Goal: Information Seeking & Learning: Learn about a topic

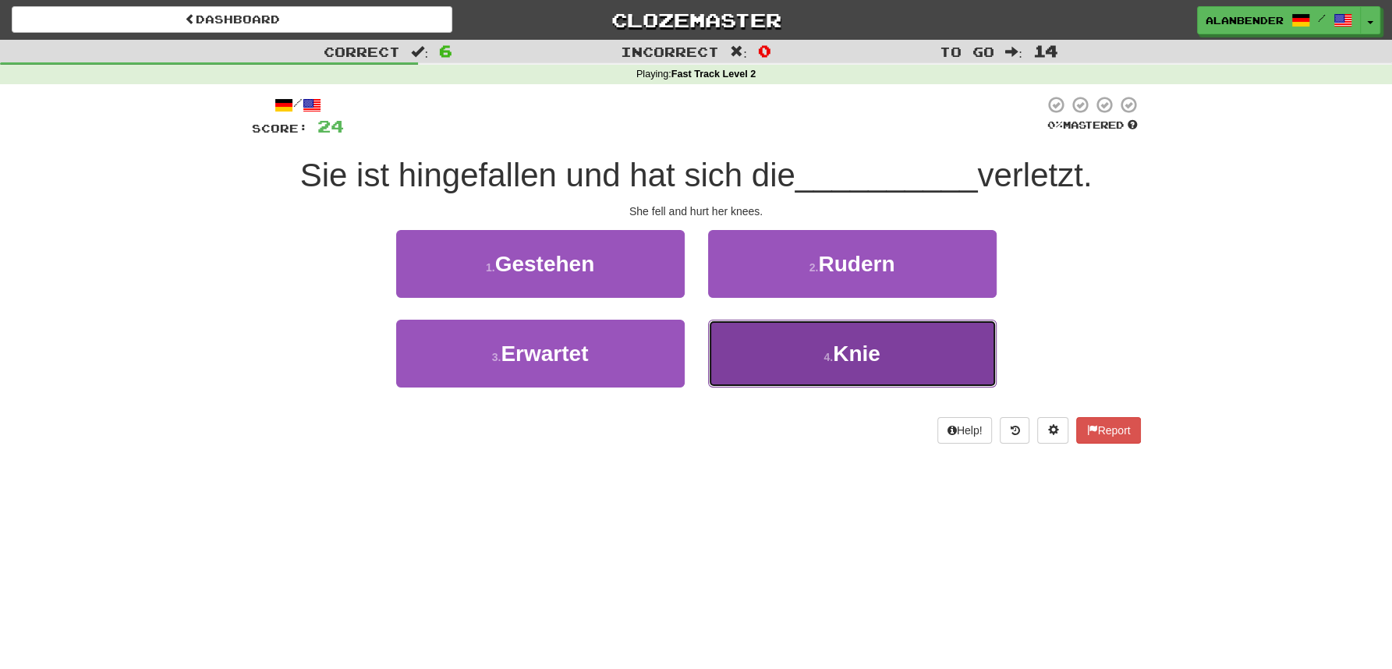
click at [868, 368] on button "4 . Knie" at bounding box center [852, 354] width 289 height 68
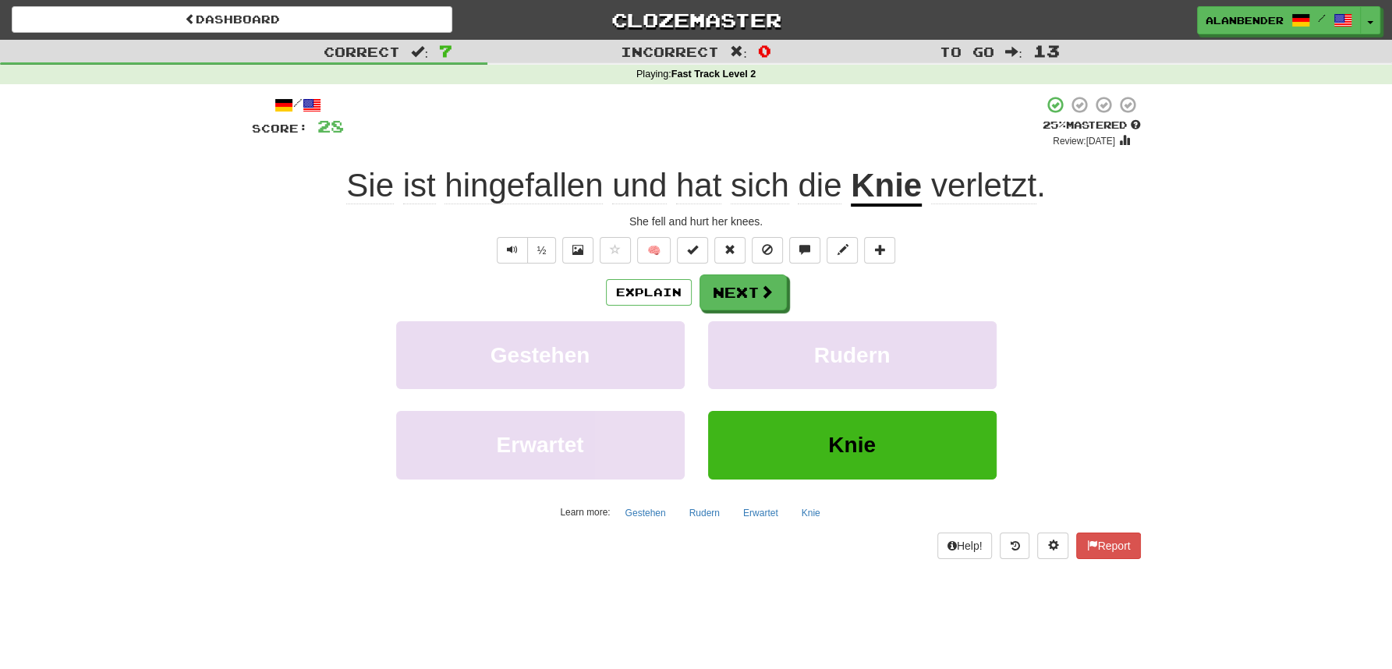
click at [902, 199] on u "Knie" at bounding box center [886, 187] width 71 height 40
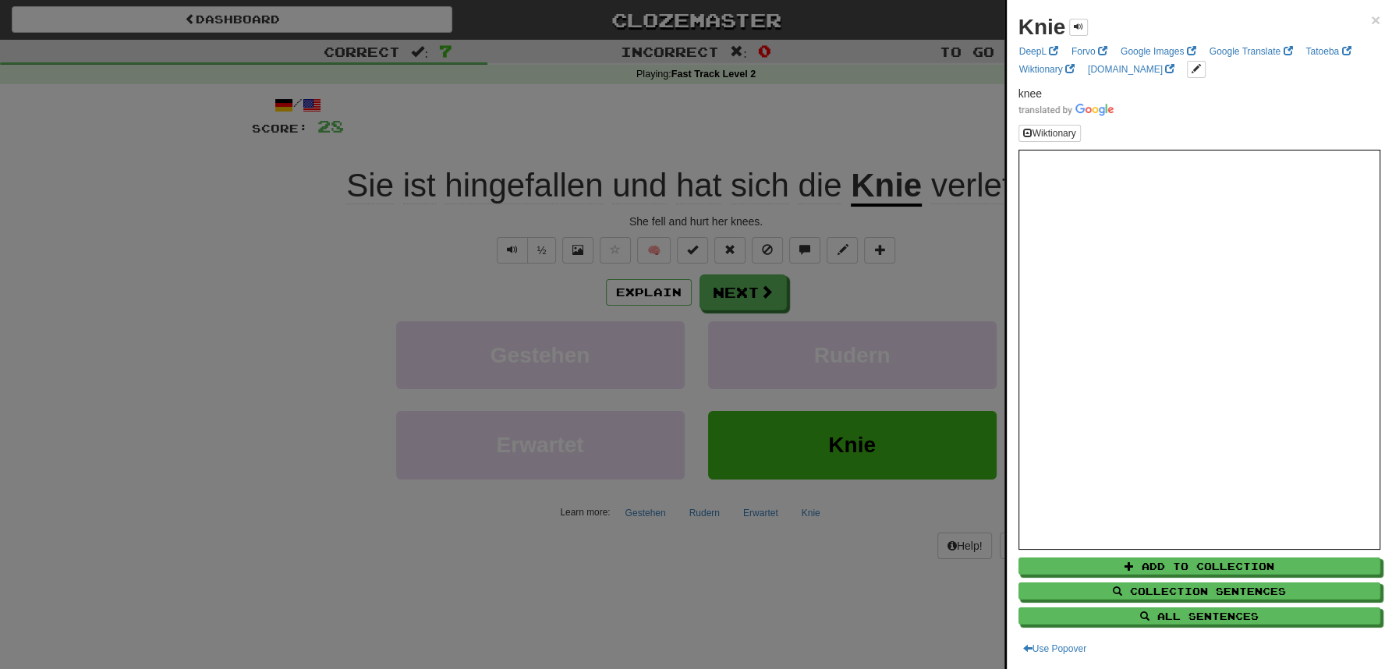
click at [905, 133] on div at bounding box center [696, 334] width 1392 height 669
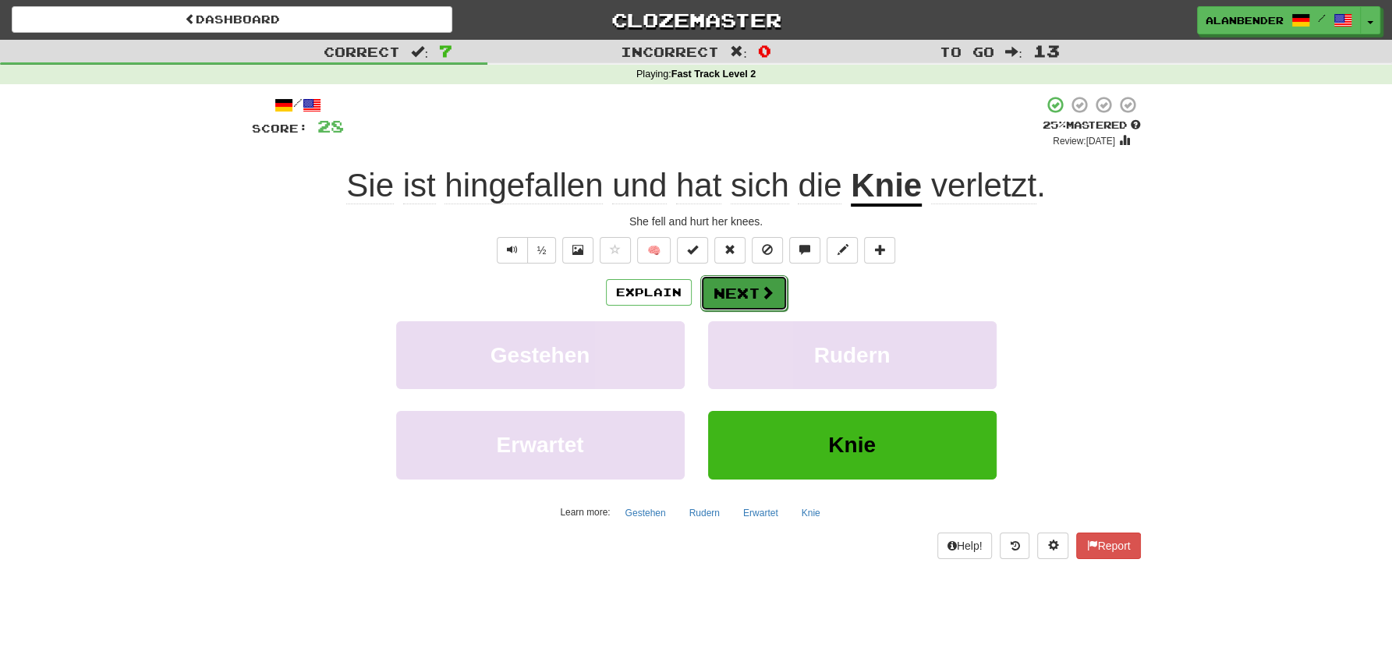
click at [746, 289] on button "Next" at bounding box center [743, 293] width 87 height 36
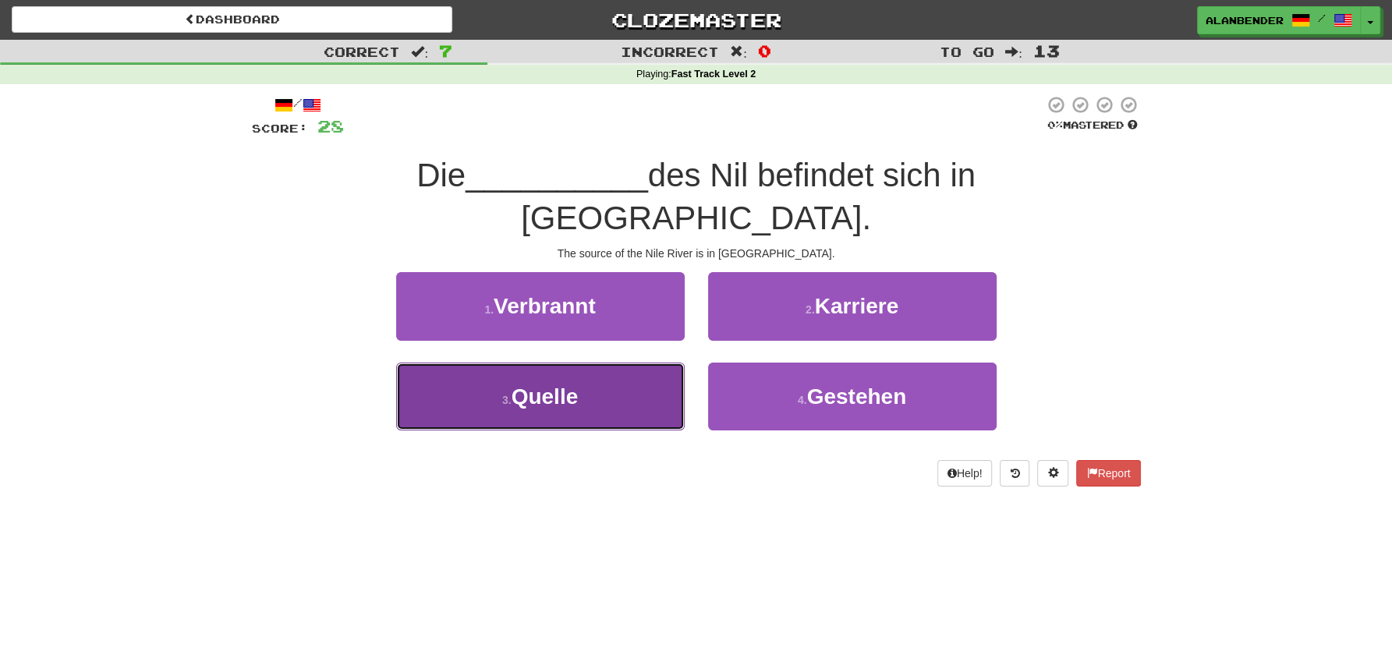
click at [557, 384] on span "Quelle" at bounding box center [545, 396] width 67 height 24
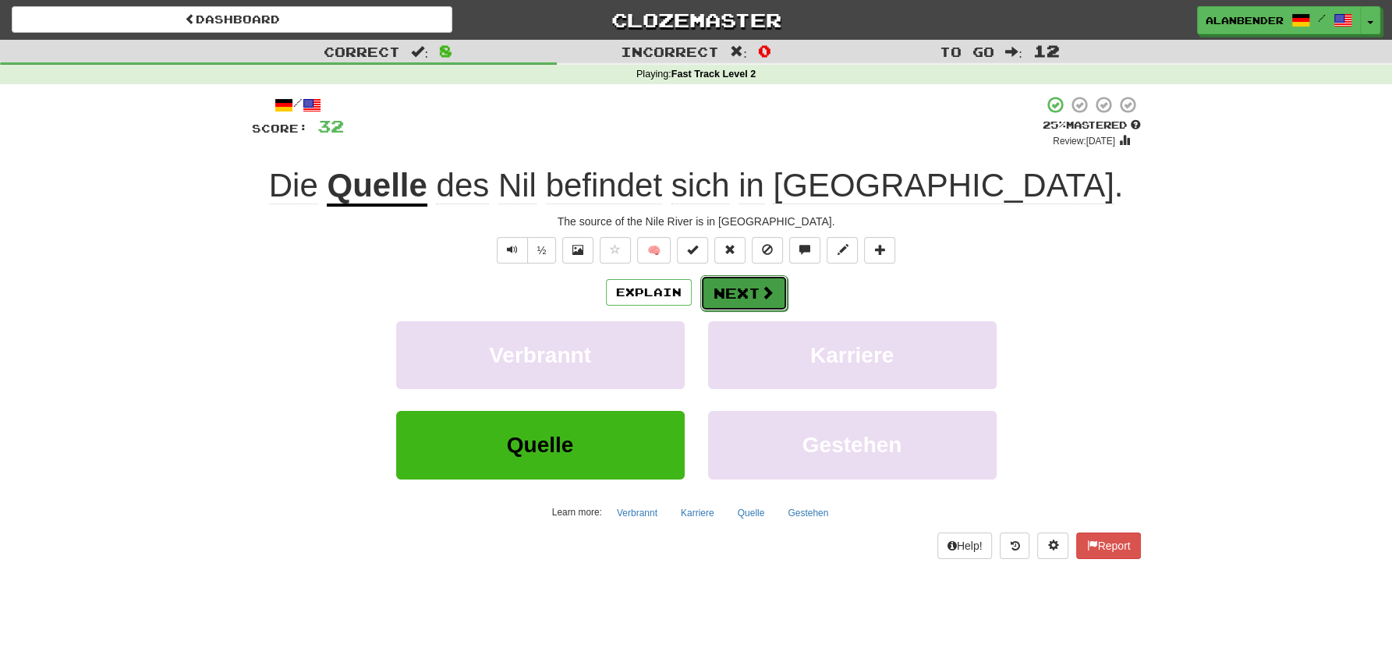
click at [760, 296] on span at bounding box center [767, 292] width 14 height 14
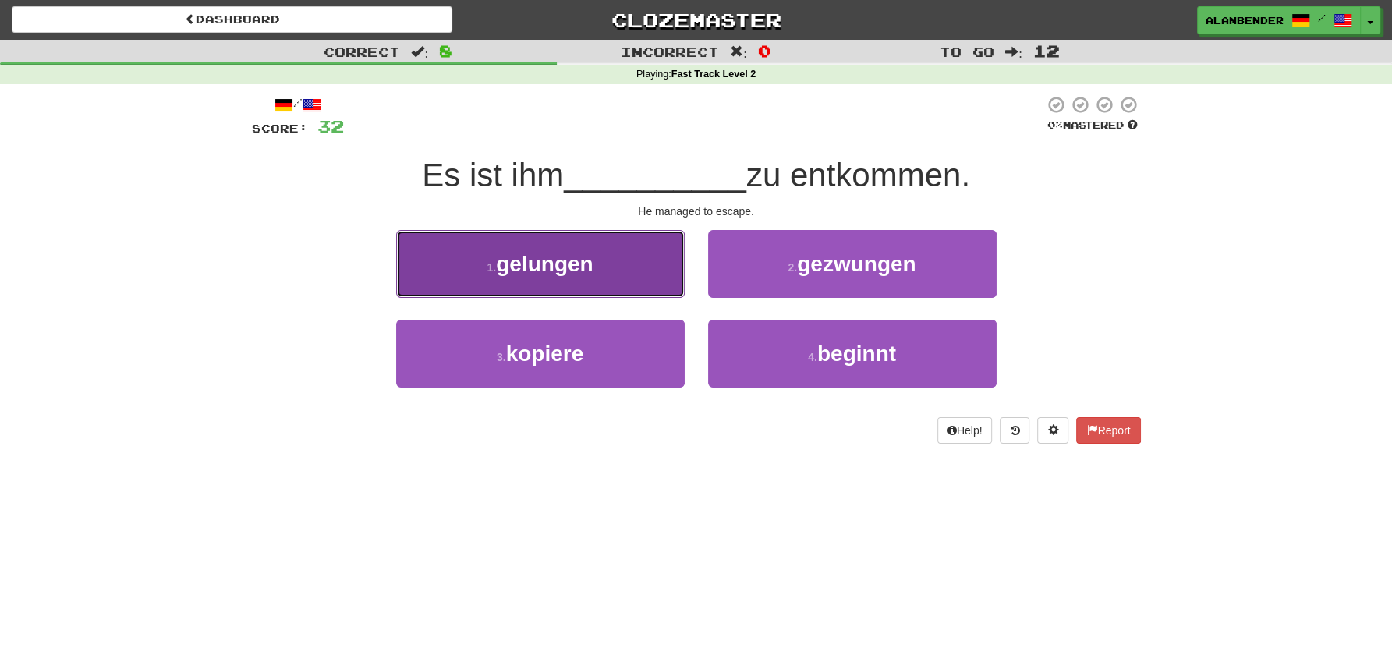
click at [549, 275] on span "gelungen" at bounding box center [544, 264] width 97 height 24
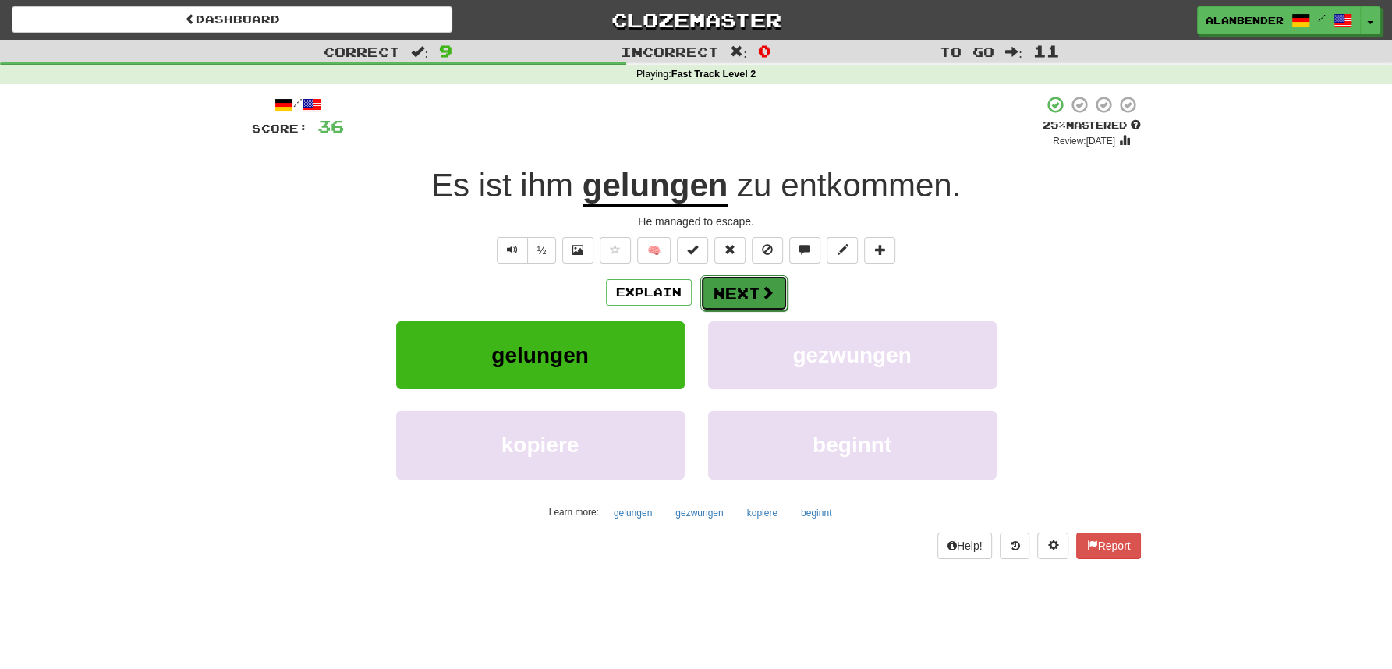
click at [740, 292] on button "Next" at bounding box center [743, 293] width 87 height 36
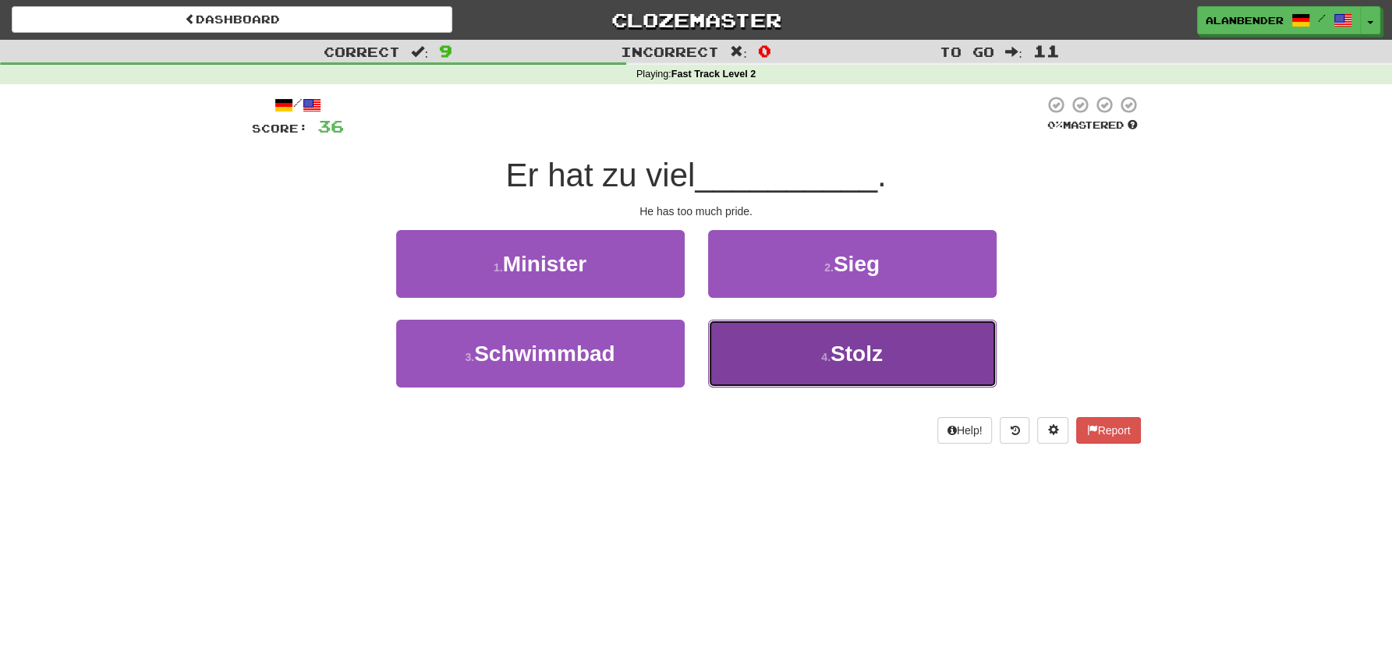
click at [858, 356] on span "Stolz" at bounding box center [857, 354] width 52 height 24
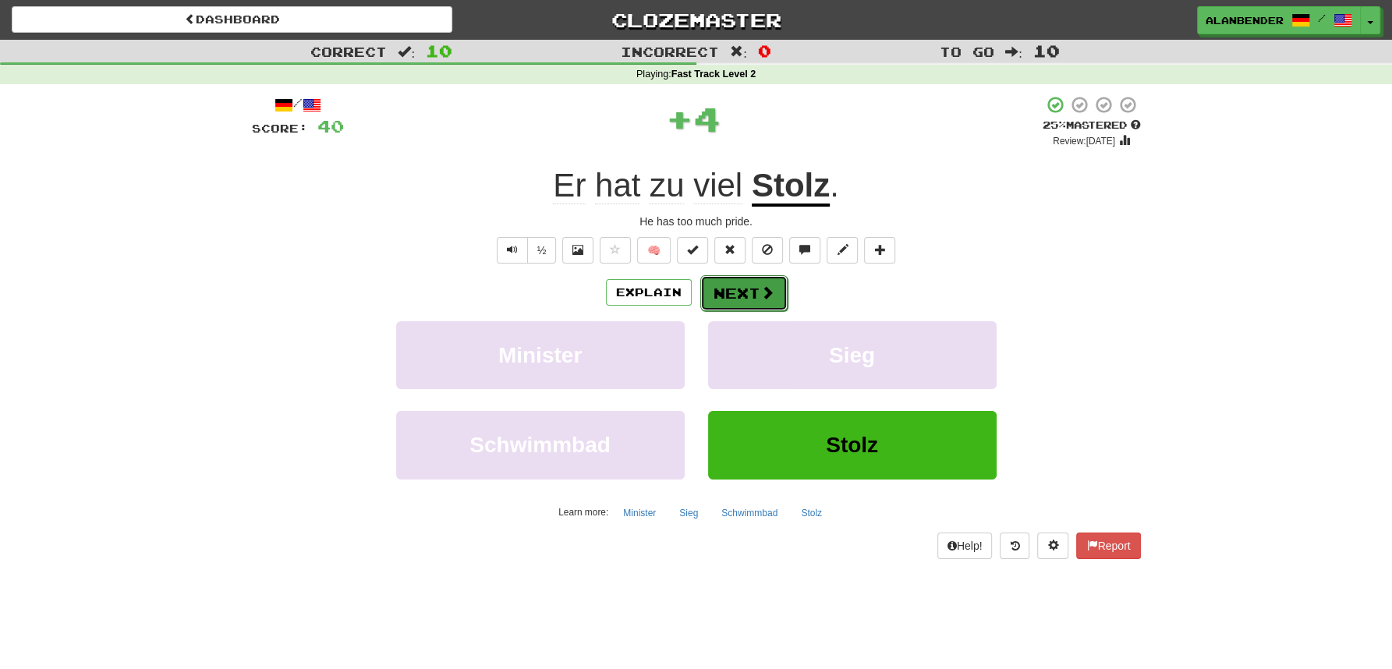
click at [744, 296] on button "Next" at bounding box center [743, 293] width 87 height 36
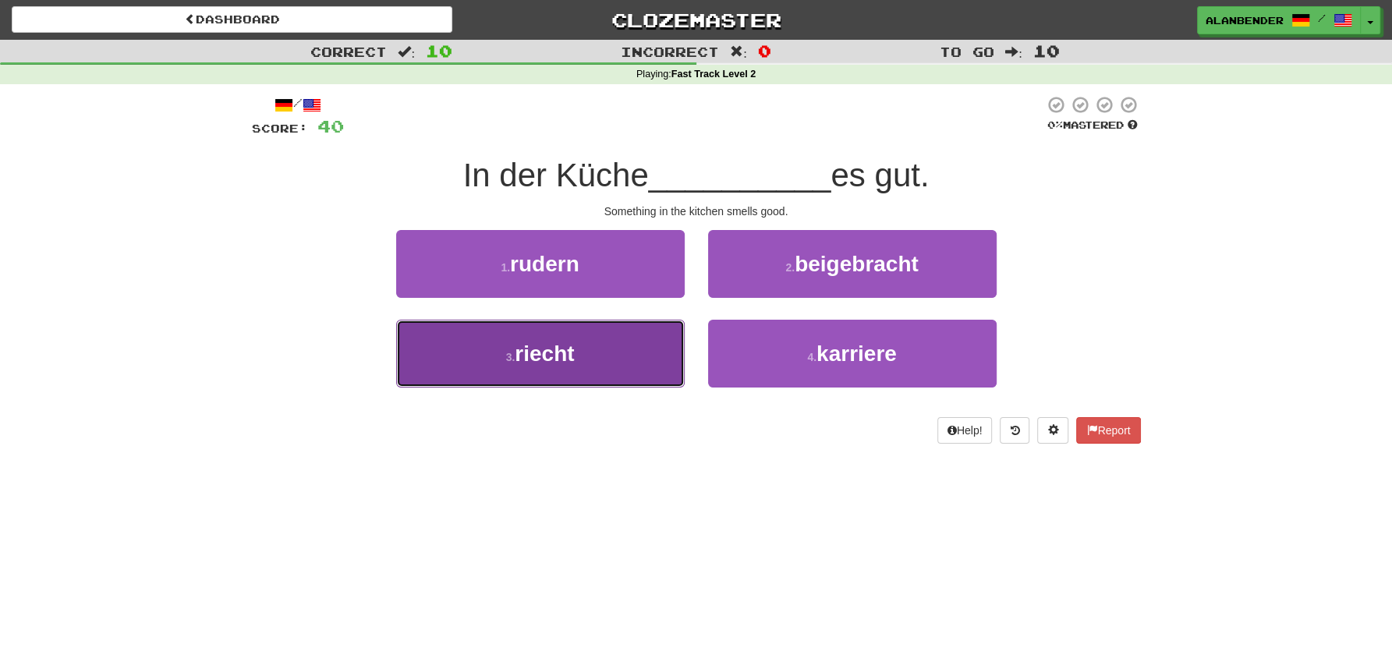
click at [546, 366] on span "riecht" at bounding box center [544, 354] width 59 height 24
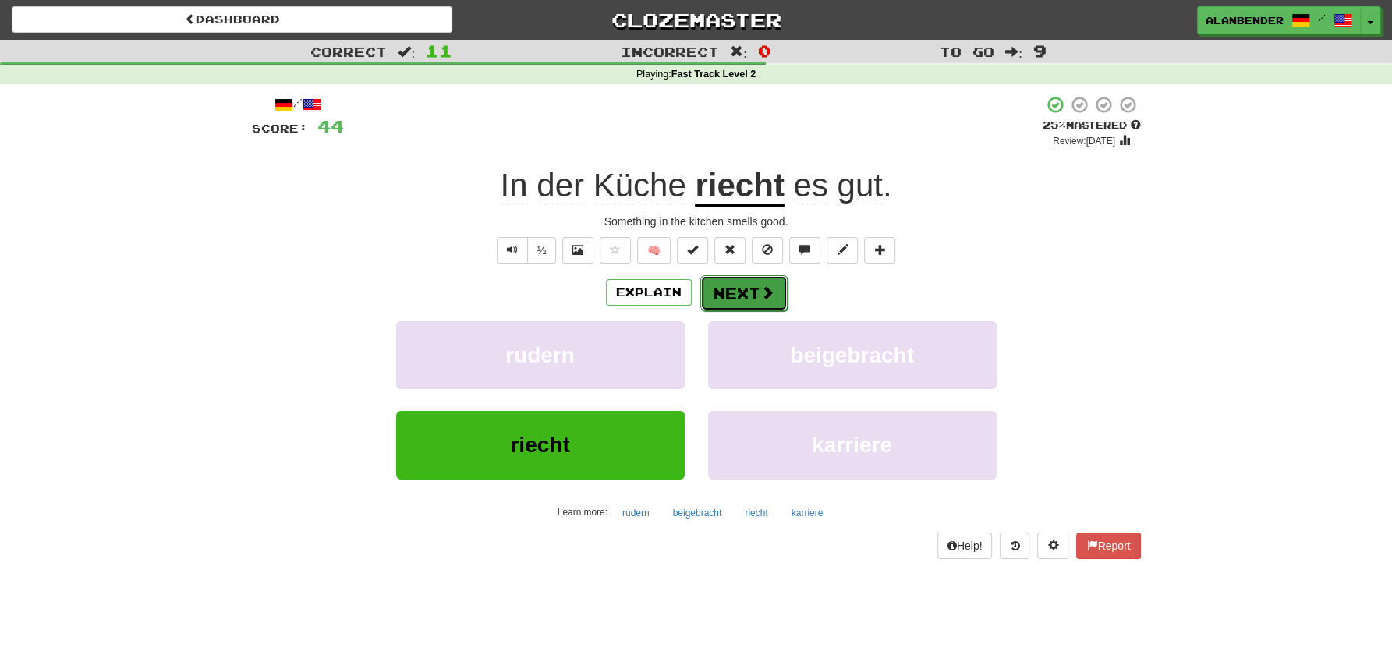
click at [749, 296] on button "Next" at bounding box center [743, 293] width 87 height 36
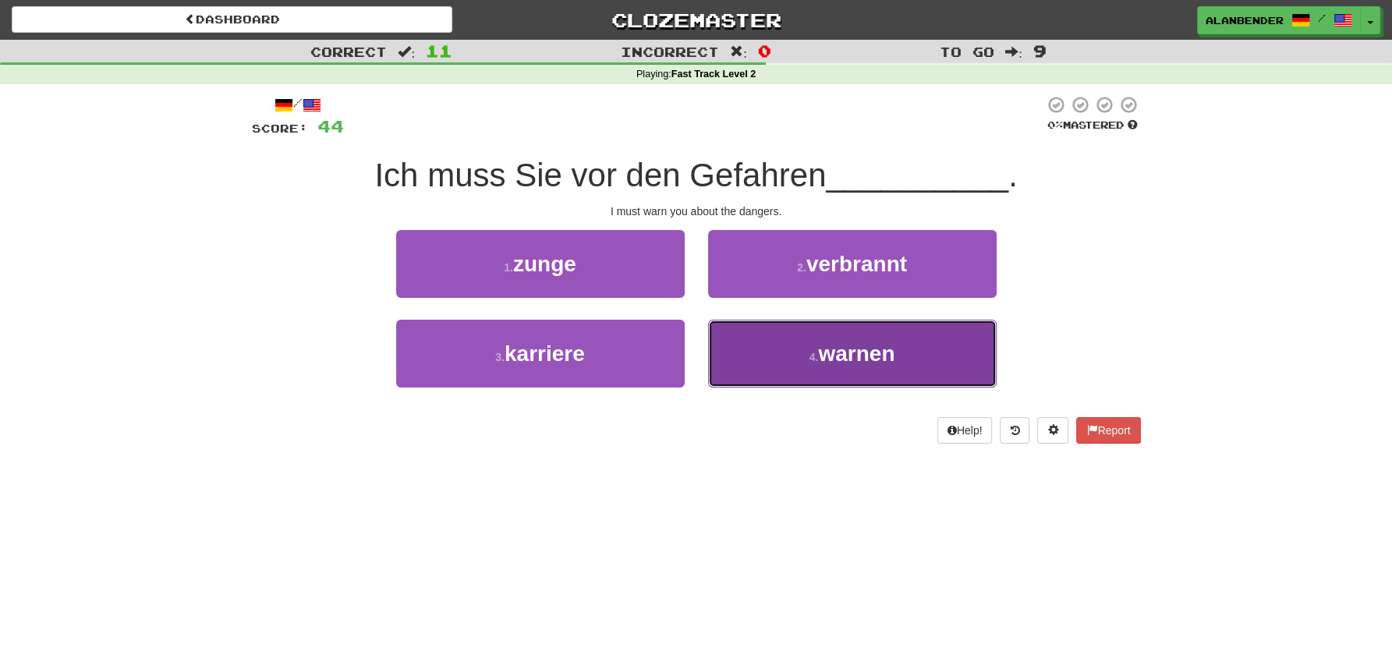
click at [847, 356] on span "warnen" at bounding box center [856, 354] width 76 height 24
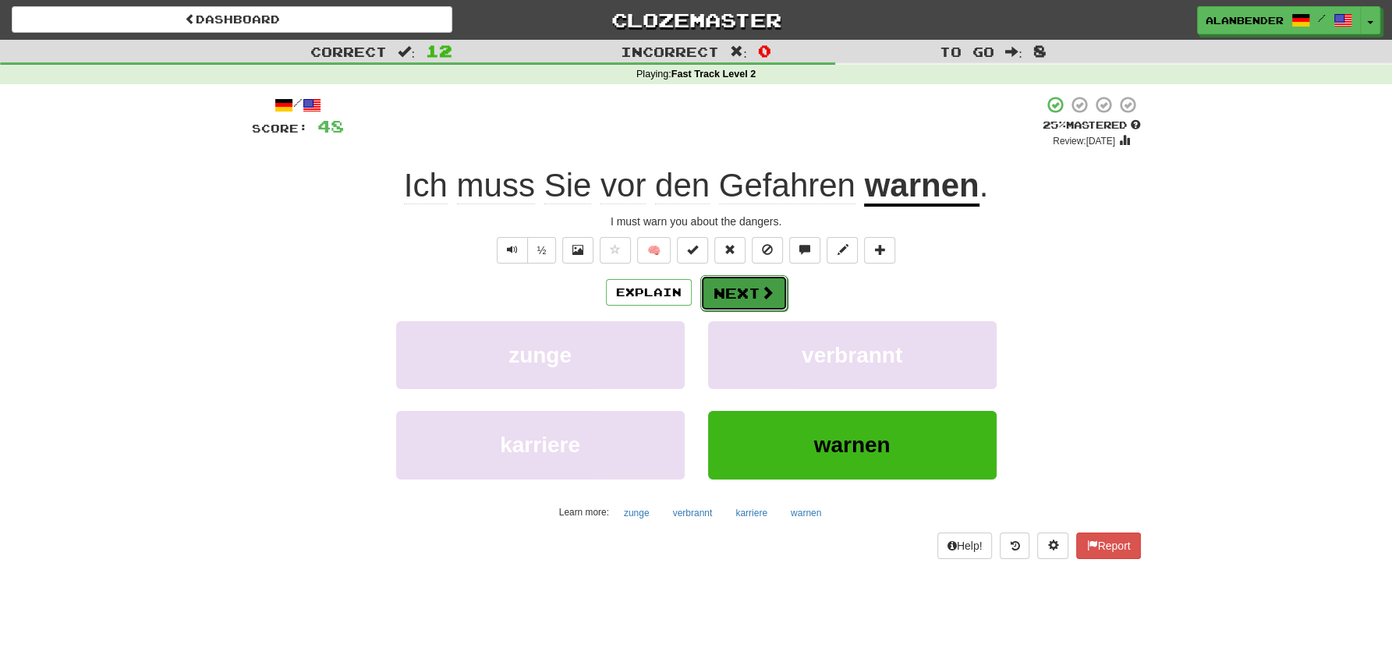
click at [757, 289] on button "Next" at bounding box center [743, 293] width 87 height 36
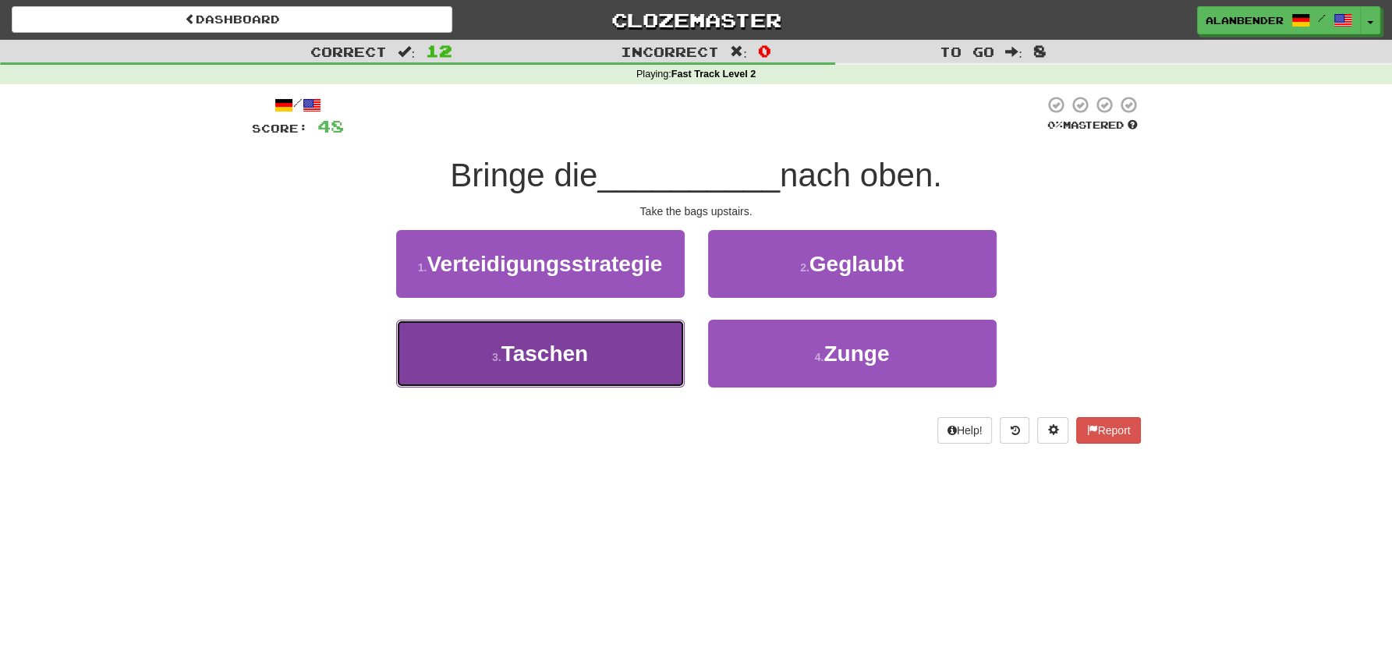
click at [551, 362] on span "Taschen" at bounding box center [544, 354] width 87 height 24
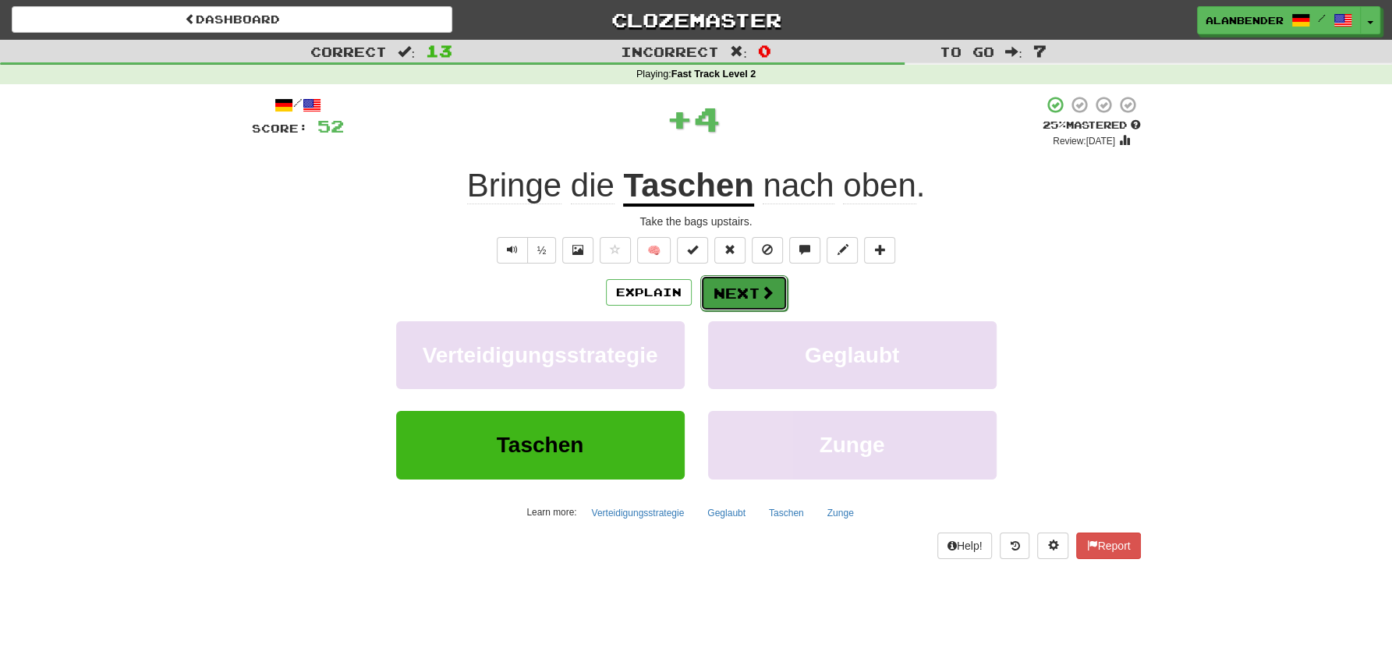
click at [762, 296] on span at bounding box center [767, 292] width 14 height 14
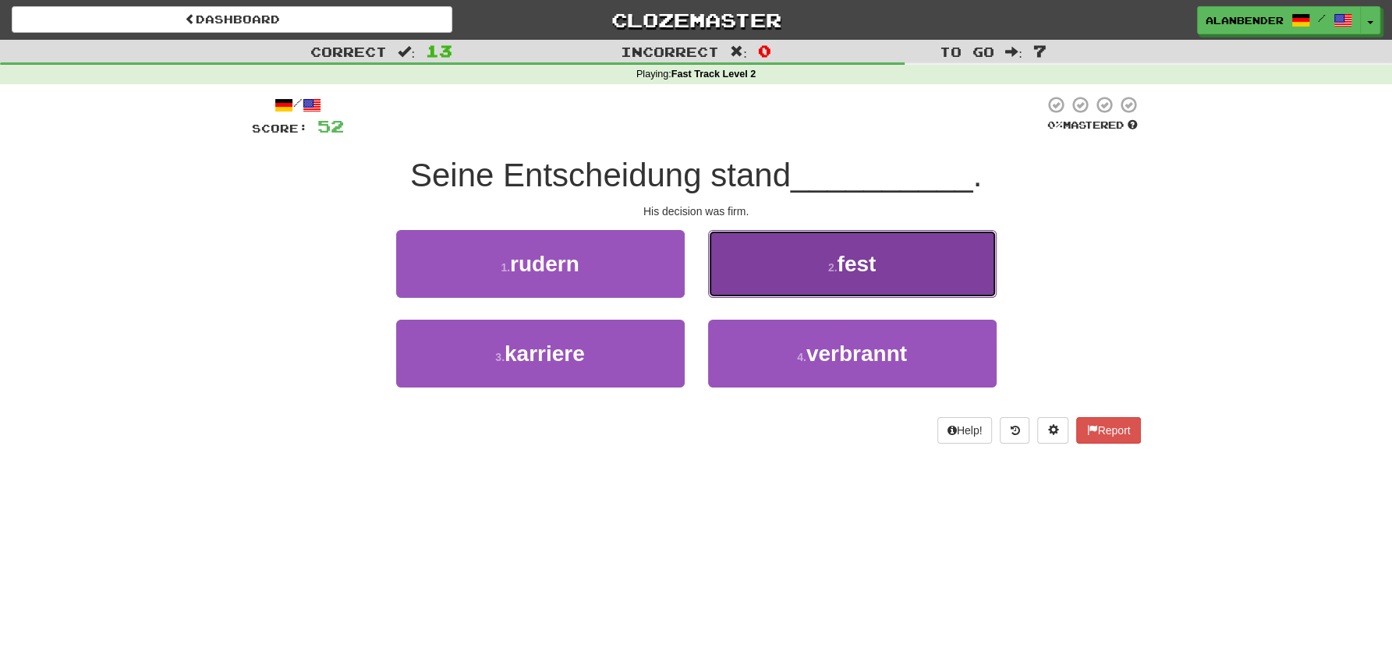
click at [853, 261] on span "fest" at bounding box center [856, 264] width 39 height 24
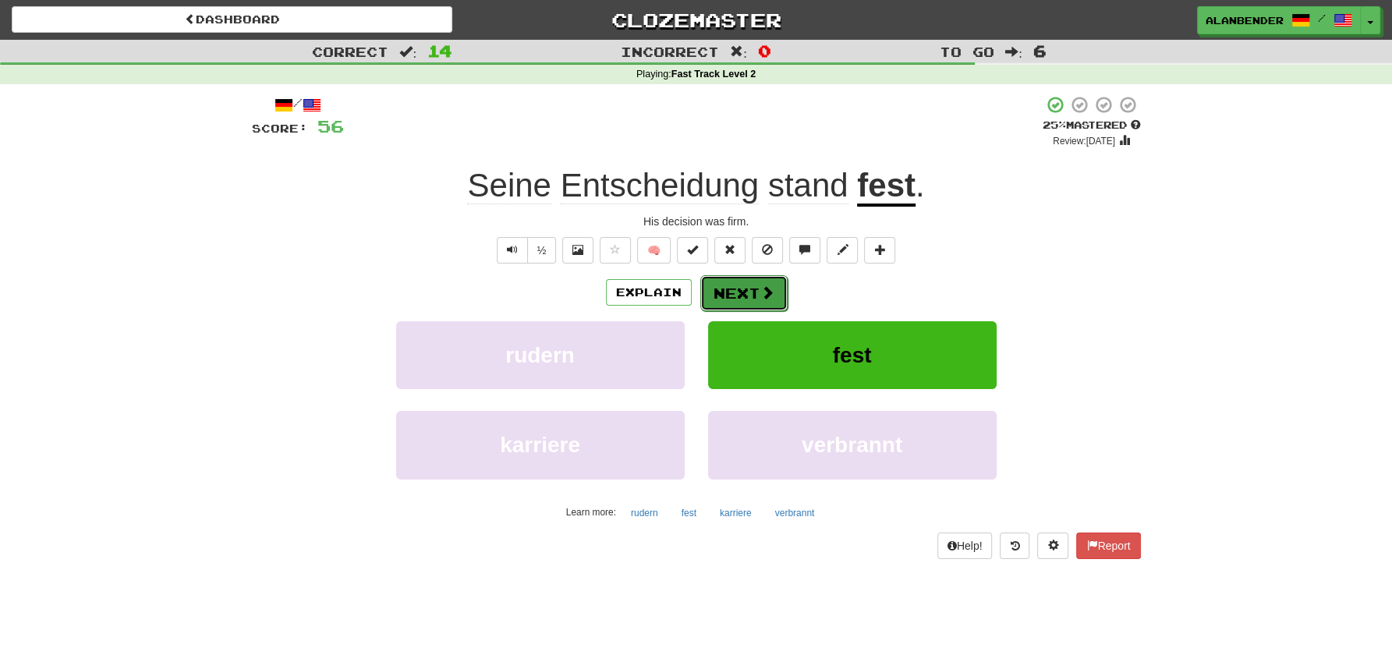
click at [741, 297] on button "Next" at bounding box center [743, 293] width 87 height 36
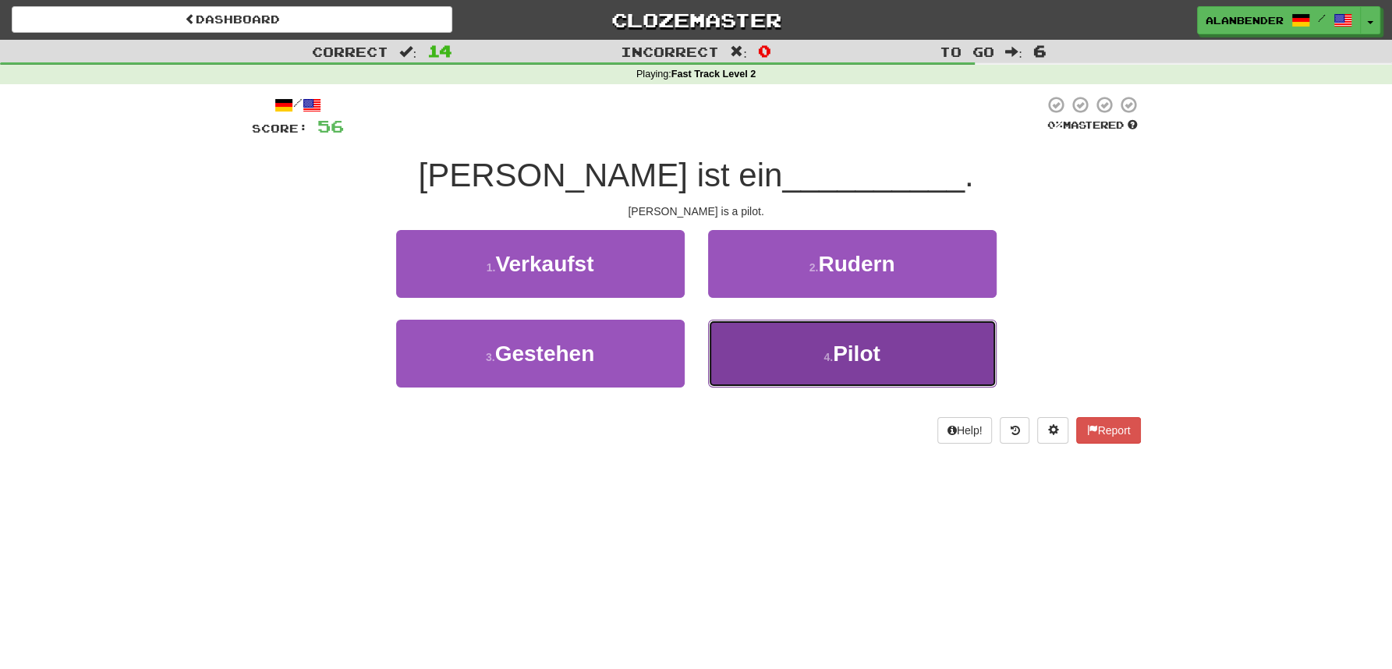
click at [847, 347] on span "Pilot" at bounding box center [857, 354] width 48 height 24
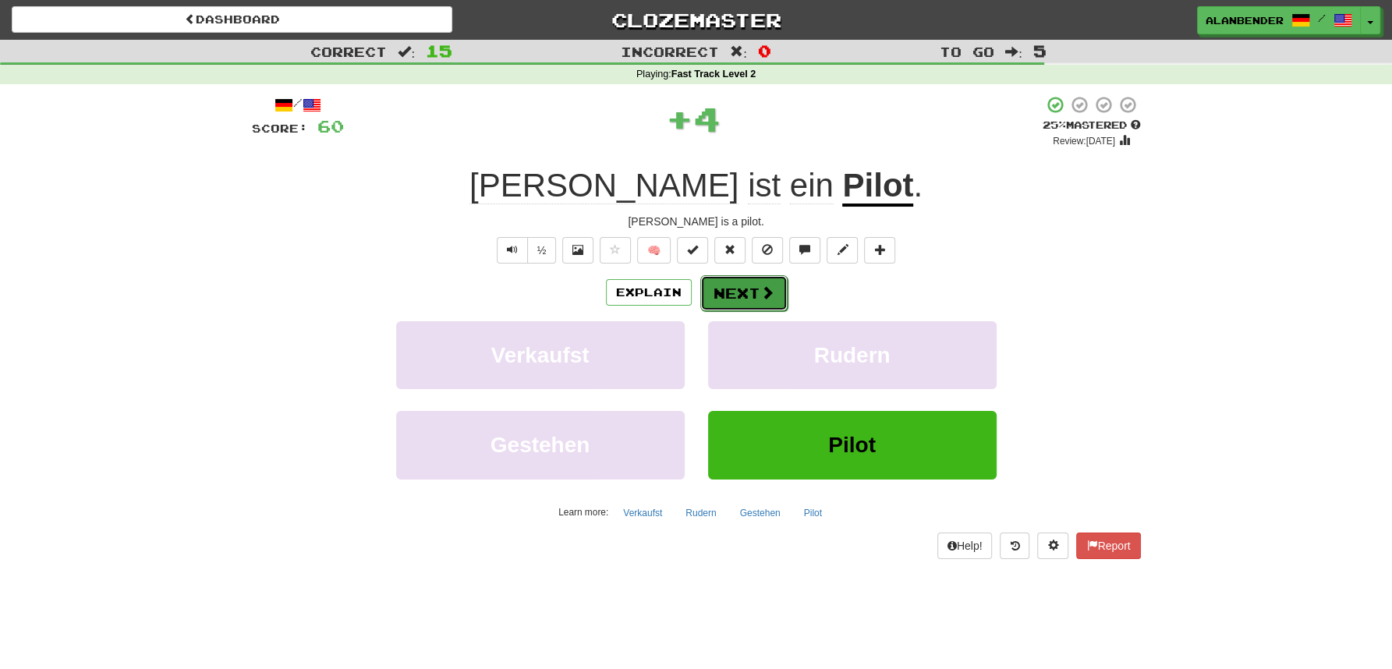
click at [755, 294] on button "Next" at bounding box center [743, 293] width 87 height 36
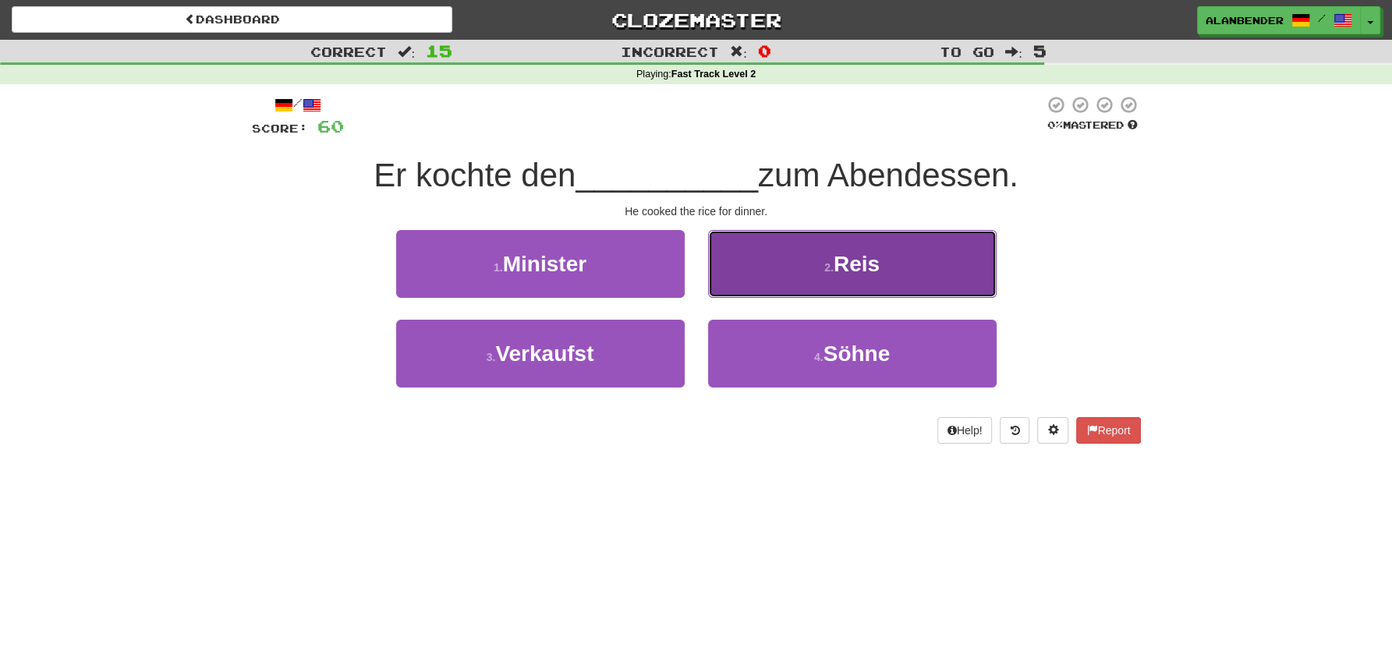
click at [868, 275] on span "Reis" at bounding box center [857, 264] width 46 height 24
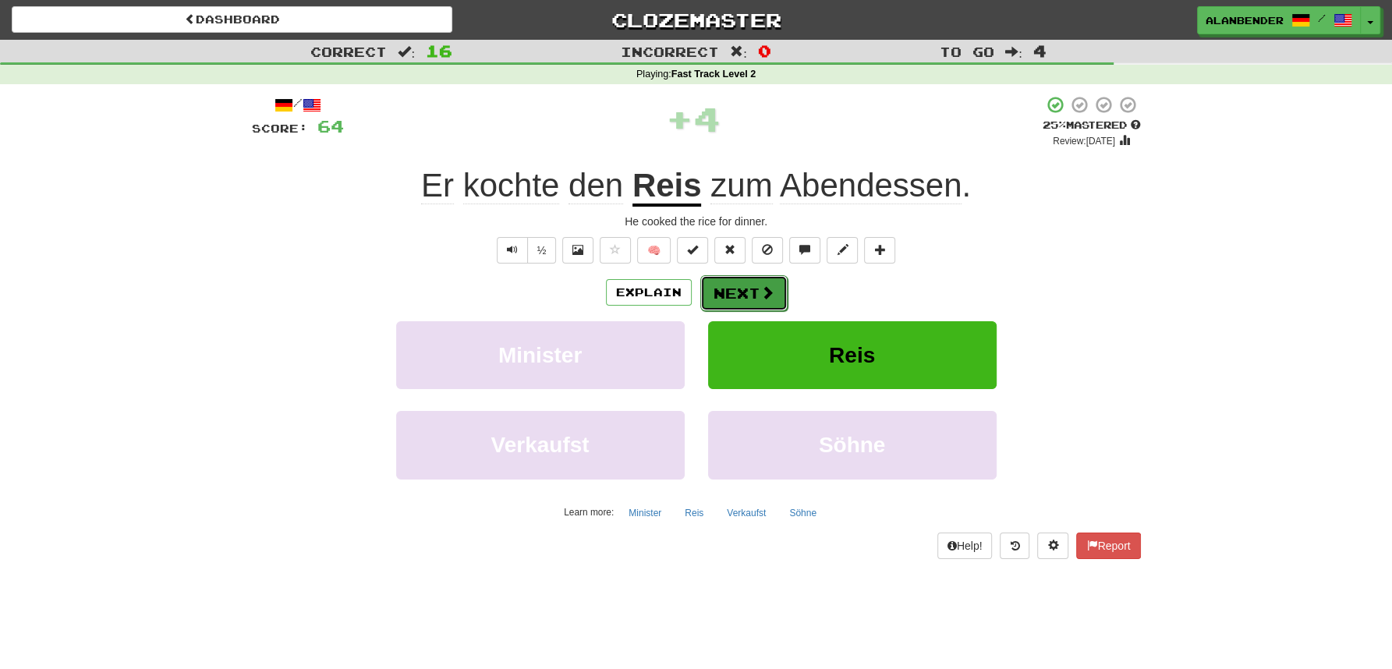
click at [764, 298] on span at bounding box center [767, 292] width 14 height 14
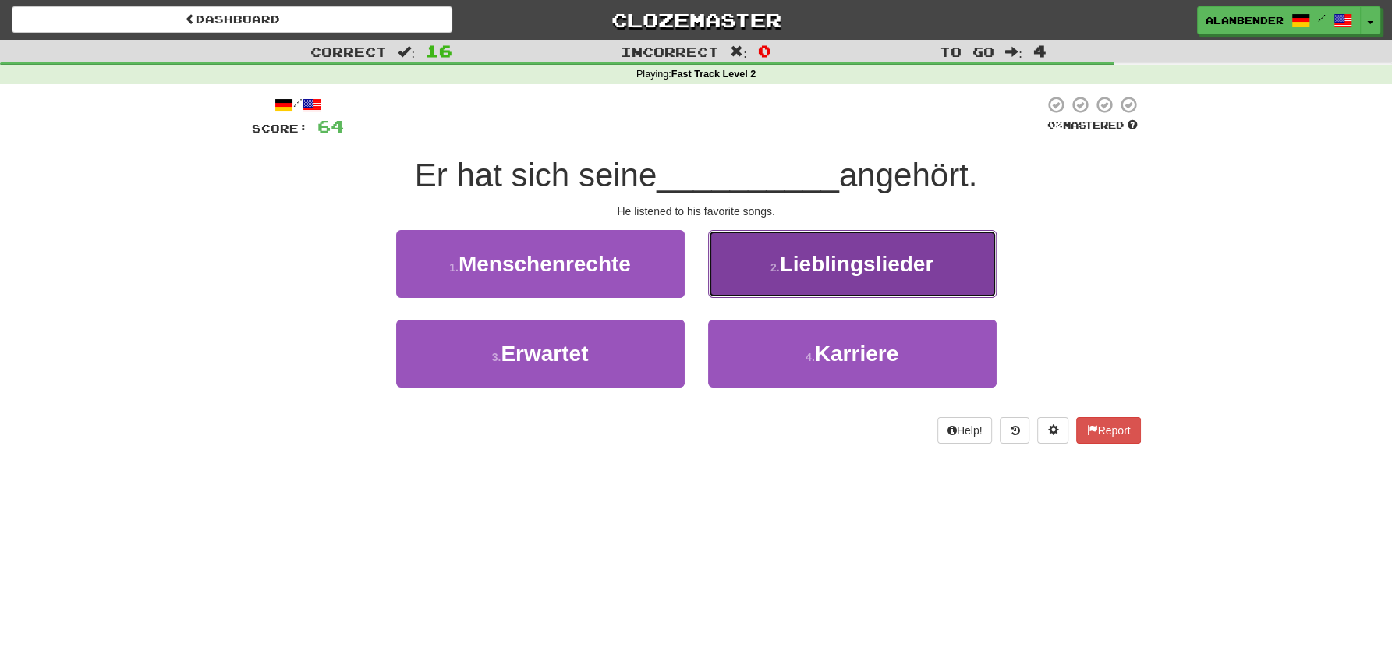
click at [801, 286] on button "2 . [GEOGRAPHIC_DATA]" at bounding box center [852, 264] width 289 height 68
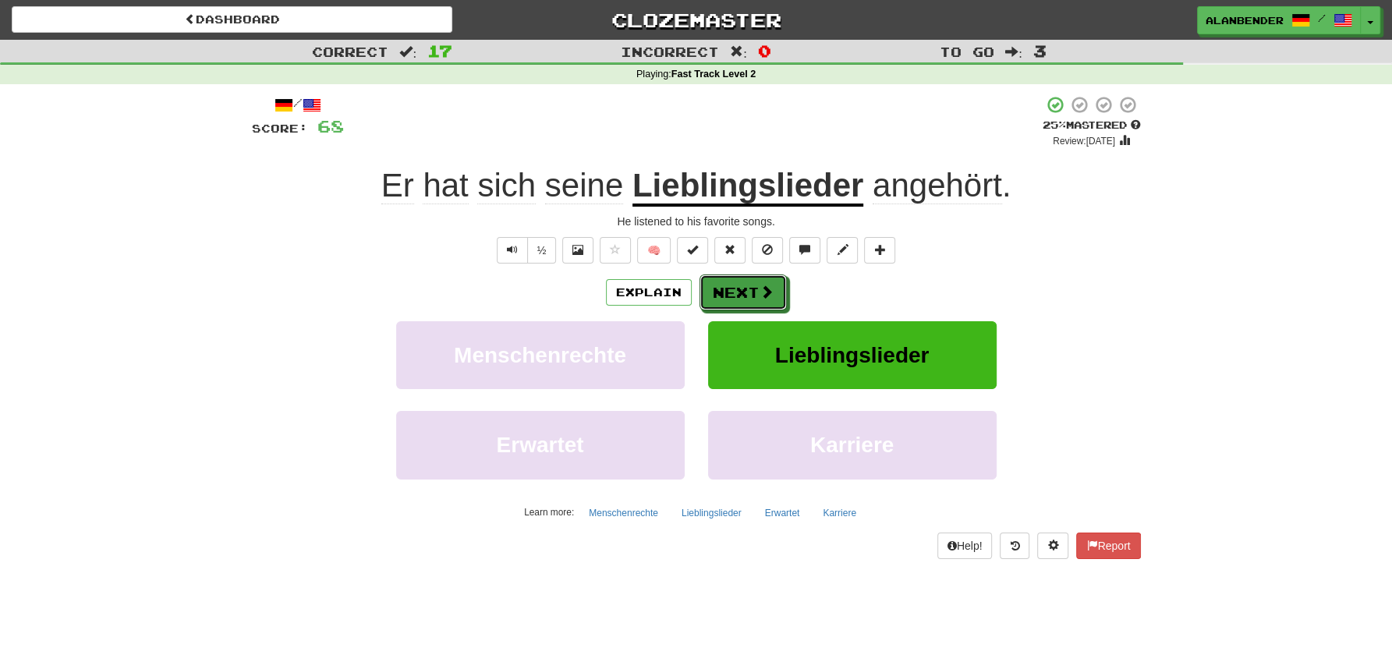
drag, startPoint x: 763, startPoint y: 294, endPoint x: 880, endPoint y: 282, distance: 117.6
click at [880, 282] on div "Explain Next" at bounding box center [696, 293] width 889 height 36
click at [947, 185] on span "angehört" at bounding box center [937, 185] width 129 height 37
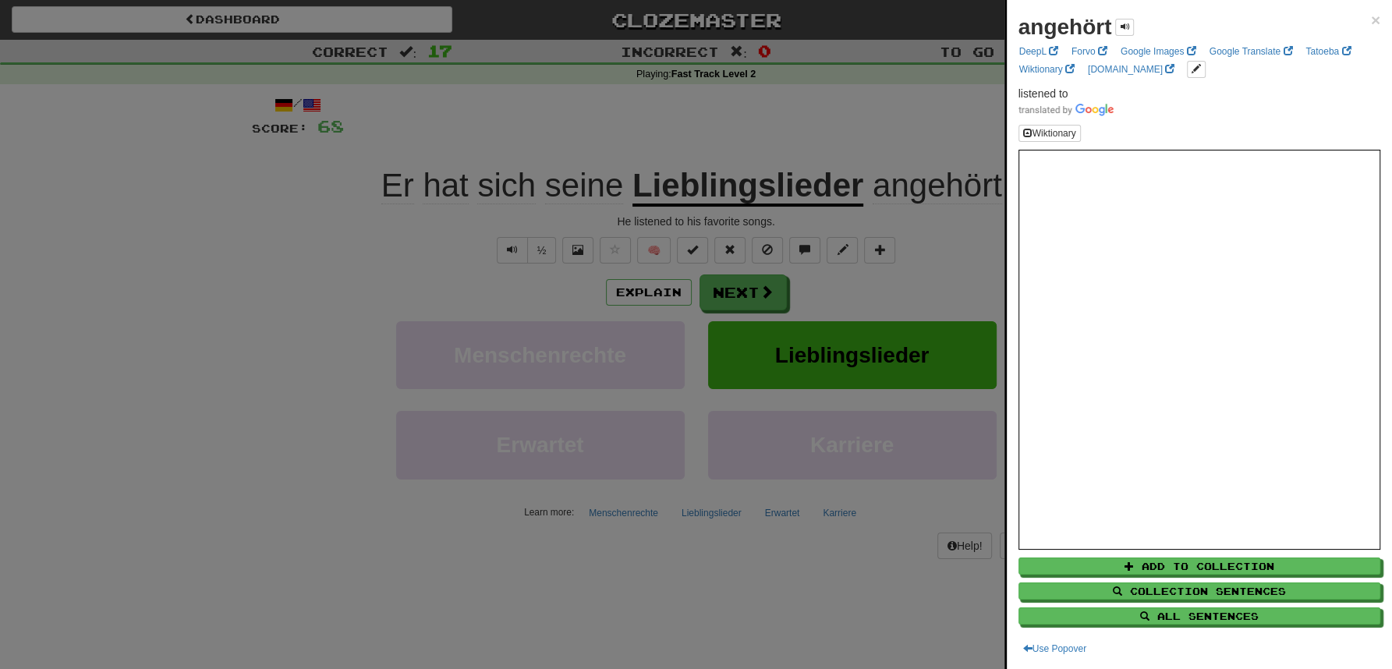
click at [865, 111] on div at bounding box center [696, 334] width 1392 height 669
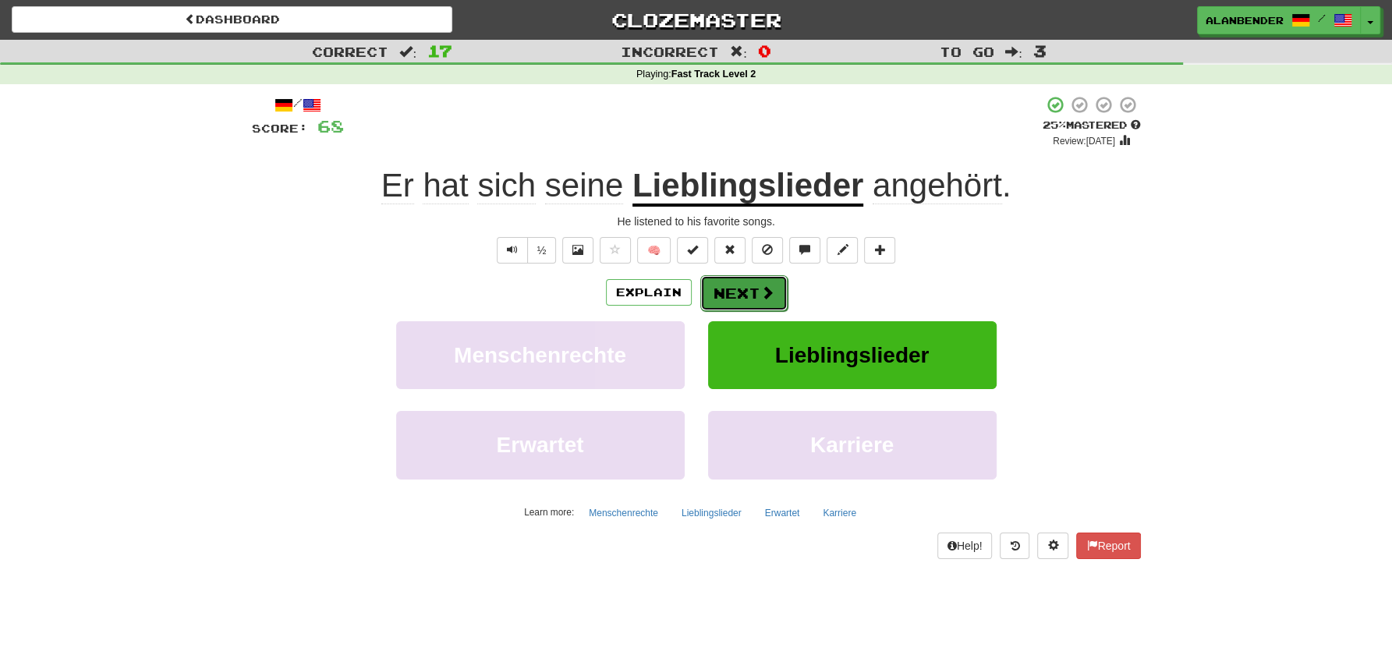
click at [742, 293] on button "Next" at bounding box center [743, 293] width 87 height 36
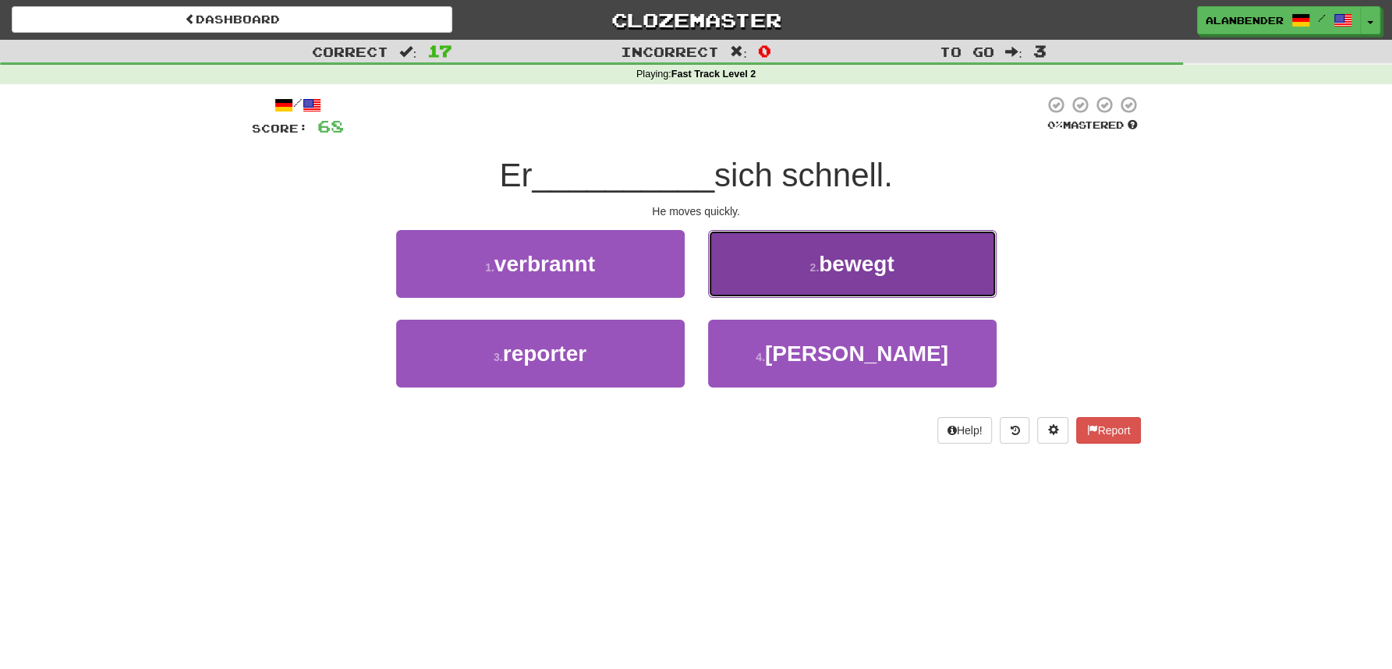
click at [857, 276] on span "bewegt" at bounding box center [856, 264] width 75 height 24
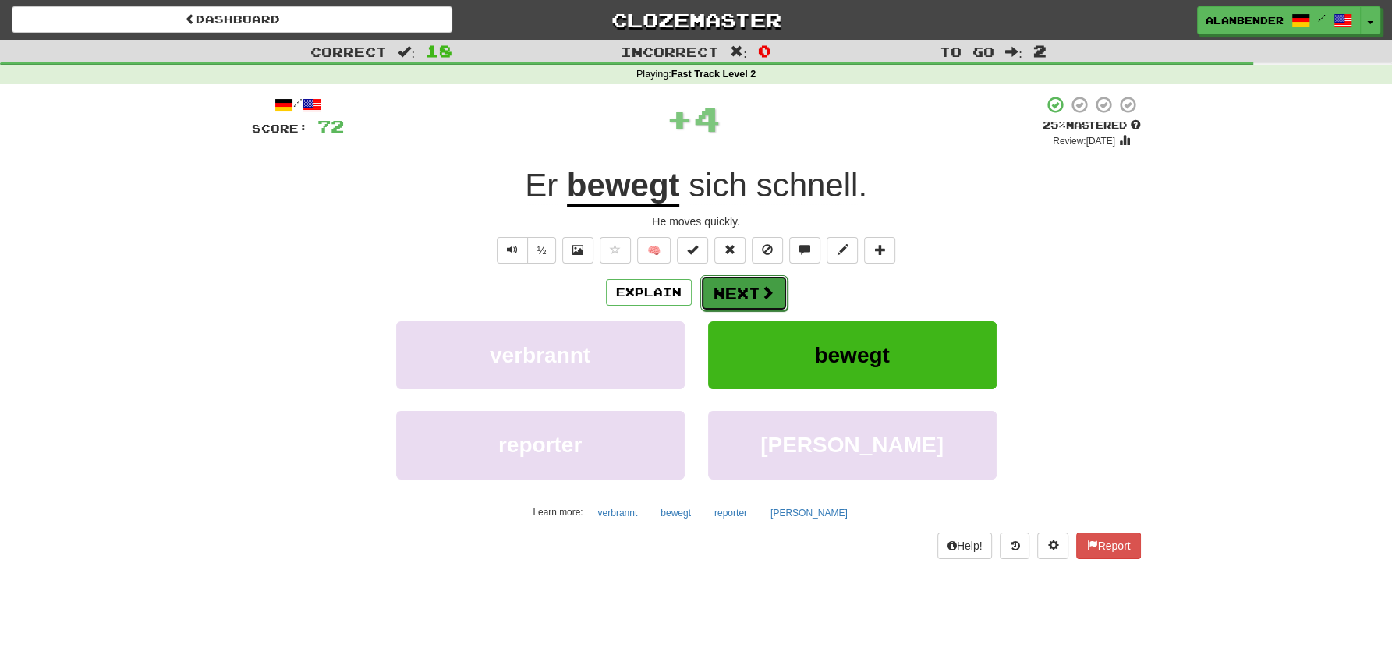
click at [735, 288] on button "Next" at bounding box center [743, 293] width 87 height 36
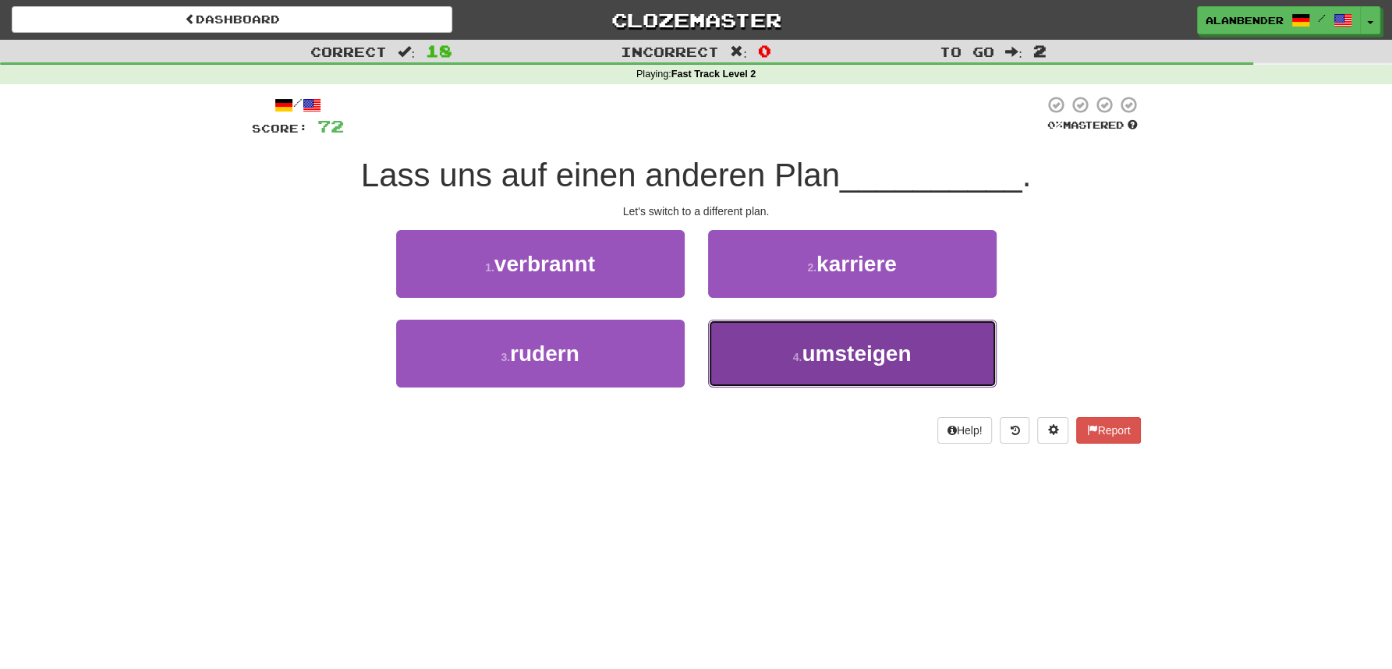
click at [912, 361] on button "4 . umsteigen" at bounding box center [852, 354] width 289 height 68
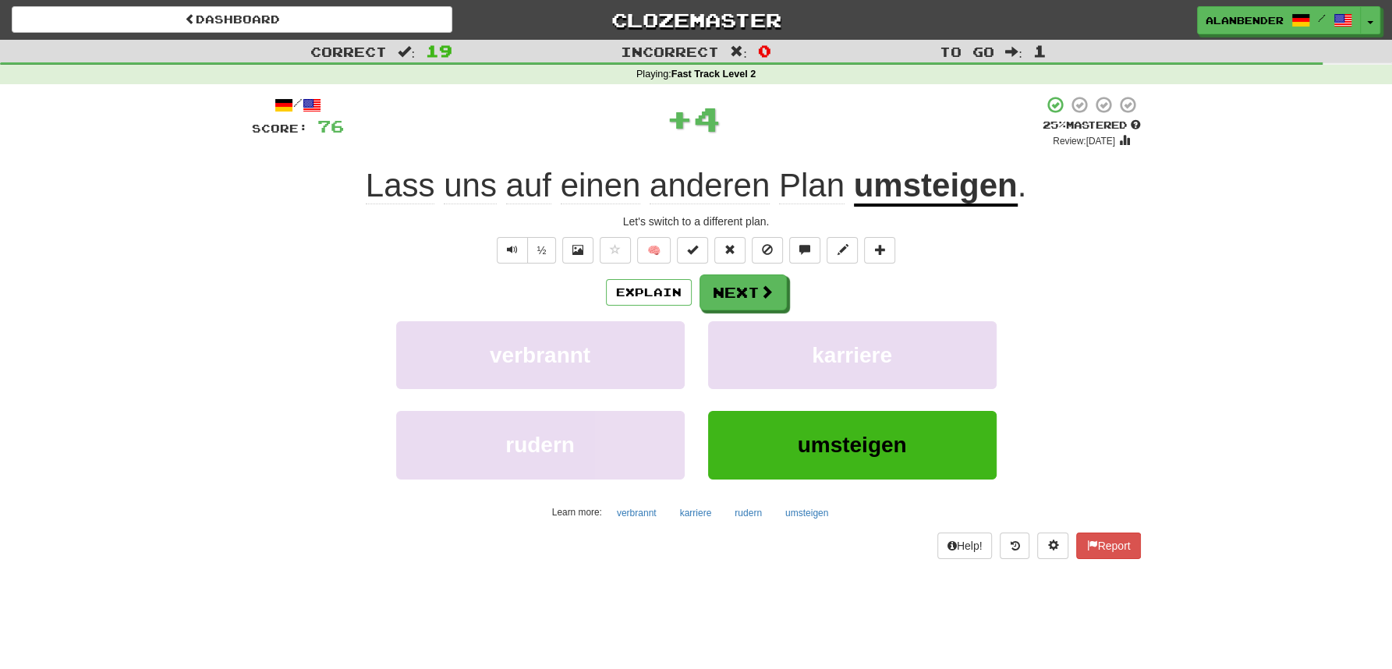
click at [943, 193] on u "umsteigen" at bounding box center [936, 187] width 164 height 40
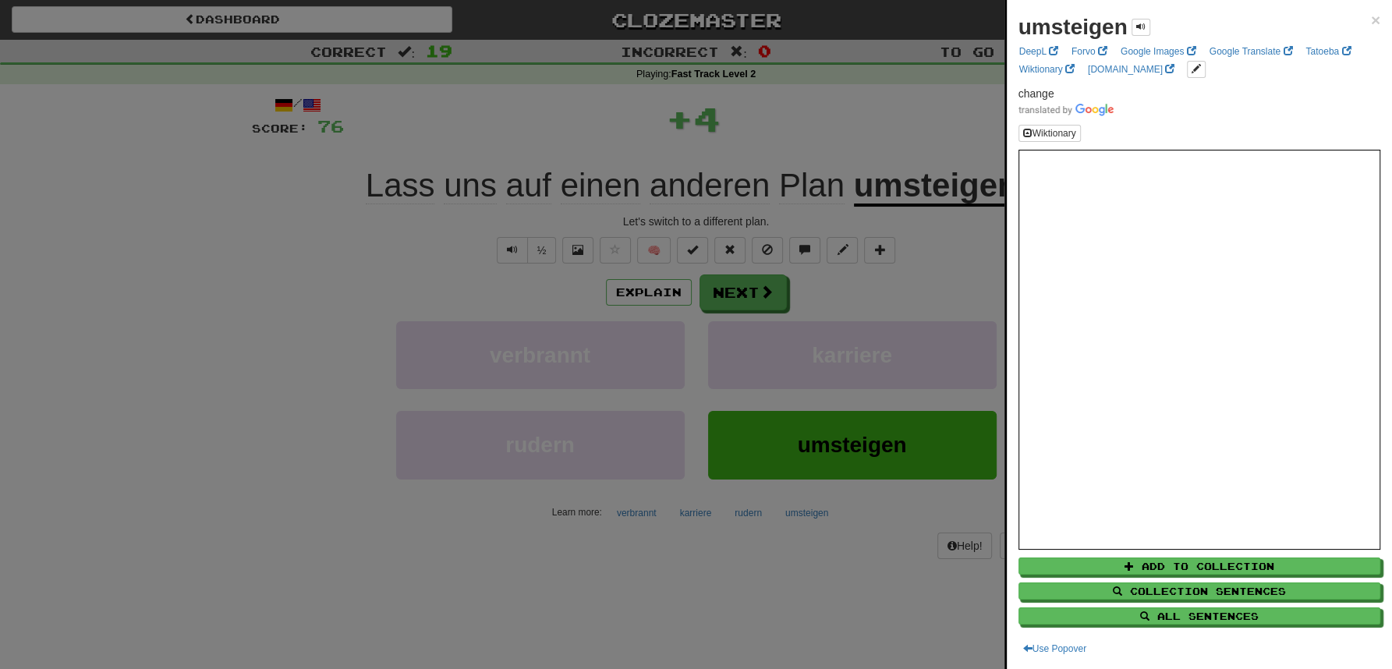
click at [905, 108] on div at bounding box center [696, 334] width 1392 height 669
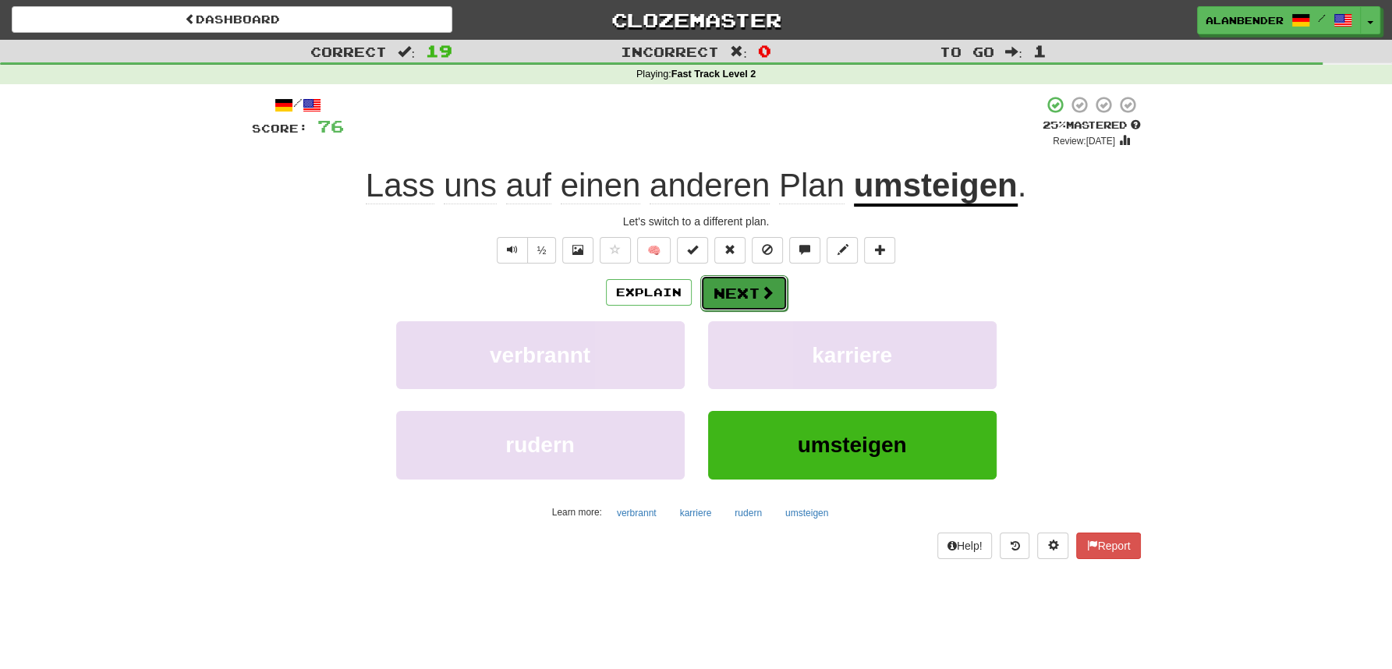
click at [756, 292] on button "Next" at bounding box center [743, 293] width 87 height 36
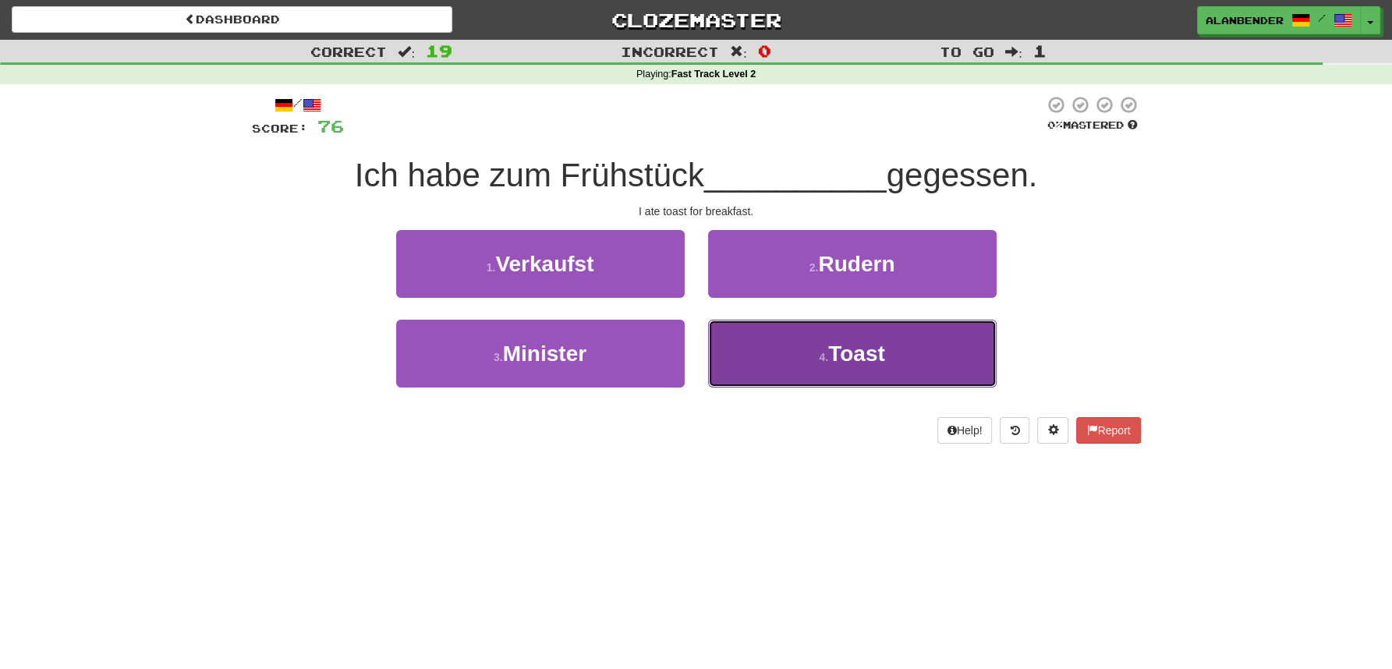
click at [856, 352] on span "Toast" at bounding box center [856, 354] width 57 height 24
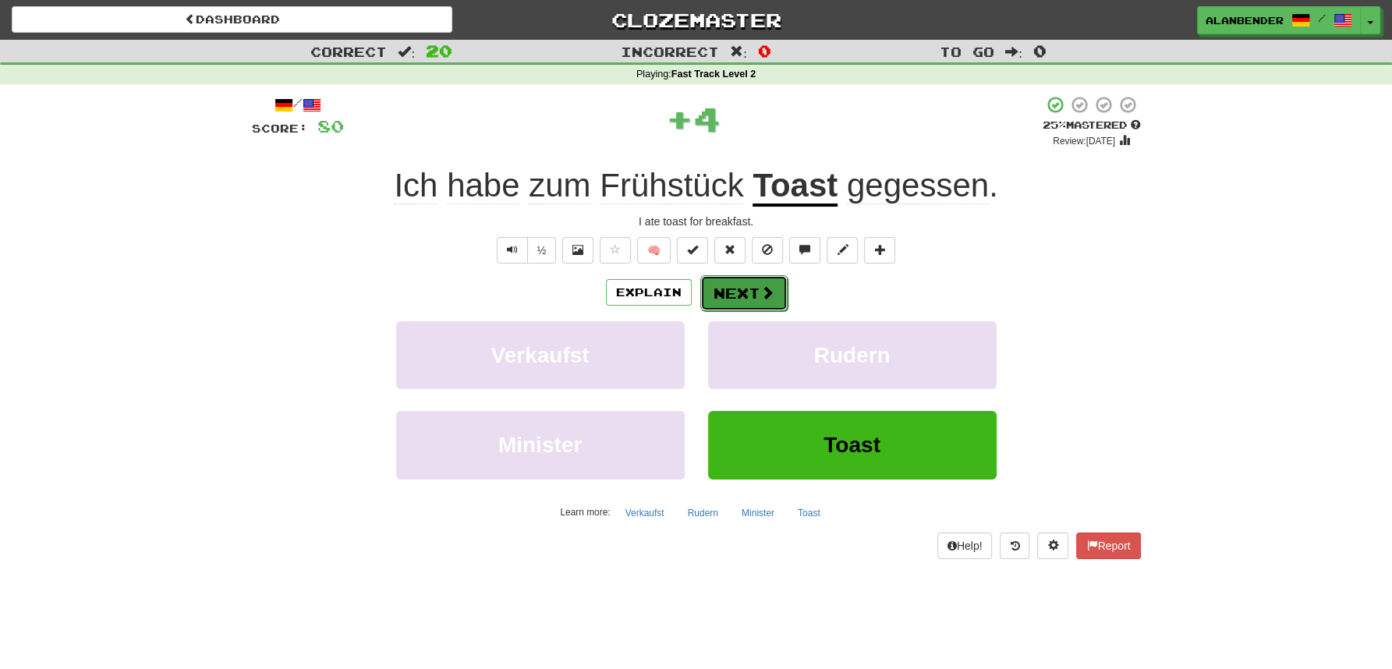
click at [750, 299] on button "Next" at bounding box center [743, 293] width 87 height 36
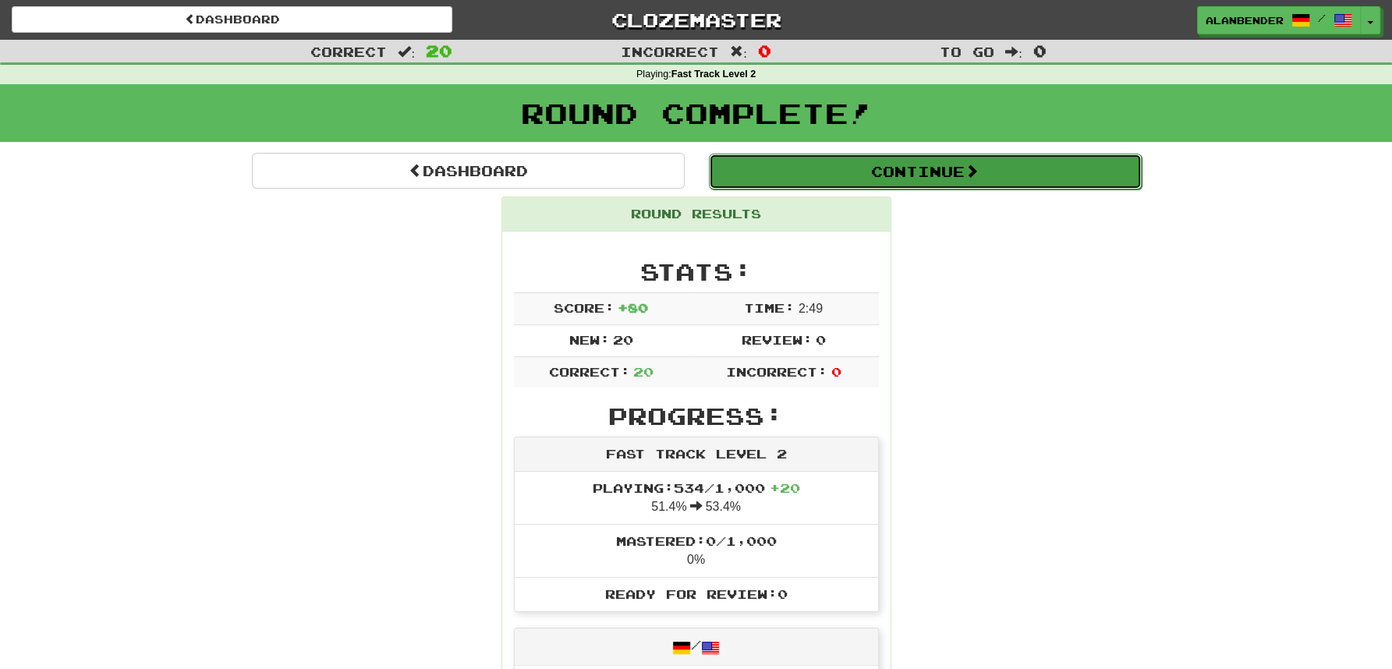
click at [860, 177] on button "Continue" at bounding box center [925, 172] width 433 height 36
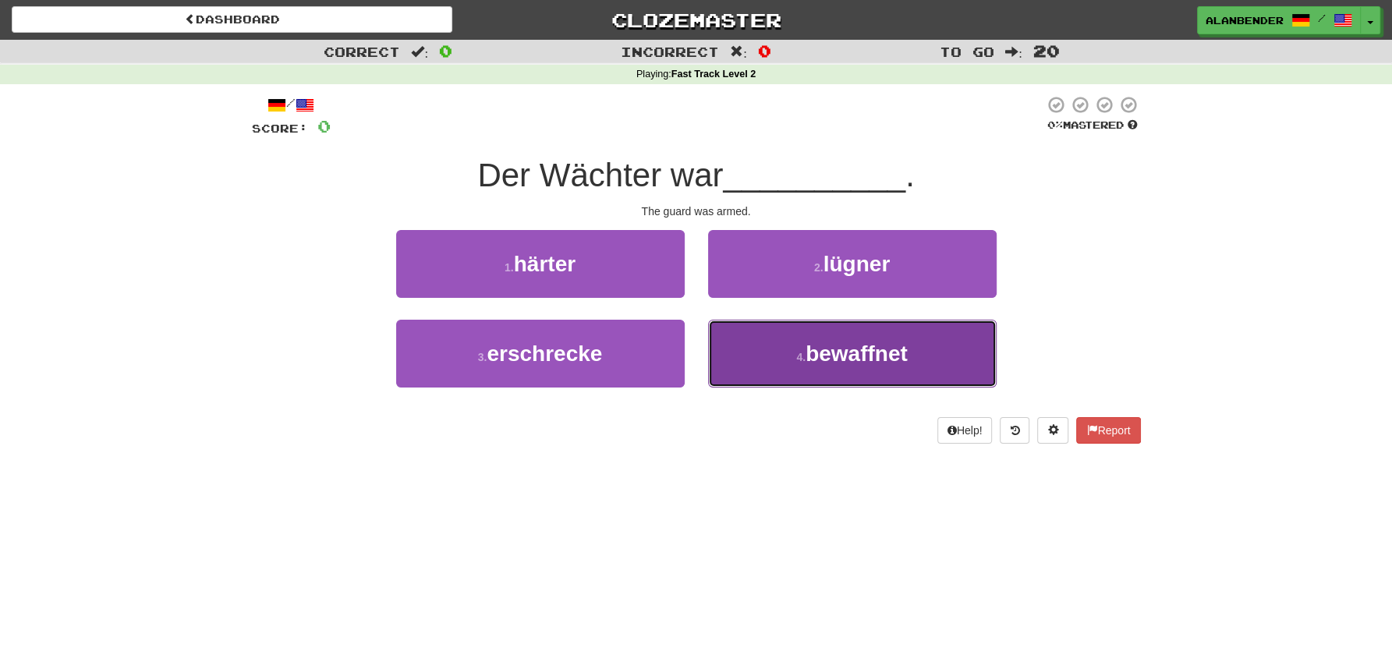
click at [867, 363] on span "bewaffnet" at bounding box center [857, 354] width 102 height 24
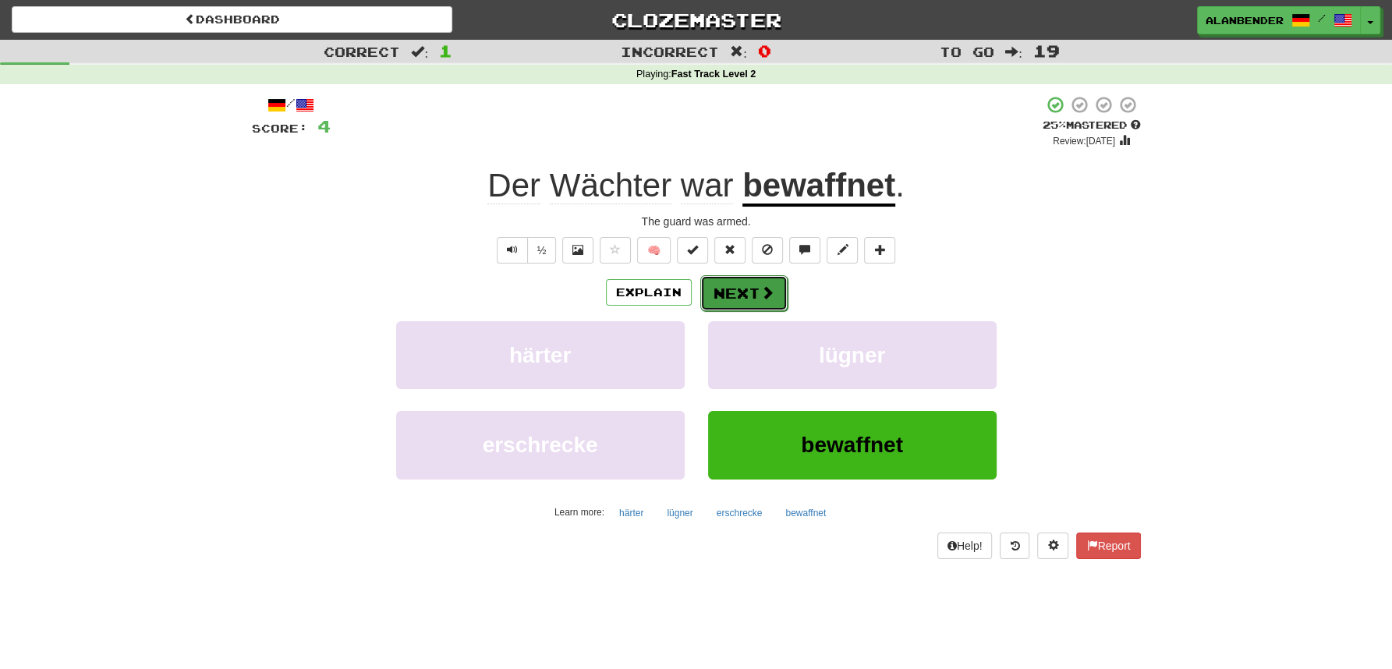
click at [742, 281] on button "Next" at bounding box center [743, 293] width 87 height 36
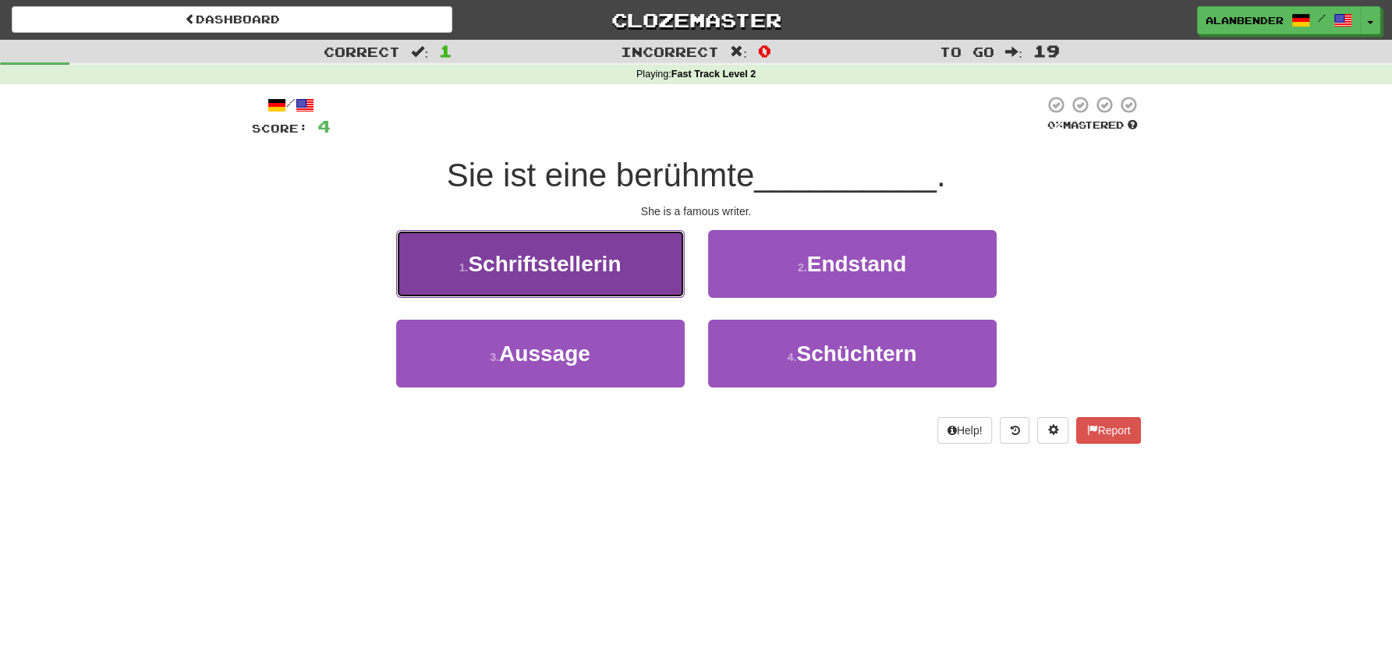
click at [463, 276] on button "1 . Schriftstellerin" at bounding box center [540, 264] width 289 height 68
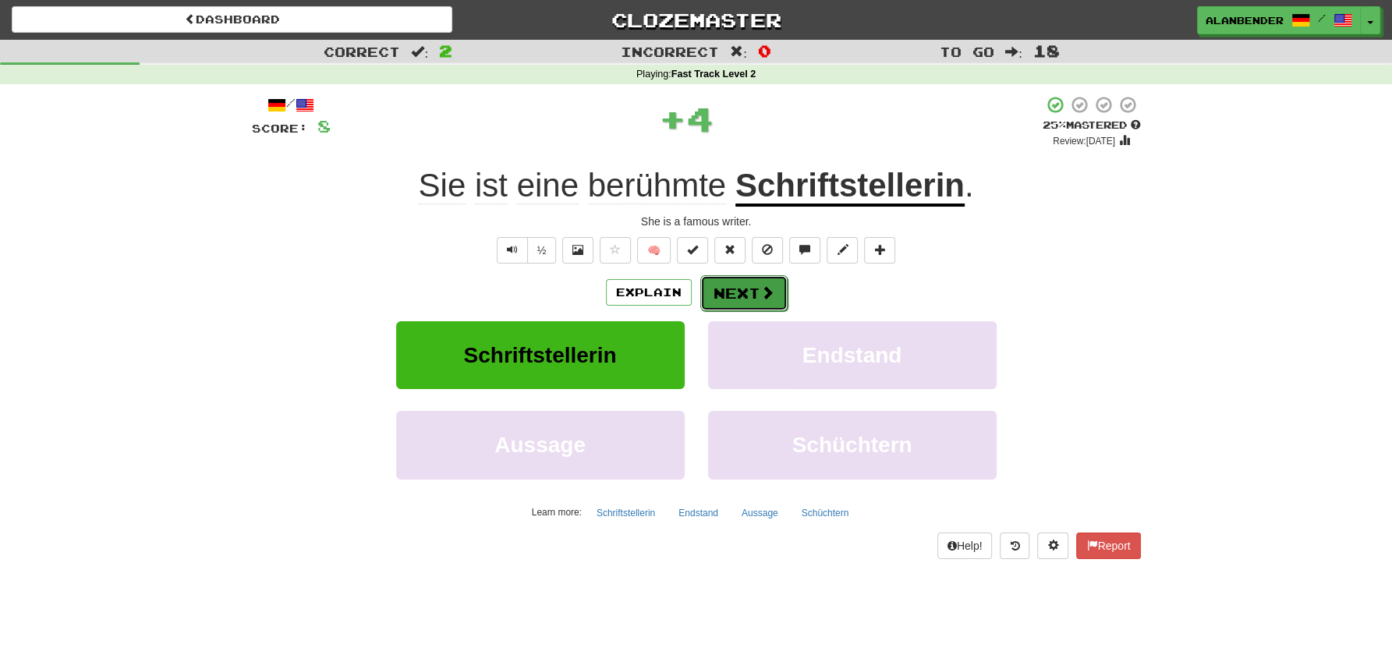
click at [742, 288] on button "Next" at bounding box center [743, 293] width 87 height 36
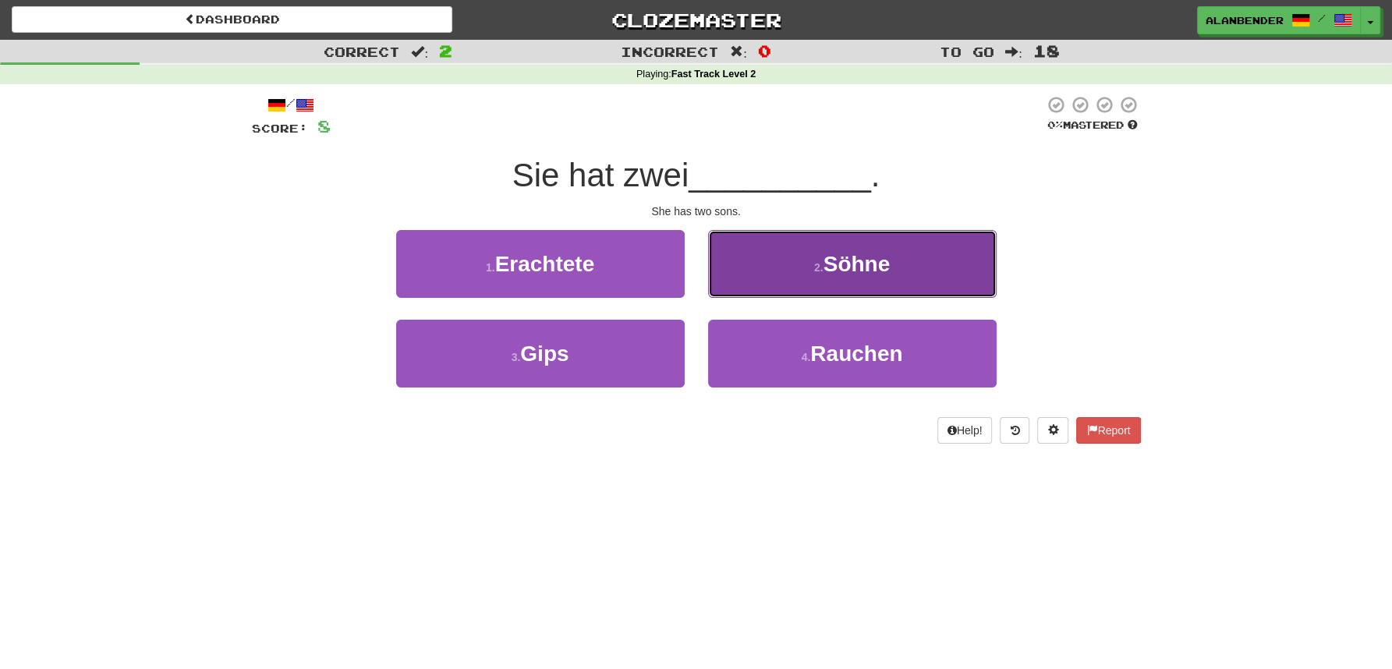
click at [891, 270] on button "2 . Söhne" at bounding box center [852, 264] width 289 height 68
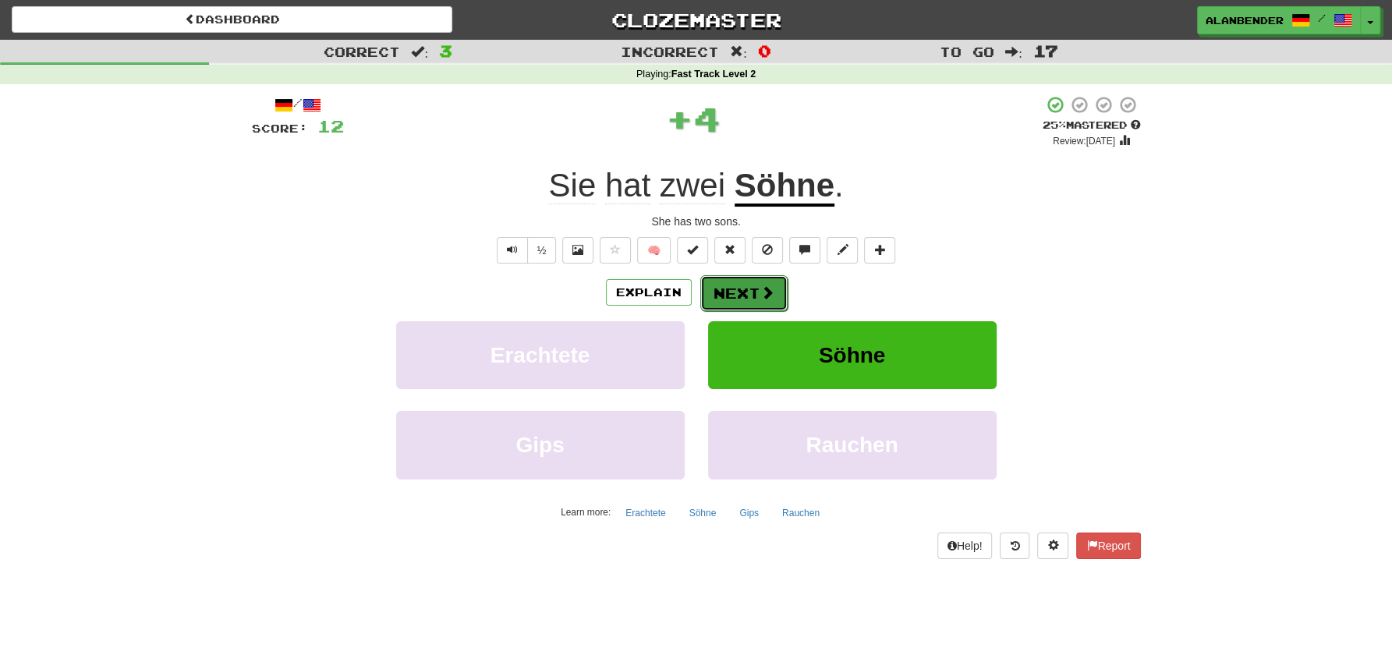
click at [757, 289] on button "Next" at bounding box center [743, 293] width 87 height 36
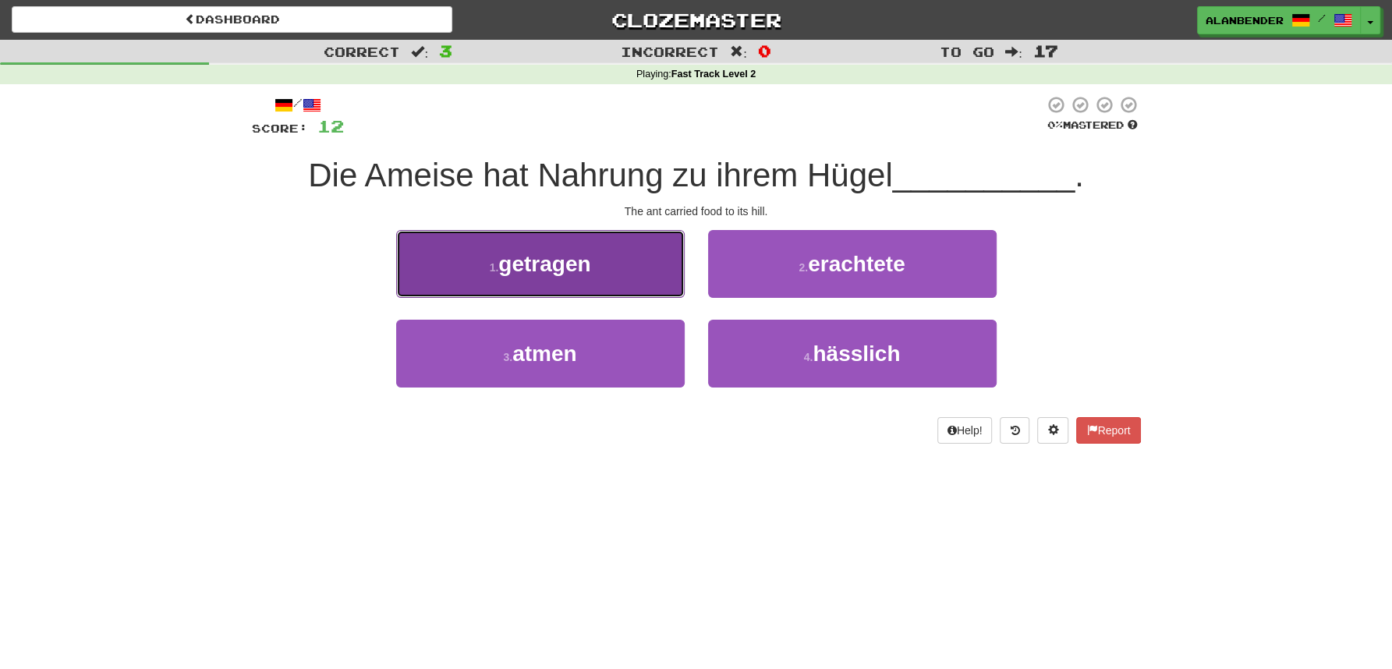
click at [565, 264] on span "getragen" at bounding box center [544, 264] width 92 height 24
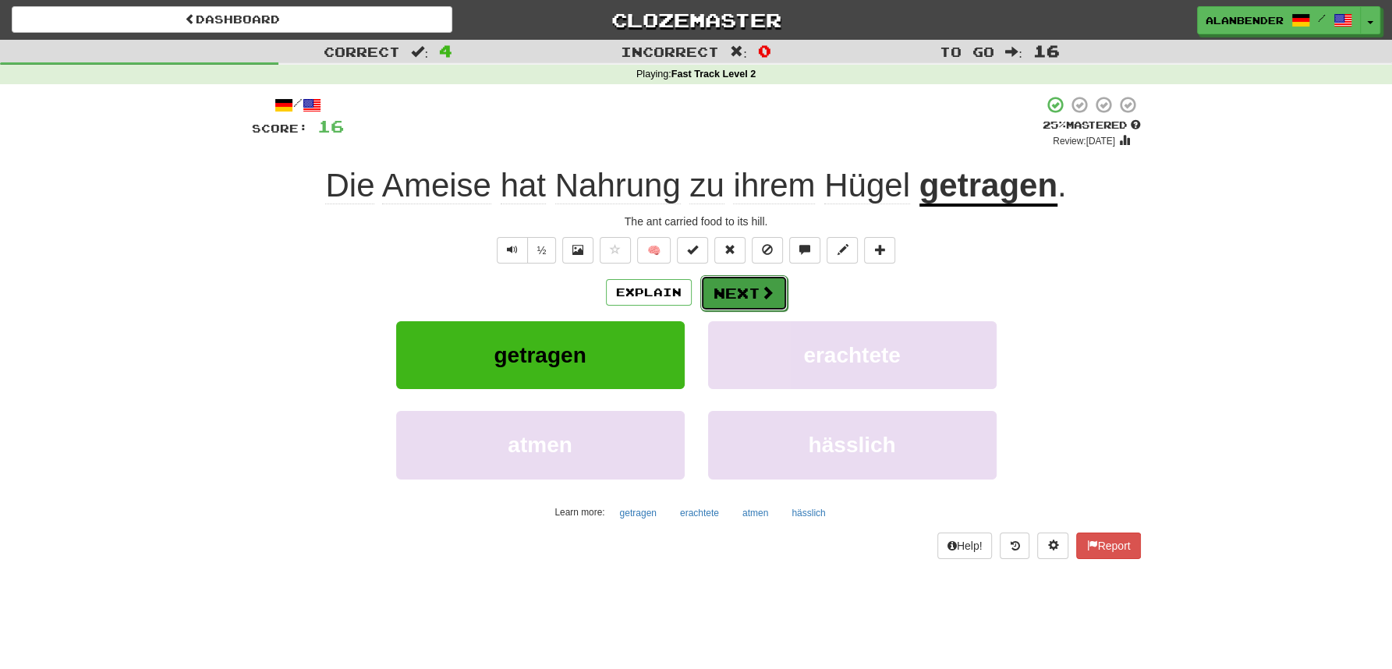
click at [770, 296] on span at bounding box center [767, 292] width 14 height 14
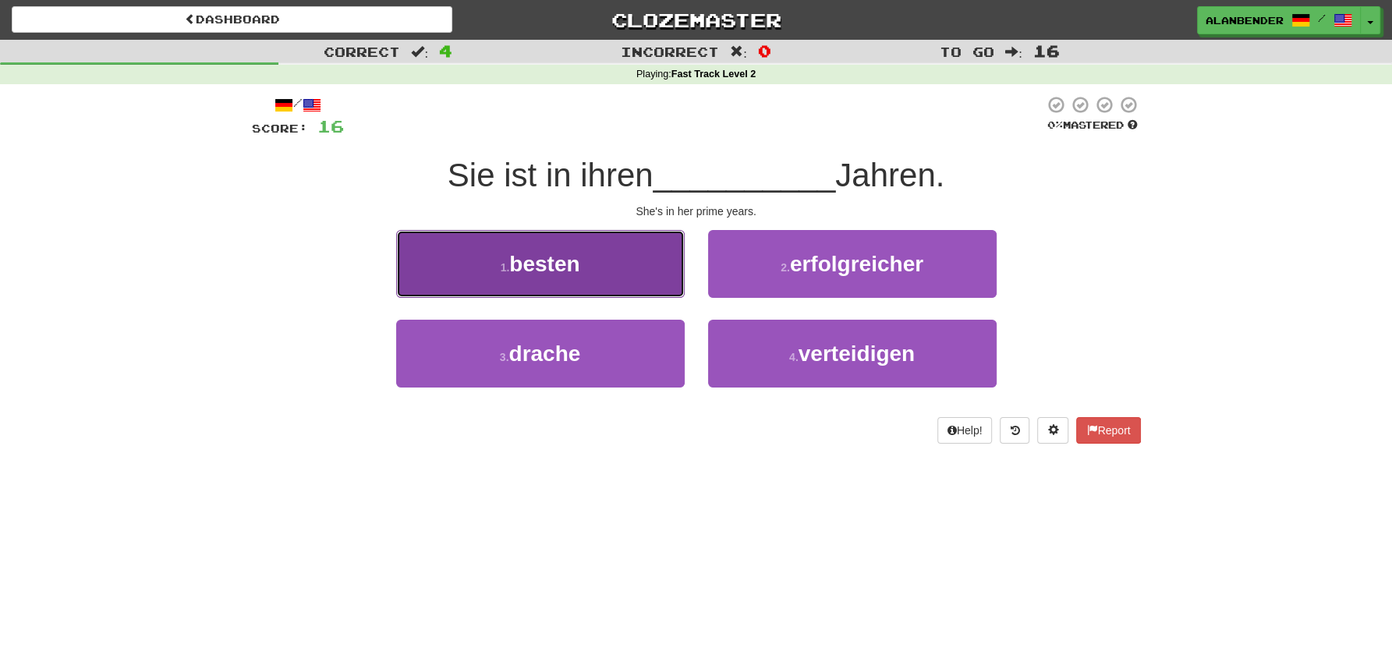
click at [514, 252] on span "besten" at bounding box center [544, 264] width 70 height 24
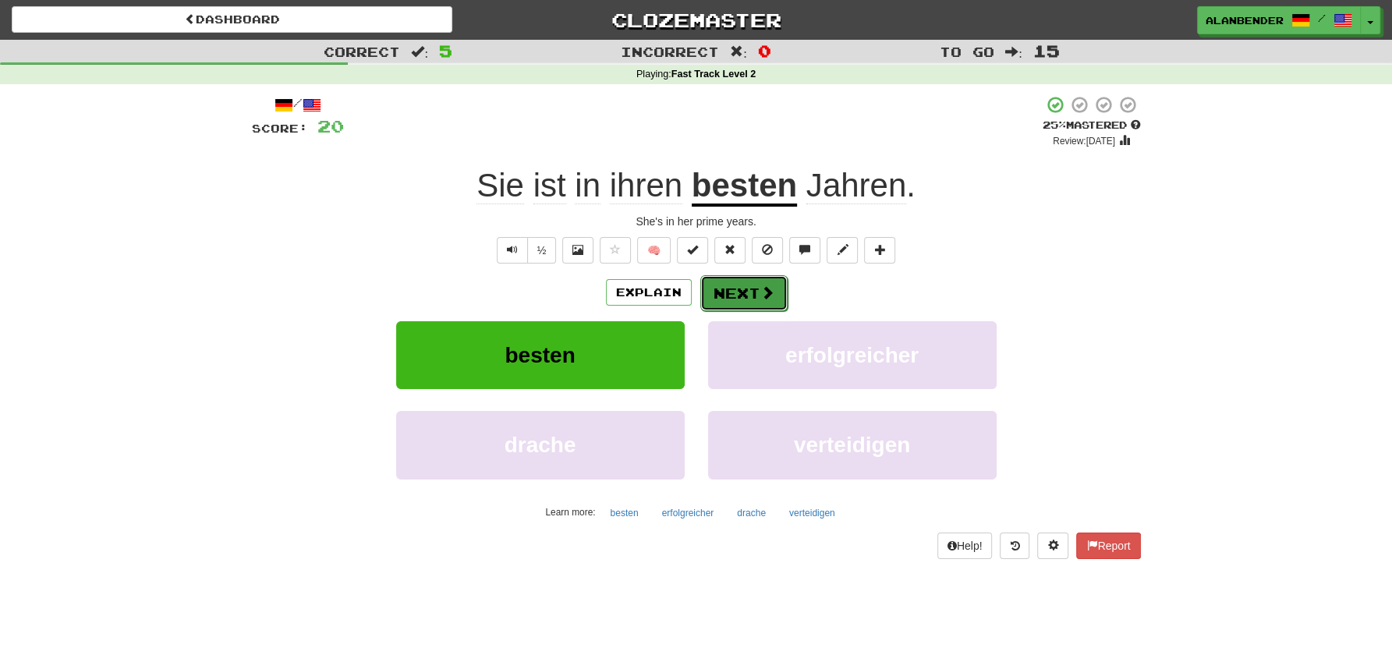
click at [734, 292] on button "Next" at bounding box center [743, 293] width 87 height 36
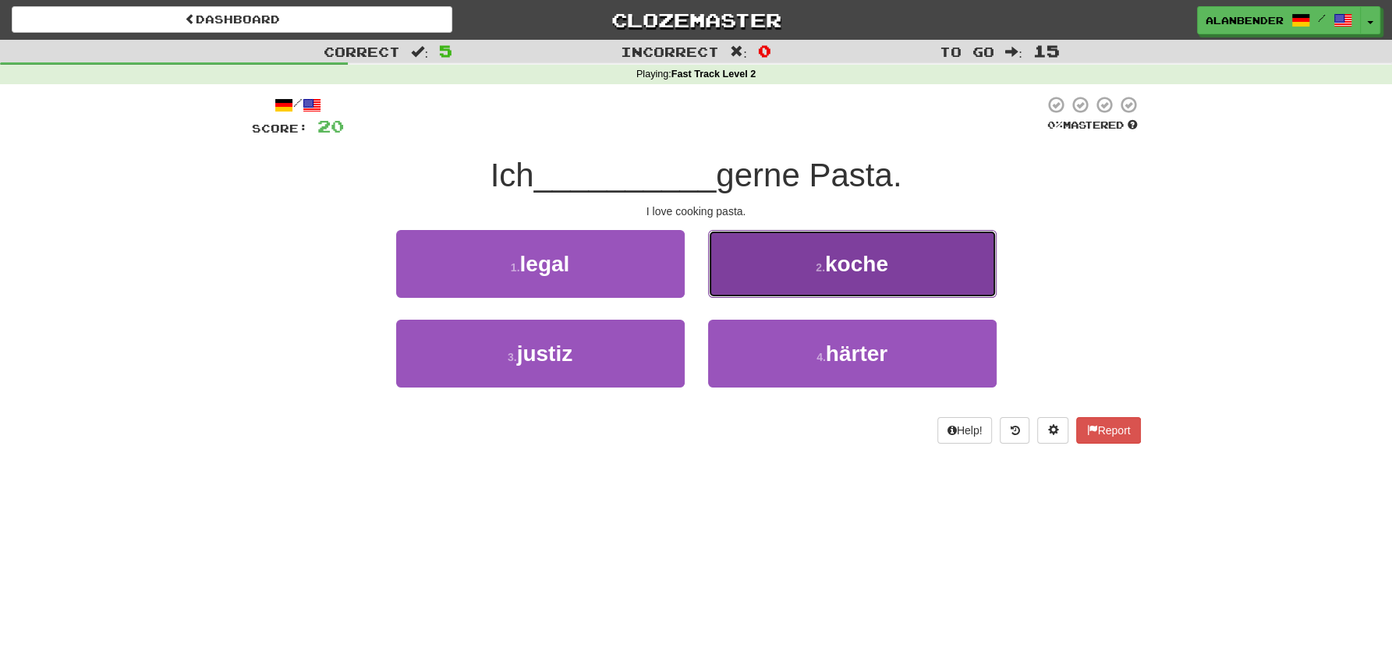
click at [861, 271] on span "koche" at bounding box center [856, 264] width 63 height 24
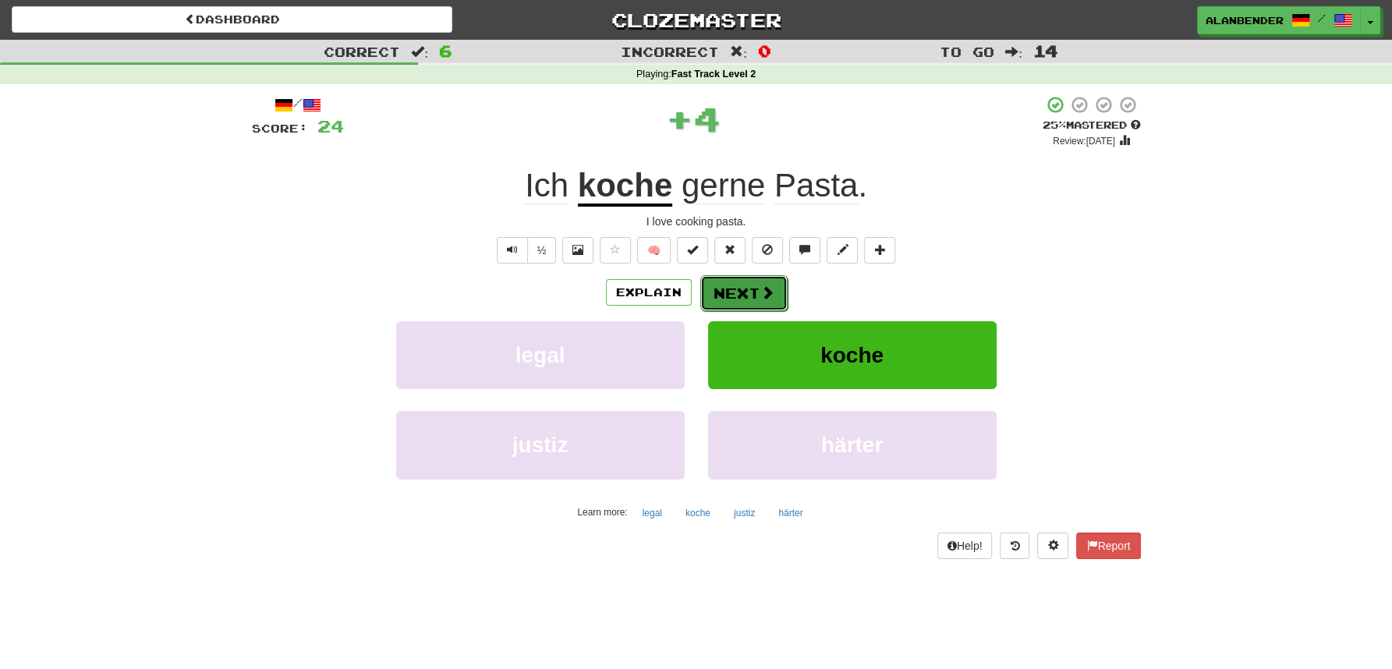
click at [749, 290] on button "Next" at bounding box center [743, 293] width 87 height 36
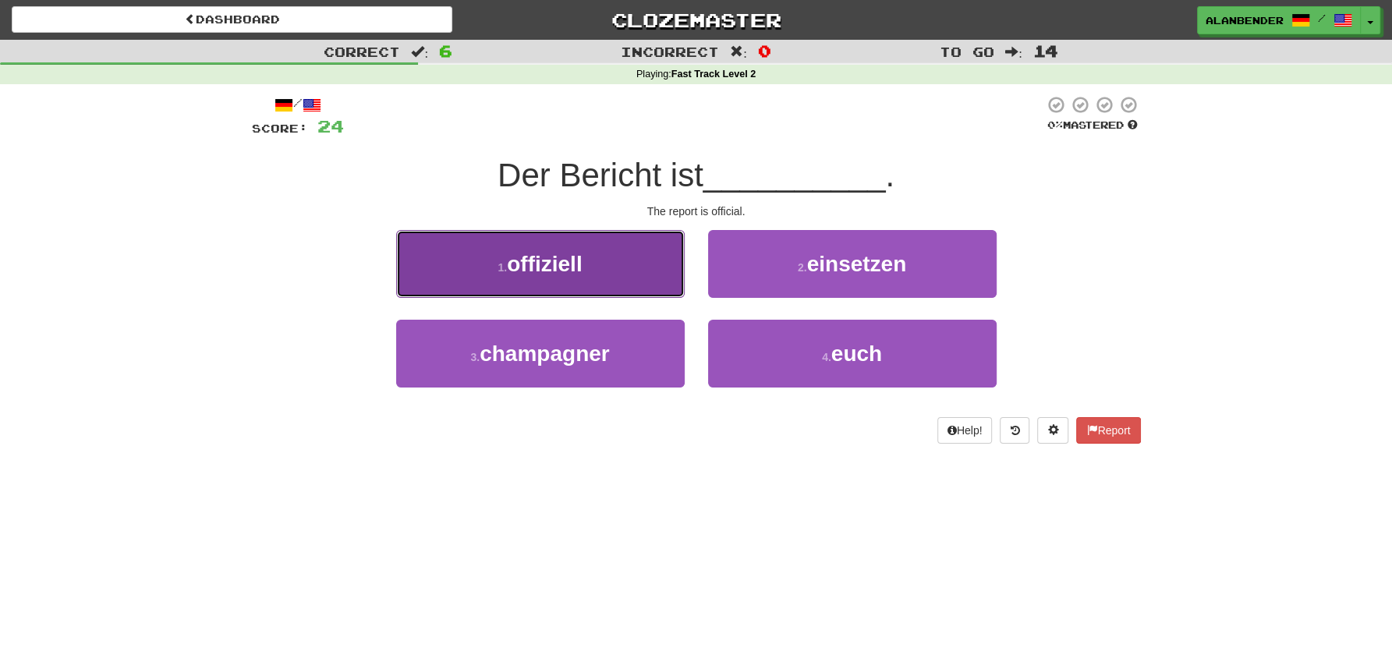
click at [540, 268] on span "offiziell" at bounding box center [544, 264] width 75 height 24
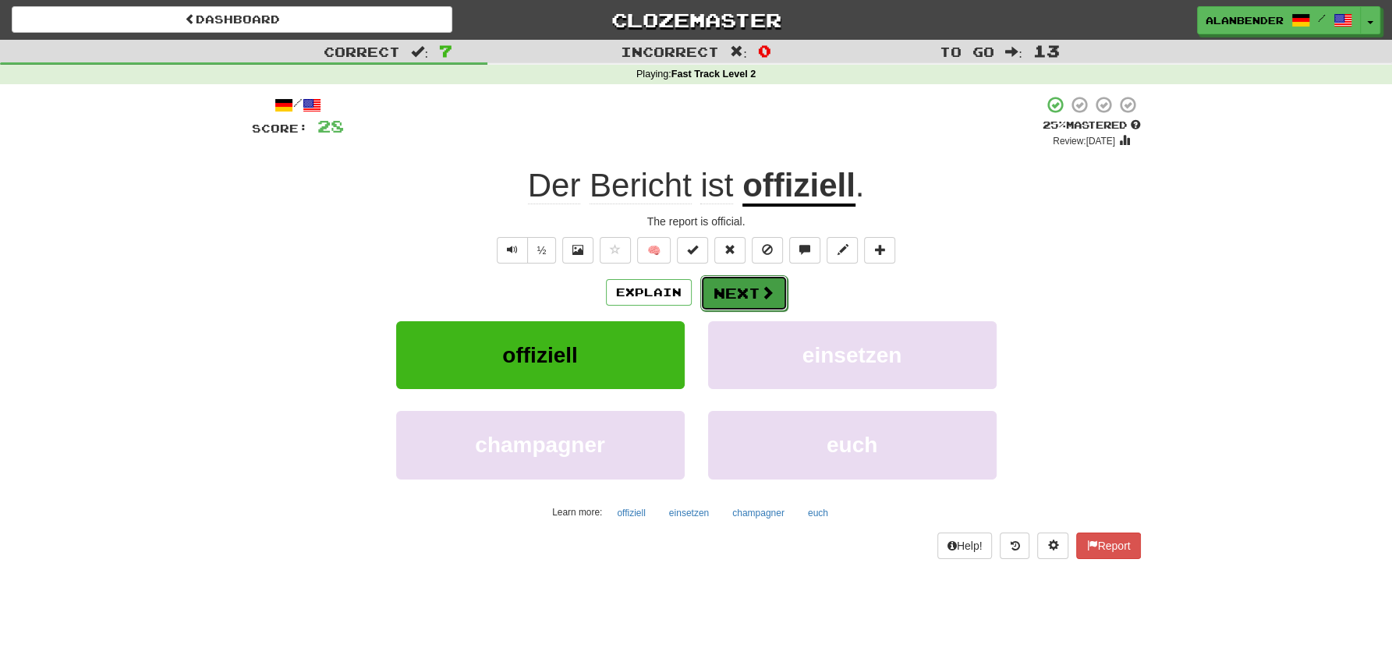
click at [749, 295] on button "Next" at bounding box center [743, 293] width 87 height 36
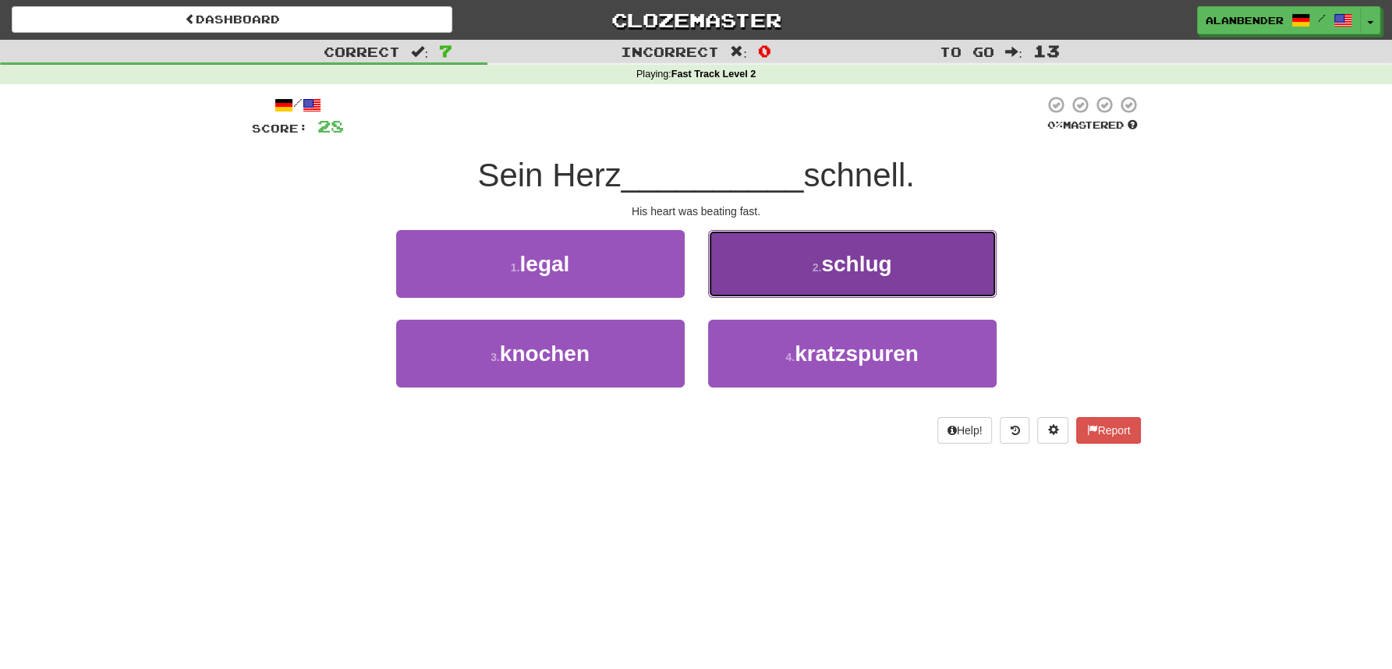
click at [893, 262] on button "2 . schlug" at bounding box center [852, 264] width 289 height 68
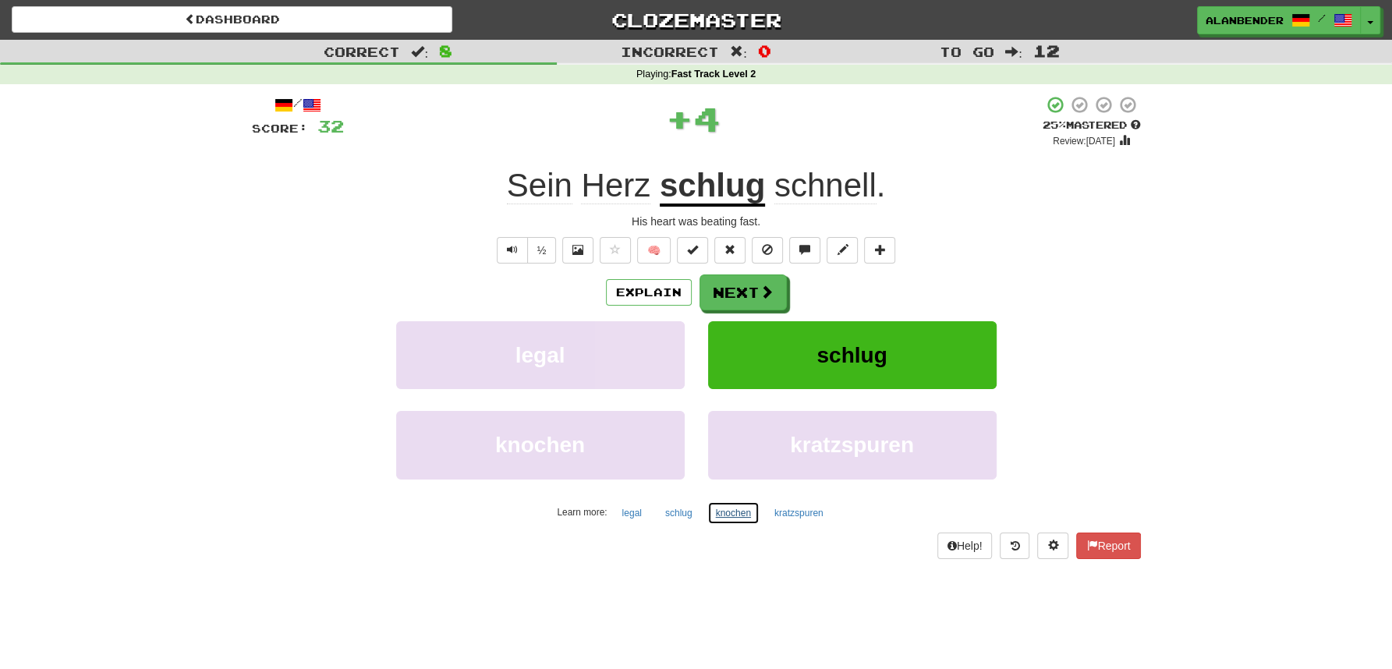
click at [725, 514] on button "knochen" at bounding box center [733, 512] width 52 height 23
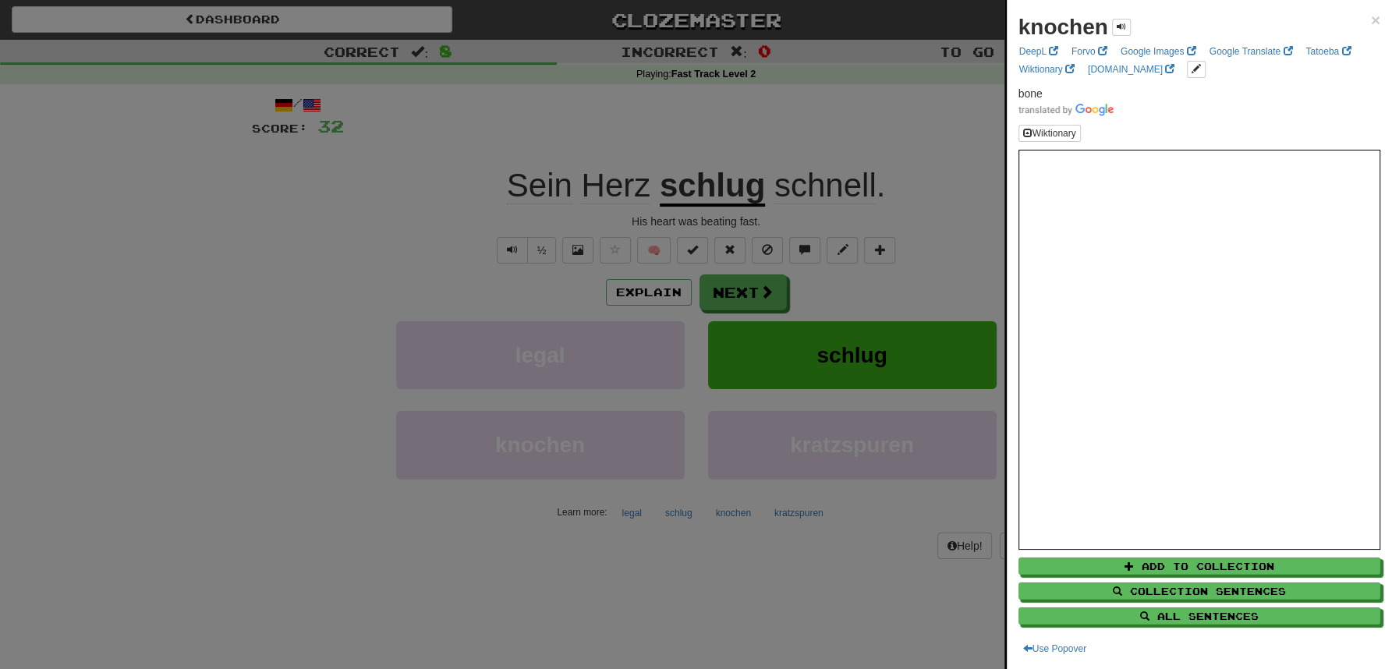
click at [838, 116] on div at bounding box center [696, 334] width 1392 height 669
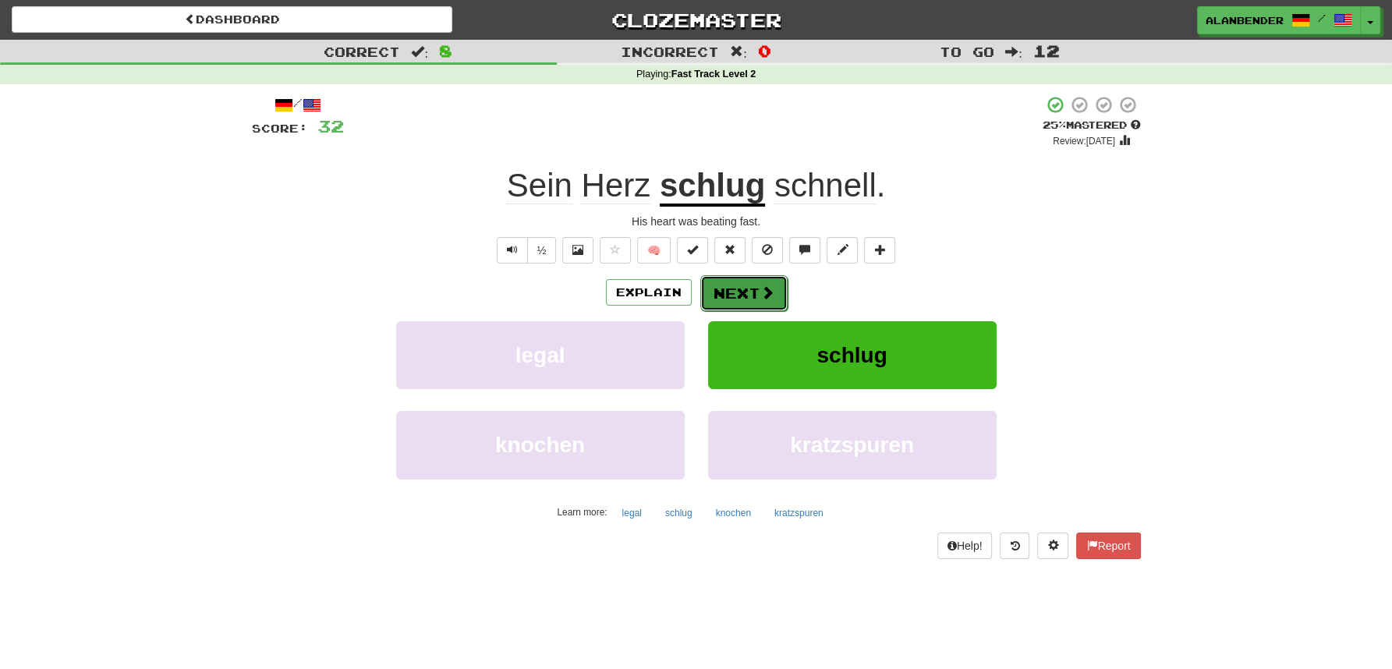
click at [742, 294] on button "Next" at bounding box center [743, 293] width 87 height 36
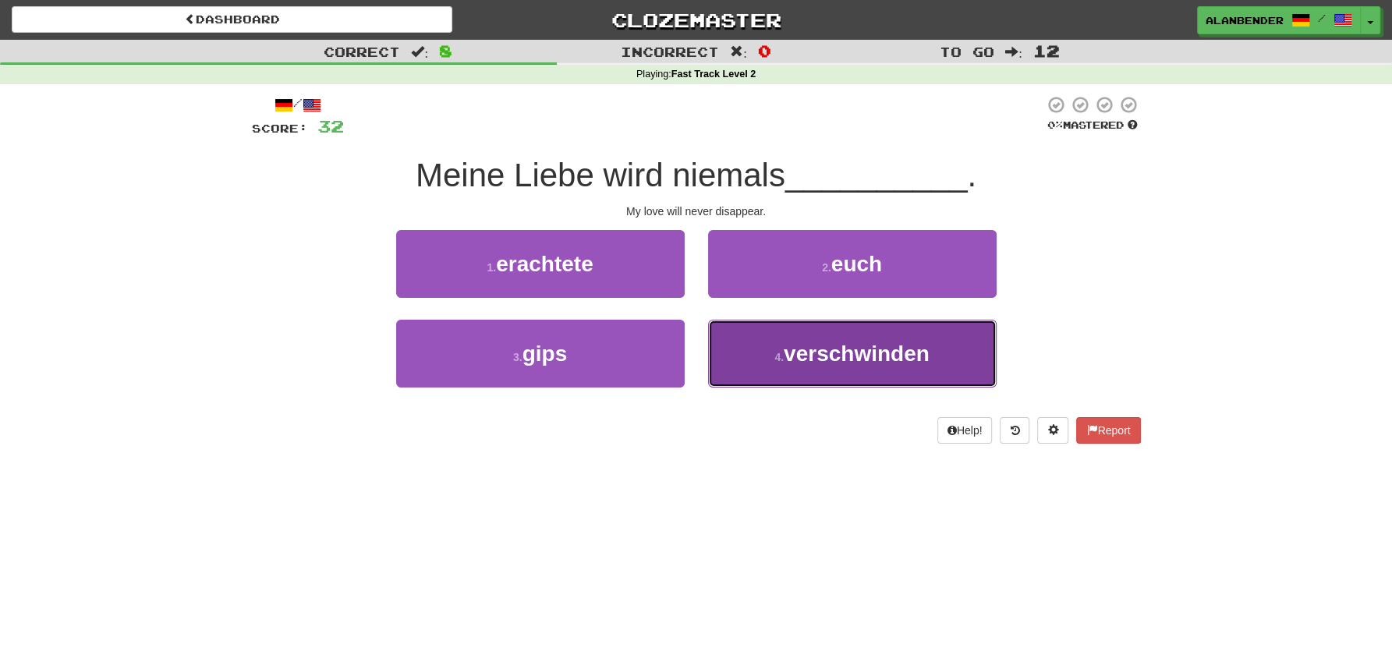
click at [819, 362] on span "verschwinden" at bounding box center [857, 354] width 146 height 24
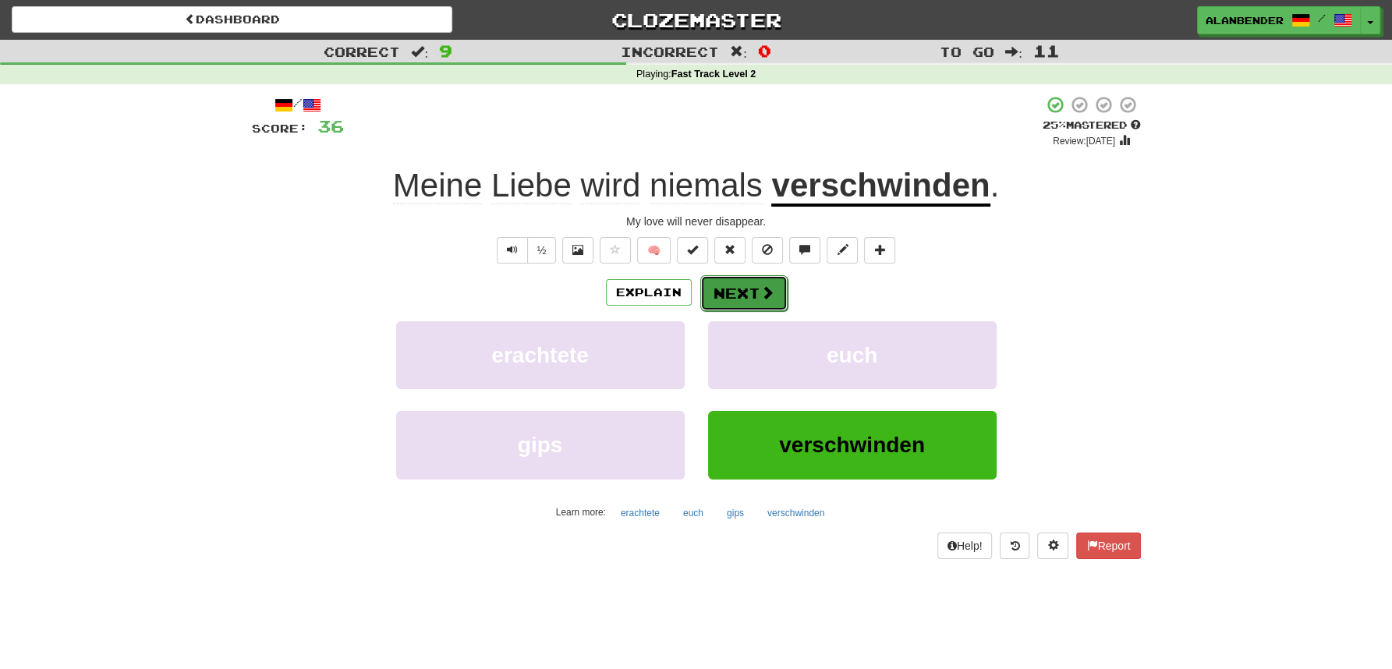
click at [744, 292] on button "Next" at bounding box center [743, 293] width 87 height 36
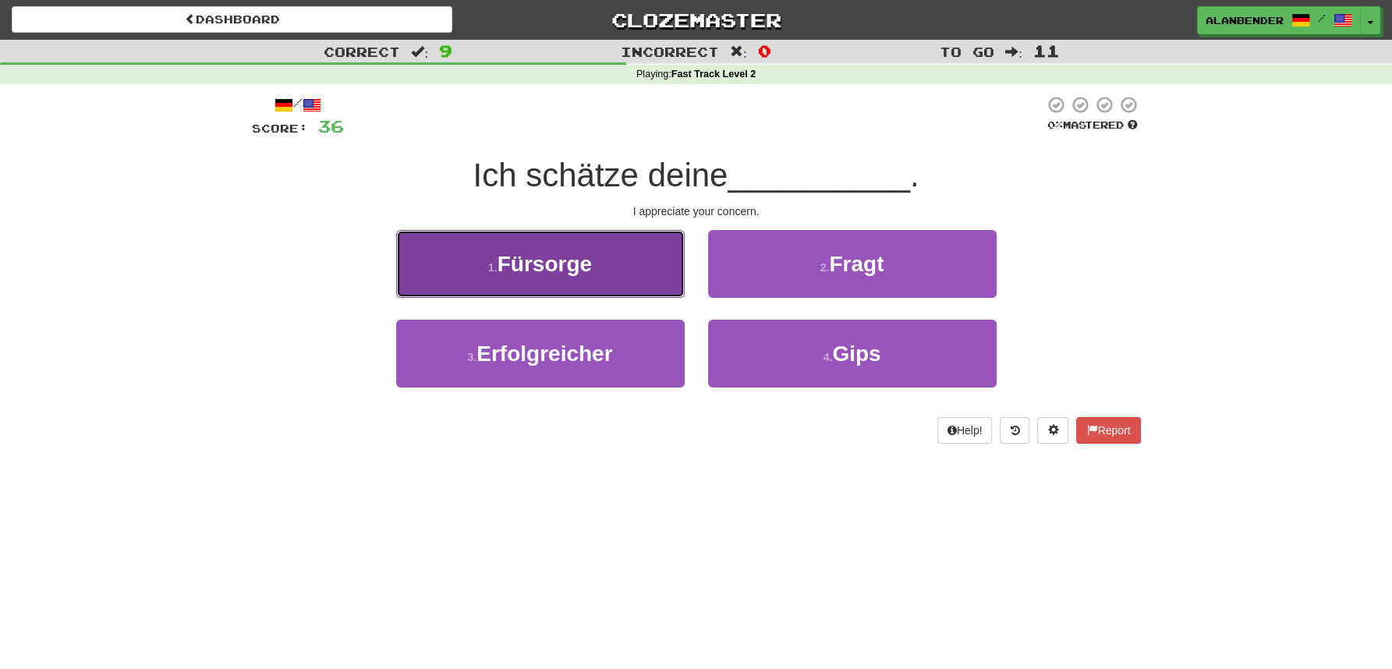
click at [555, 283] on button "1 . Fürsorge" at bounding box center [540, 264] width 289 height 68
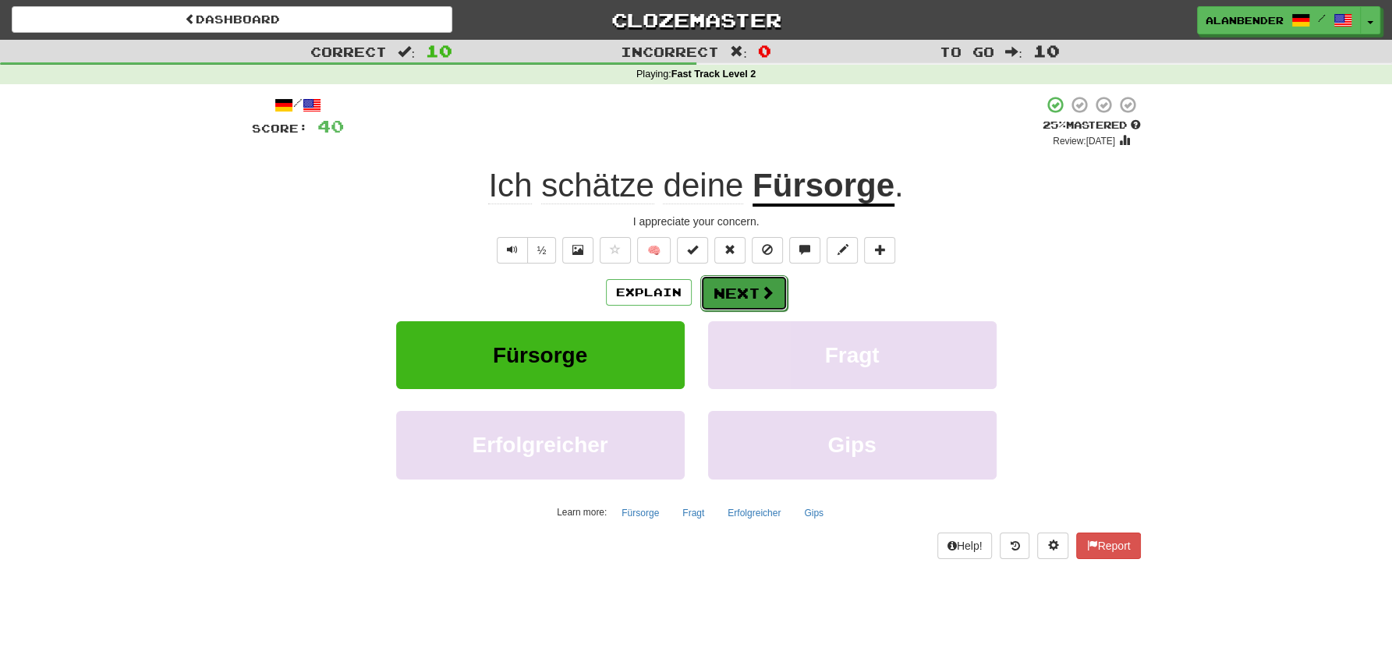
click at [744, 297] on button "Next" at bounding box center [743, 293] width 87 height 36
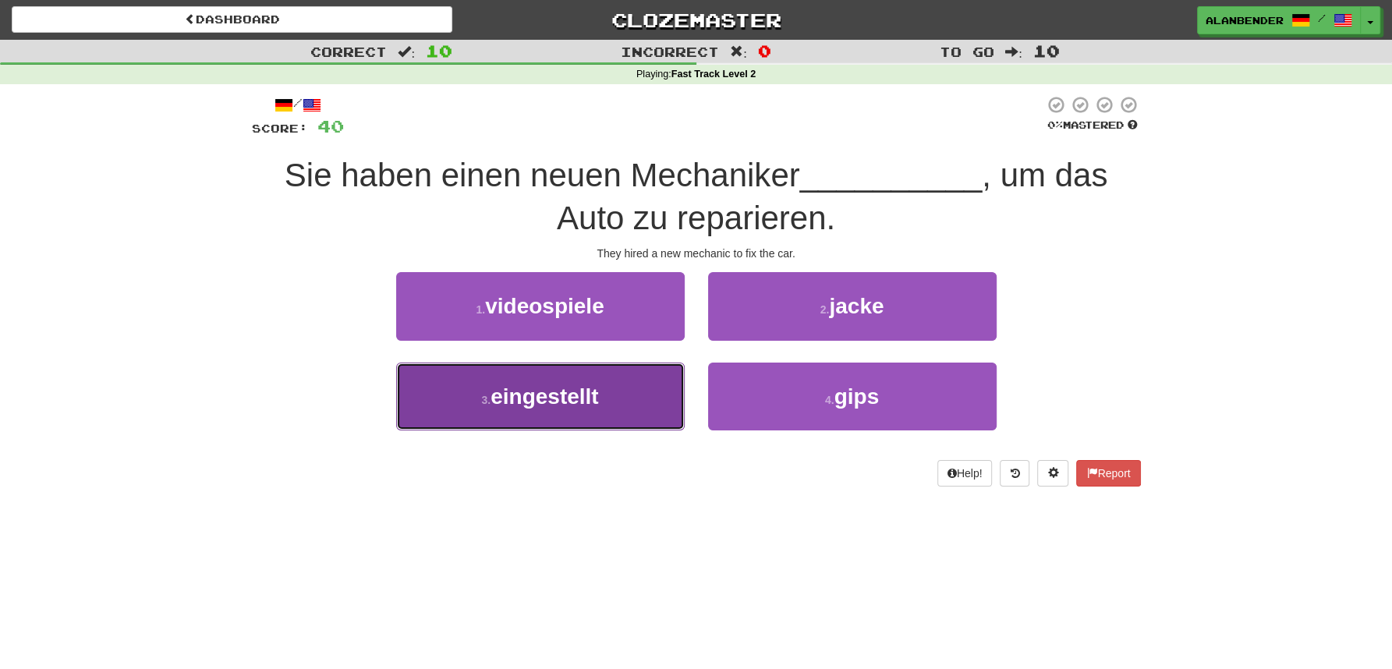
click at [576, 409] on button "3 . eingestellt" at bounding box center [540, 397] width 289 height 68
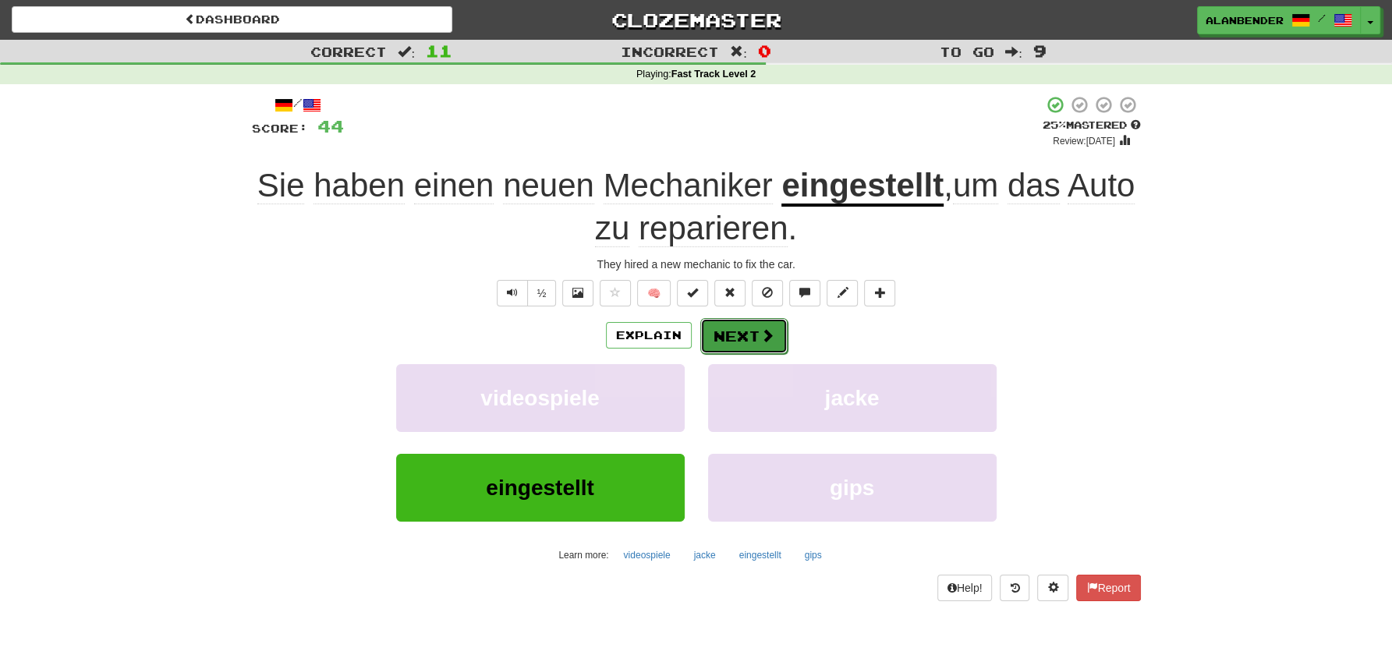
click at [738, 338] on button "Next" at bounding box center [743, 336] width 87 height 36
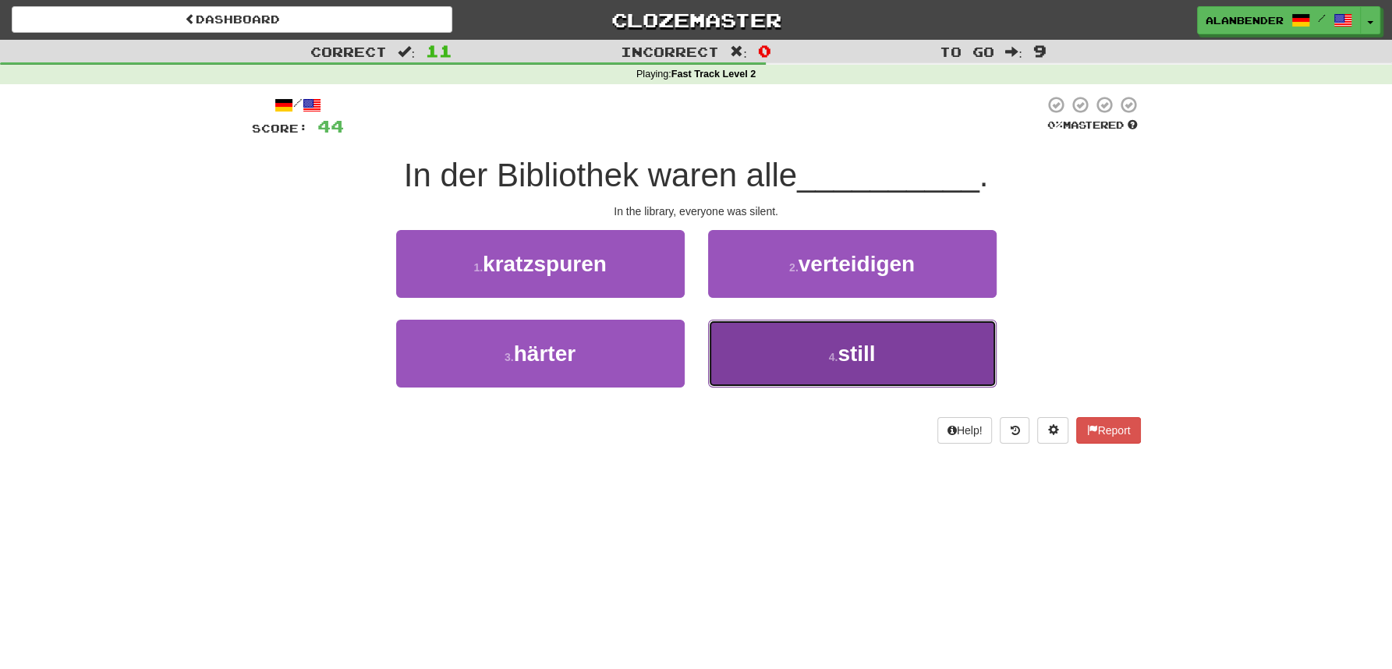
click at [873, 360] on span "still" at bounding box center [856, 354] width 37 height 24
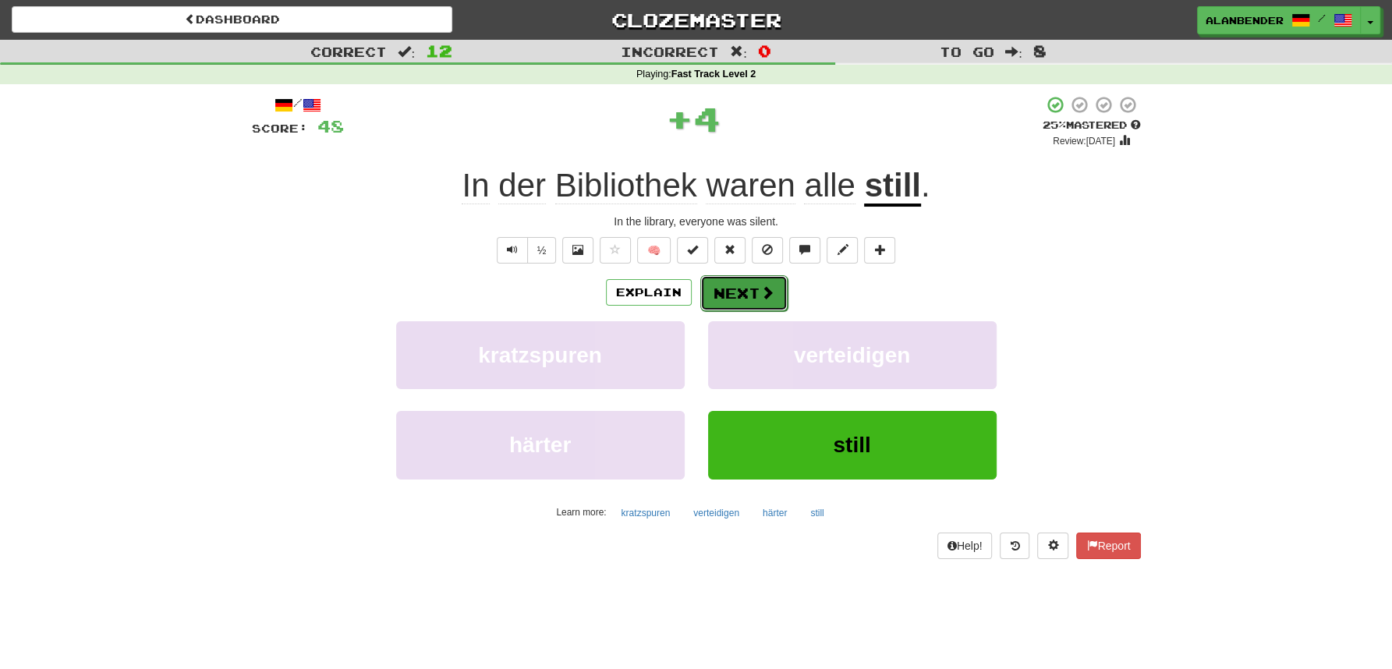
click at [747, 292] on button "Next" at bounding box center [743, 293] width 87 height 36
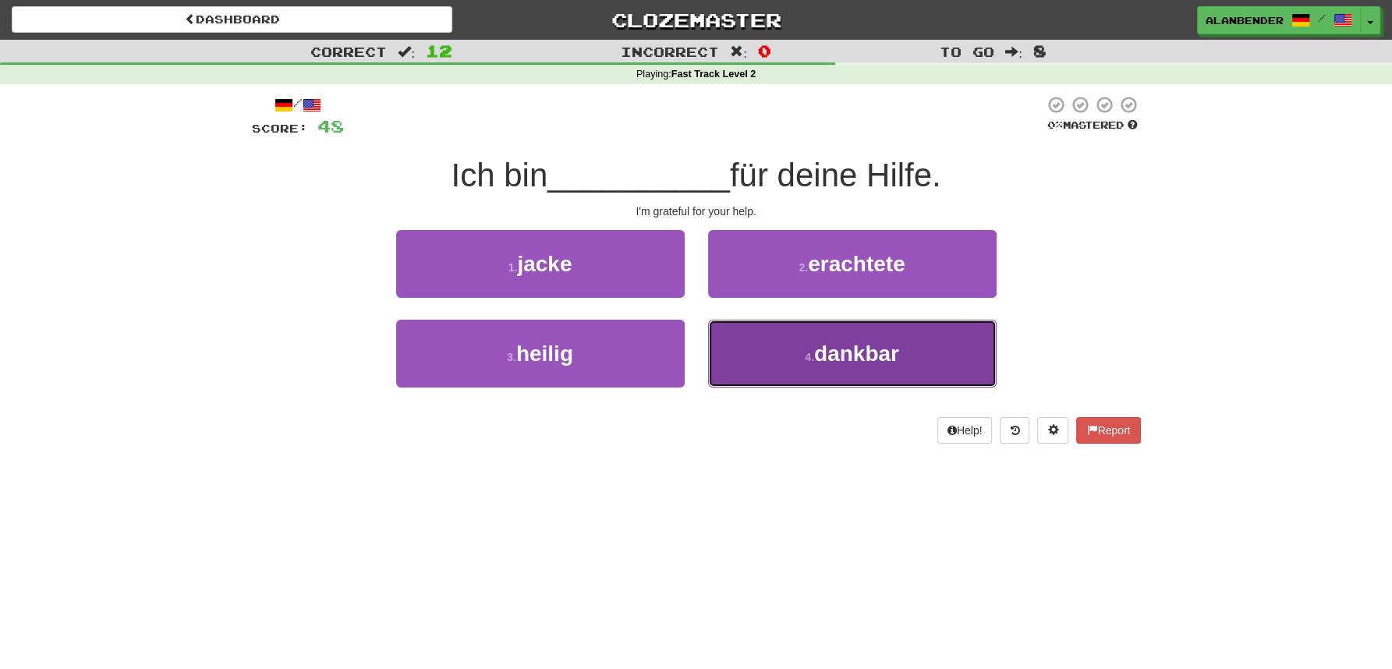
click at [870, 364] on span "dankbar" at bounding box center [856, 354] width 85 height 24
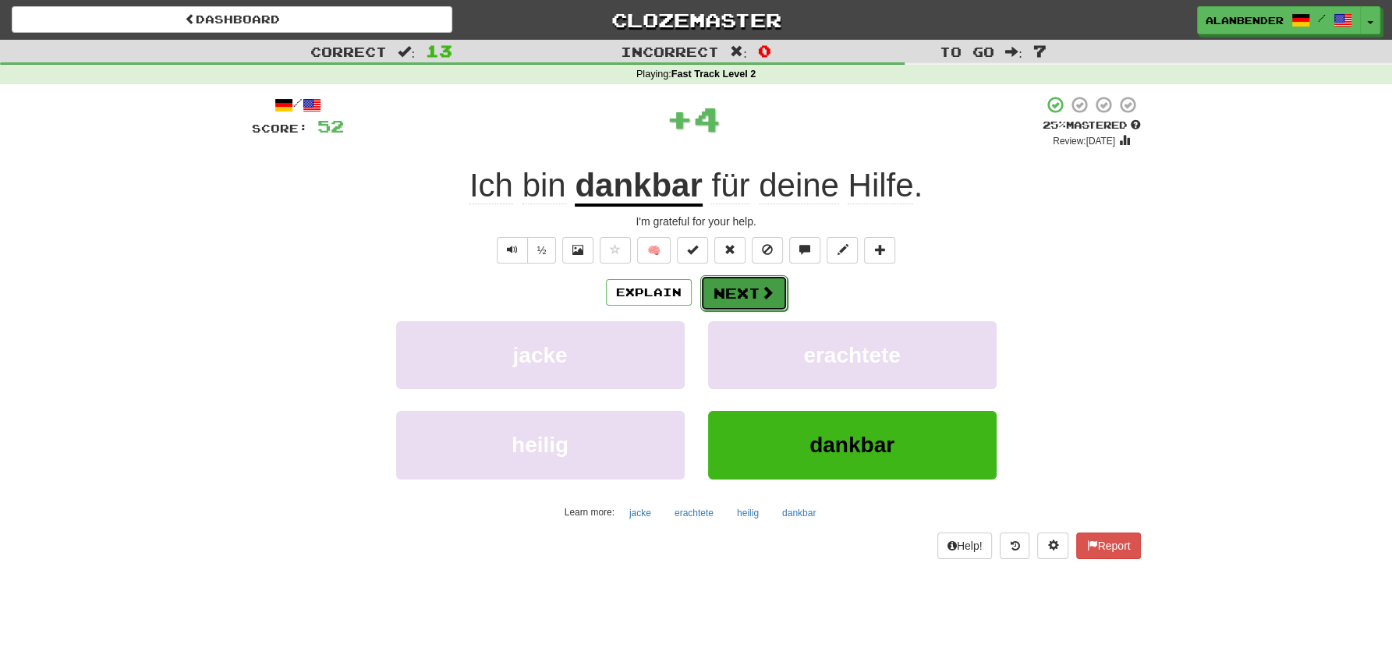
click at [750, 302] on button "Next" at bounding box center [743, 293] width 87 height 36
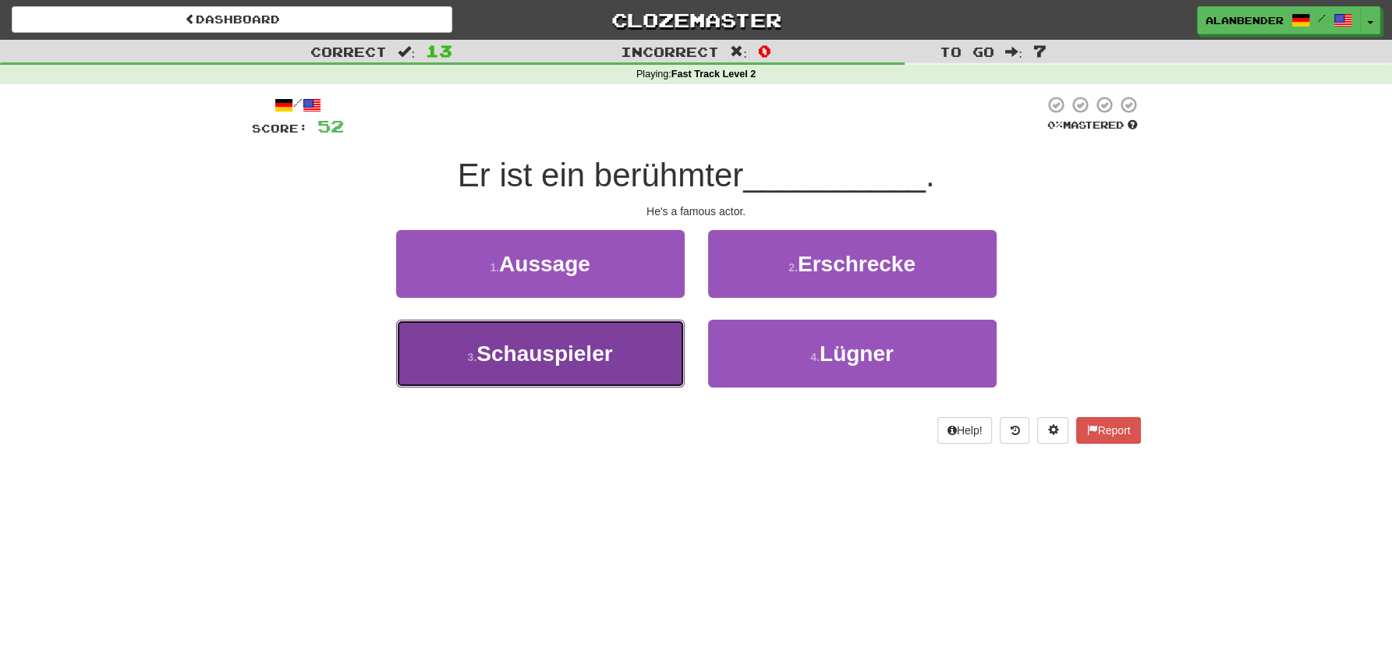
click at [551, 360] on span "Schauspieler" at bounding box center [545, 354] width 136 height 24
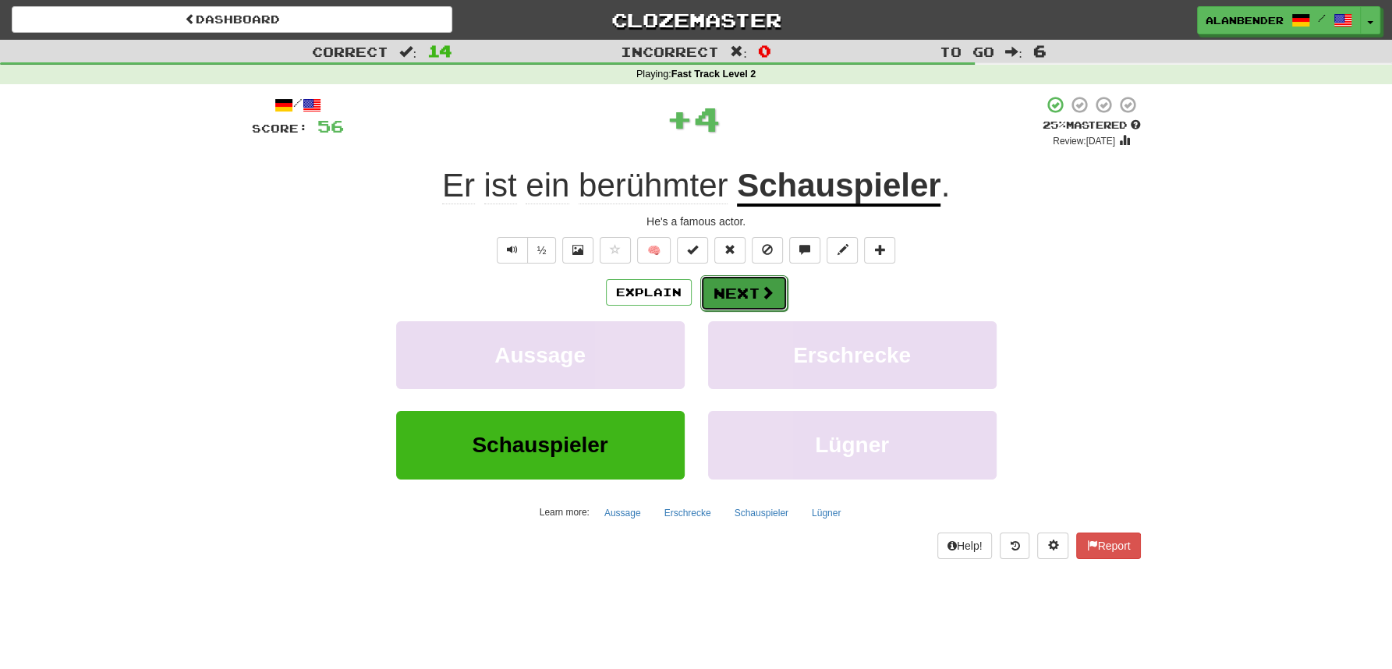
click at [734, 301] on button "Next" at bounding box center [743, 293] width 87 height 36
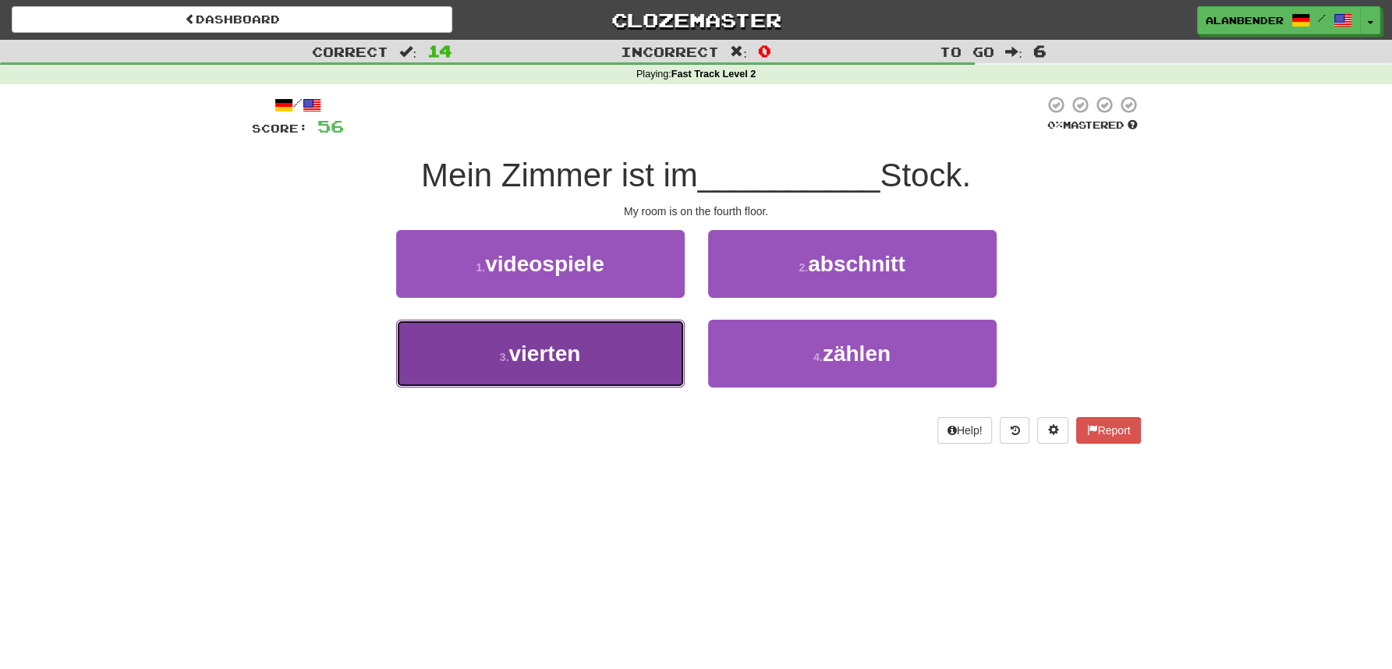
click at [570, 378] on button "3 . vierten" at bounding box center [540, 354] width 289 height 68
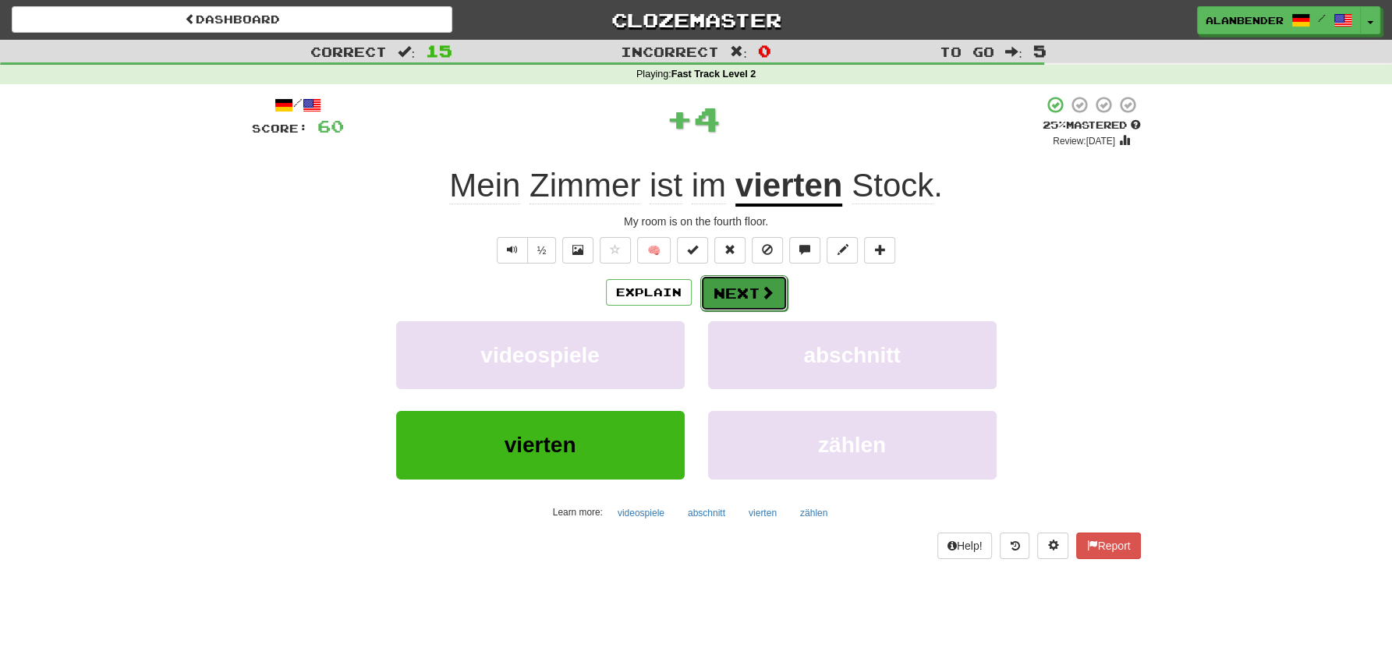
click at [760, 293] on span at bounding box center [767, 292] width 14 height 14
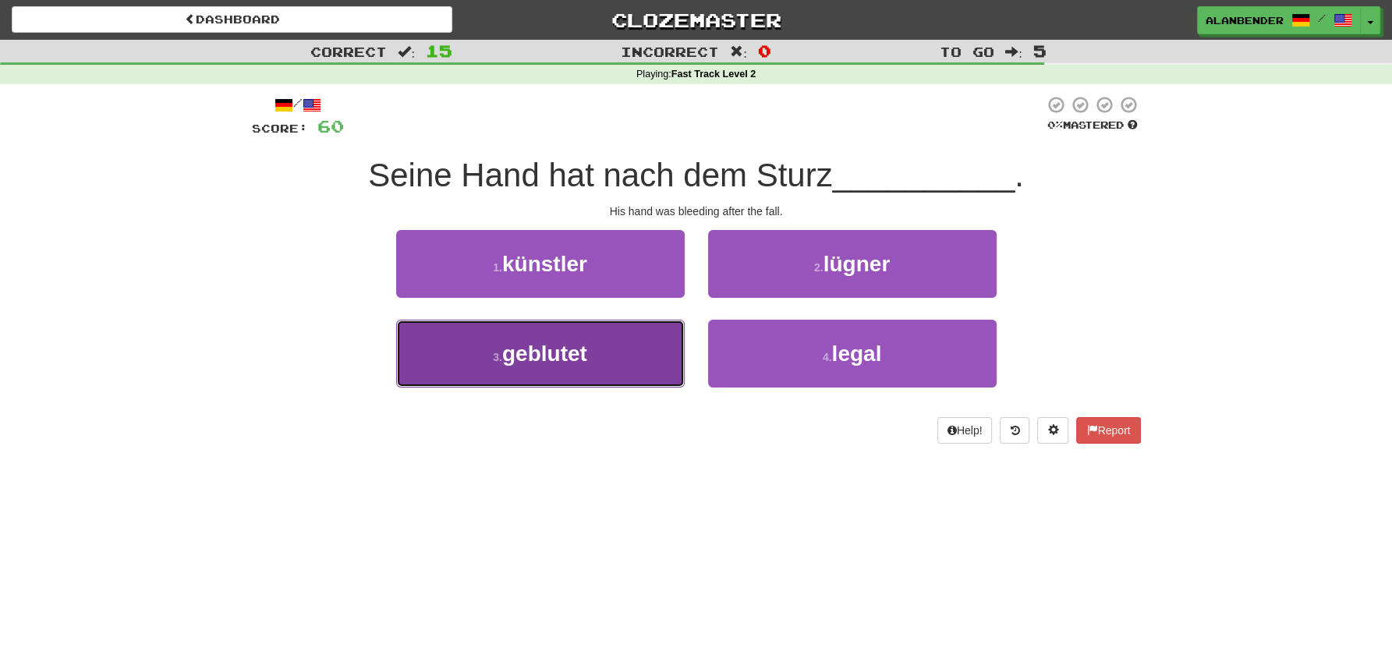
click at [570, 371] on button "3 . geblutet" at bounding box center [540, 354] width 289 height 68
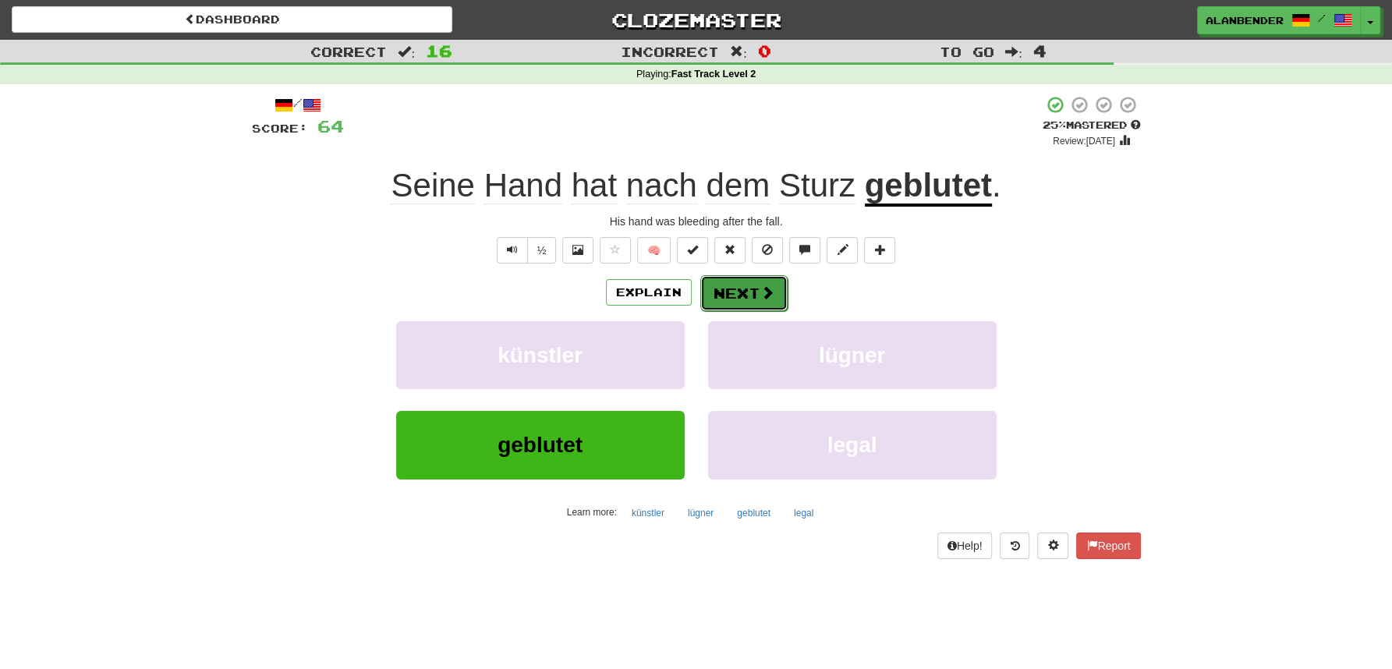
click at [733, 290] on button "Next" at bounding box center [743, 293] width 87 height 36
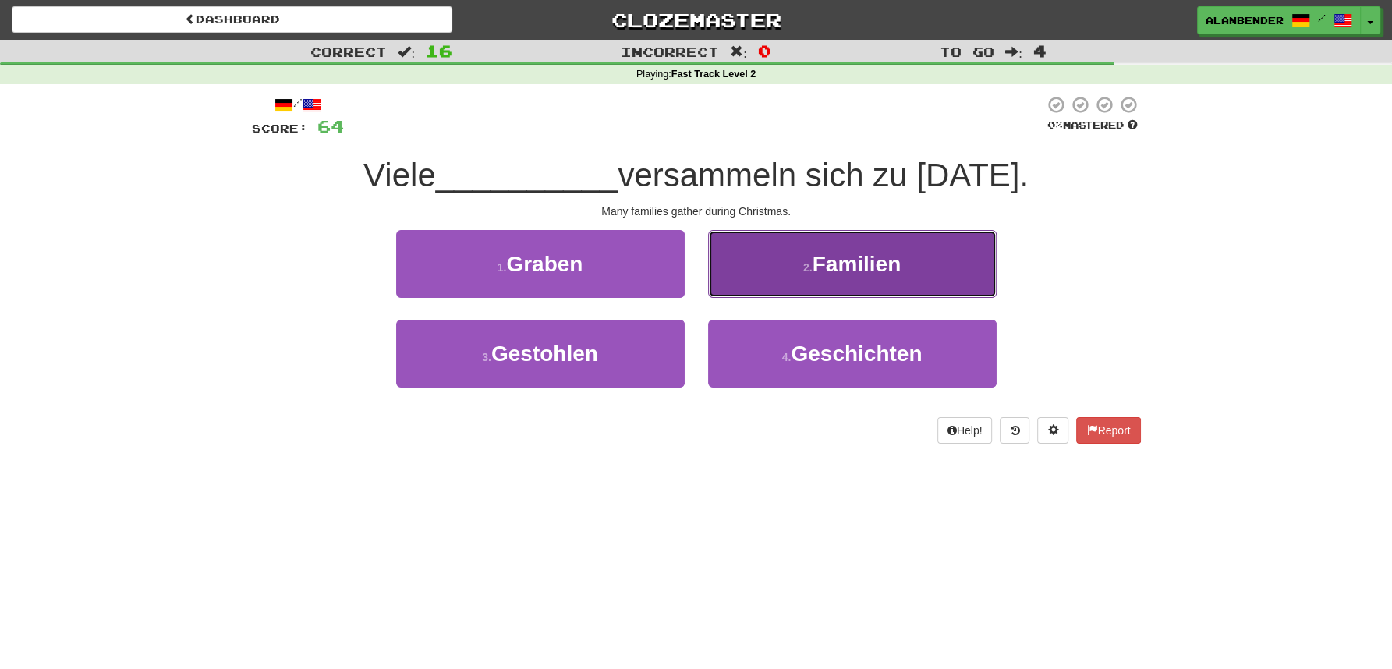
click at [857, 281] on button "2 . Familien" at bounding box center [852, 264] width 289 height 68
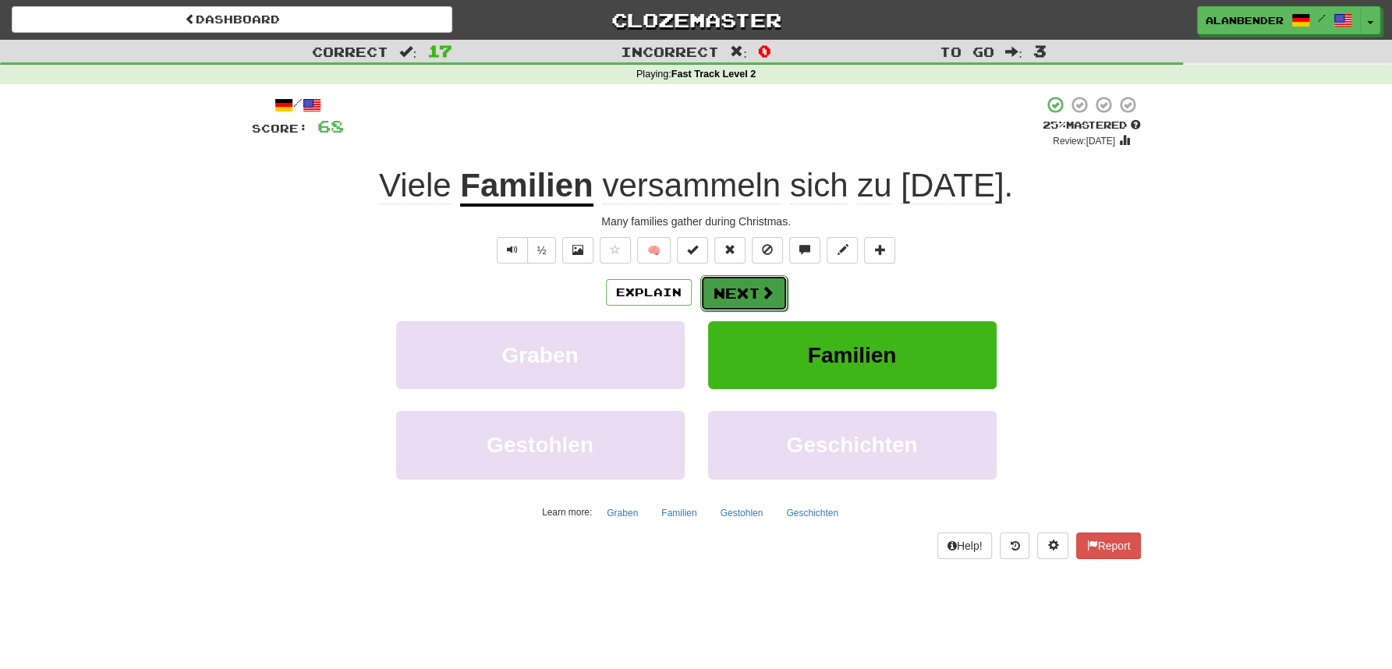
click at [742, 299] on button "Next" at bounding box center [743, 293] width 87 height 36
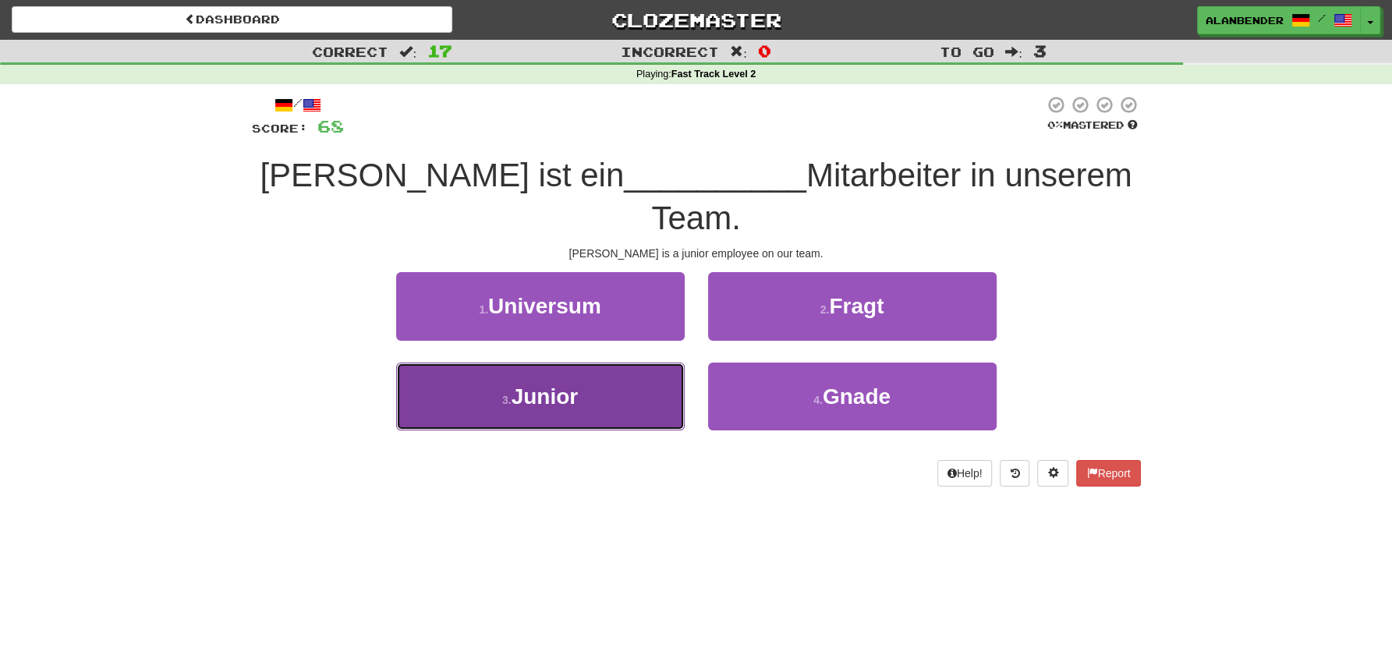
click at [532, 384] on span "Junior" at bounding box center [545, 396] width 67 height 24
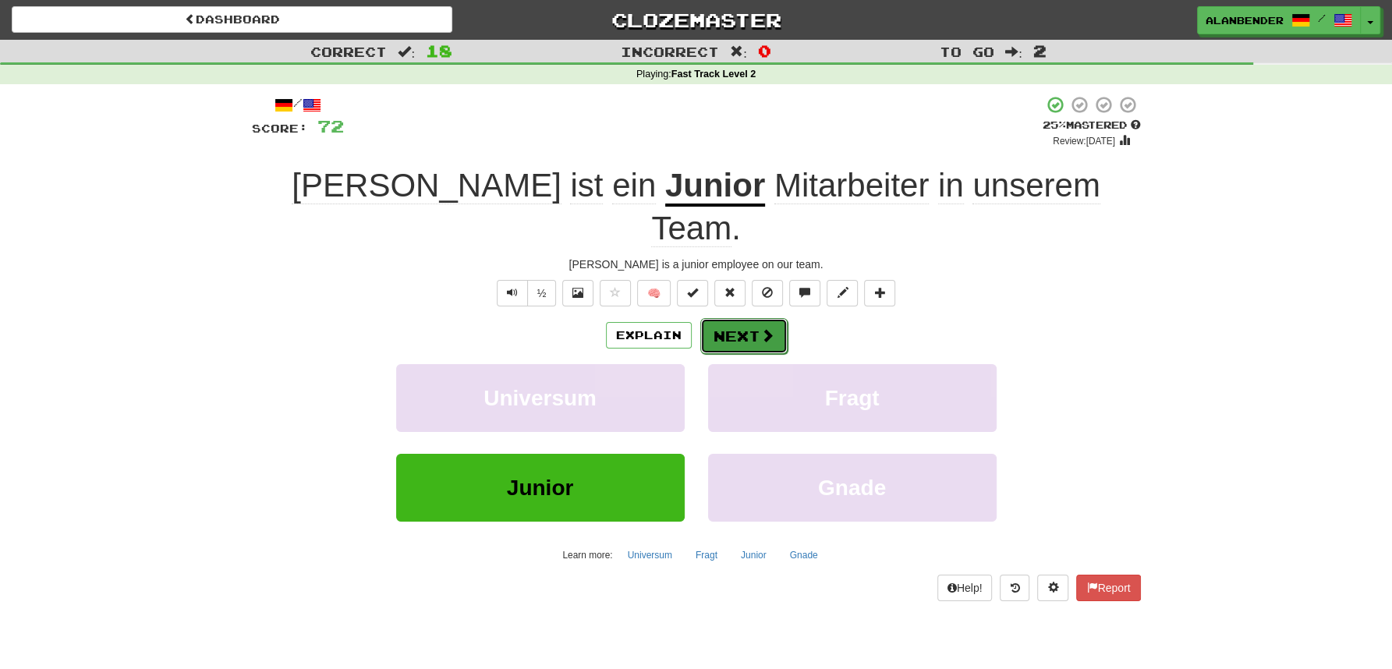
click at [732, 318] on button "Next" at bounding box center [743, 336] width 87 height 36
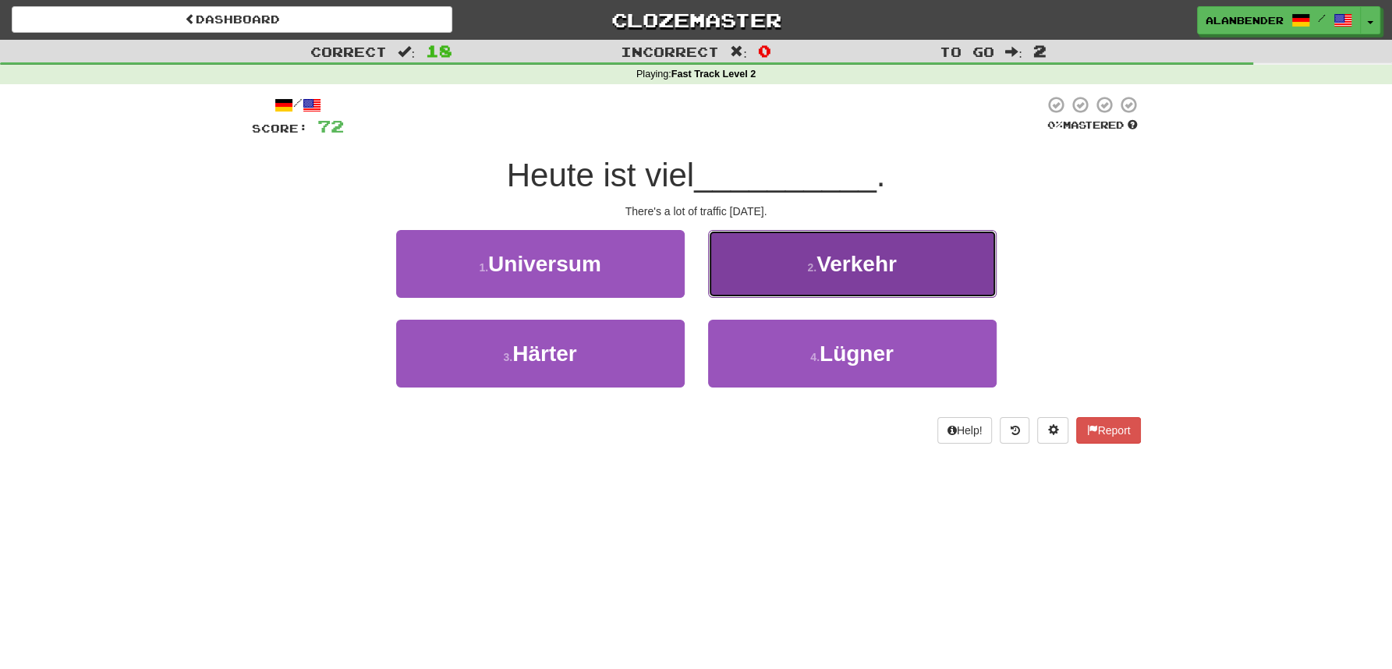
click at [864, 269] on span "Verkehr" at bounding box center [857, 264] width 80 height 24
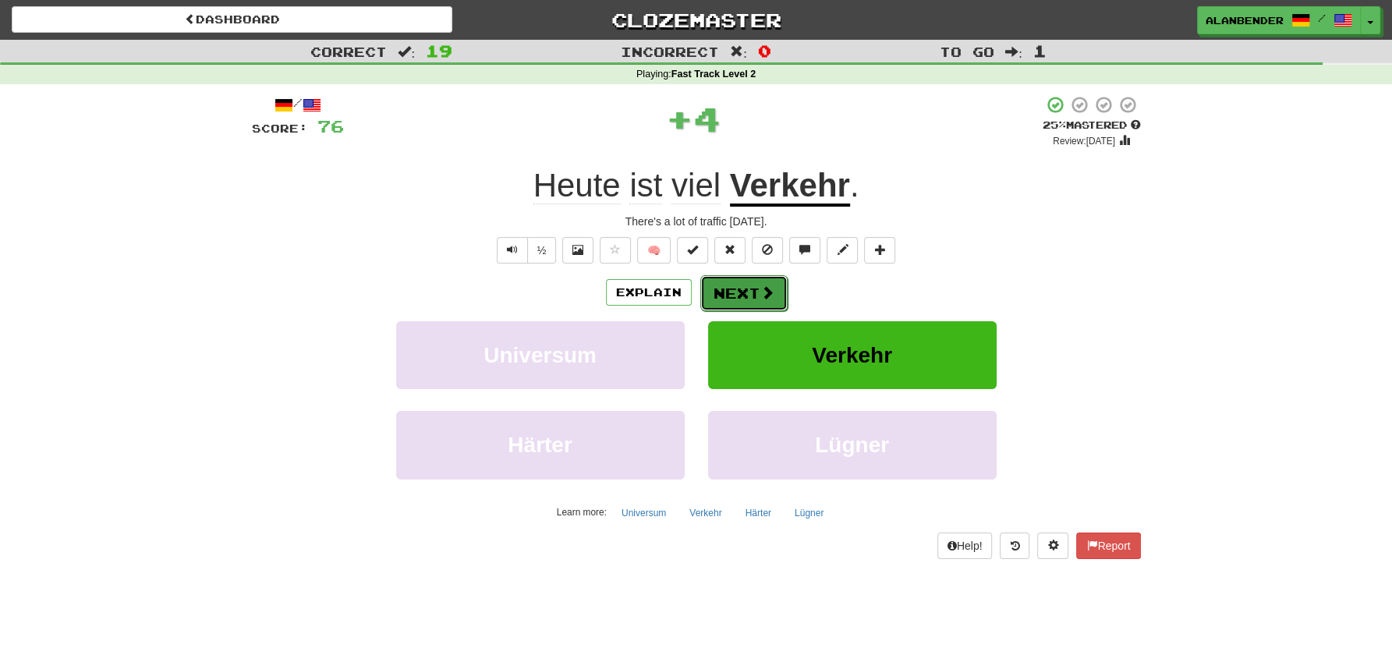
click at [728, 296] on button "Next" at bounding box center [743, 293] width 87 height 36
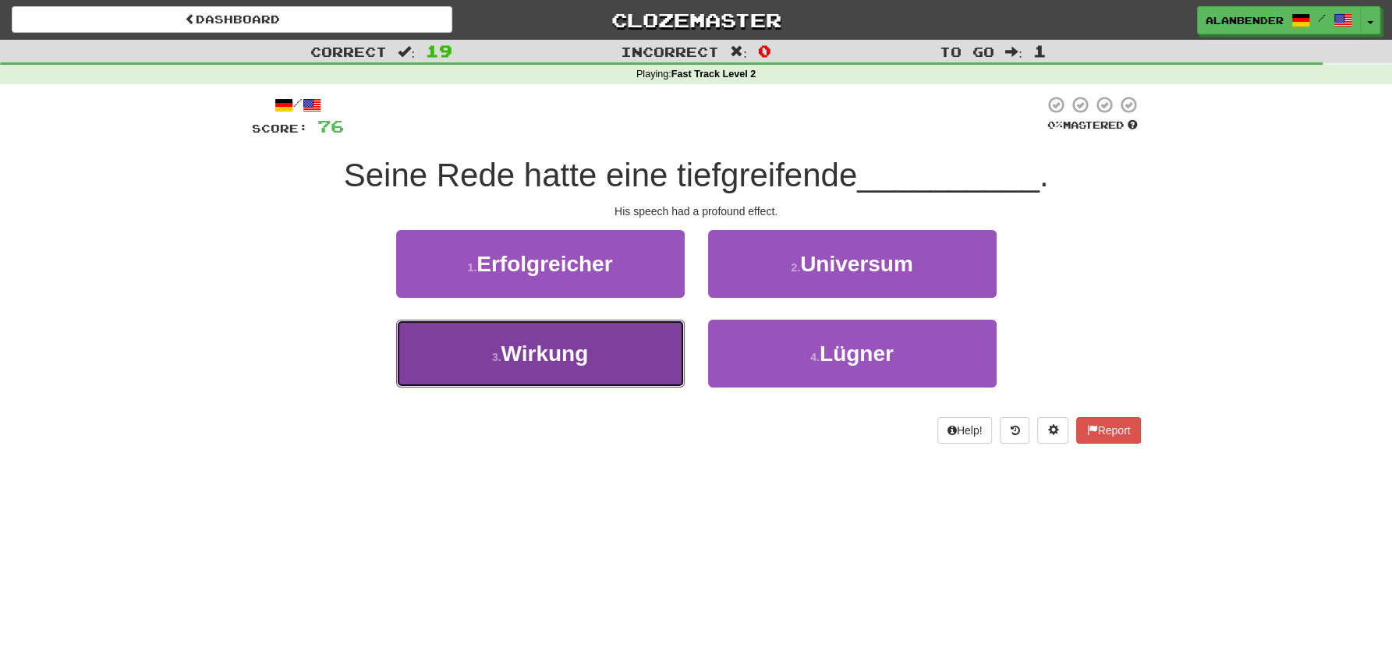
click at [565, 347] on span "Wirkung" at bounding box center [544, 354] width 87 height 24
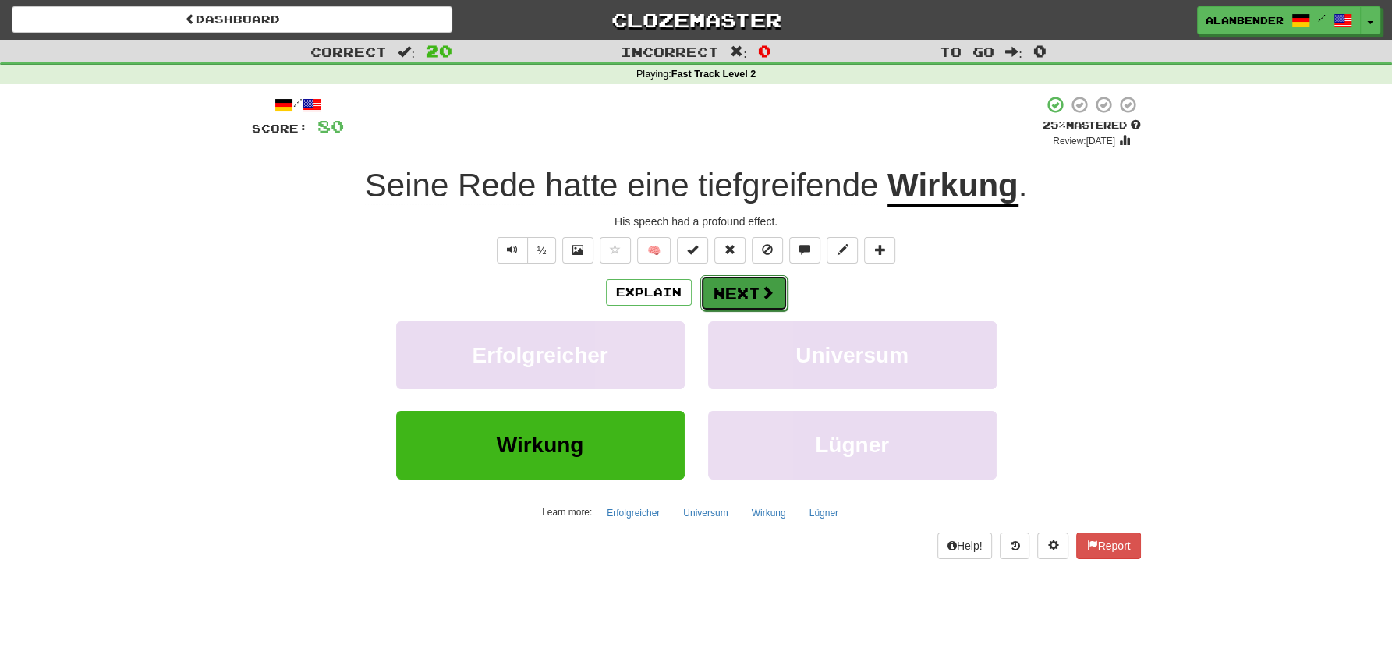
click at [763, 294] on span at bounding box center [767, 292] width 14 height 14
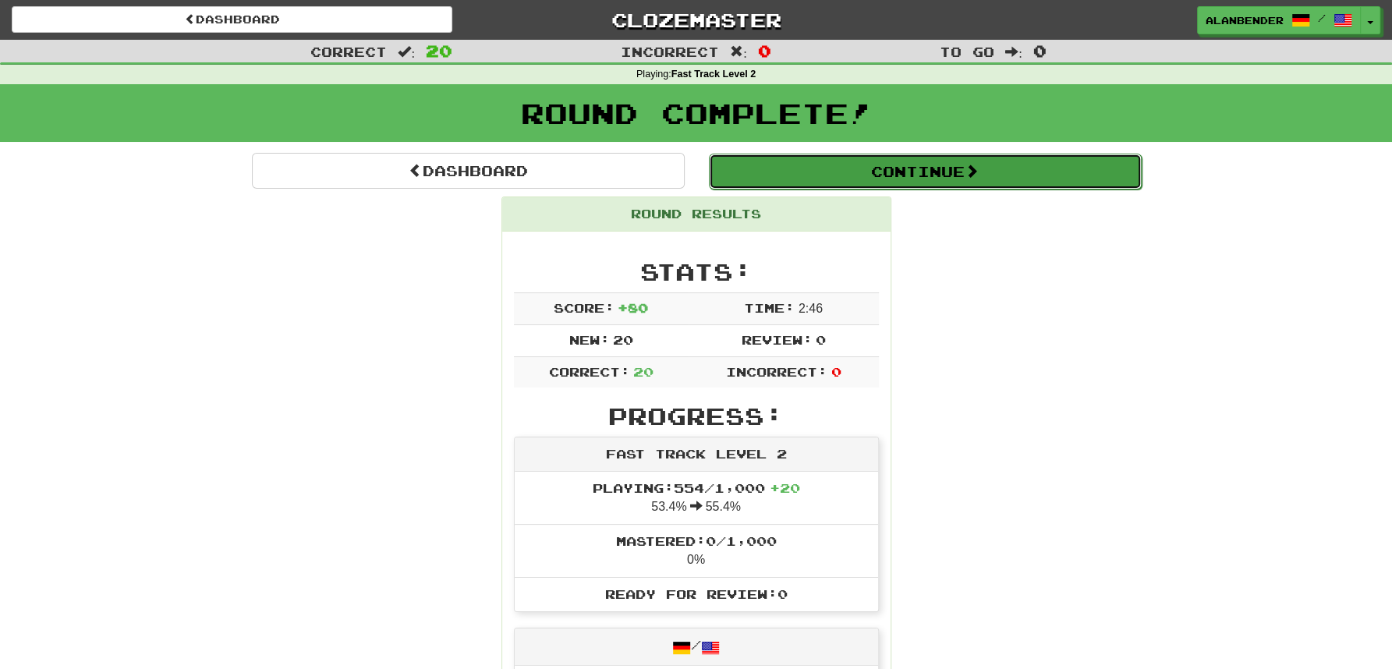
click at [857, 182] on button "Continue" at bounding box center [925, 172] width 433 height 36
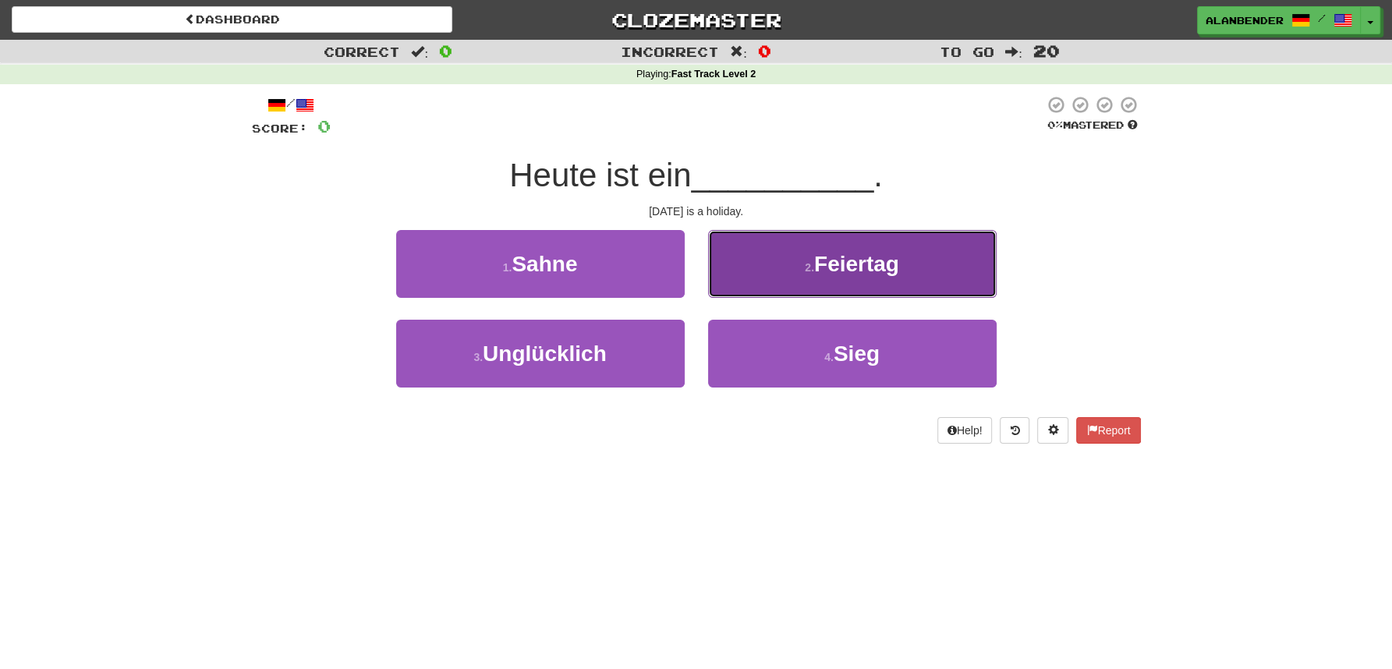
click at [848, 255] on span "Feiertag" at bounding box center [856, 264] width 85 height 24
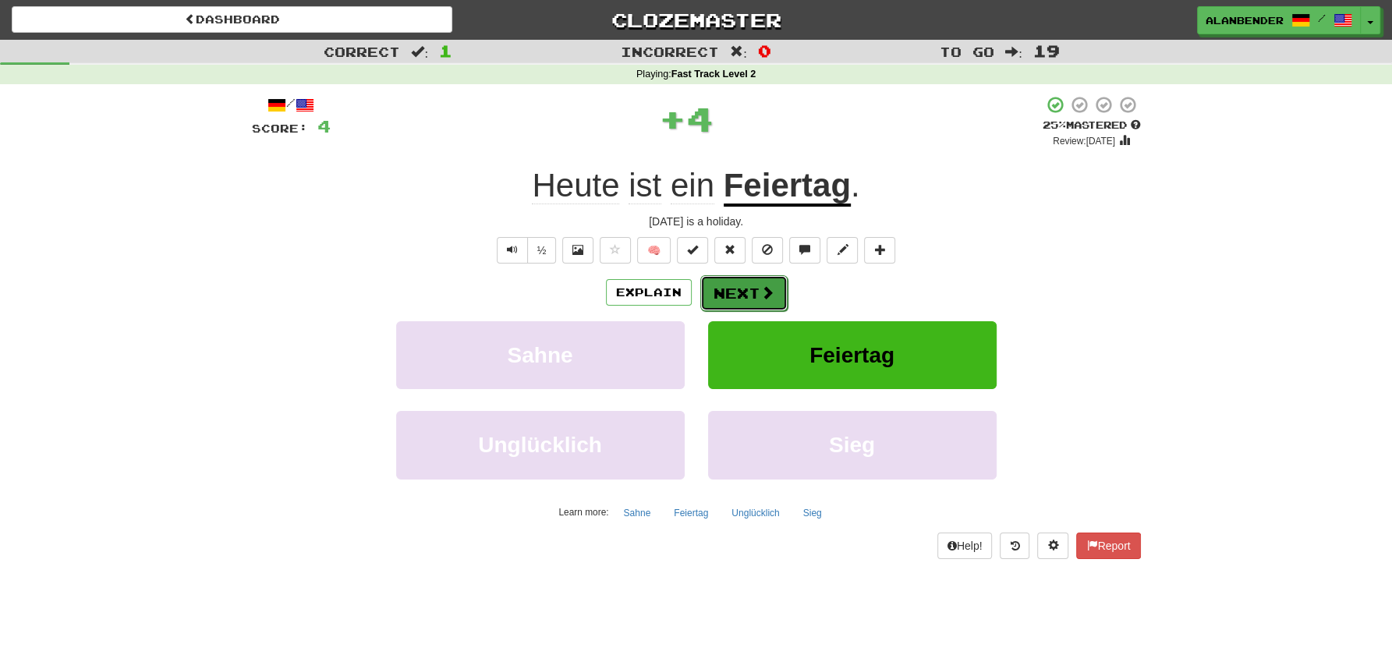
click at [742, 295] on button "Next" at bounding box center [743, 293] width 87 height 36
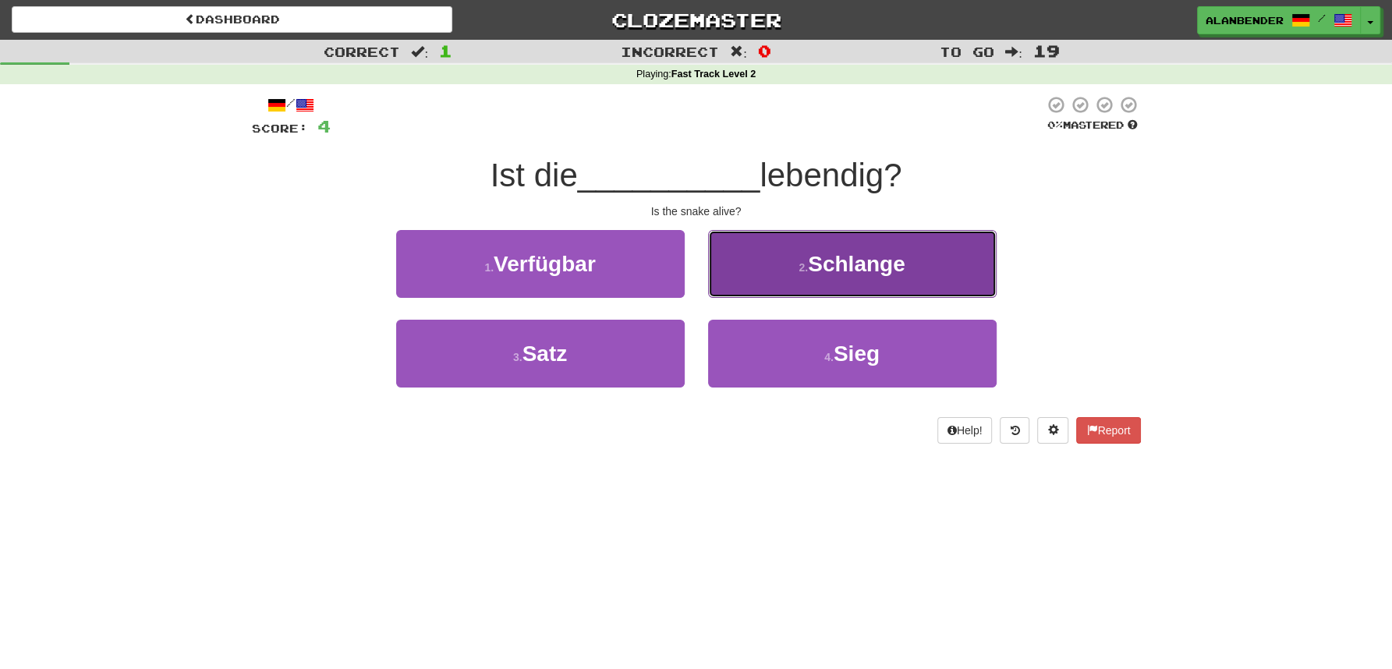
click at [856, 268] on span "Schlange" at bounding box center [856, 264] width 97 height 24
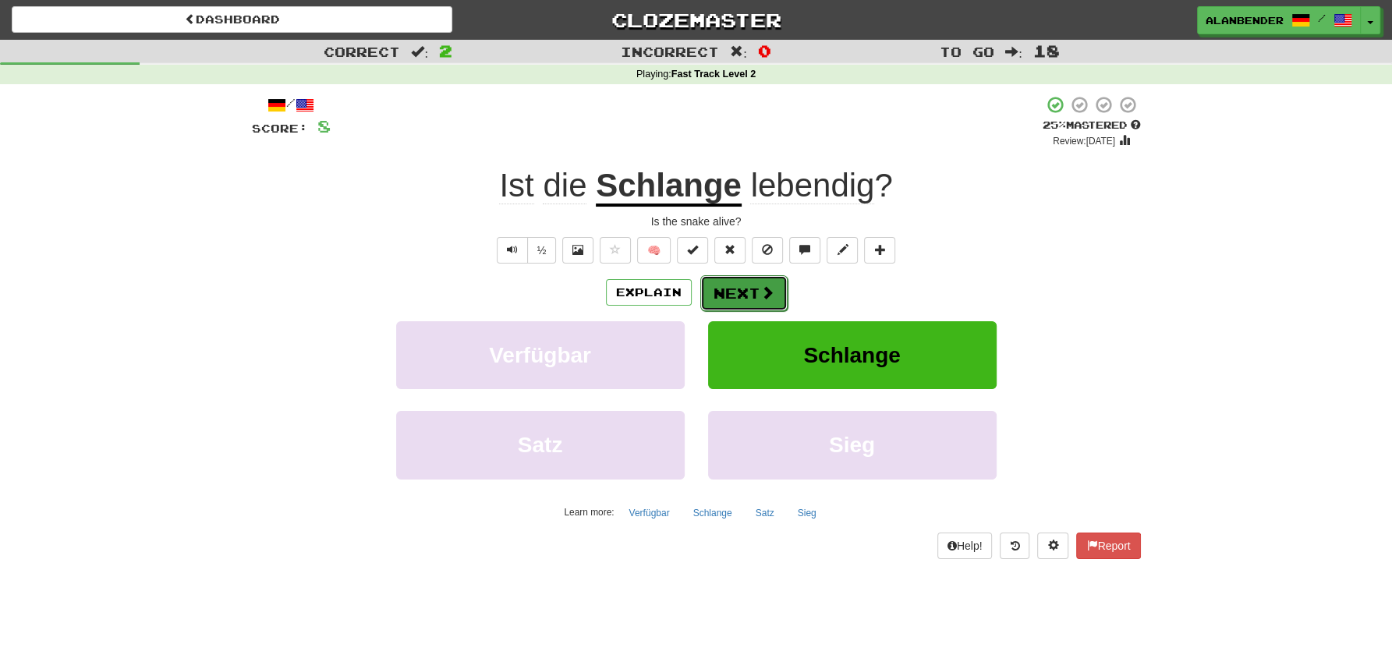
click at [738, 293] on button "Next" at bounding box center [743, 293] width 87 height 36
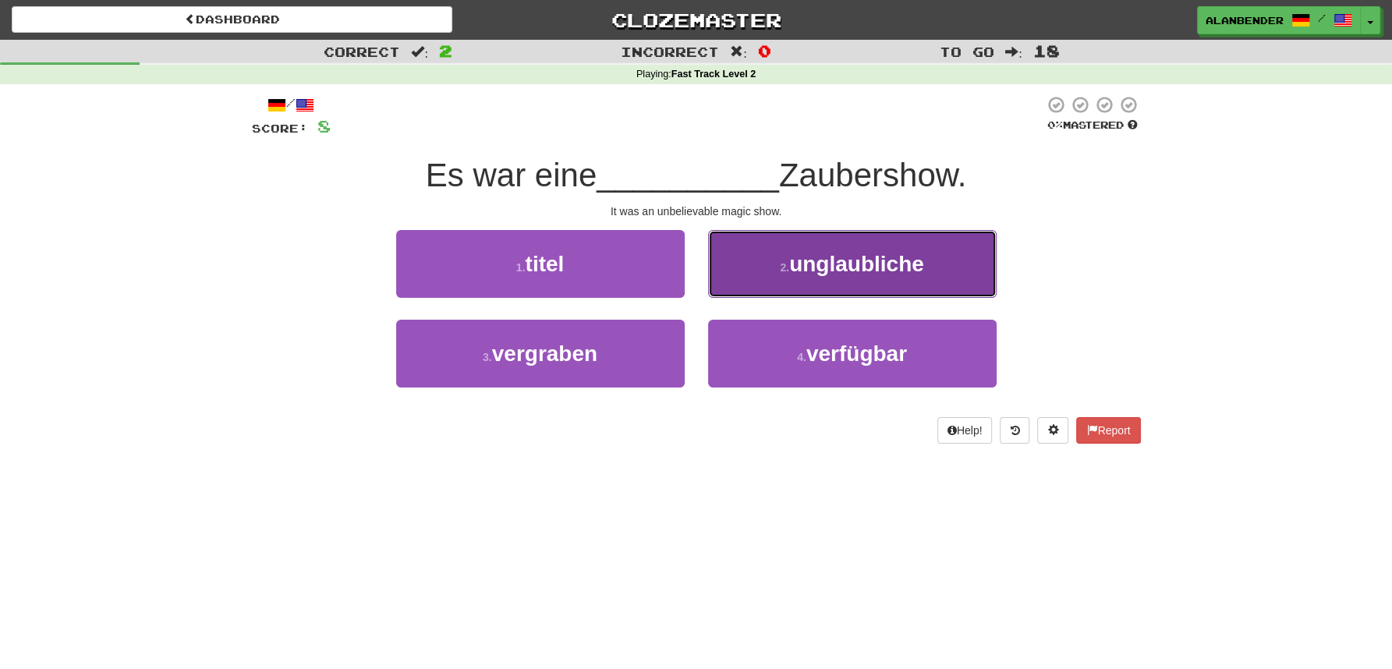
click at [842, 259] on span "unglaubliche" at bounding box center [856, 264] width 135 height 24
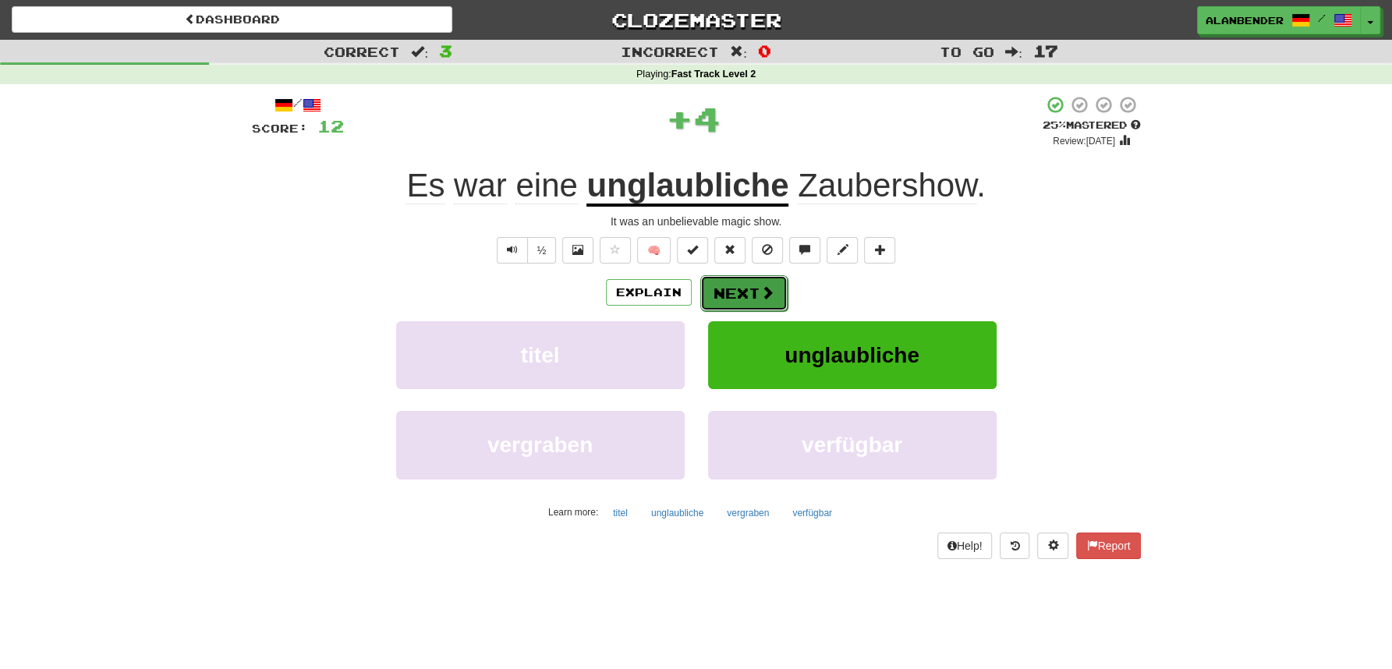
click at [740, 292] on button "Next" at bounding box center [743, 293] width 87 height 36
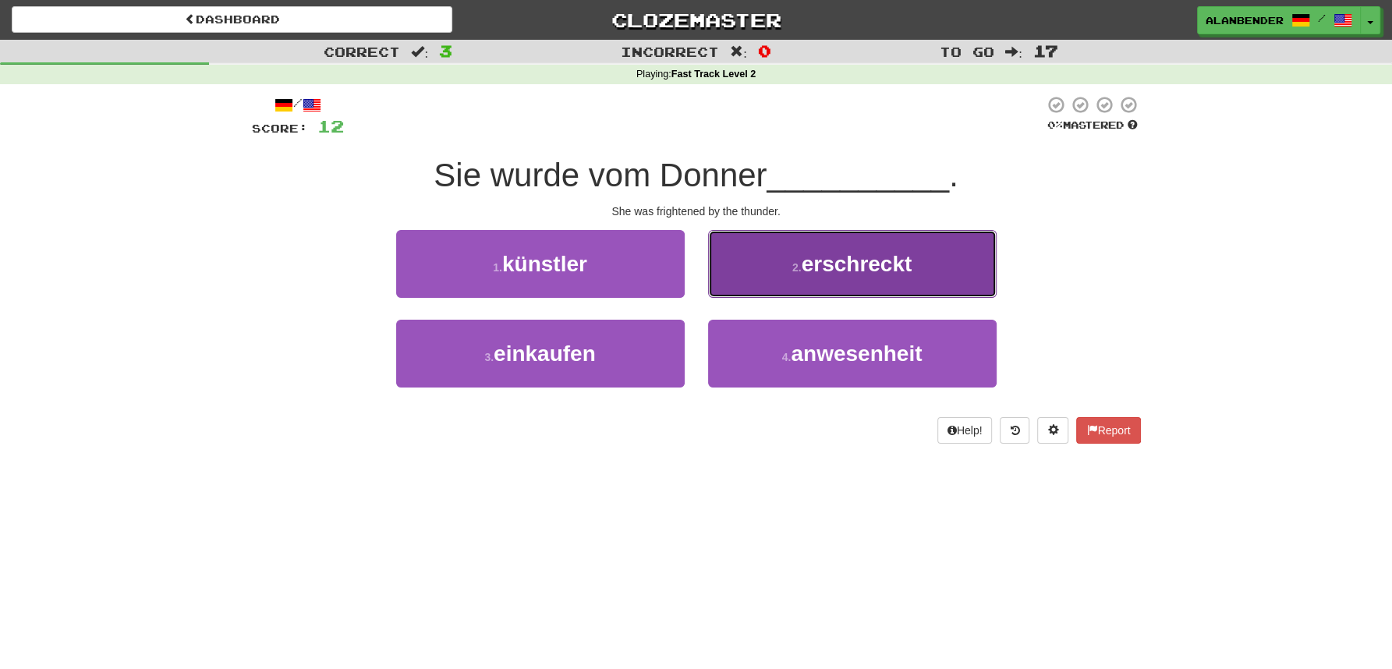
click at [899, 264] on span "erschreckt" at bounding box center [857, 264] width 111 height 24
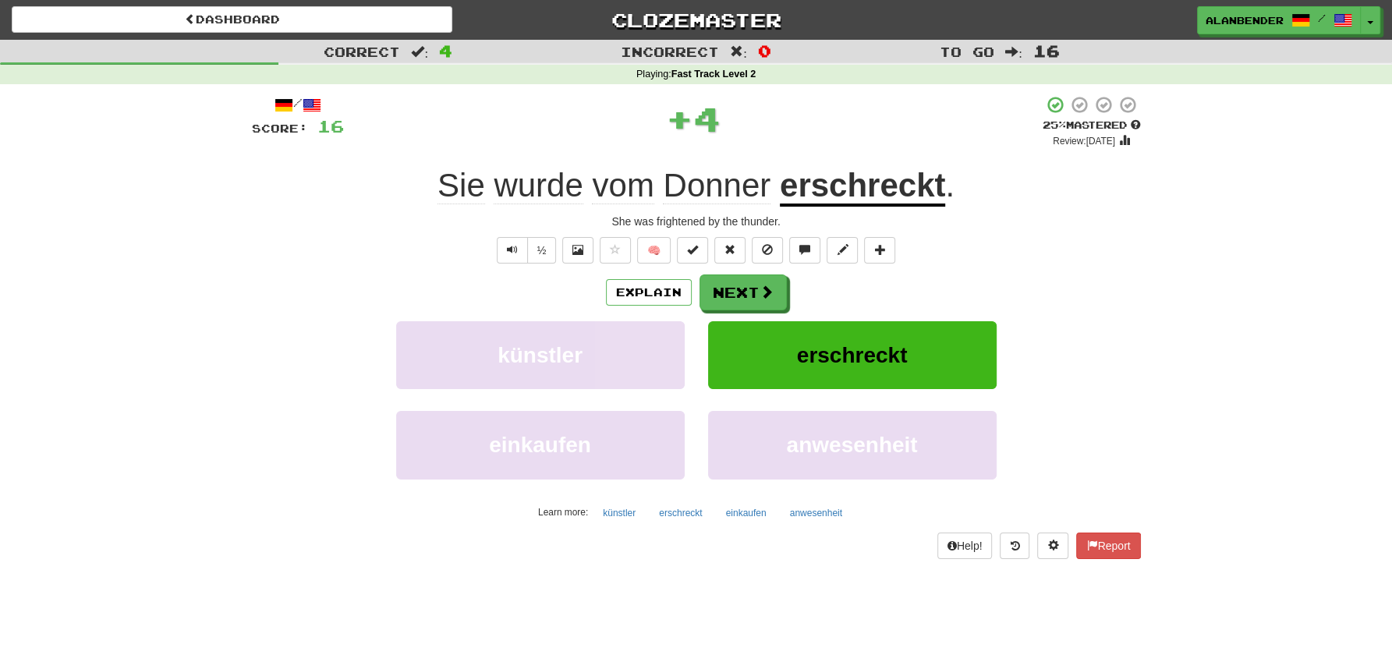
click at [867, 192] on u "erschreckt" at bounding box center [862, 187] width 165 height 40
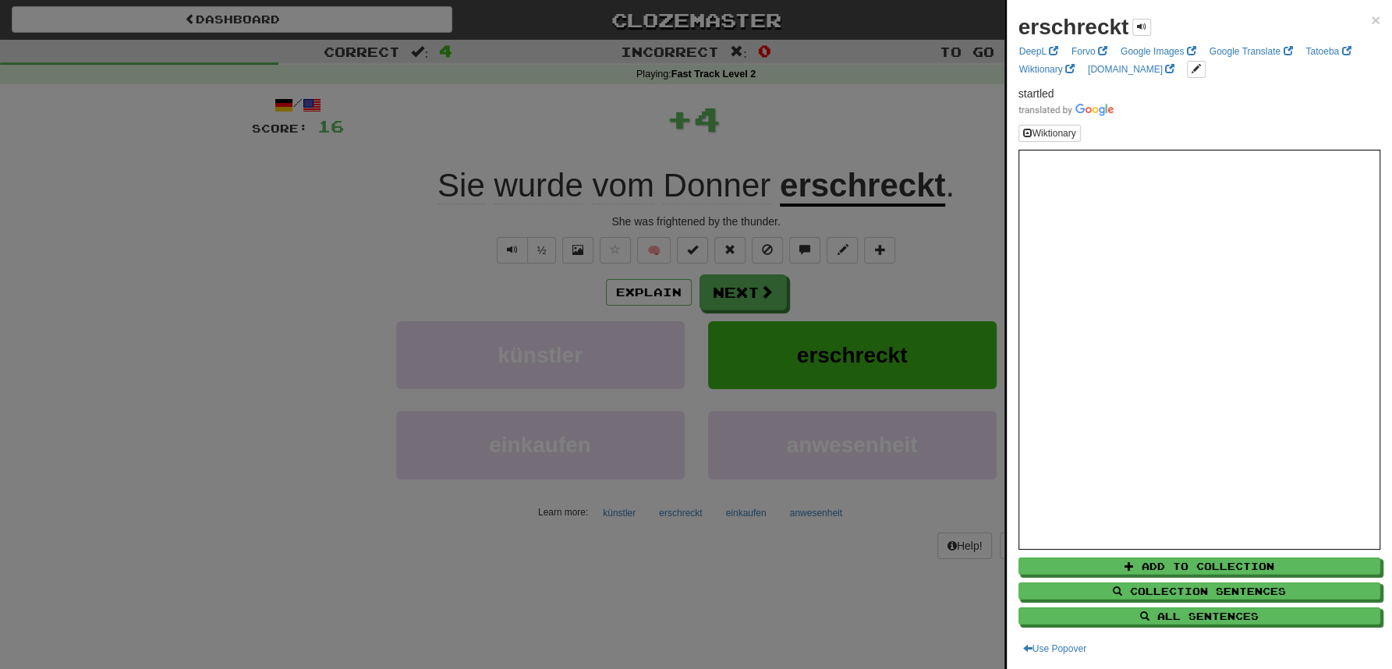
click at [854, 114] on div at bounding box center [696, 334] width 1392 height 669
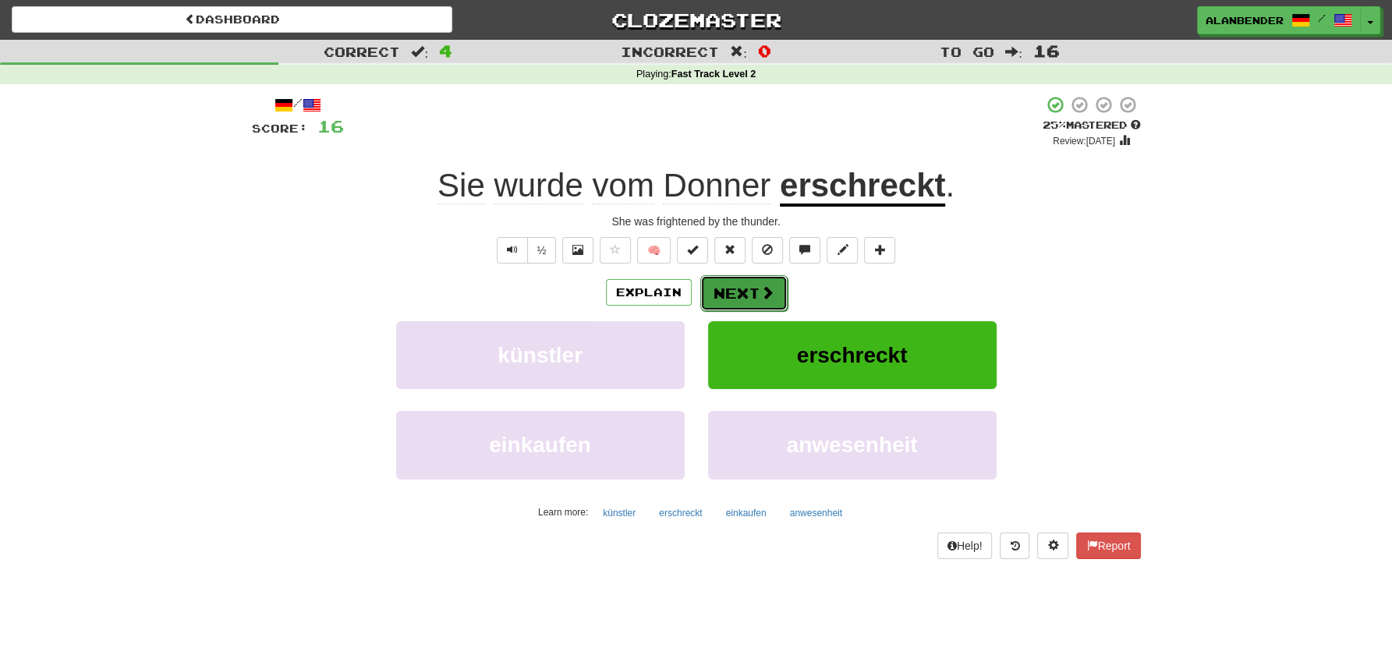
click at [746, 299] on button "Next" at bounding box center [743, 293] width 87 height 36
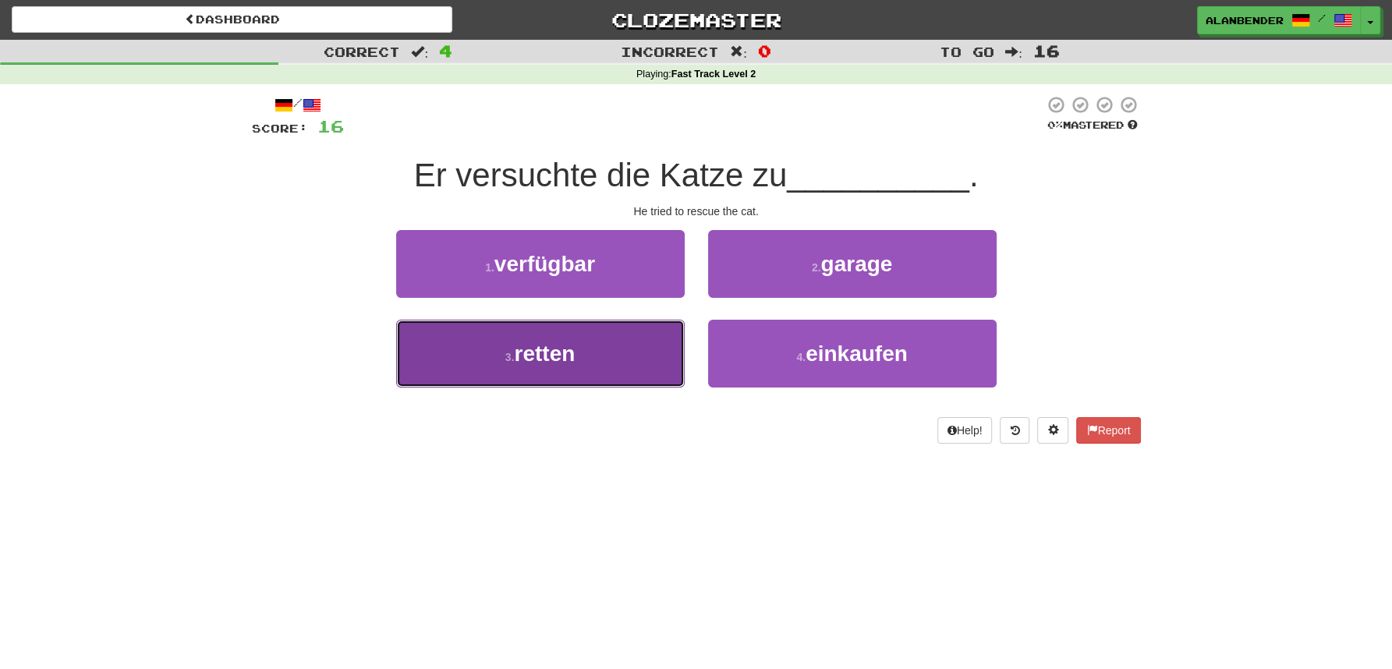
click at [549, 349] on span "retten" at bounding box center [544, 354] width 61 height 24
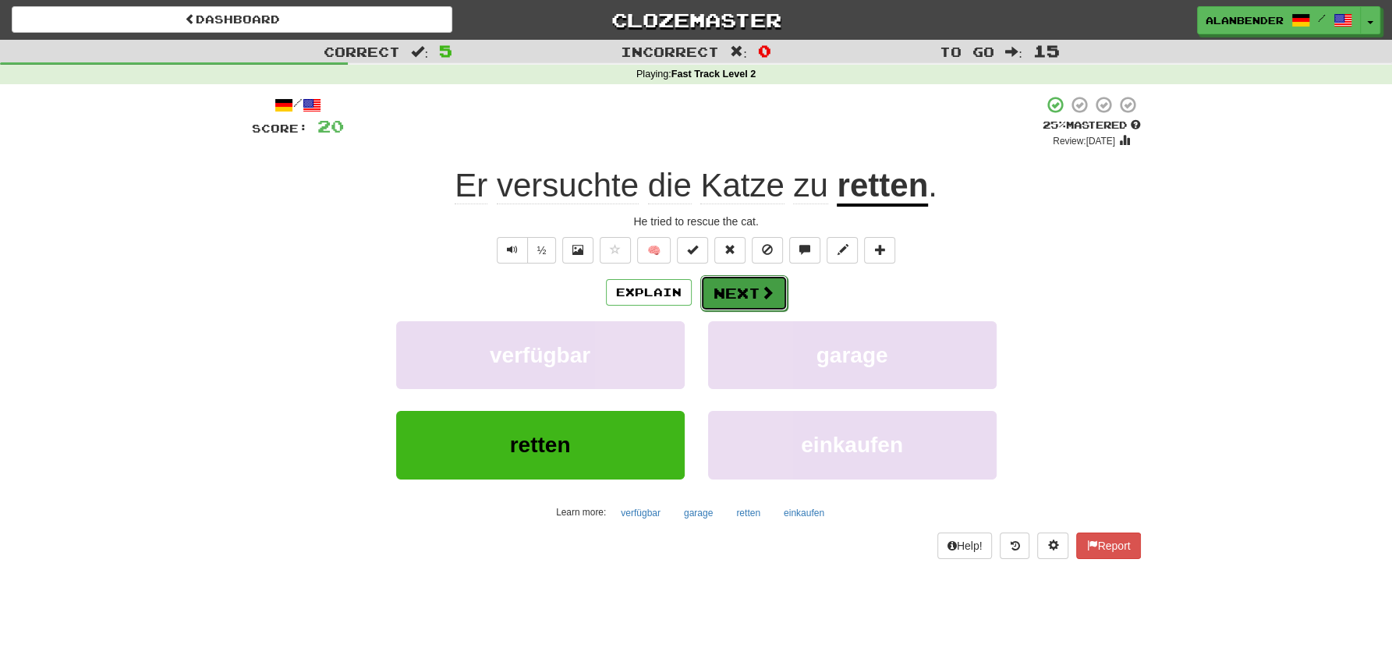
click at [725, 297] on button "Next" at bounding box center [743, 293] width 87 height 36
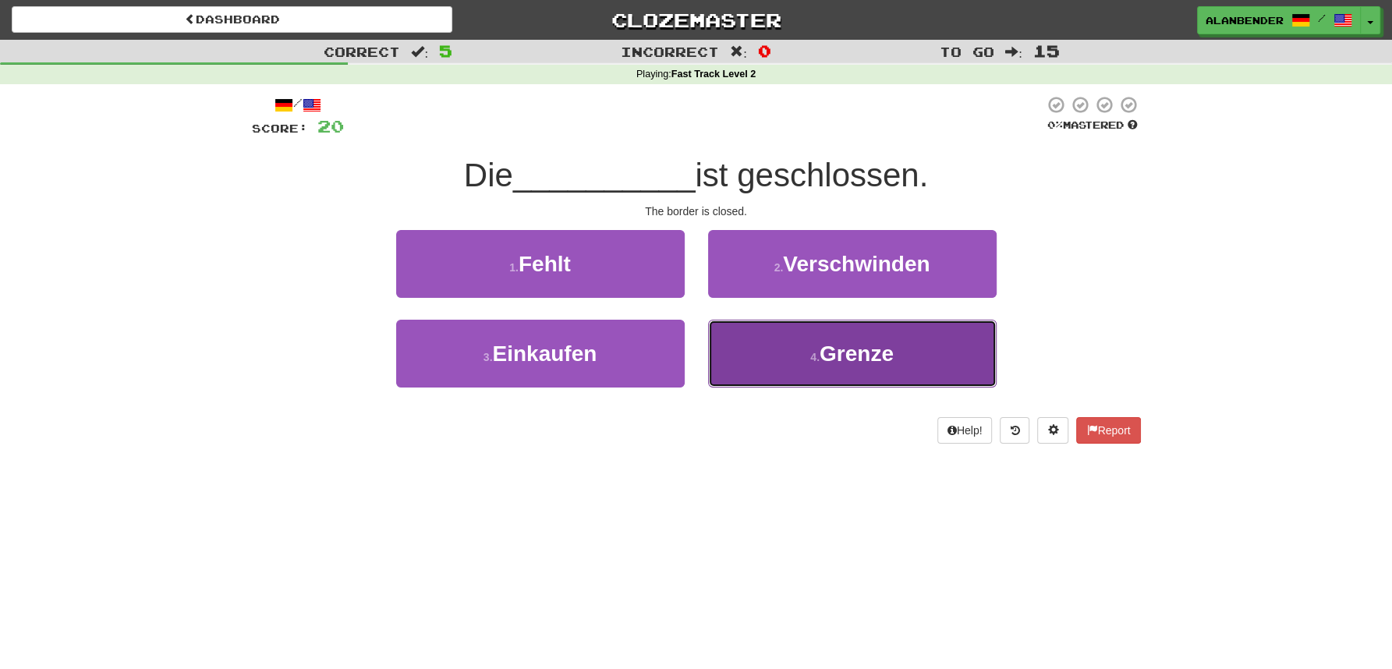
click at [849, 358] on span "Grenze" at bounding box center [857, 354] width 74 height 24
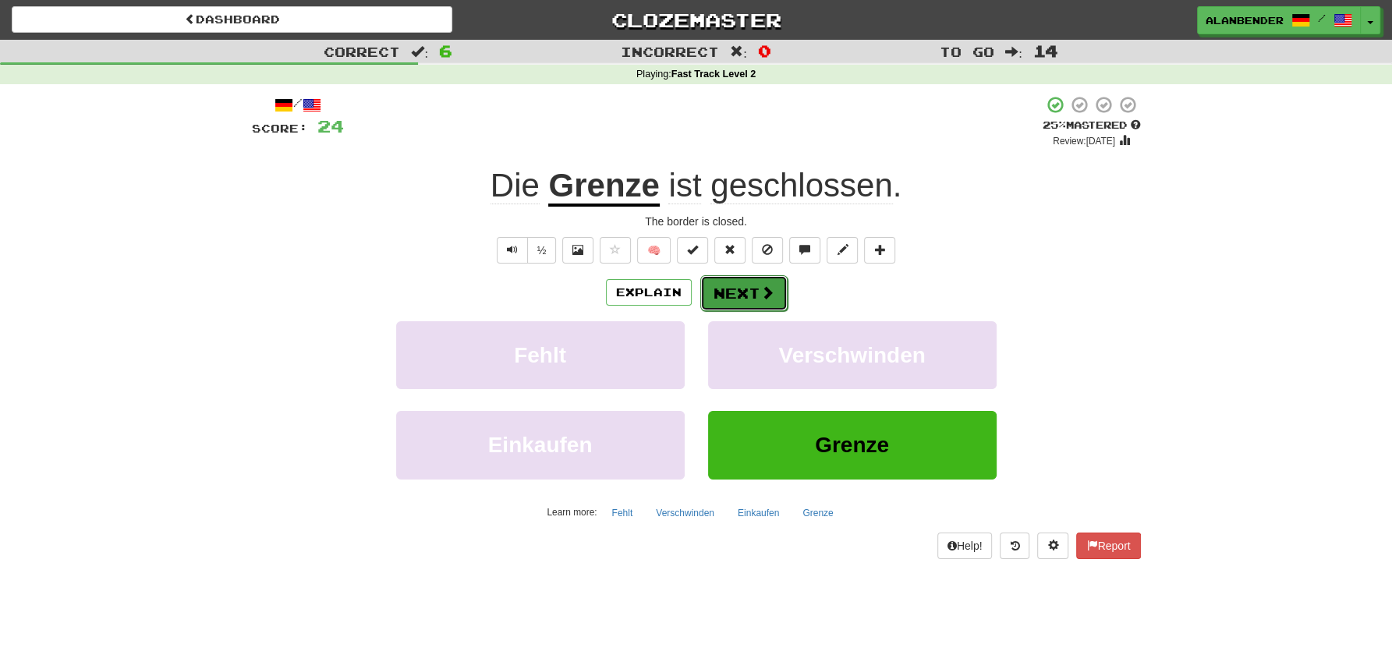
click at [751, 296] on button "Next" at bounding box center [743, 293] width 87 height 36
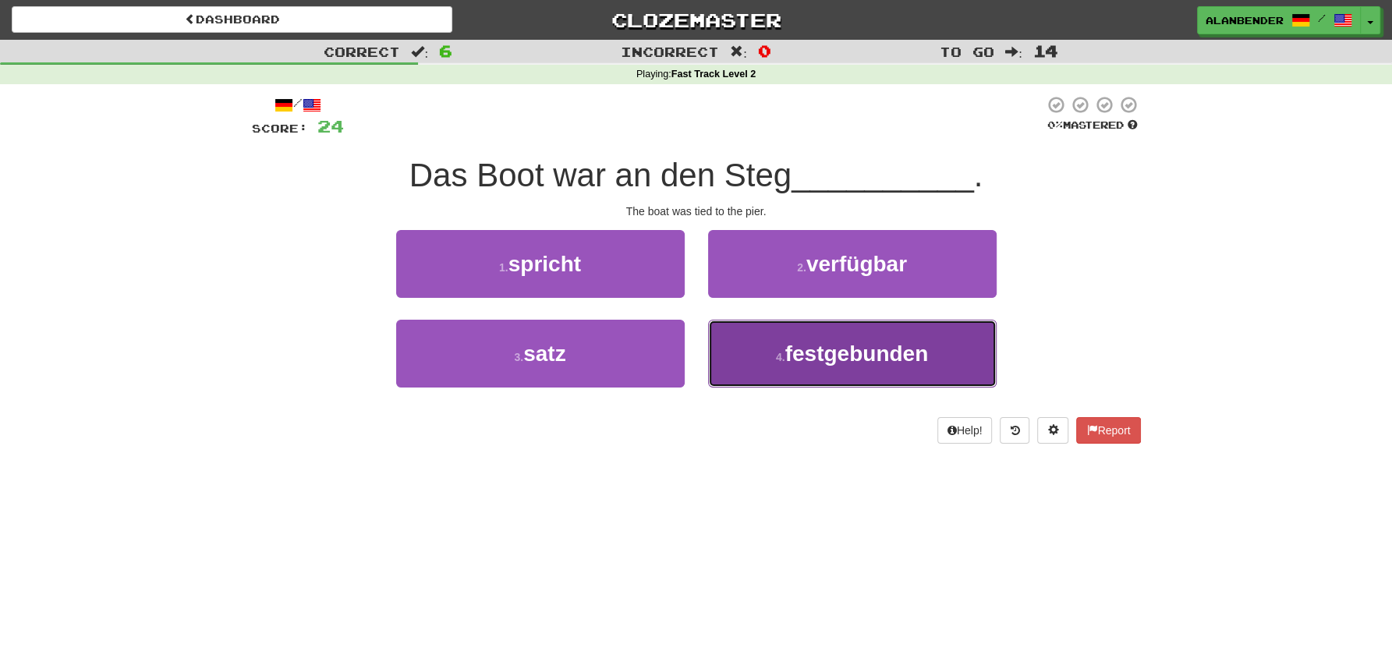
click at [852, 358] on span "festgebunden" at bounding box center [857, 354] width 144 height 24
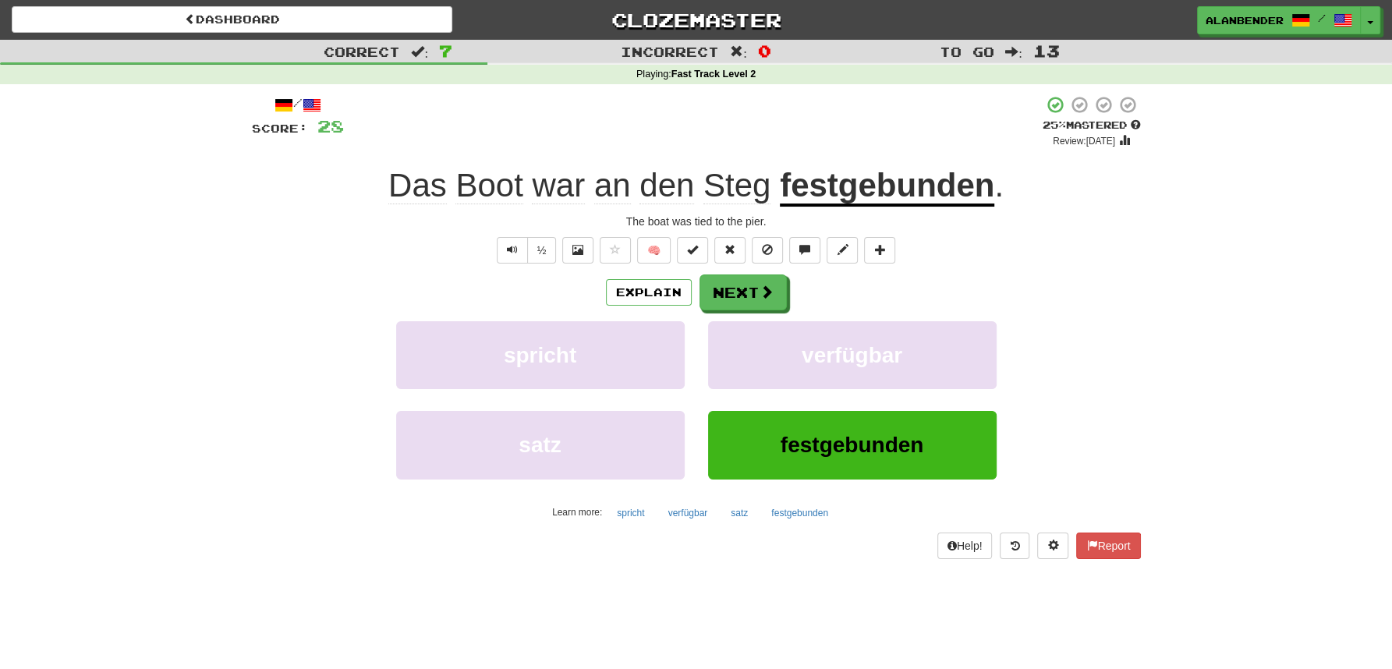
click at [731, 193] on span "Steg" at bounding box center [736, 185] width 67 height 37
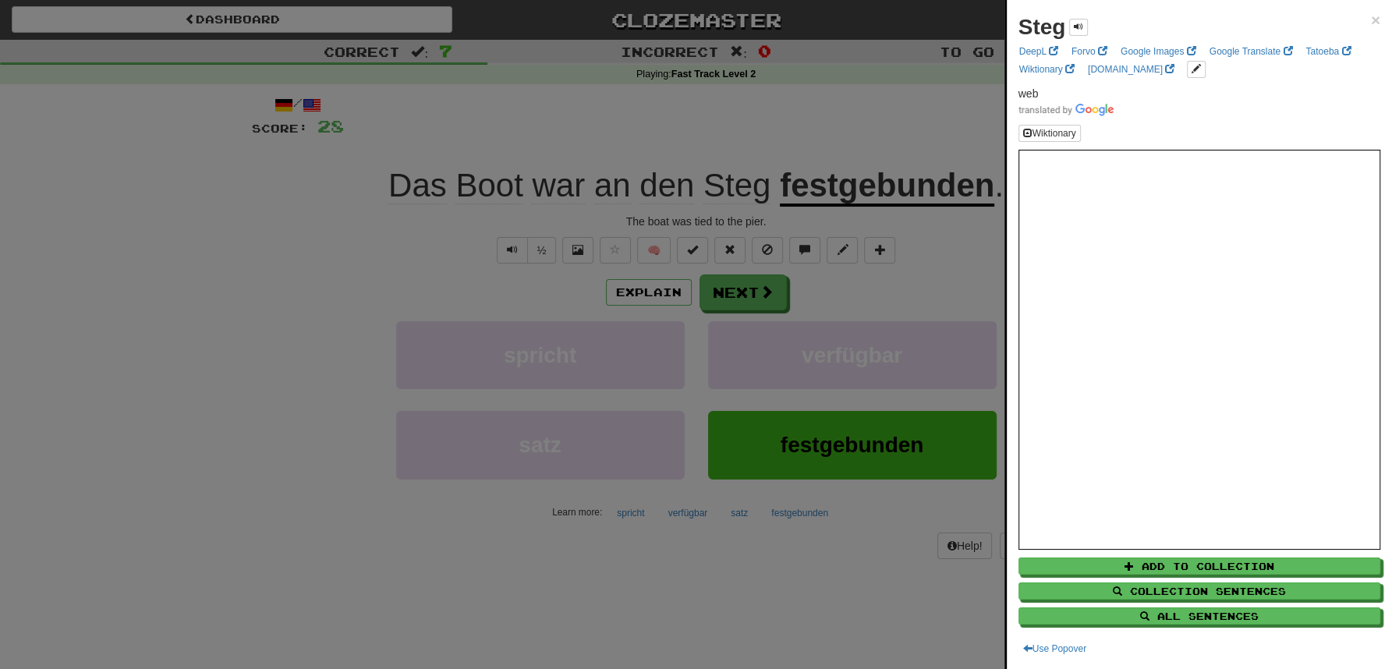
click at [789, 112] on div at bounding box center [696, 334] width 1392 height 669
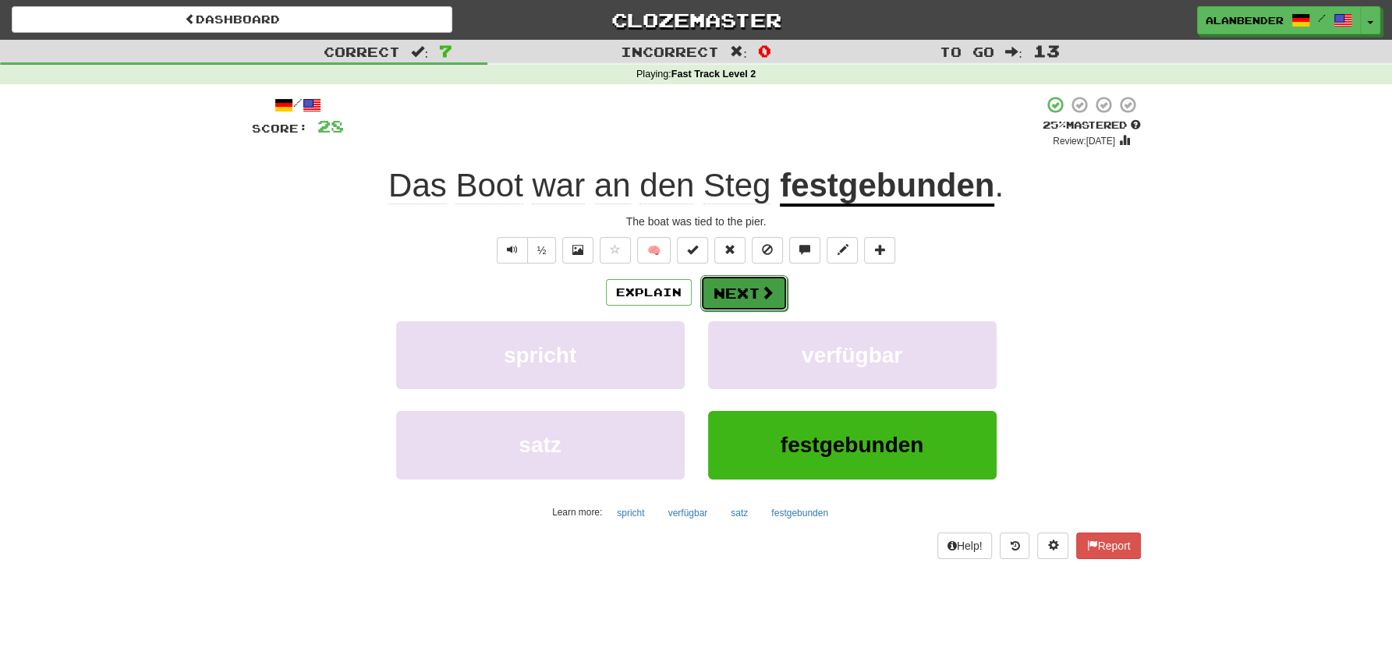
click at [746, 303] on button "Next" at bounding box center [743, 293] width 87 height 36
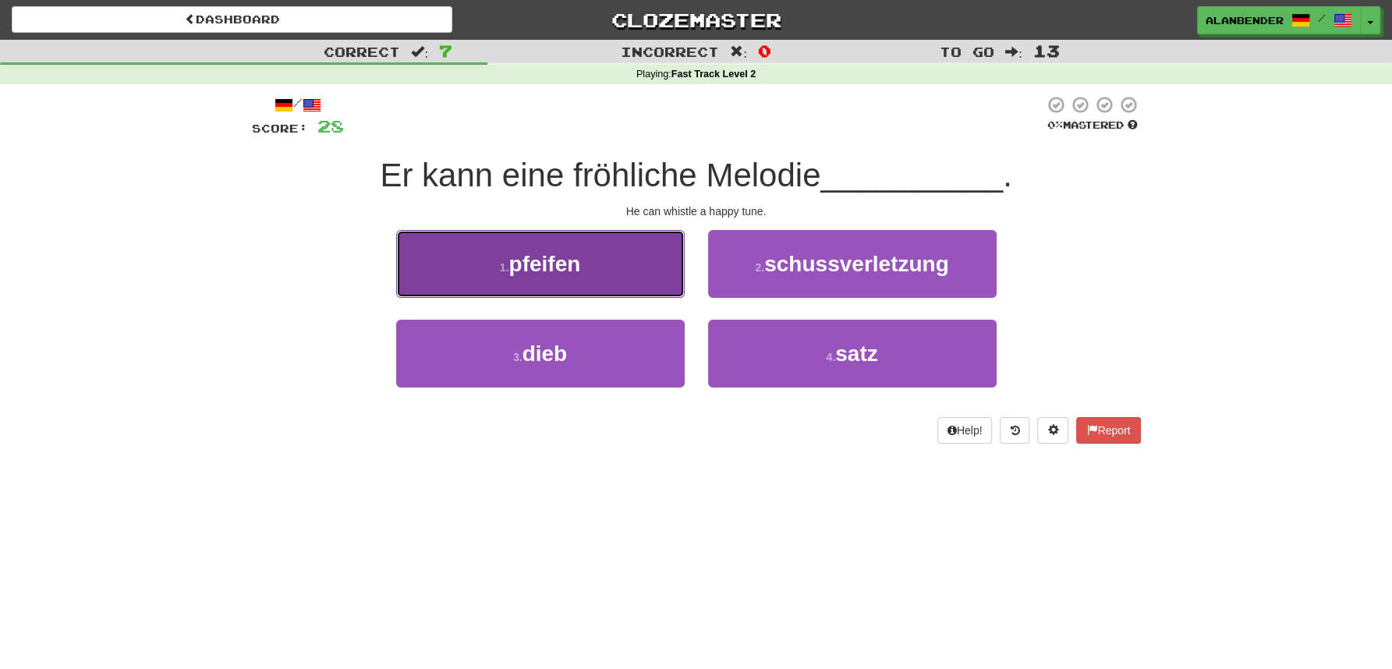
click at [555, 275] on span "pfeifen" at bounding box center [544, 264] width 72 height 24
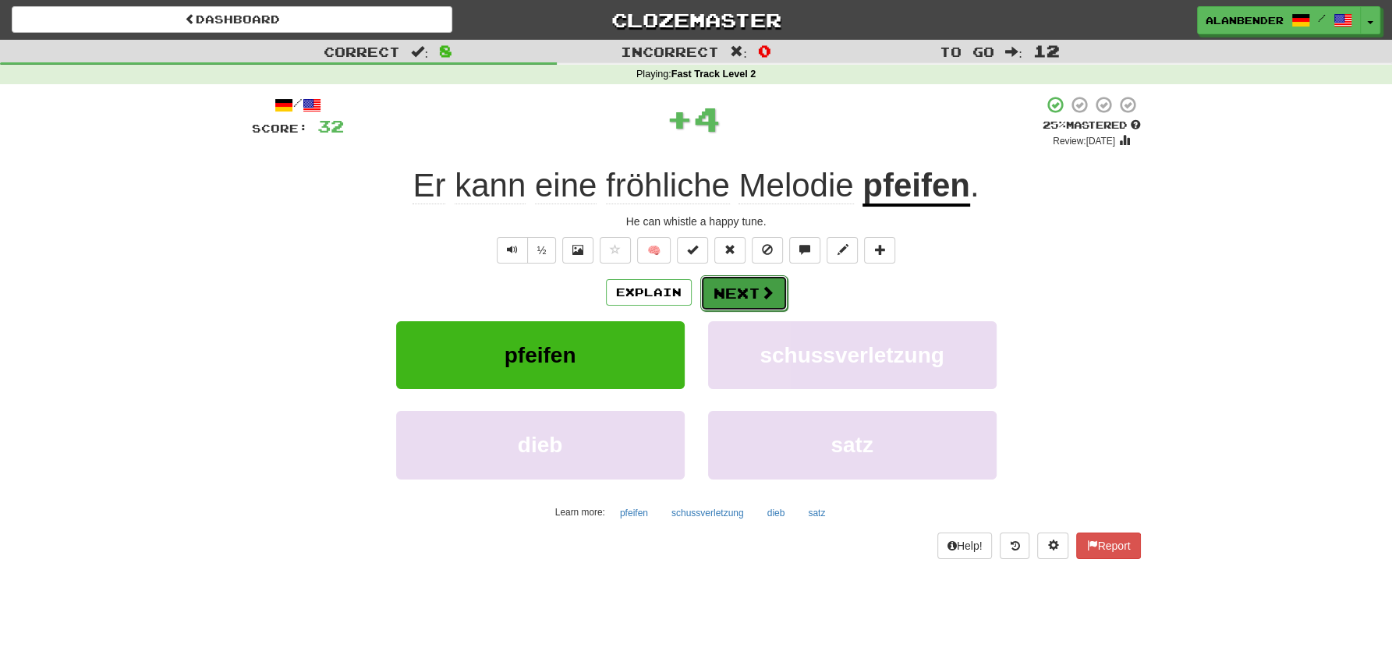
click at [746, 289] on button "Next" at bounding box center [743, 293] width 87 height 36
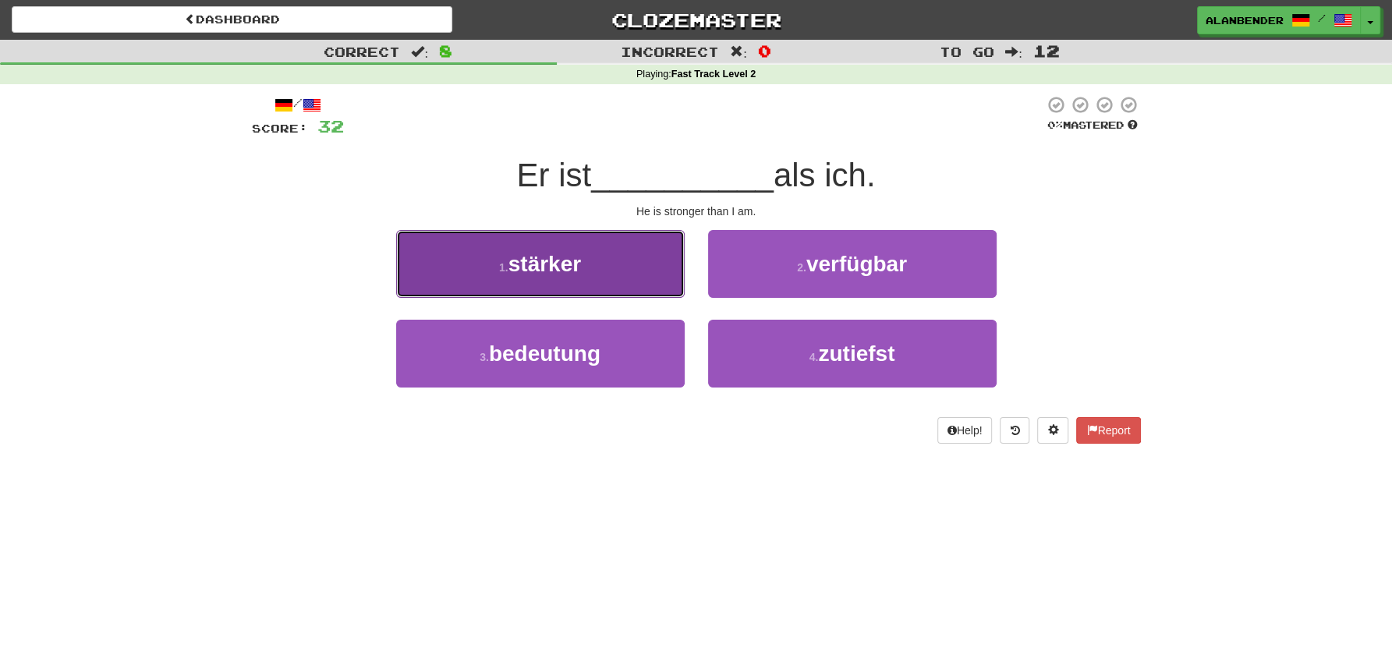
click at [571, 268] on span "stärker" at bounding box center [544, 264] width 73 height 24
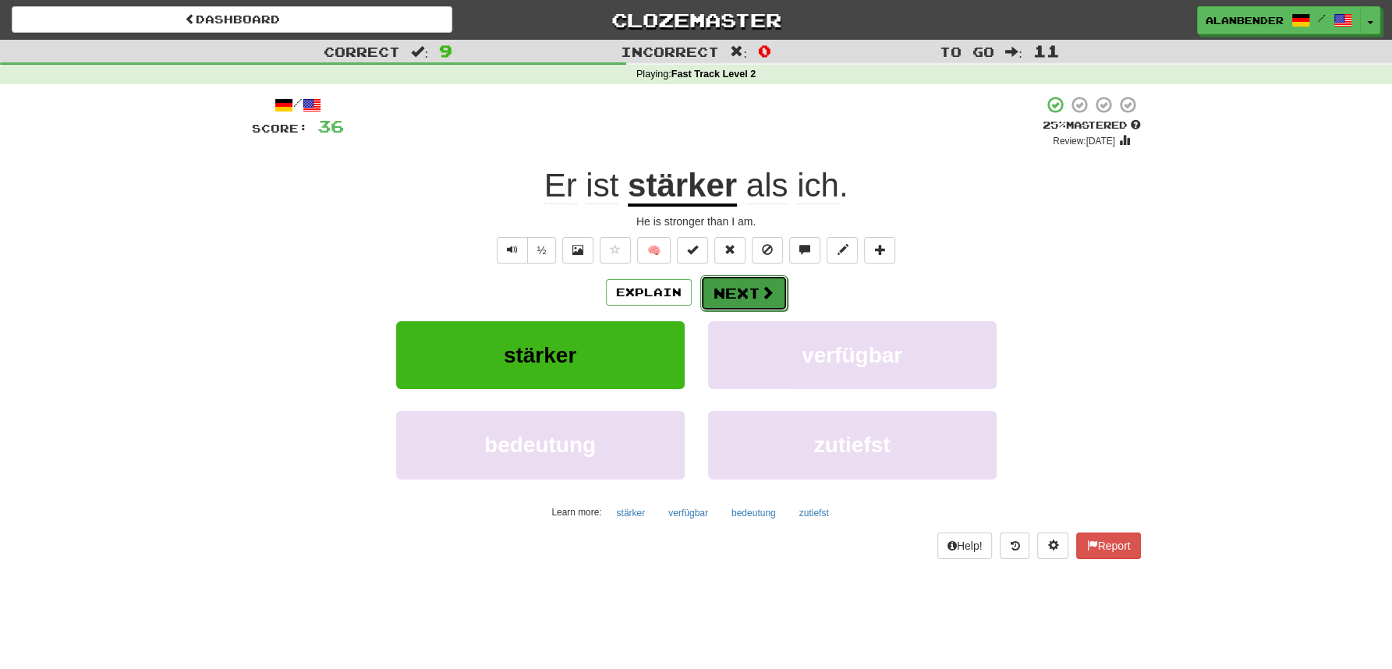
click at [746, 289] on button "Next" at bounding box center [743, 293] width 87 height 36
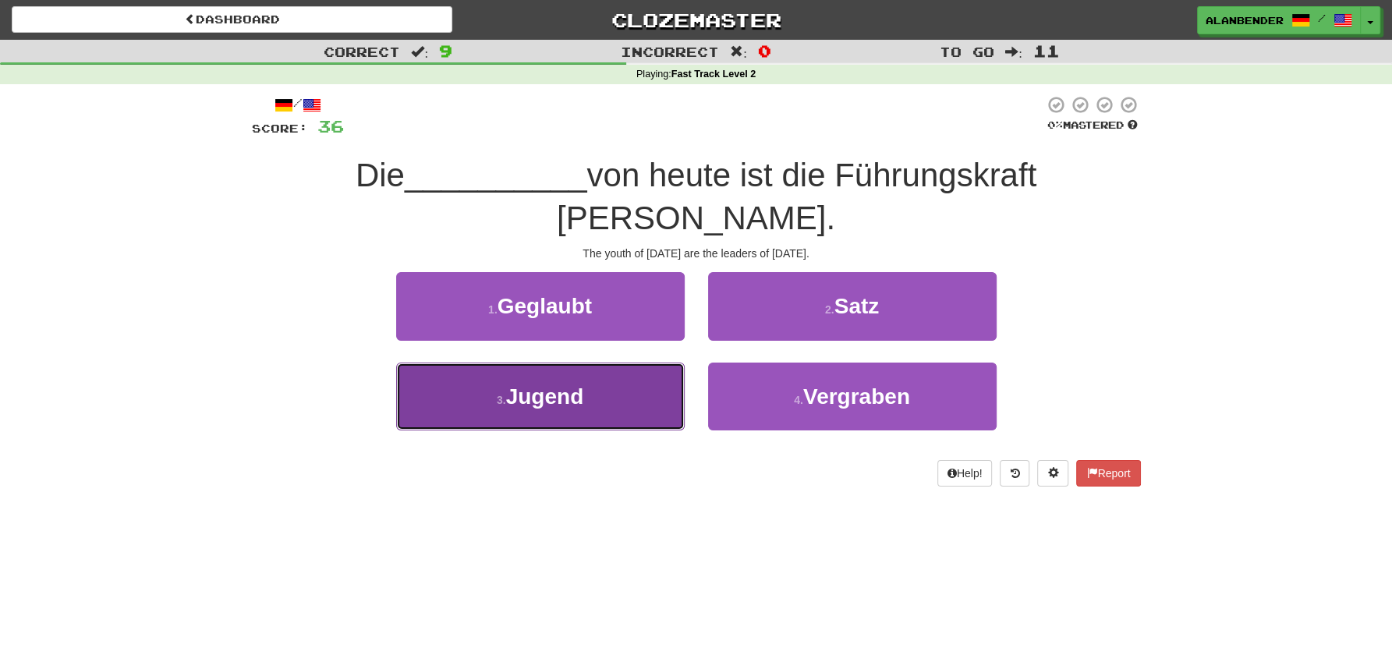
click at [571, 368] on button "3 . Jugend" at bounding box center [540, 397] width 289 height 68
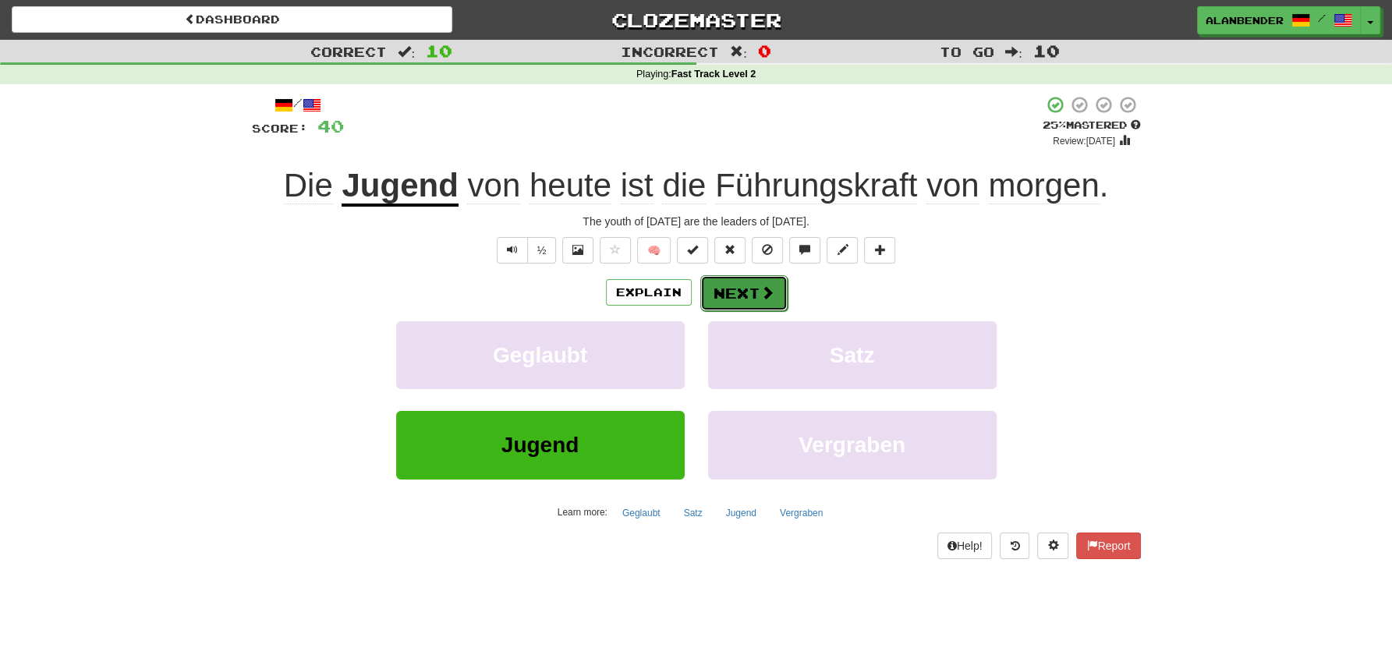
click at [747, 289] on button "Next" at bounding box center [743, 293] width 87 height 36
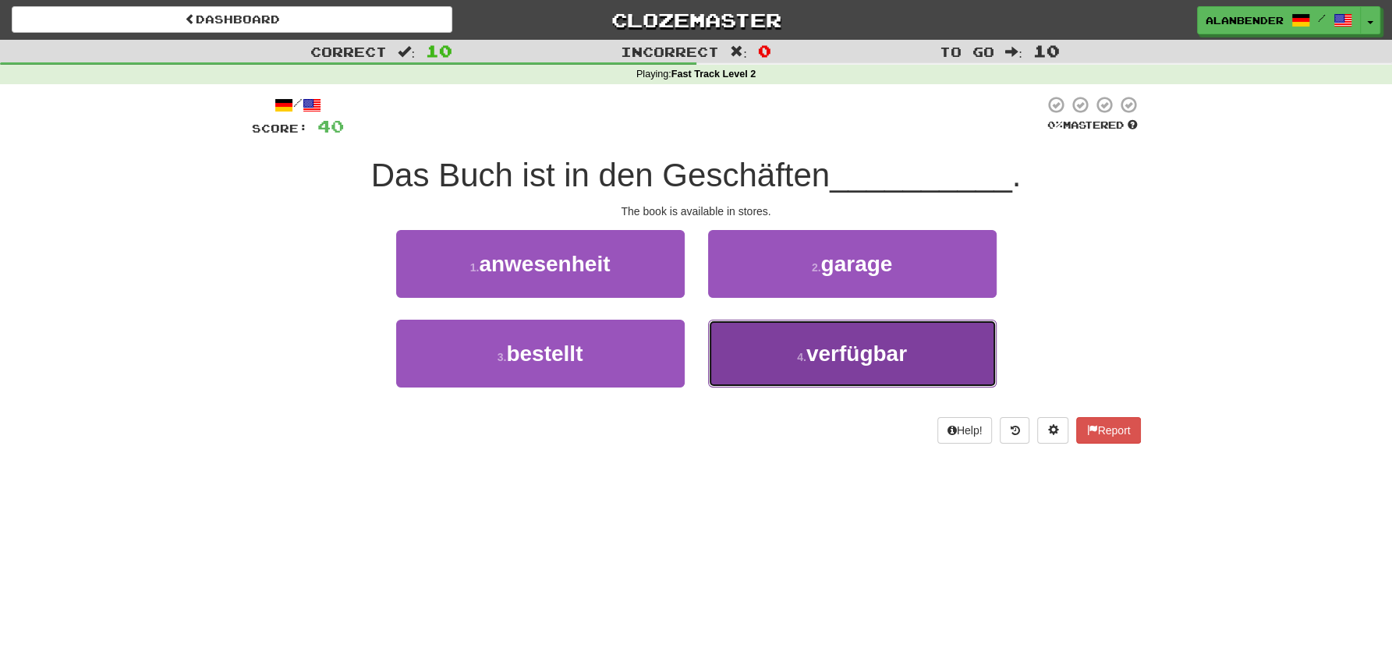
click at [870, 360] on span "verfügbar" at bounding box center [856, 354] width 101 height 24
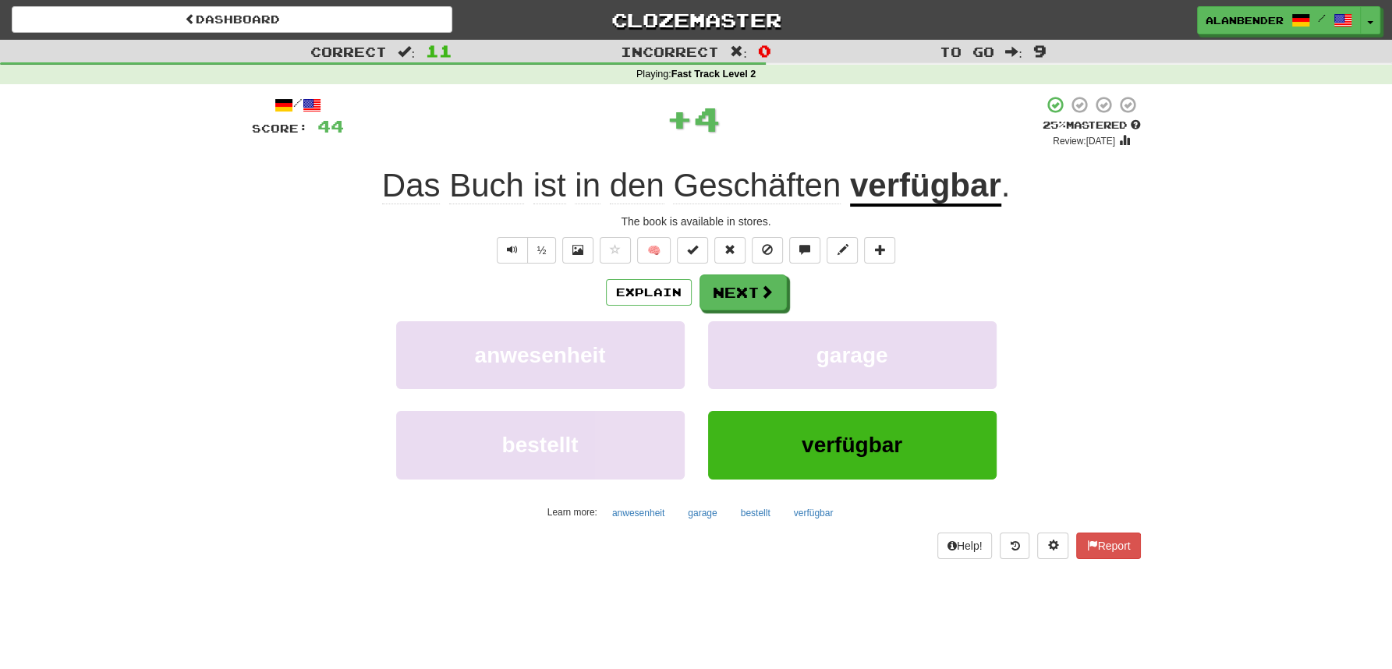
click at [895, 198] on u "verfügbar" at bounding box center [925, 187] width 151 height 40
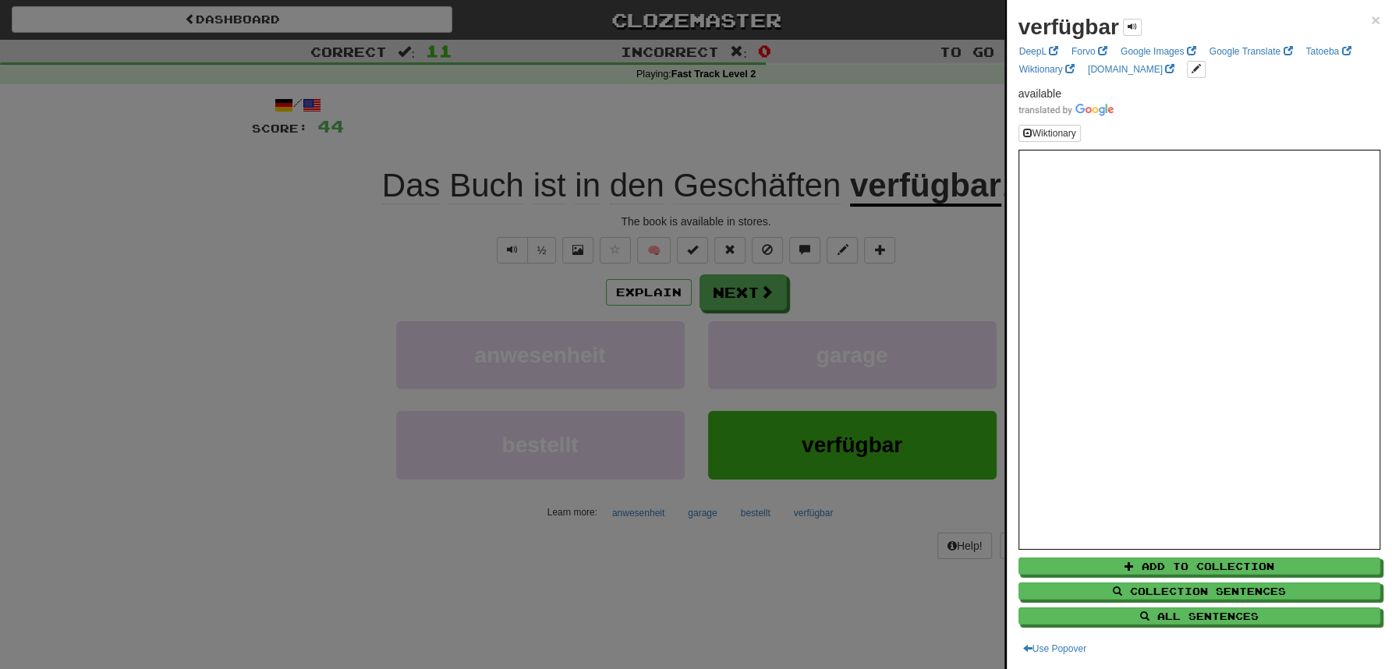
click at [816, 94] on div at bounding box center [696, 334] width 1392 height 669
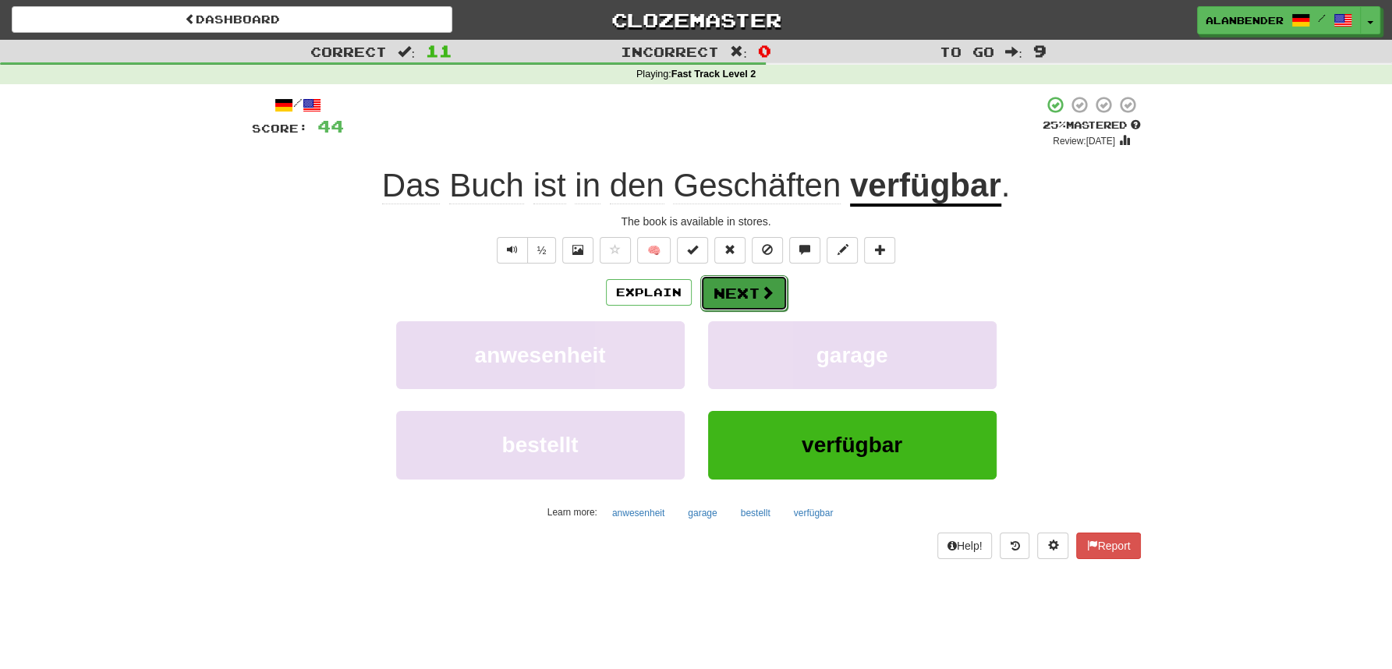
click at [751, 292] on button "Next" at bounding box center [743, 293] width 87 height 36
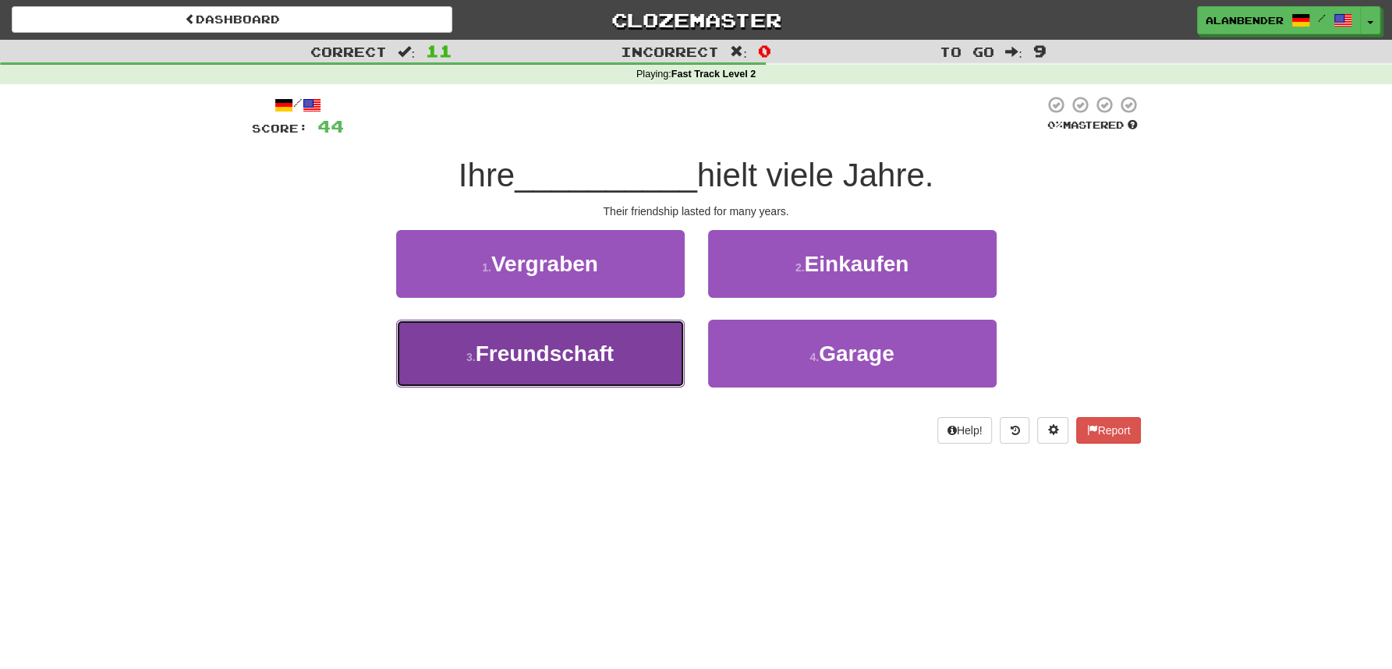
click at [576, 363] on span "Freundschaft" at bounding box center [545, 354] width 138 height 24
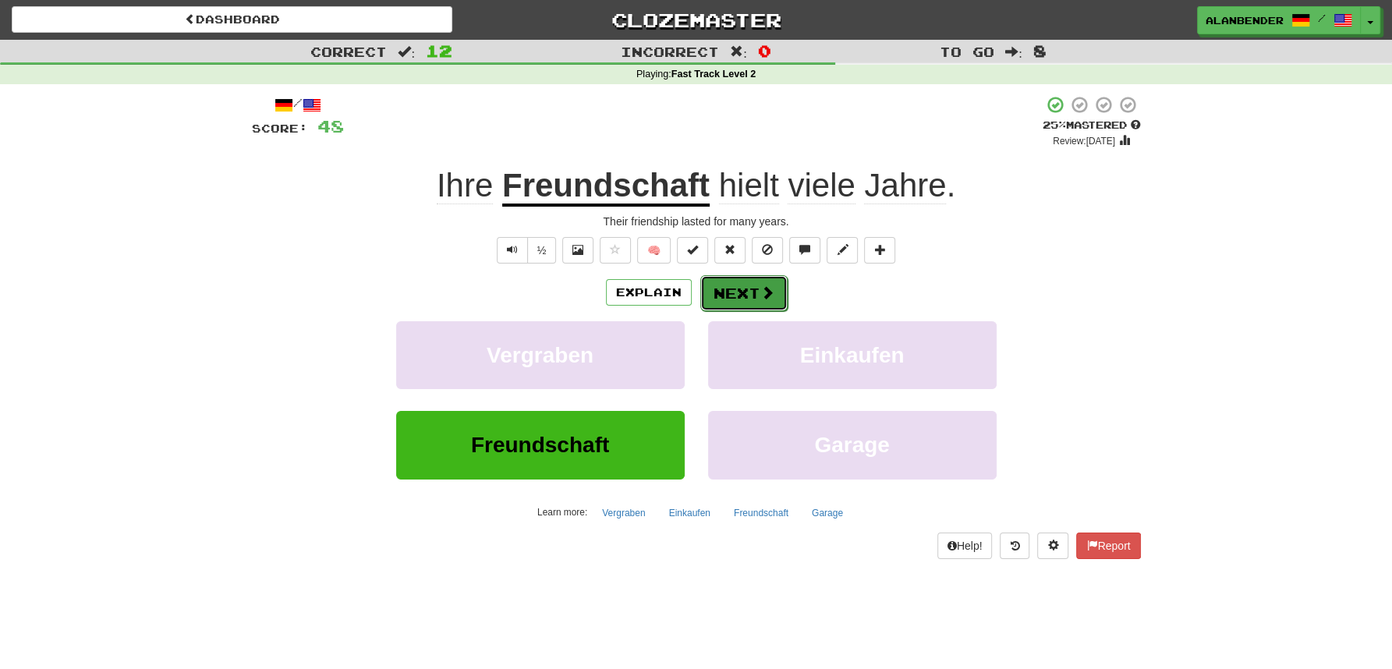
click at [758, 290] on button "Next" at bounding box center [743, 293] width 87 height 36
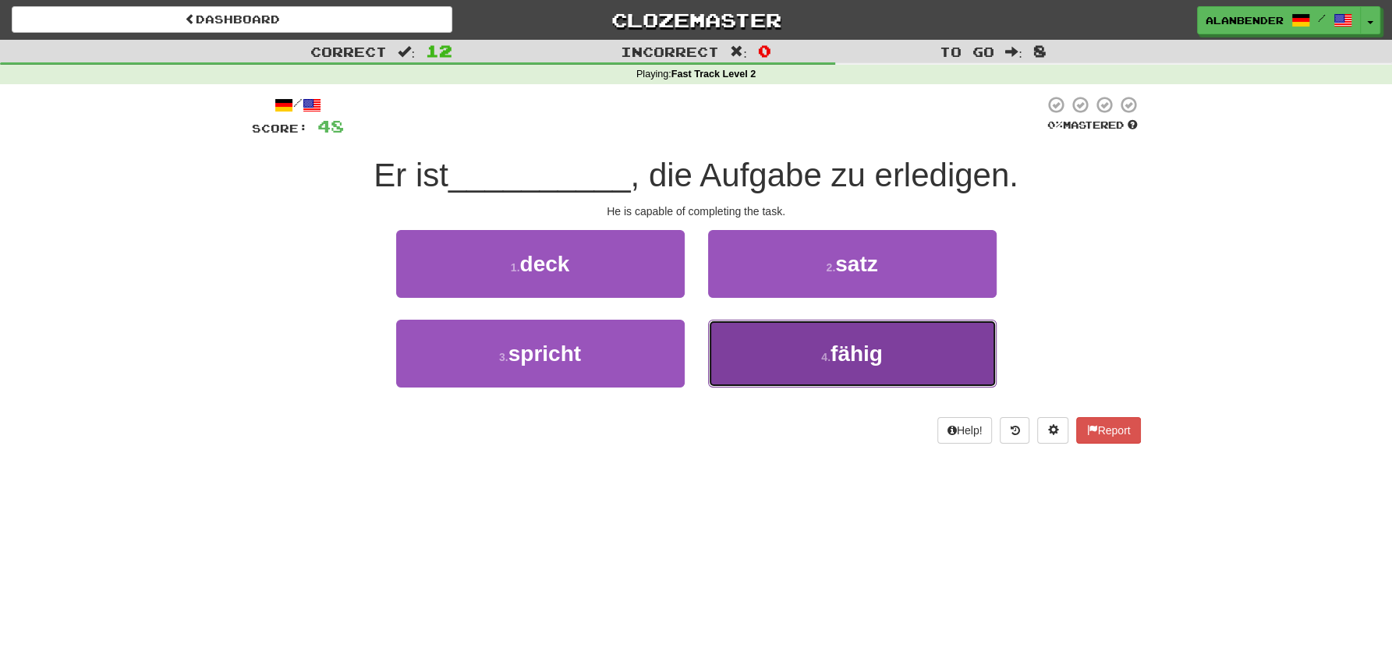
click at [864, 343] on span "fähig" at bounding box center [857, 354] width 52 height 24
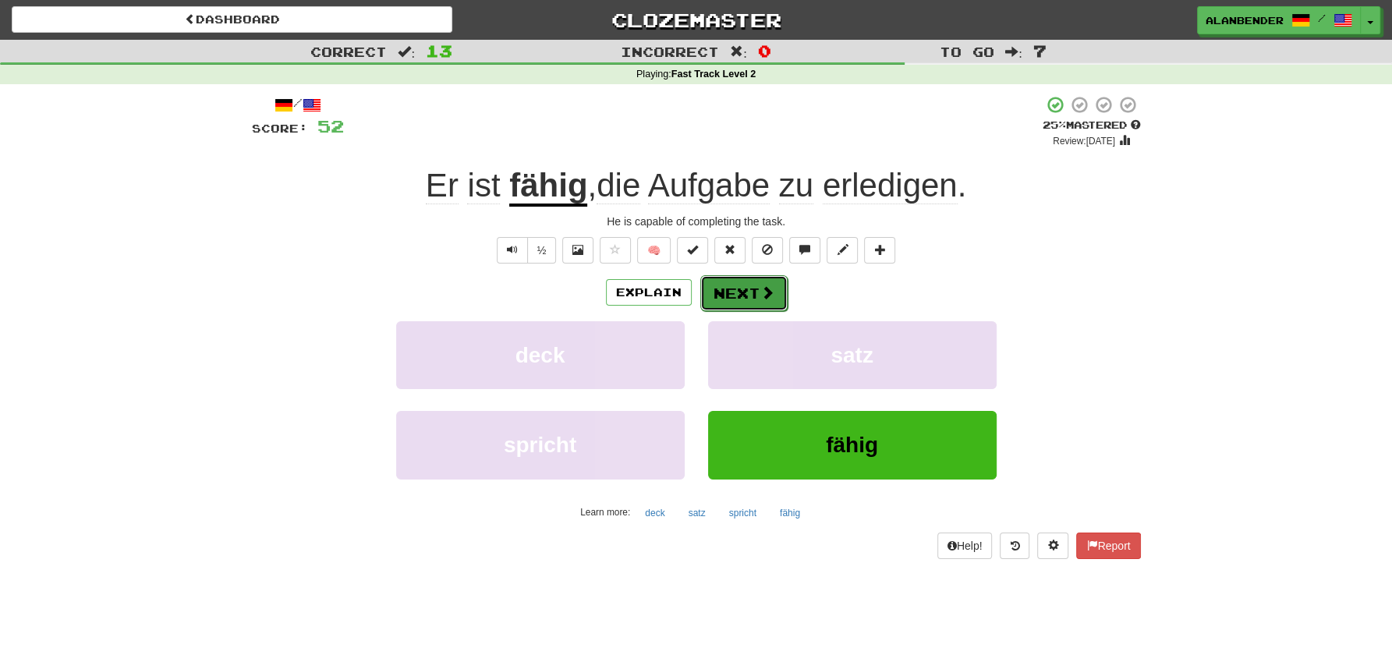
click at [752, 304] on button "Next" at bounding box center [743, 293] width 87 height 36
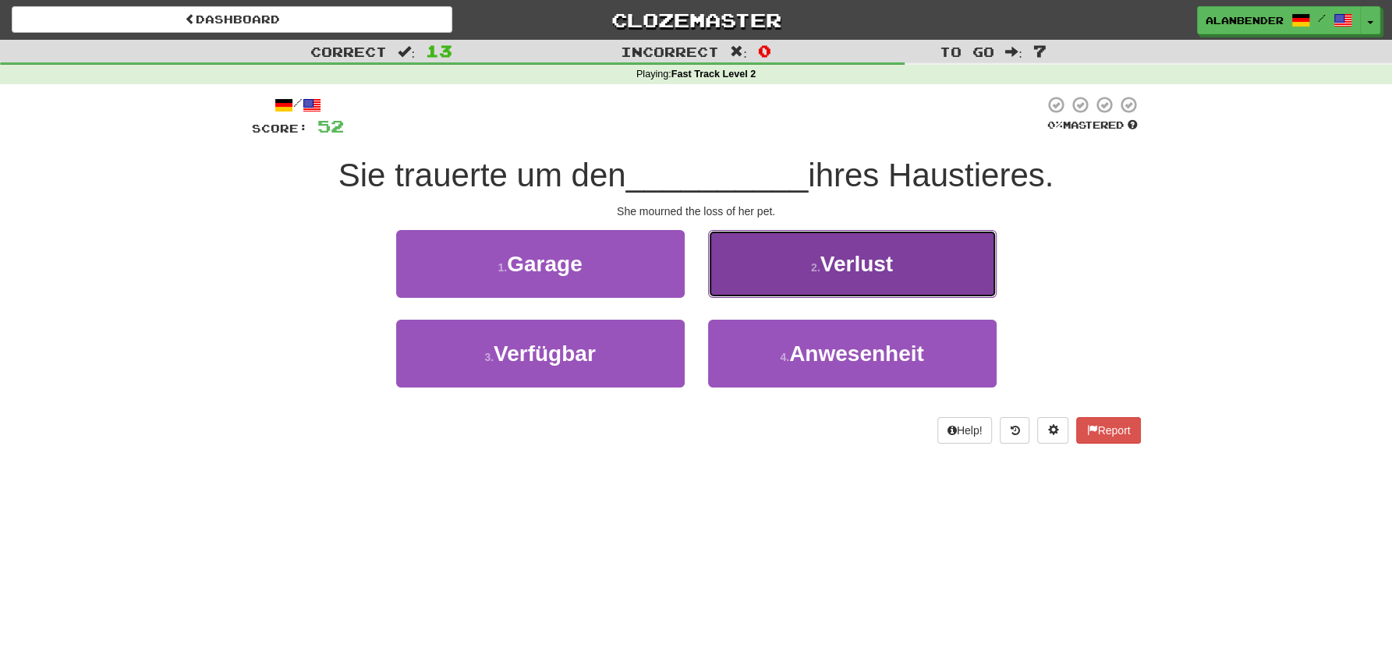
click at [886, 270] on span "Verlust" at bounding box center [856, 264] width 73 height 24
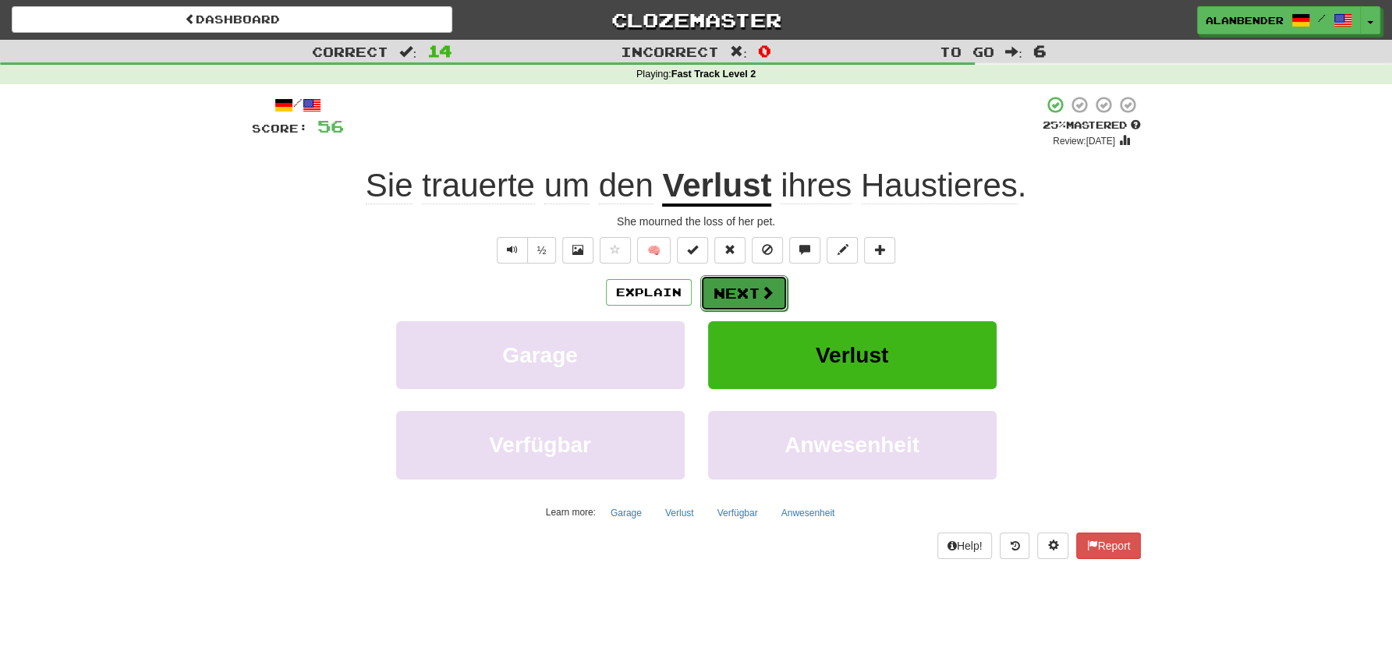
click at [746, 290] on button "Next" at bounding box center [743, 293] width 87 height 36
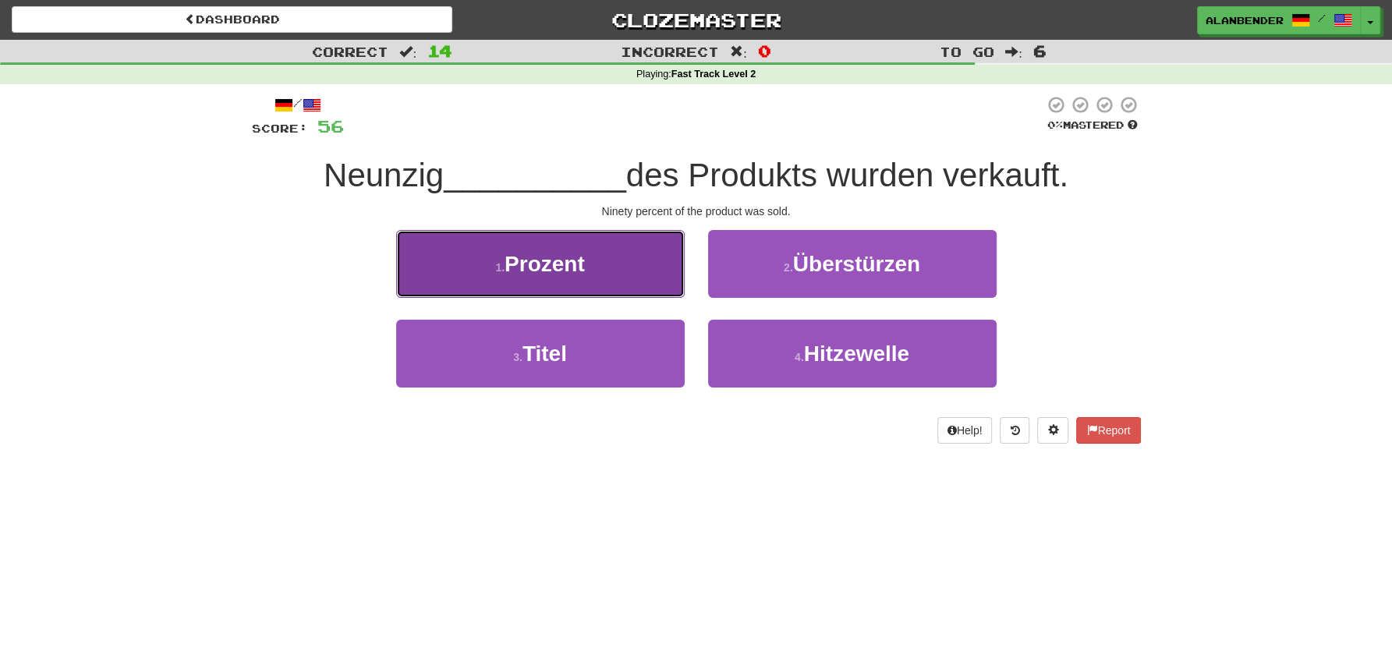
click at [575, 259] on span "Prozent" at bounding box center [545, 264] width 80 height 24
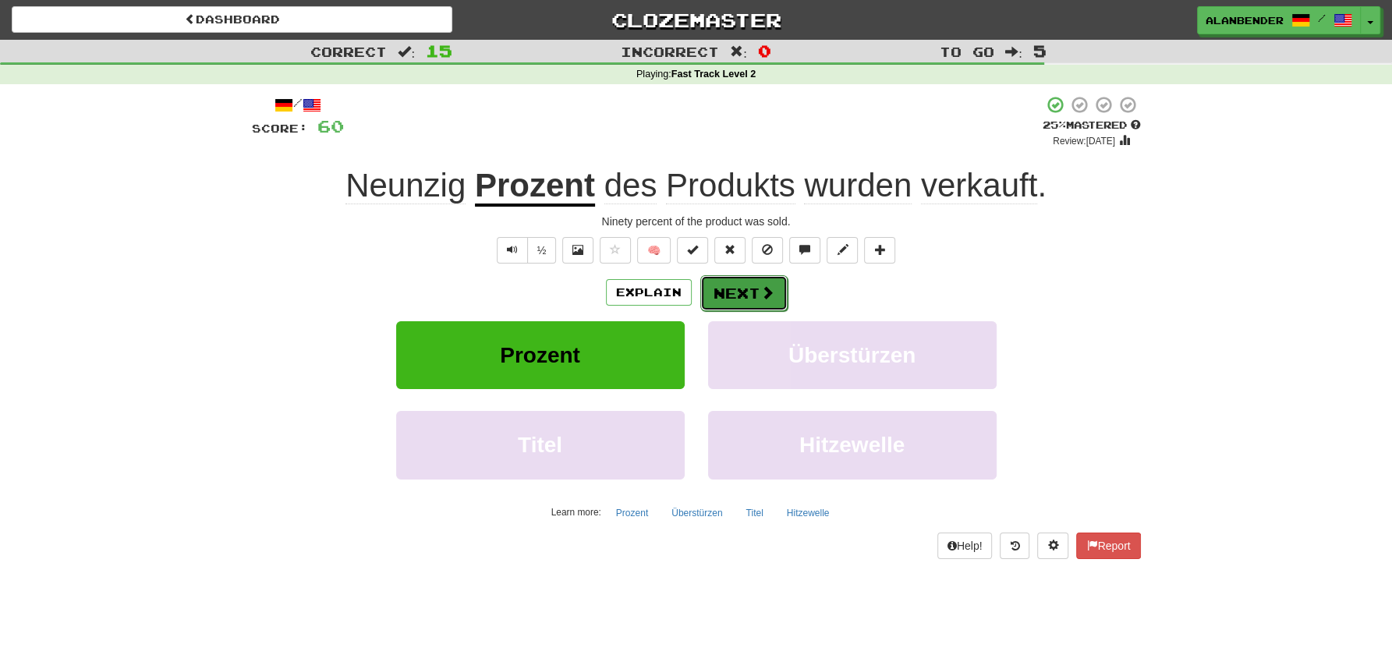
click at [746, 298] on button "Next" at bounding box center [743, 293] width 87 height 36
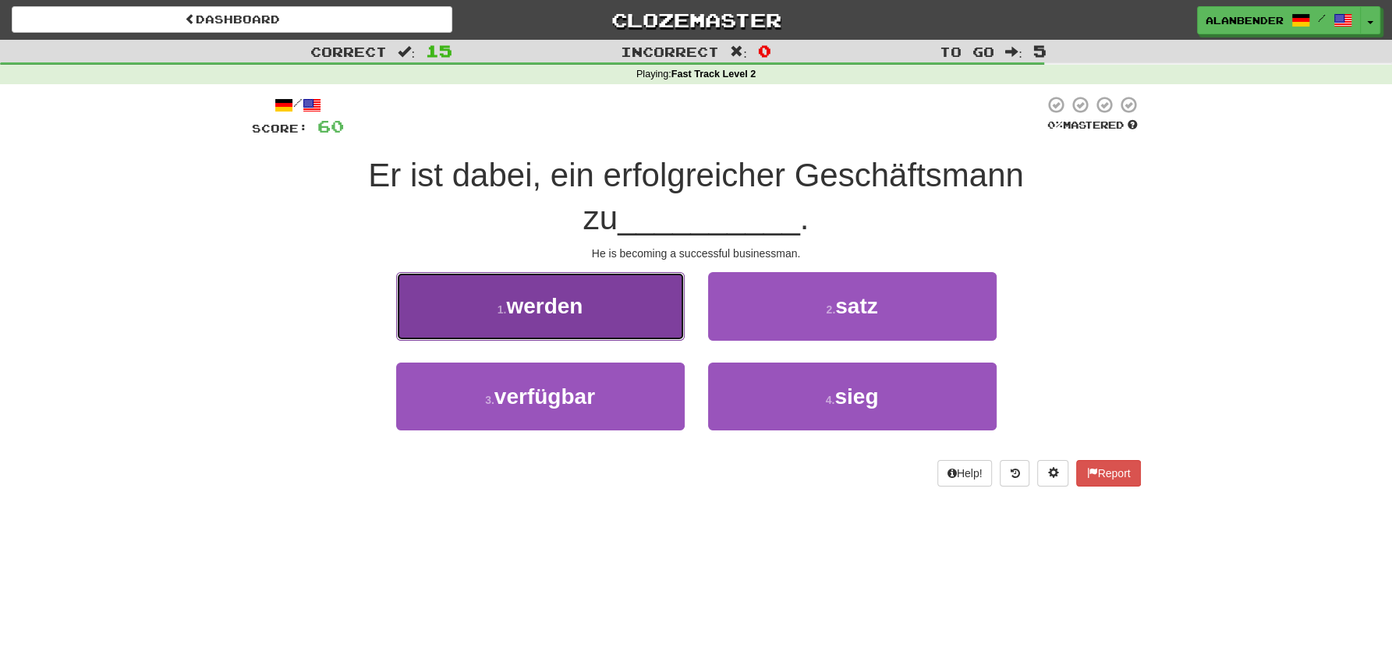
click at [569, 294] on span "werden" at bounding box center [544, 306] width 76 height 24
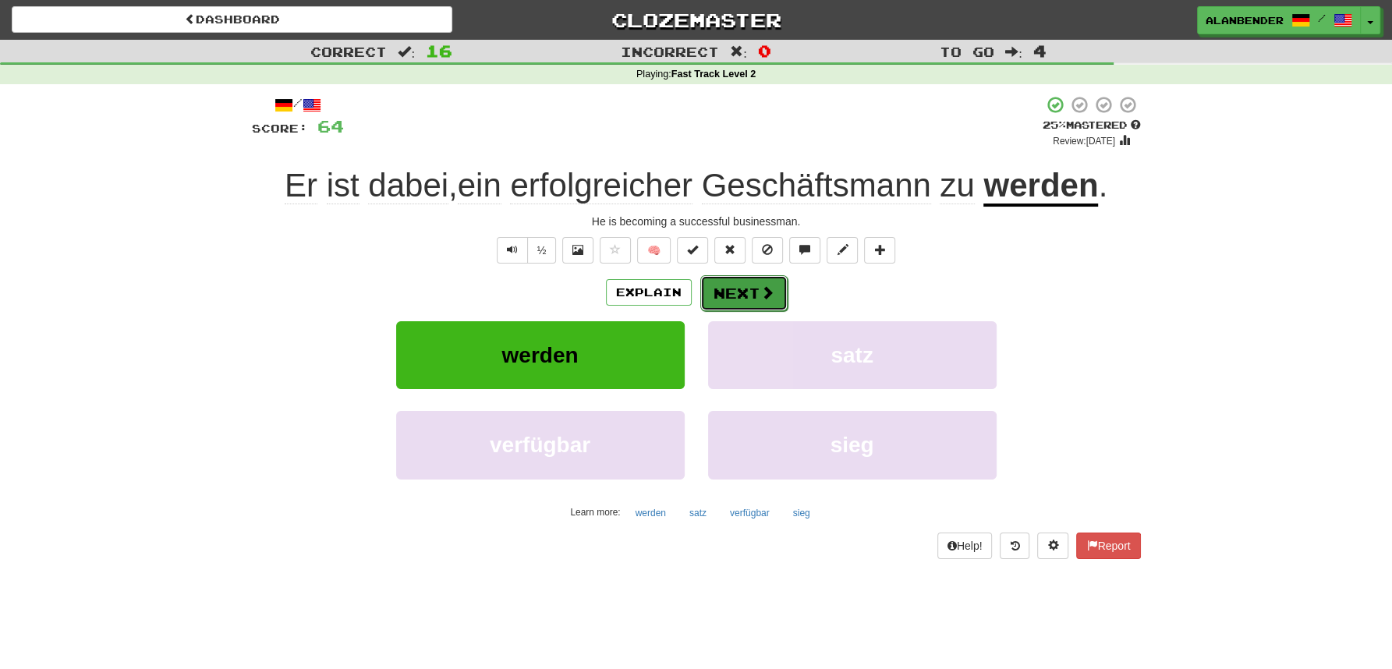
click at [749, 291] on button "Next" at bounding box center [743, 293] width 87 height 36
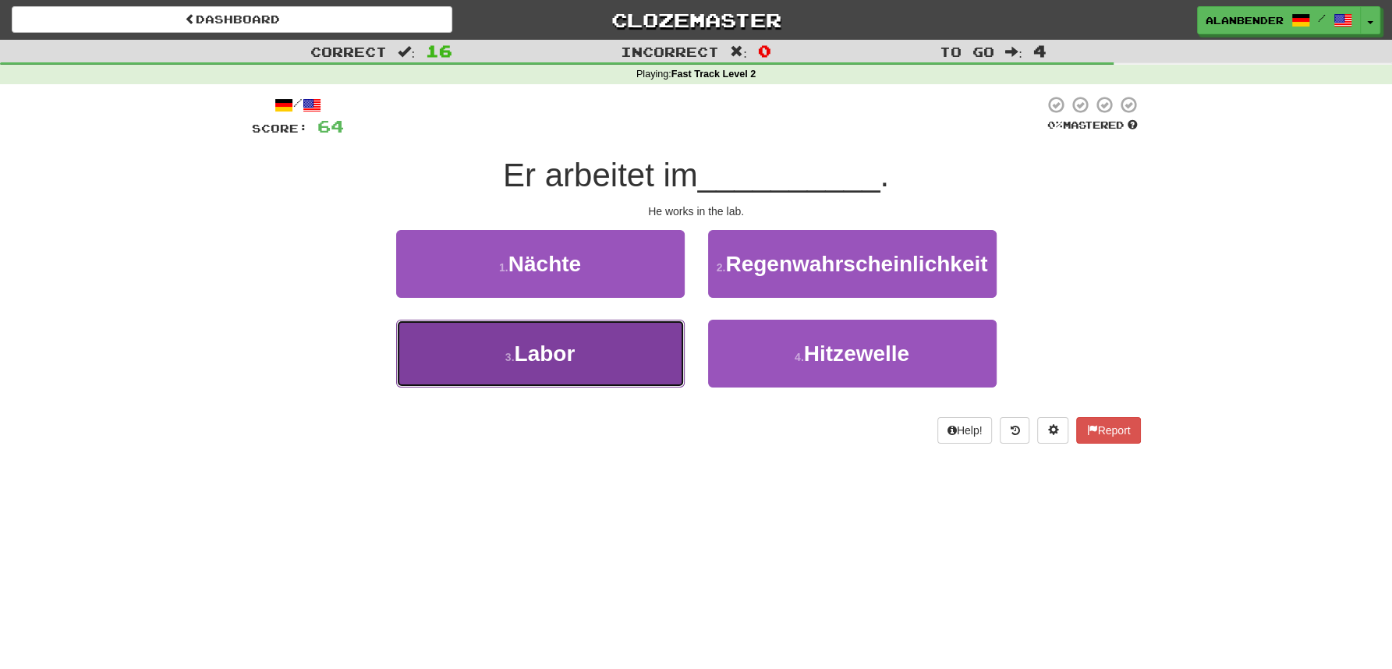
click at [544, 363] on span "Labor" at bounding box center [544, 354] width 61 height 24
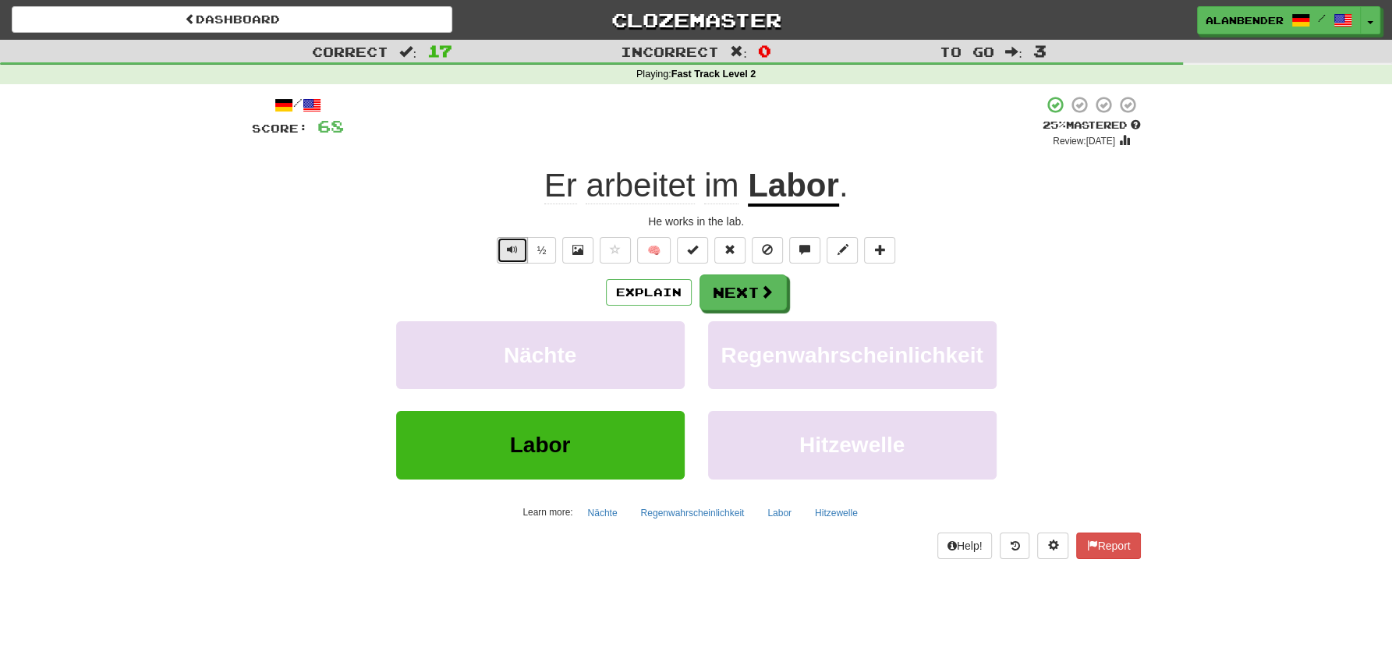
click at [516, 250] on span "Text-to-speech controls" at bounding box center [512, 249] width 11 height 11
click at [746, 293] on button "Next" at bounding box center [743, 293] width 87 height 36
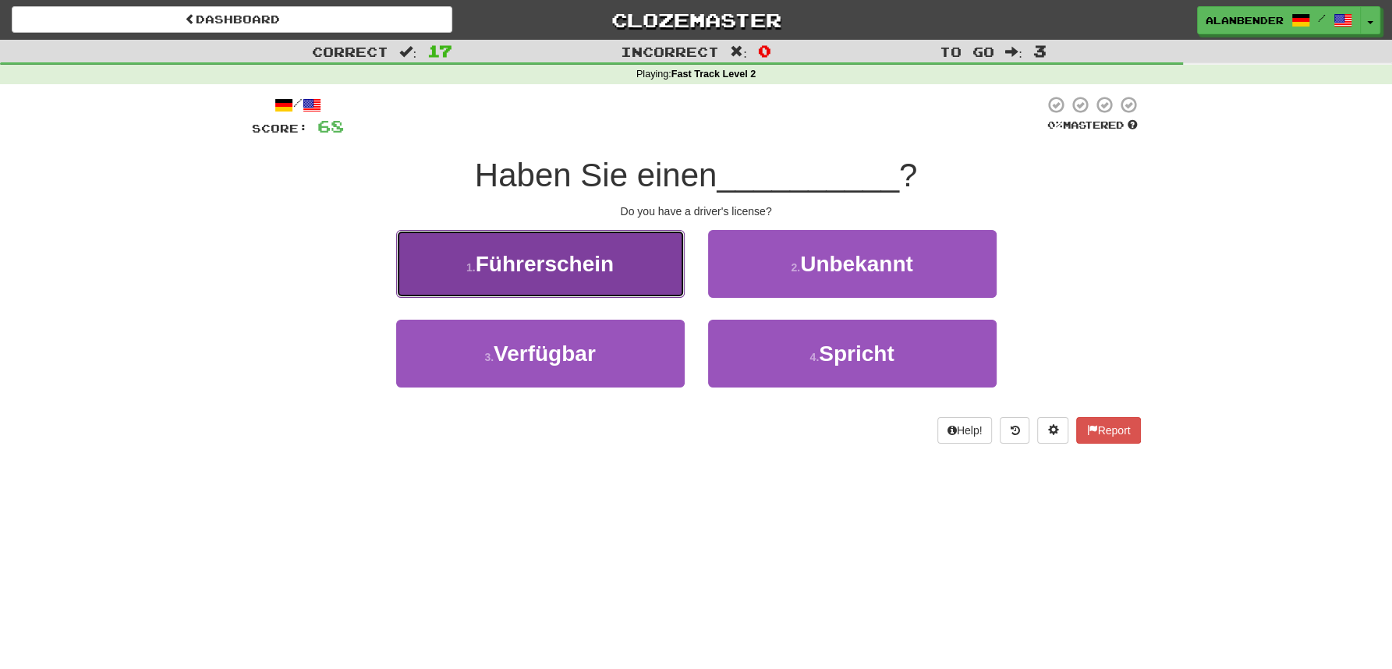
click at [587, 257] on span "Führerschein" at bounding box center [545, 264] width 138 height 24
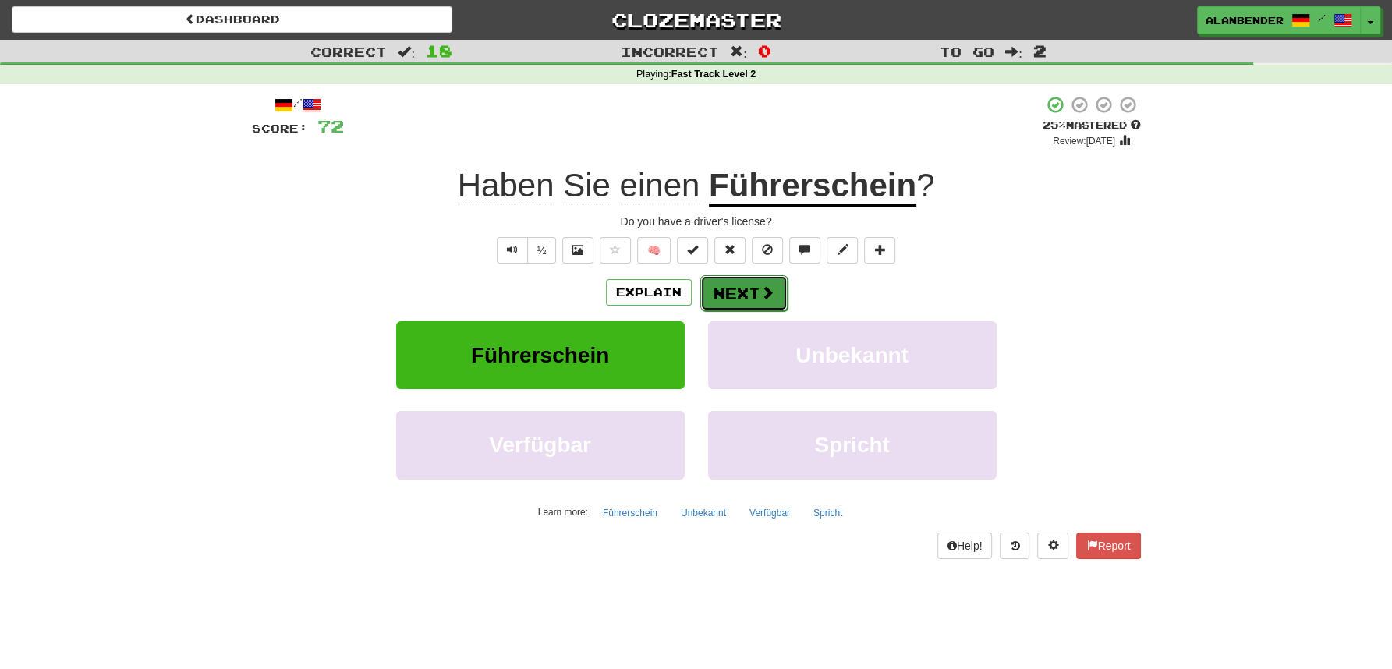
click at [736, 292] on button "Next" at bounding box center [743, 293] width 87 height 36
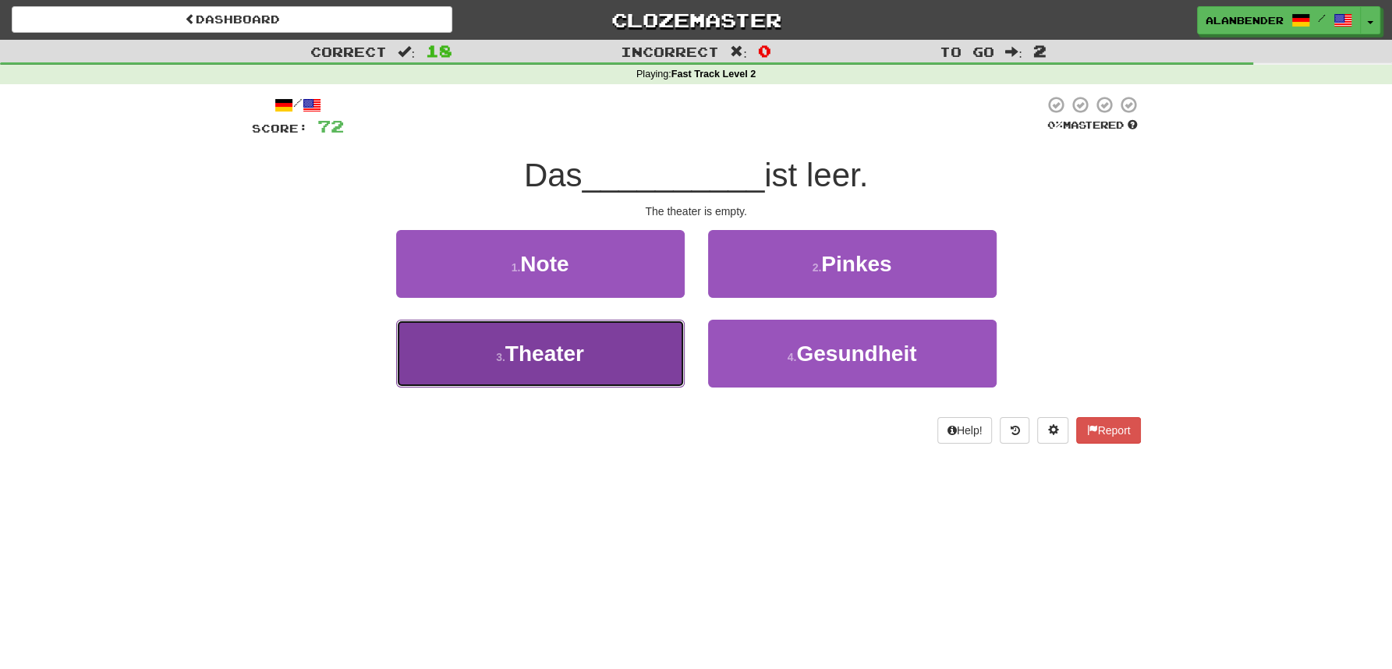
click at [565, 357] on span "Theater" at bounding box center [544, 354] width 79 height 24
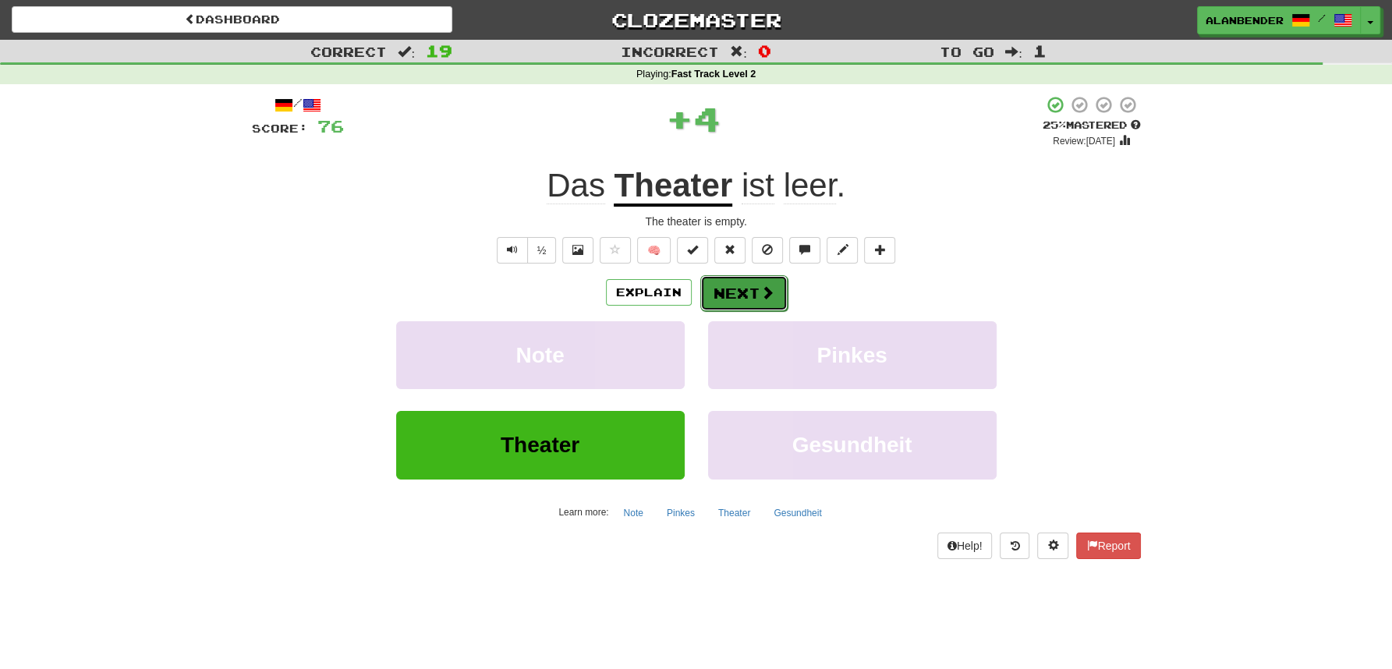
click at [732, 289] on button "Next" at bounding box center [743, 293] width 87 height 36
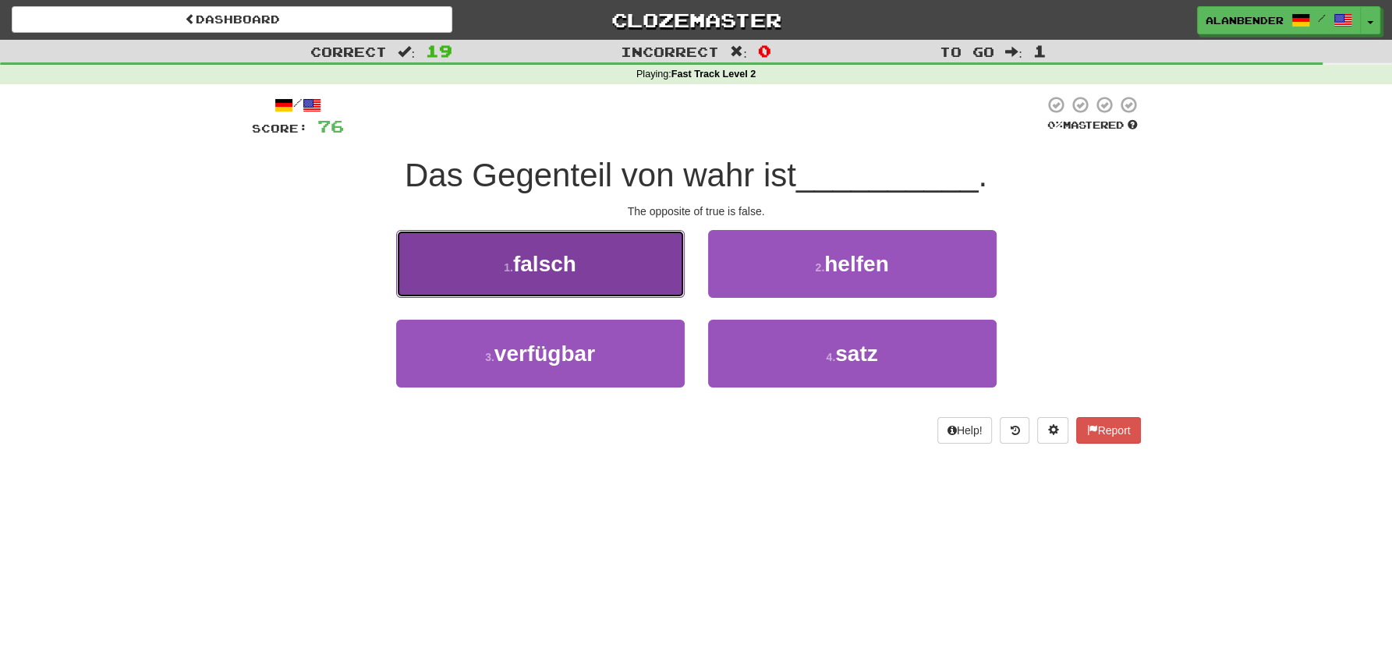
click at [563, 275] on span "falsch" at bounding box center [544, 264] width 63 height 24
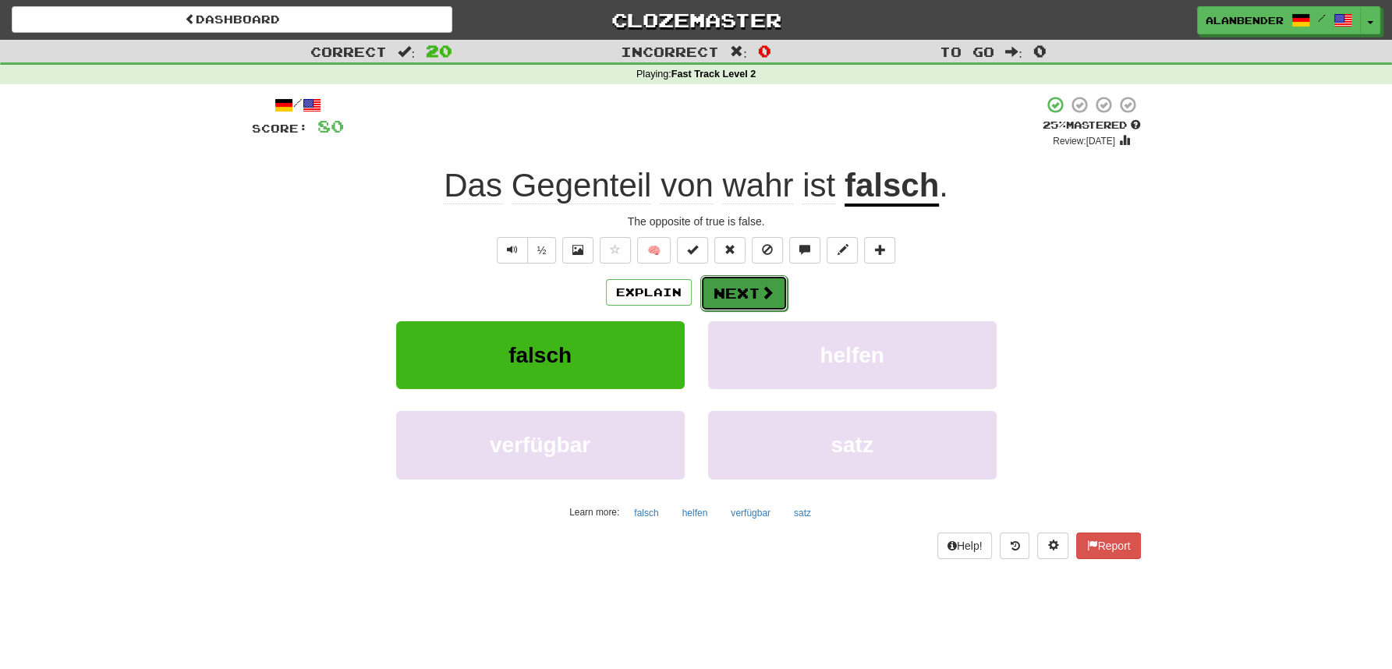
click at [766, 285] on span at bounding box center [767, 292] width 14 height 14
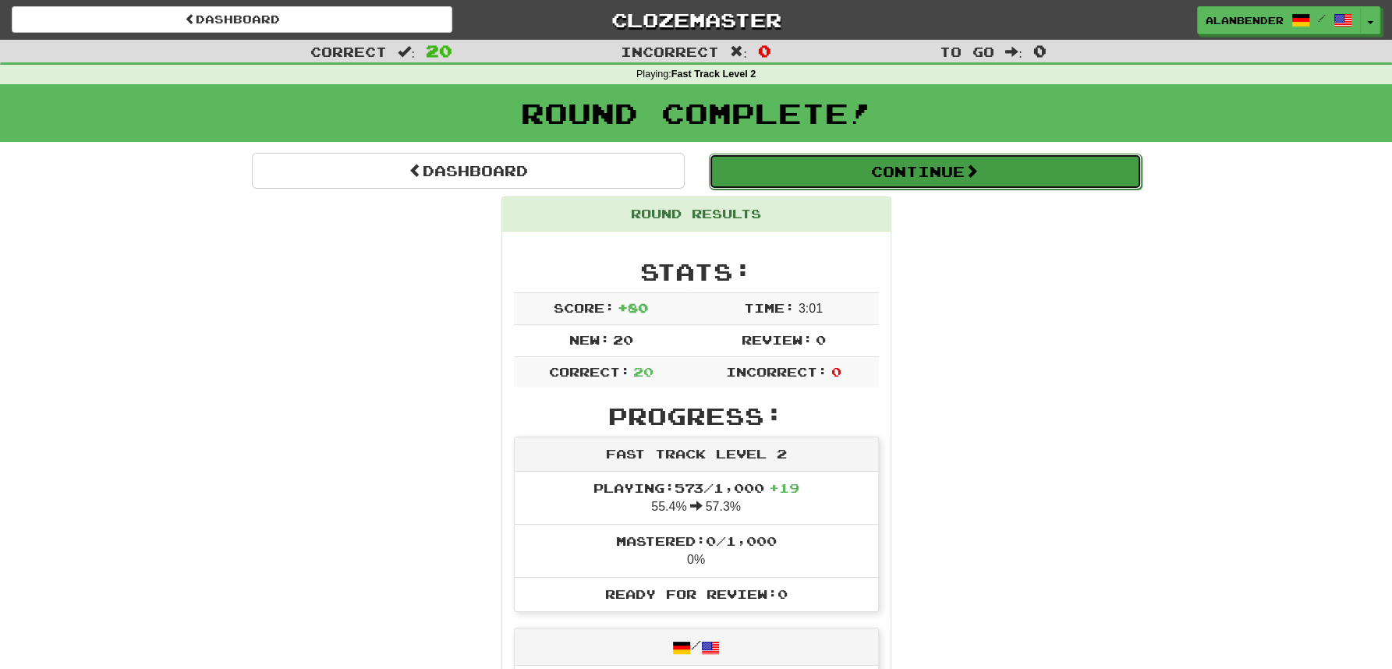
click at [890, 162] on button "Continue" at bounding box center [925, 172] width 433 height 36
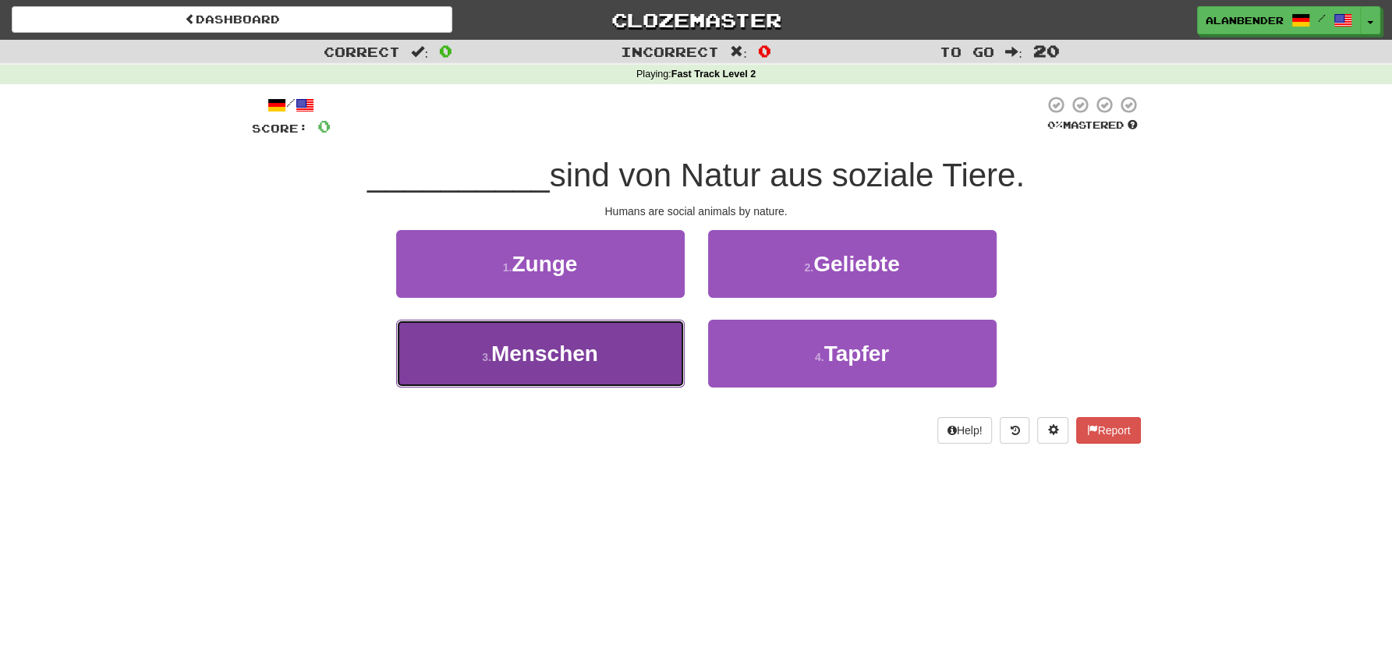
click at [541, 363] on span "Menschen" at bounding box center [544, 354] width 107 height 24
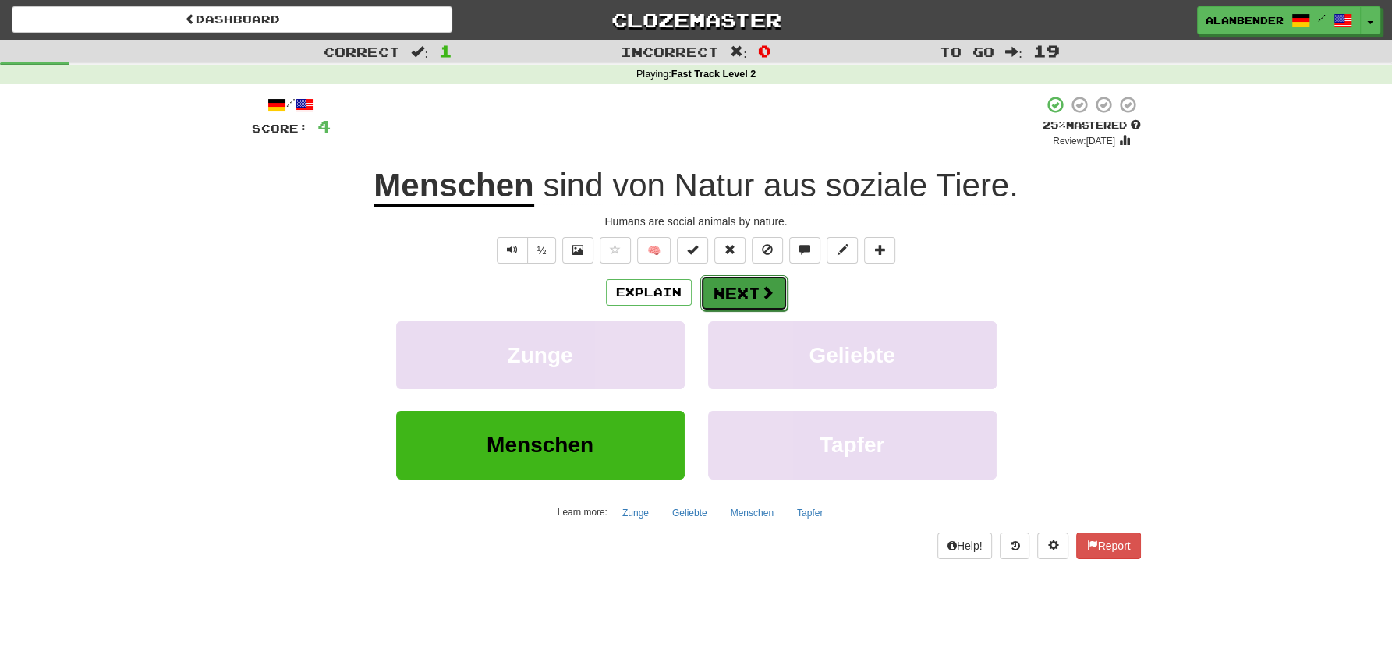
click at [738, 286] on button "Next" at bounding box center [743, 293] width 87 height 36
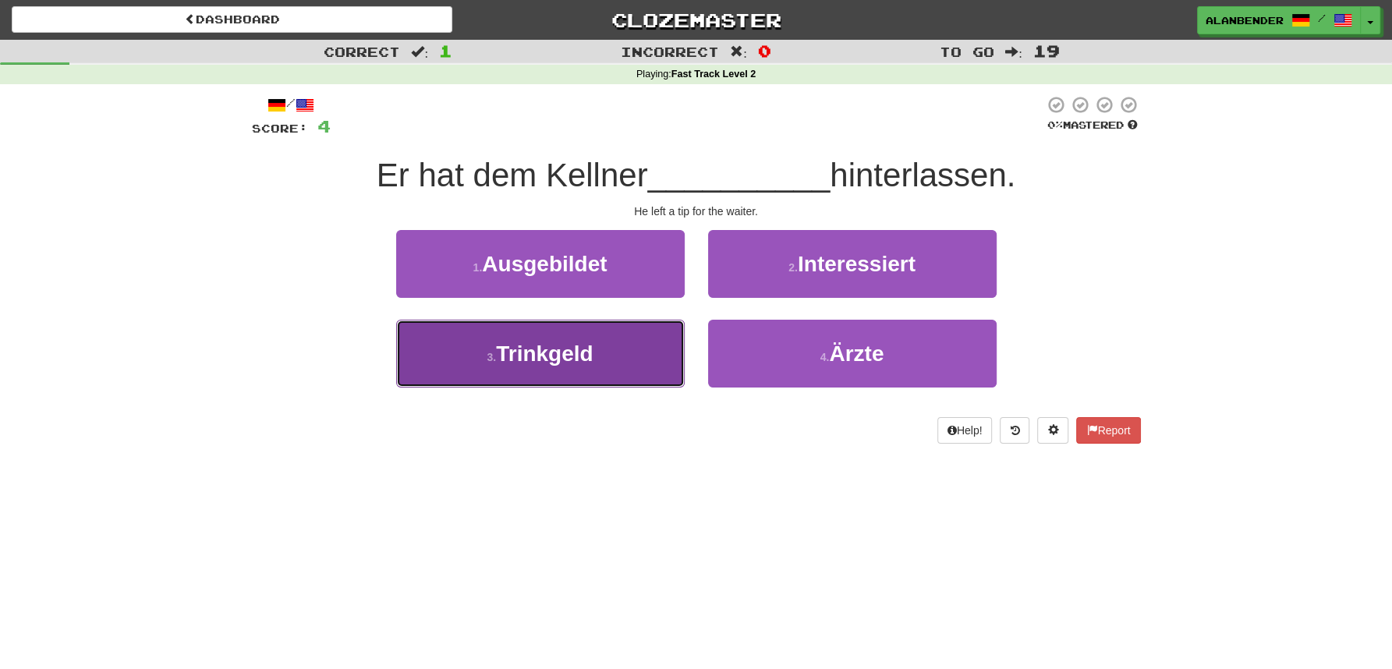
click at [557, 353] on span "Trinkgeld" at bounding box center [544, 354] width 97 height 24
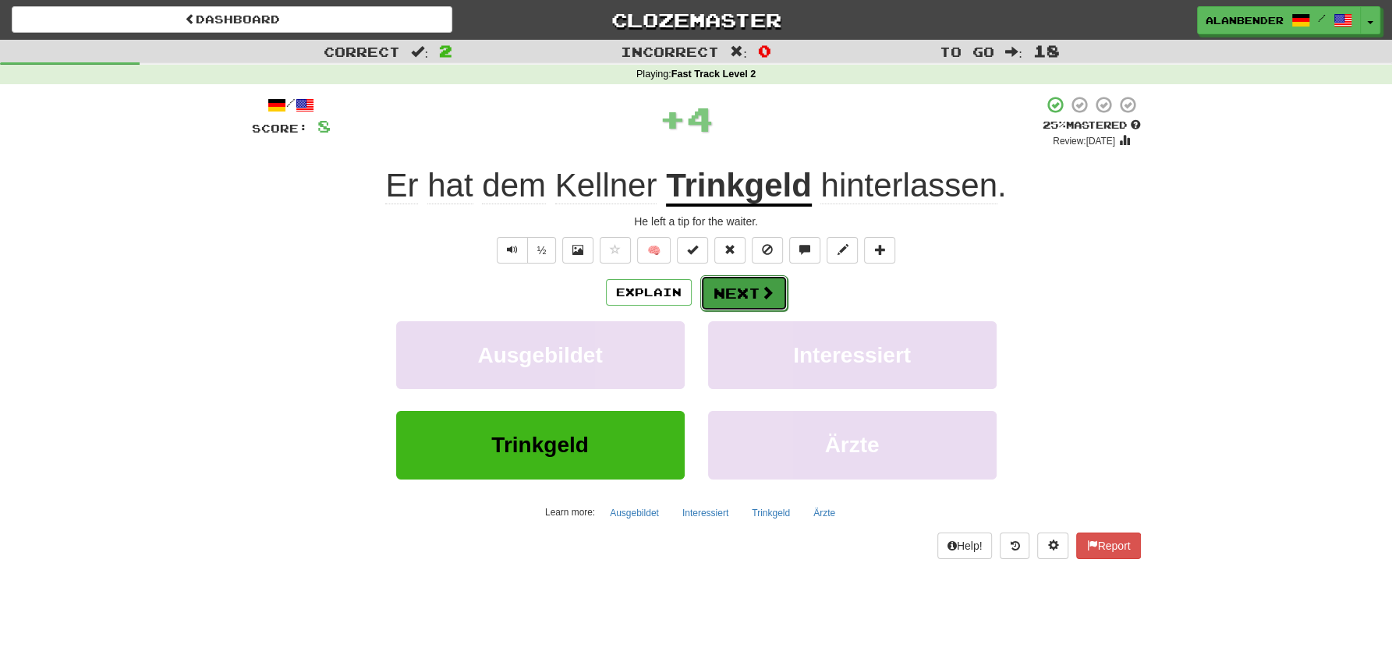
click at [729, 285] on button "Next" at bounding box center [743, 293] width 87 height 36
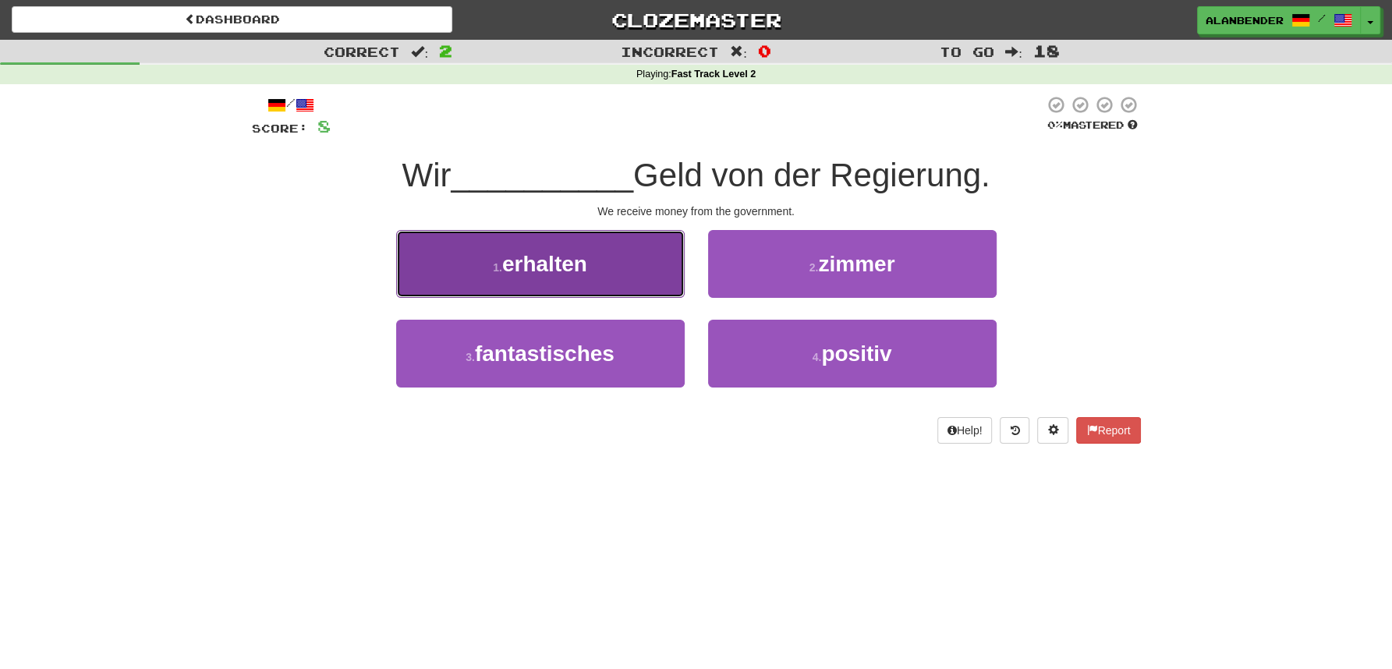
click at [562, 264] on span "erhalten" at bounding box center [544, 264] width 85 height 24
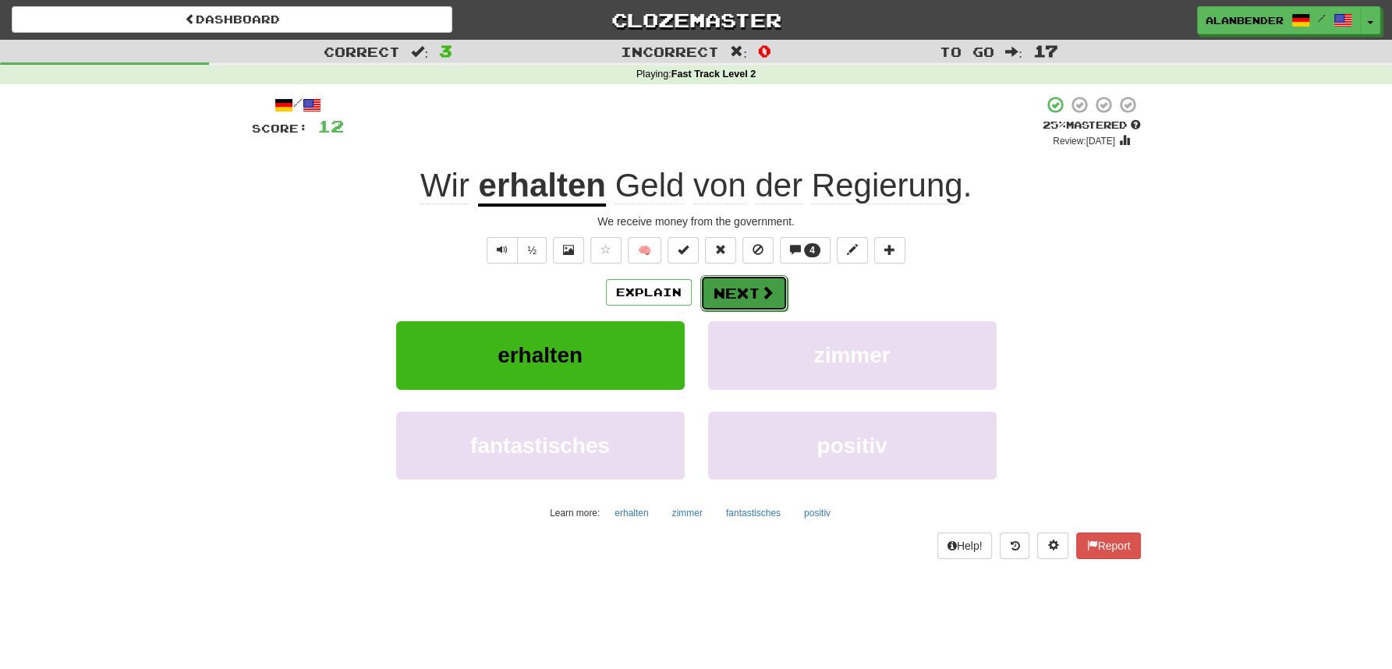
click at [728, 296] on button "Next" at bounding box center [743, 293] width 87 height 36
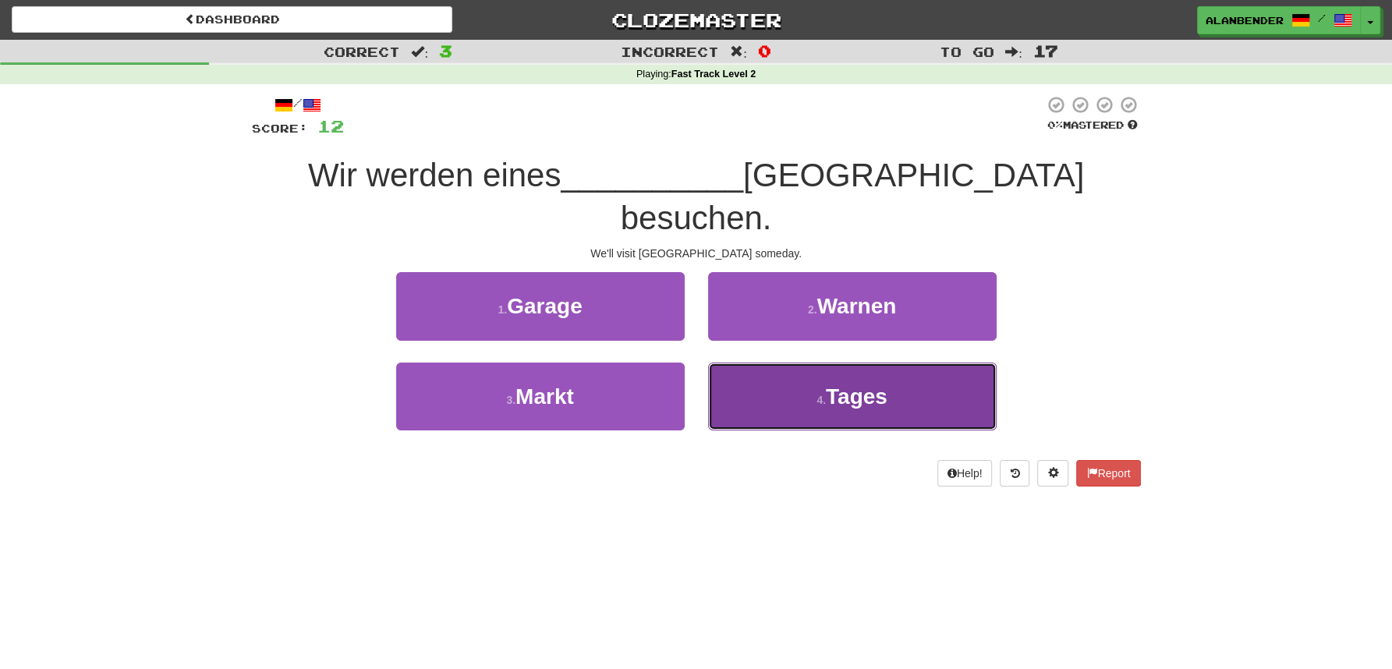
click at [863, 384] on span "Tages" at bounding box center [857, 396] width 62 height 24
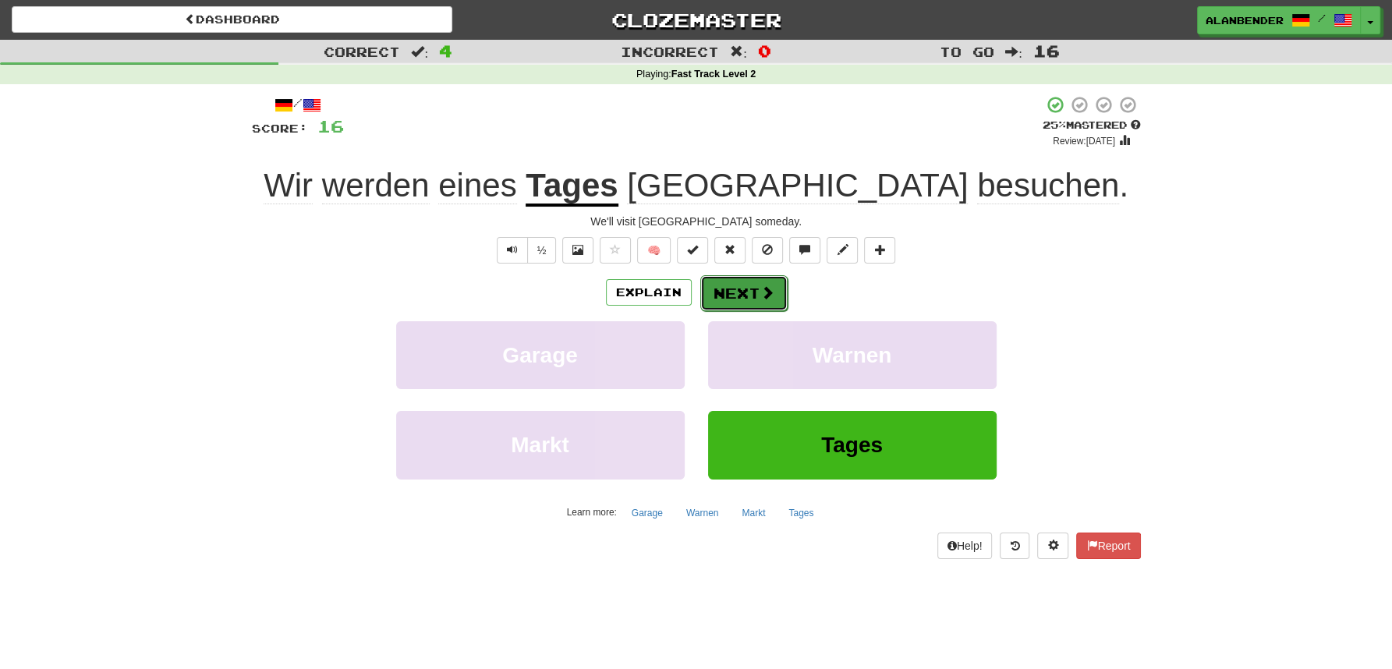
click at [736, 288] on button "Next" at bounding box center [743, 293] width 87 height 36
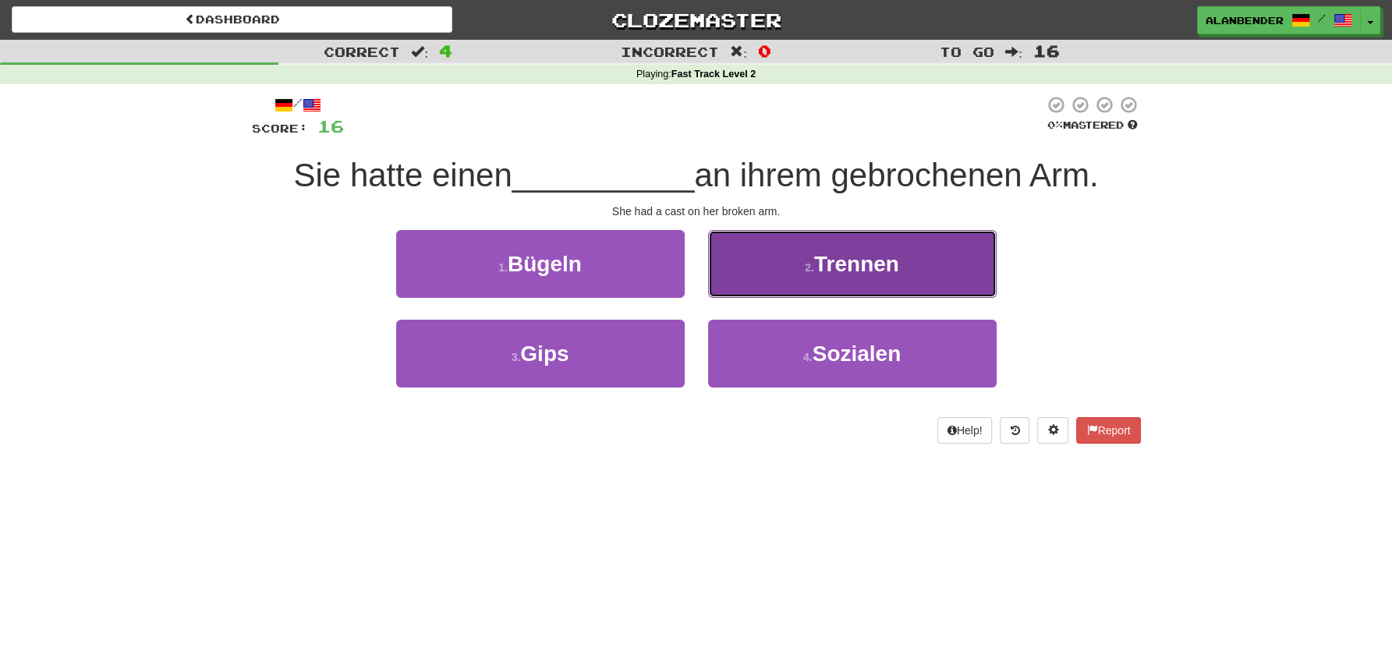
click at [873, 270] on span "Trennen" at bounding box center [856, 264] width 85 height 24
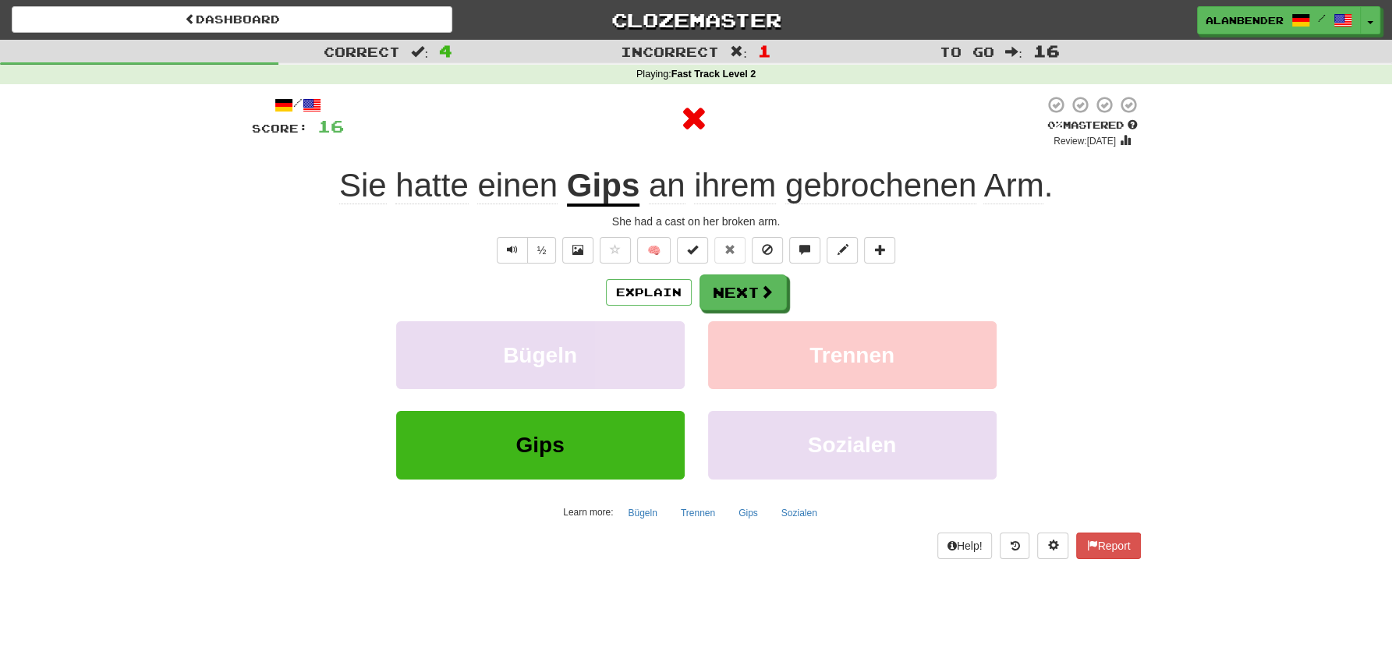
click at [612, 199] on u "Gips" at bounding box center [603, 187] width 73 height 40
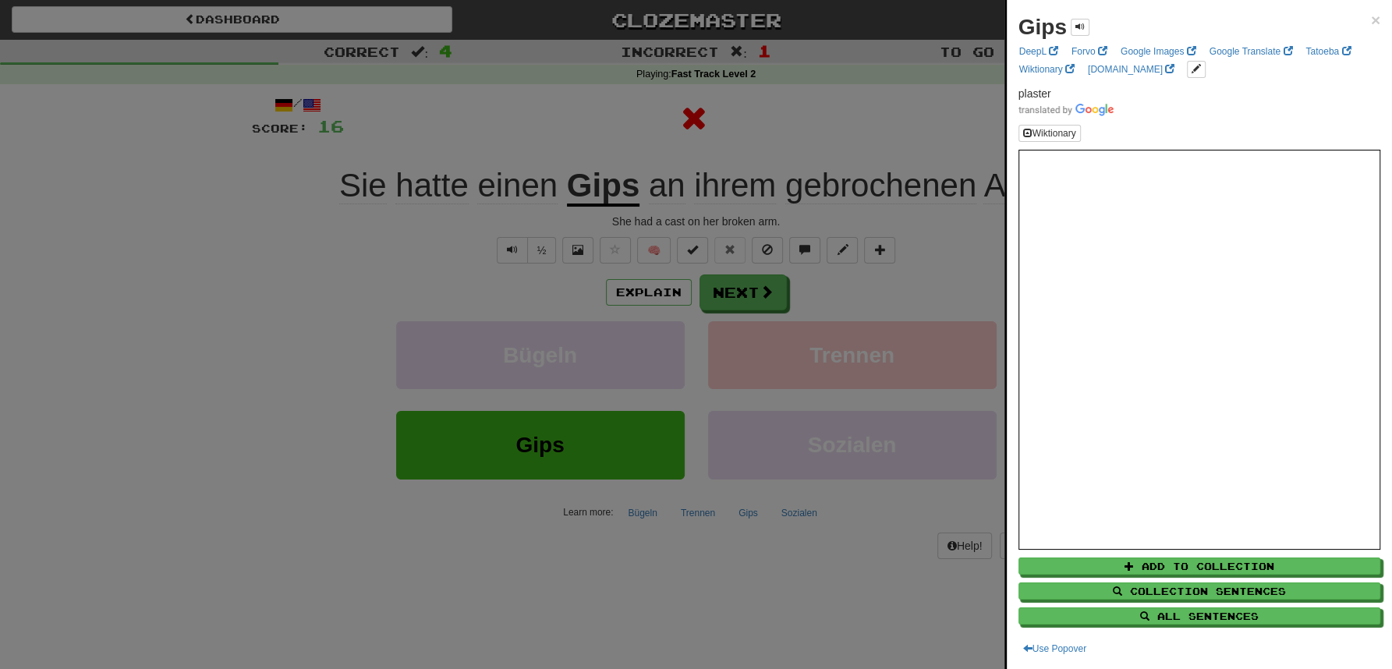
click at [622, 101] on div at bounding box center [696, 334] width 1392 height 669
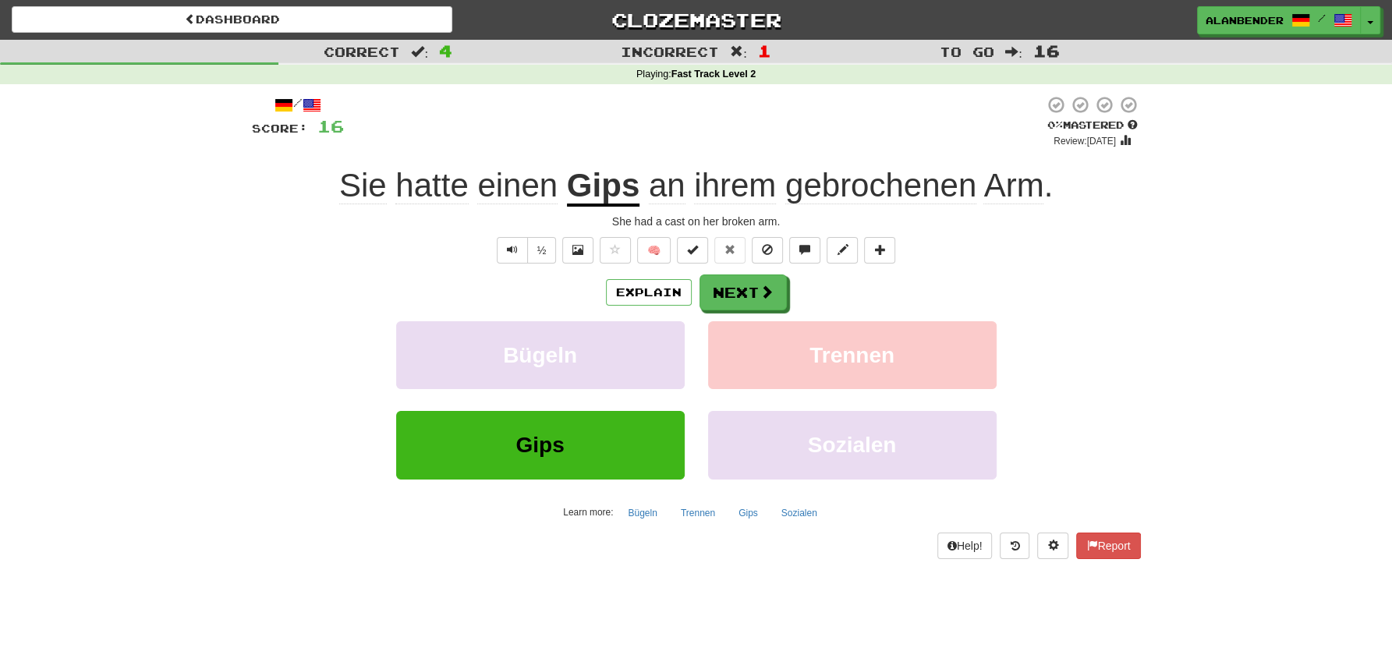
click at [1010, 190] on span "Arm" at bounding box center [1013, 185] width 60 height 37
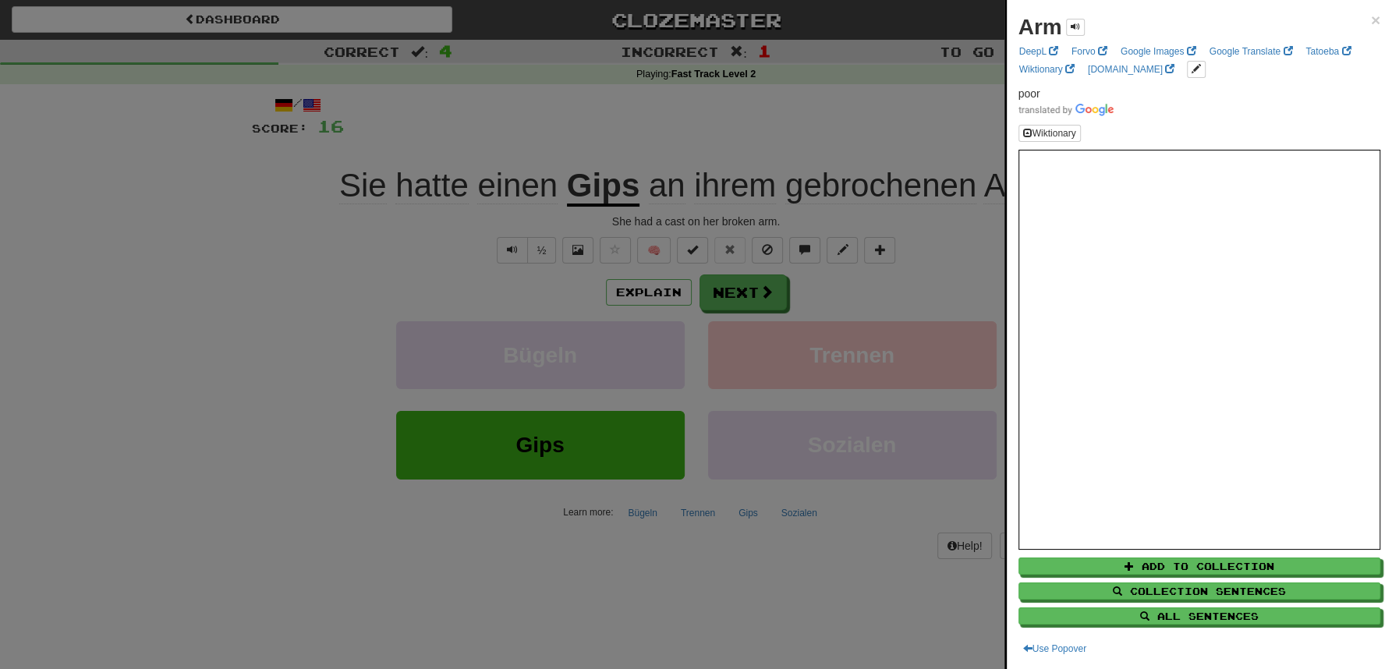
click at [753, 125] on div at bounding box center [696, 334] width 1392 height 669
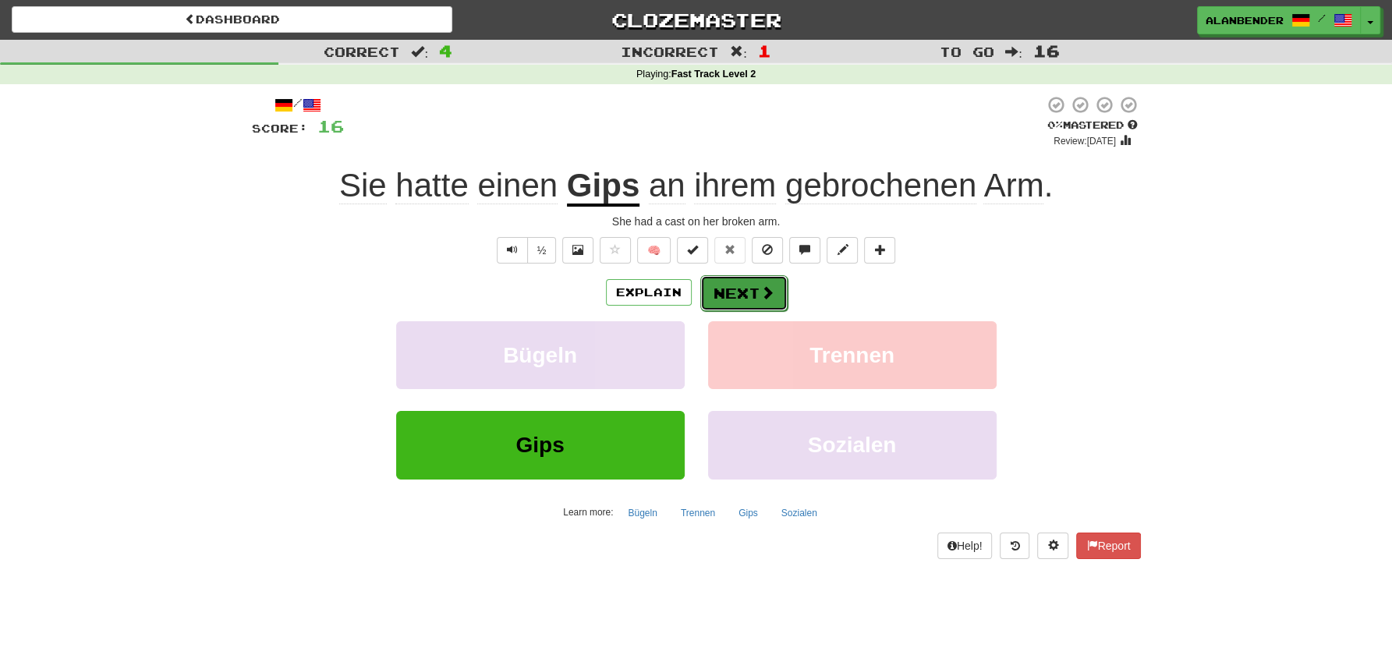
click at [739, 292] on button "Next" at bounding box center [743, 293] width 87 height 36
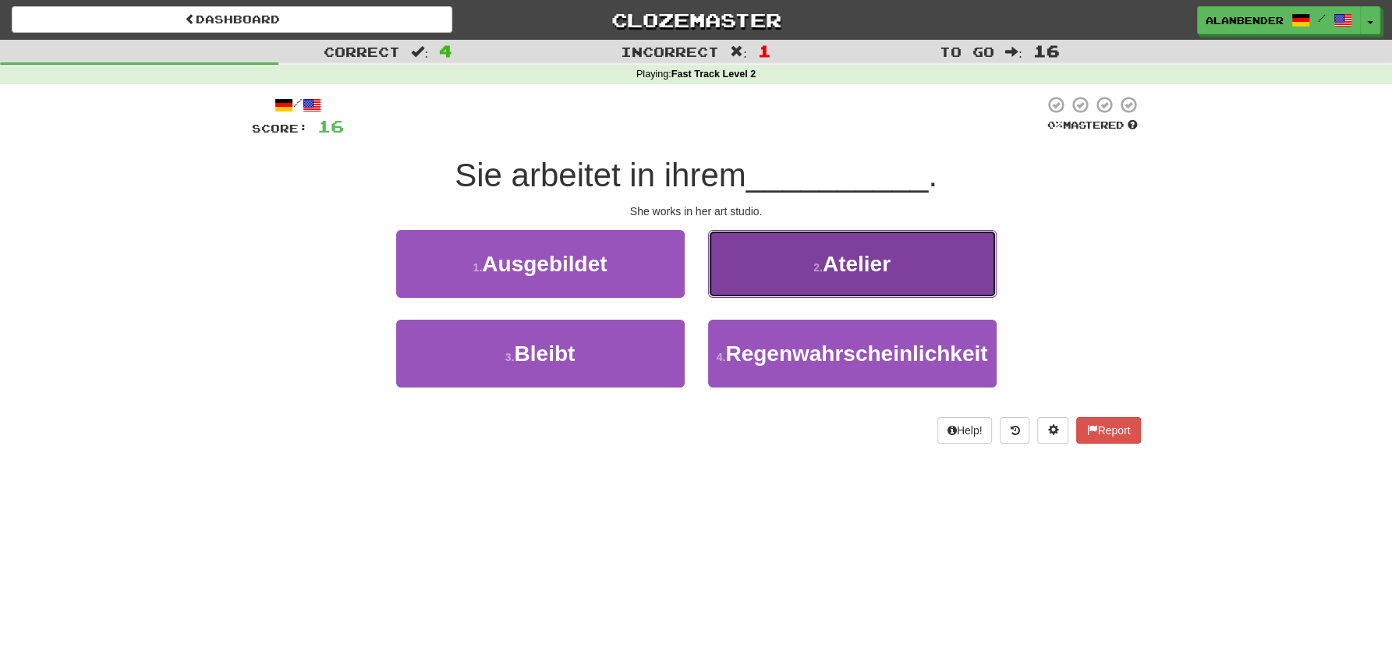
click at [870, 255] on span "Atelier" at bounding box center [857, 264] width 68 height 24
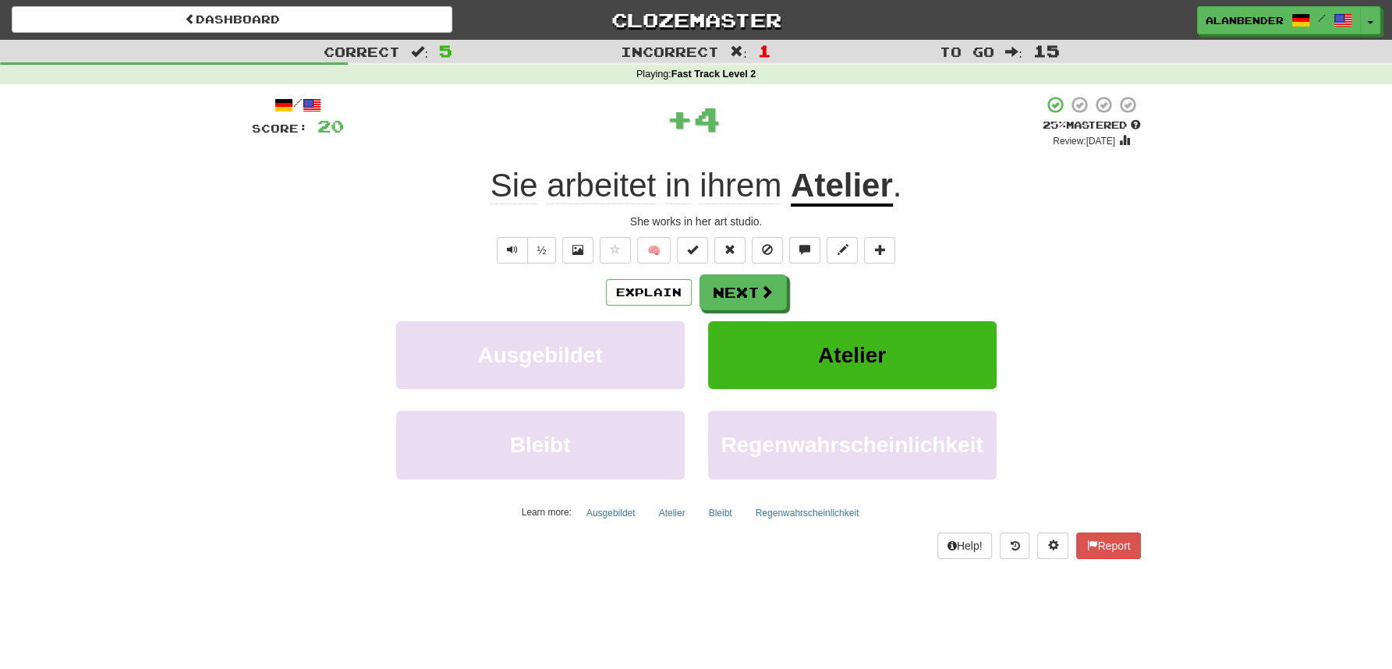
click at [848, 184] on u "Atelier" at bounding box center [842, 187] width 102 height 40
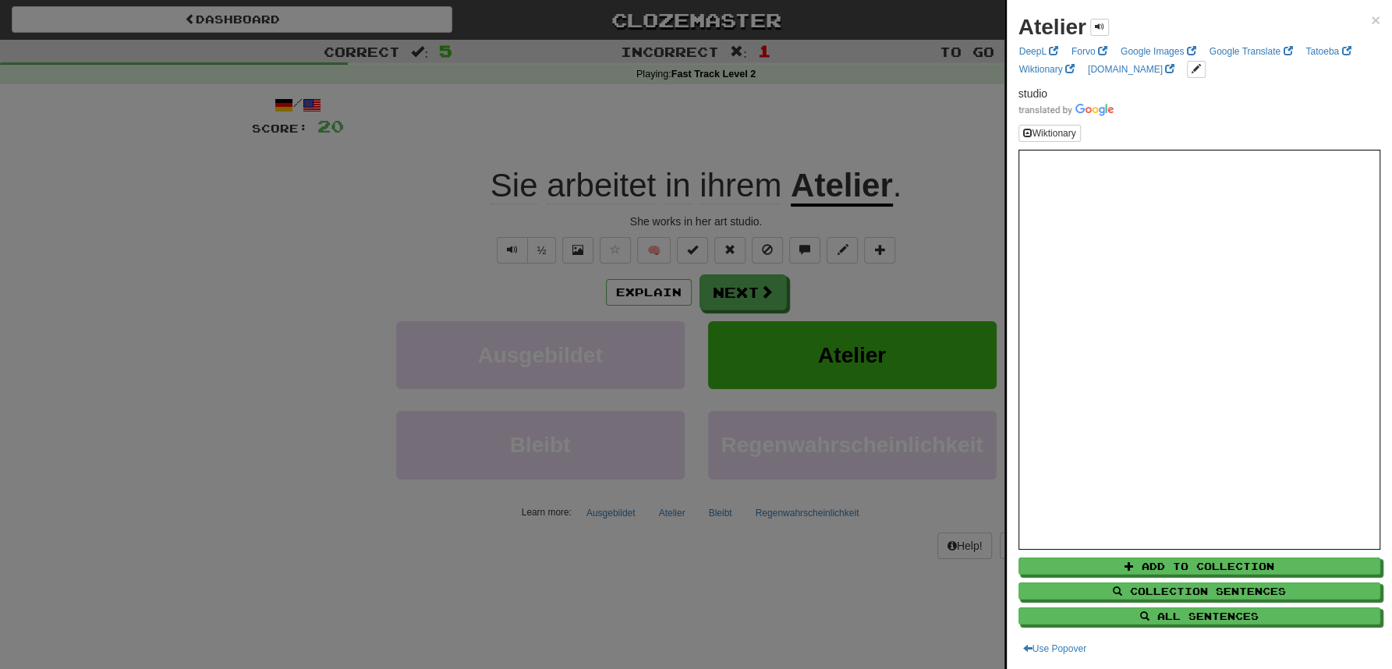
click at [855, 114] on div at bounding box center [696, 334] width 1392 height 669
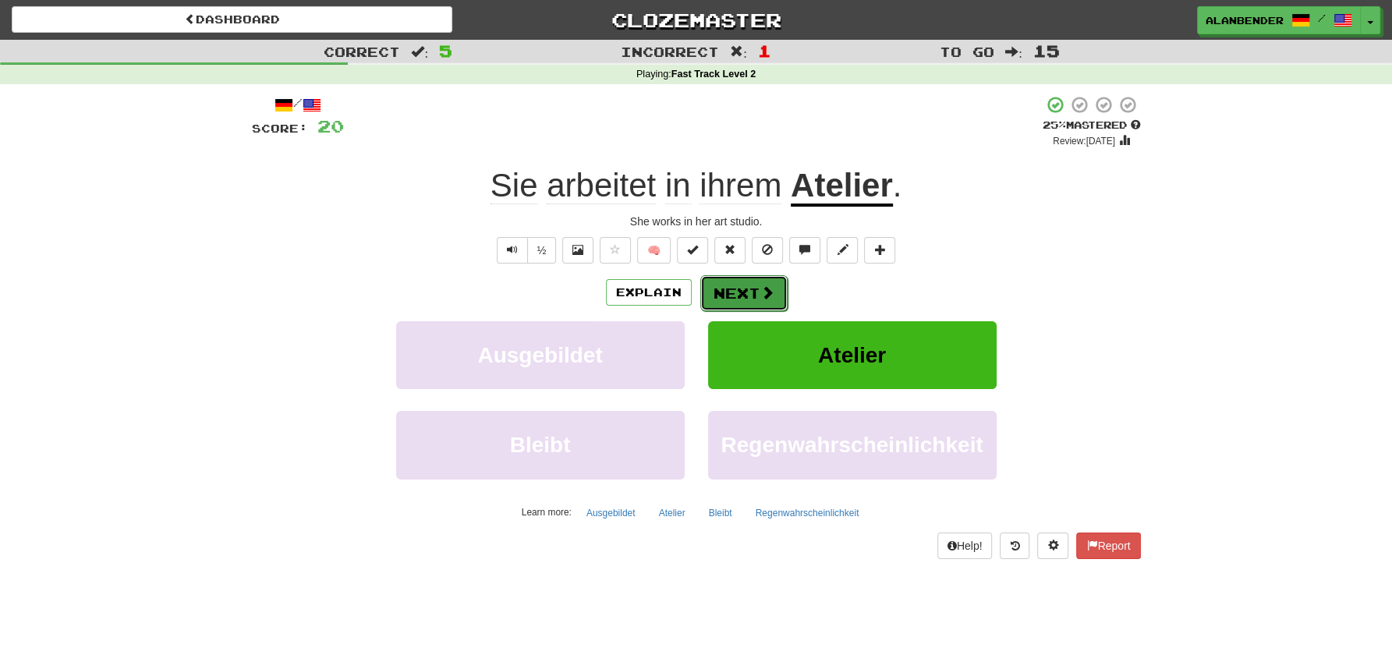
click at [728, 288] on button "Next" at bounding box center [743, 293] width 87 height 36
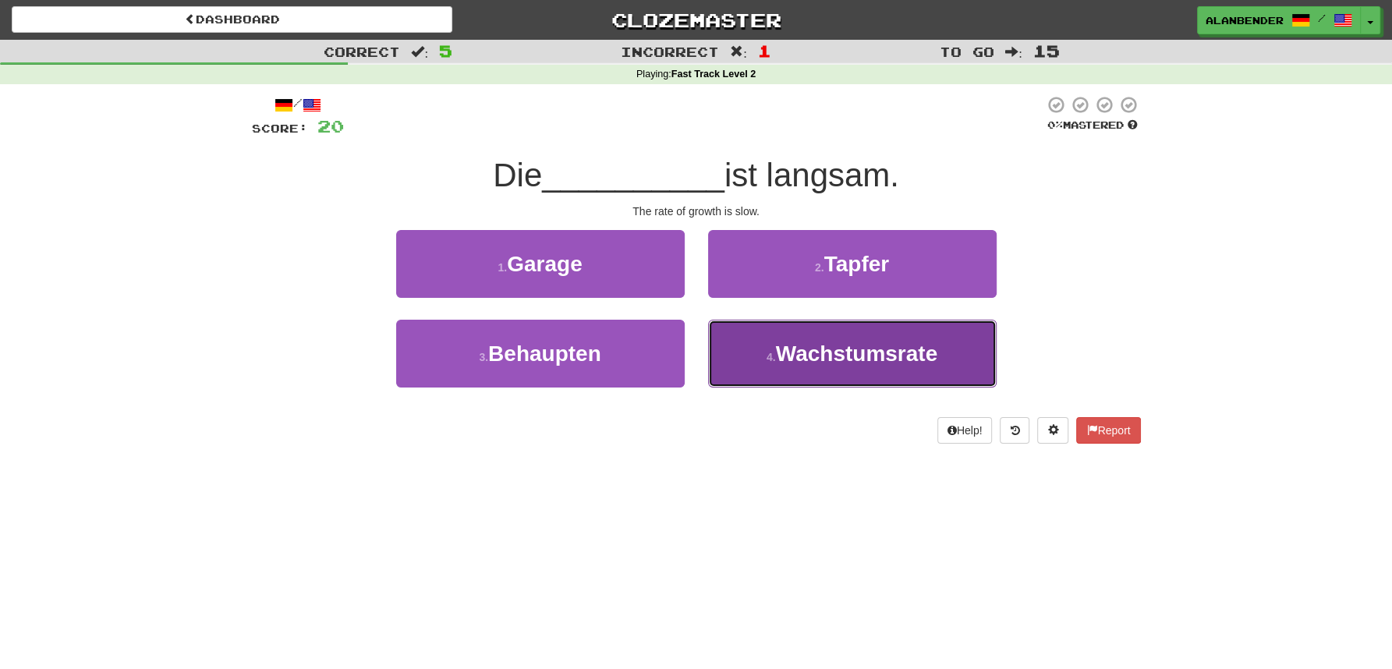
click at [875, 353] on span "Wachstumsrate" at bounding box center [856, 354] width 161 height 24
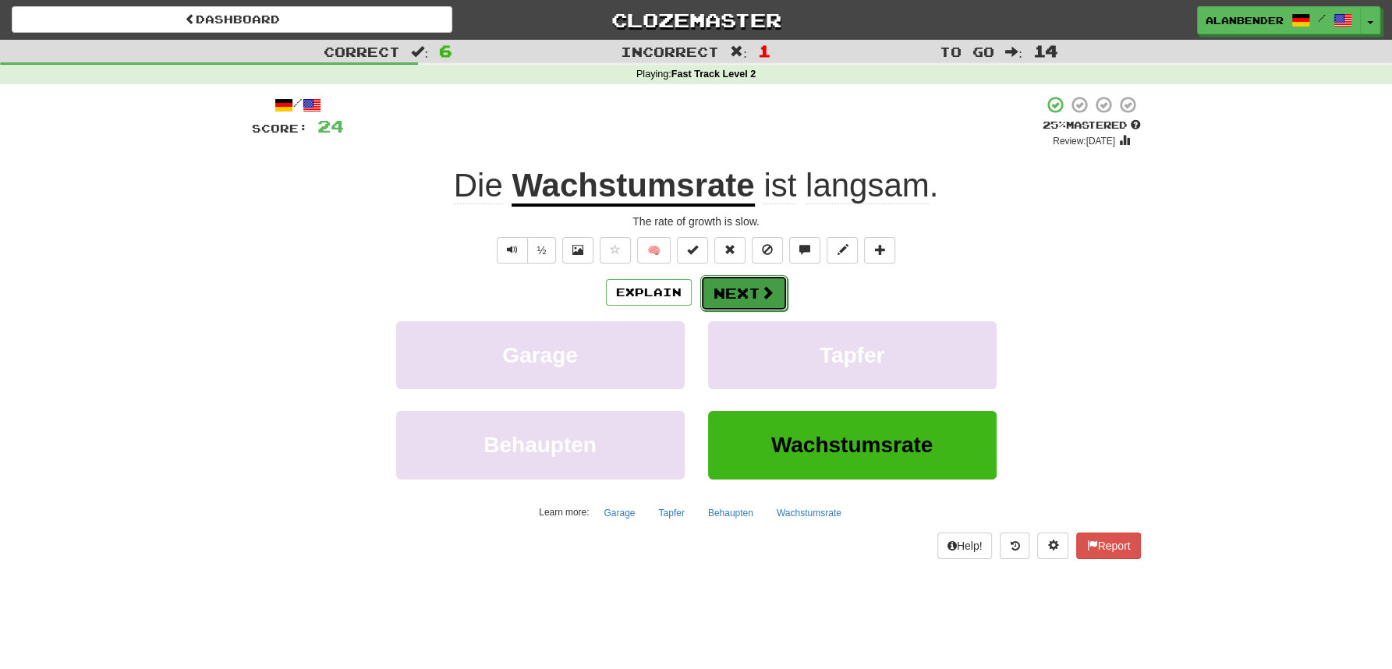
click at [749, 293] on button "Next" at bounding box center [743, 293] width 87 height 36
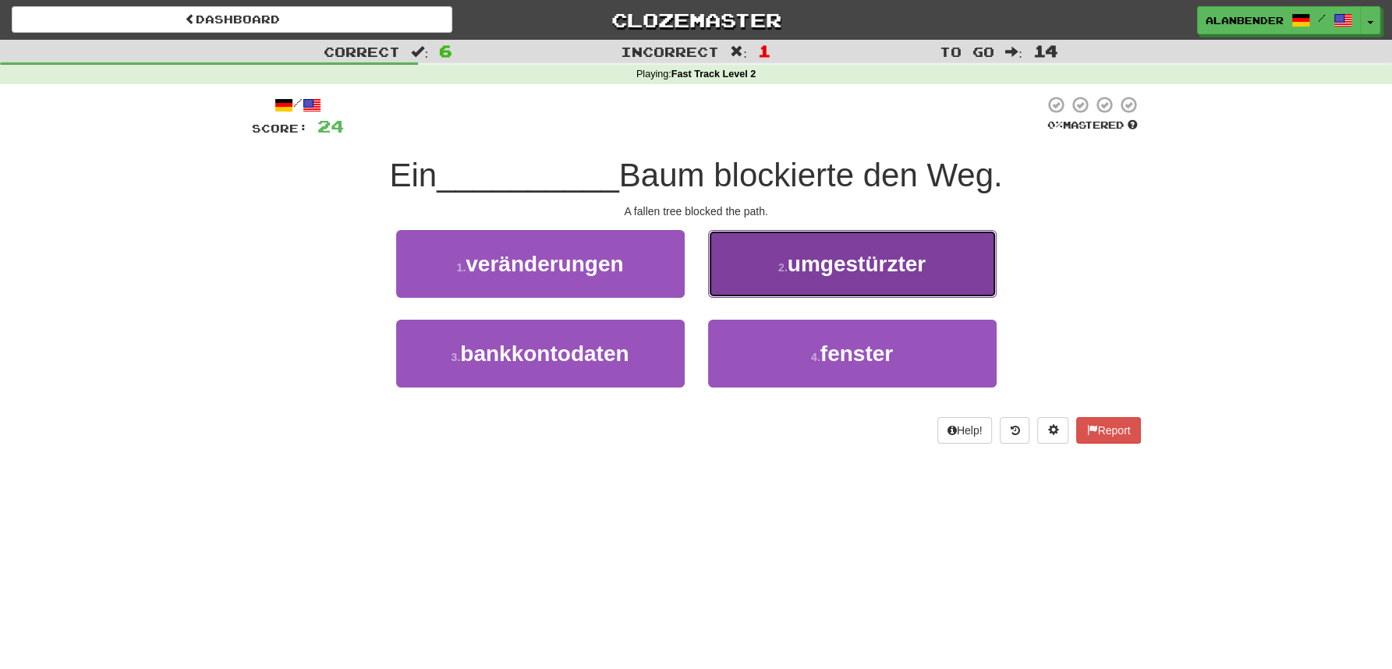
click at [872, 260] on span "umgestürzter" at bounding box center [857, 264] width 138 height 24
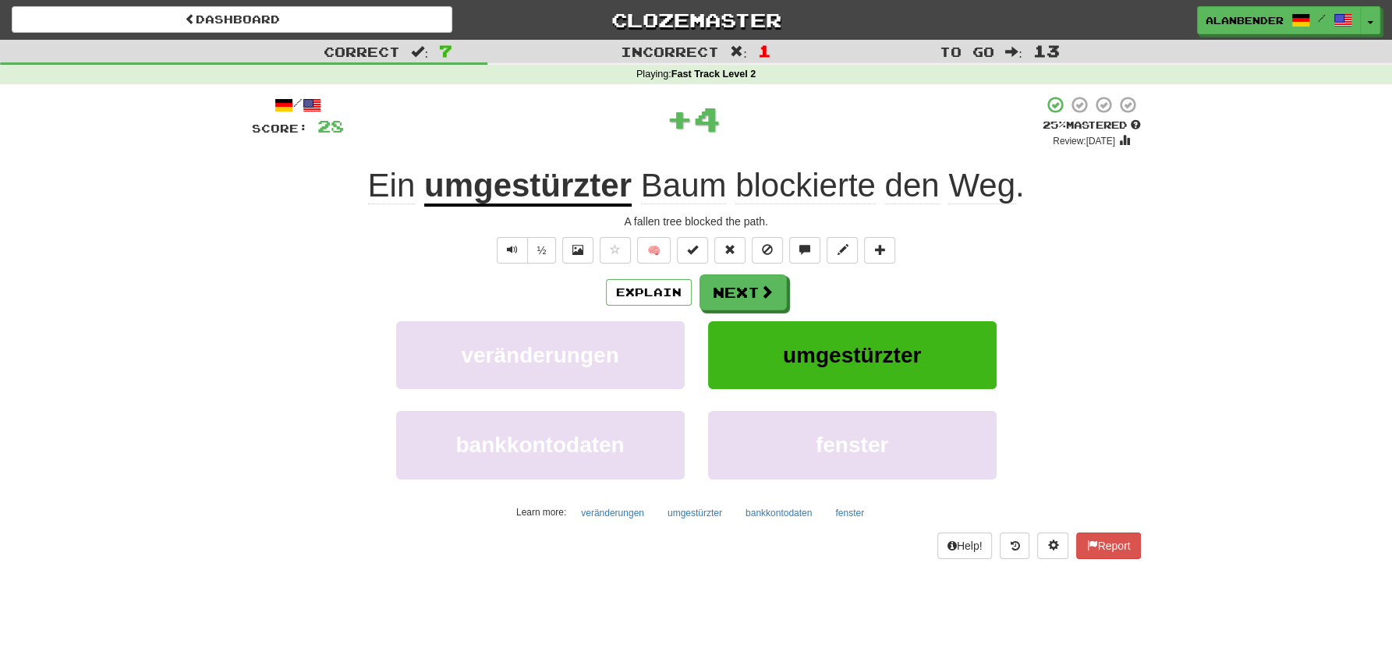
click at [549, 175] on u "umgestürzter" at bounding box center [527, 187] width 207 height 40
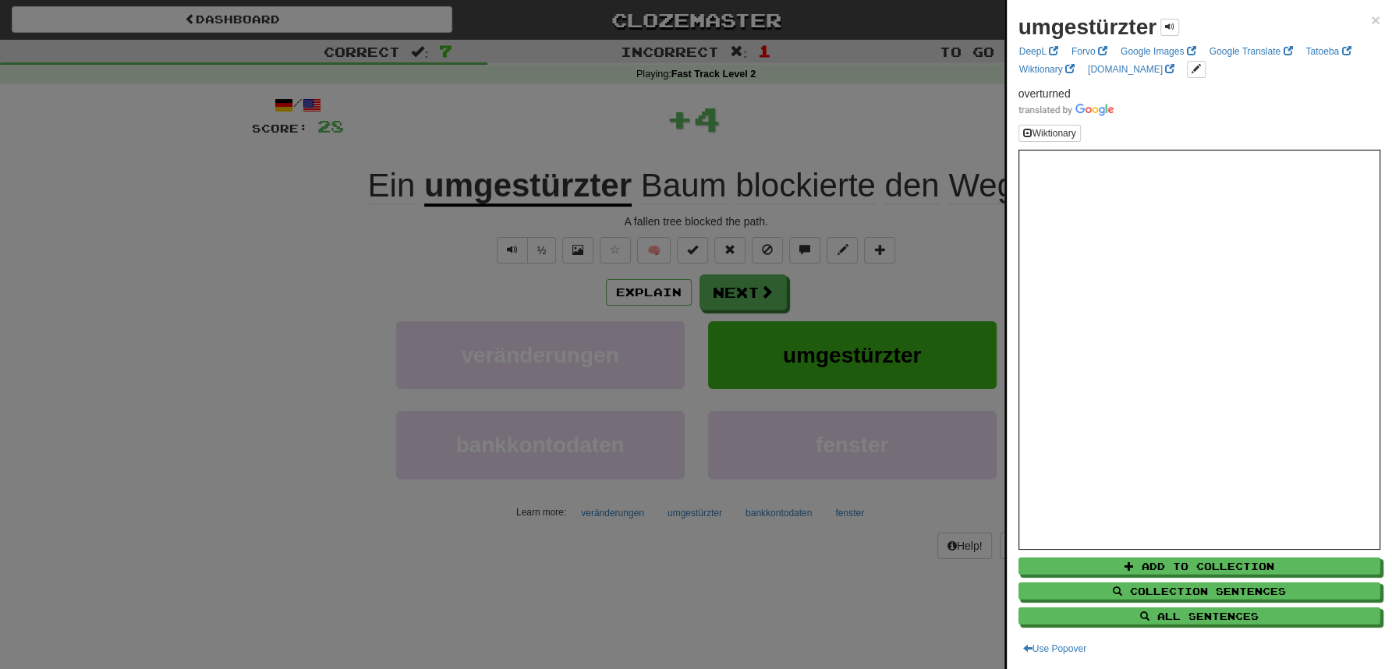
click at [614, 71] on div at bounding box center [696, 334] width 1392 height 669
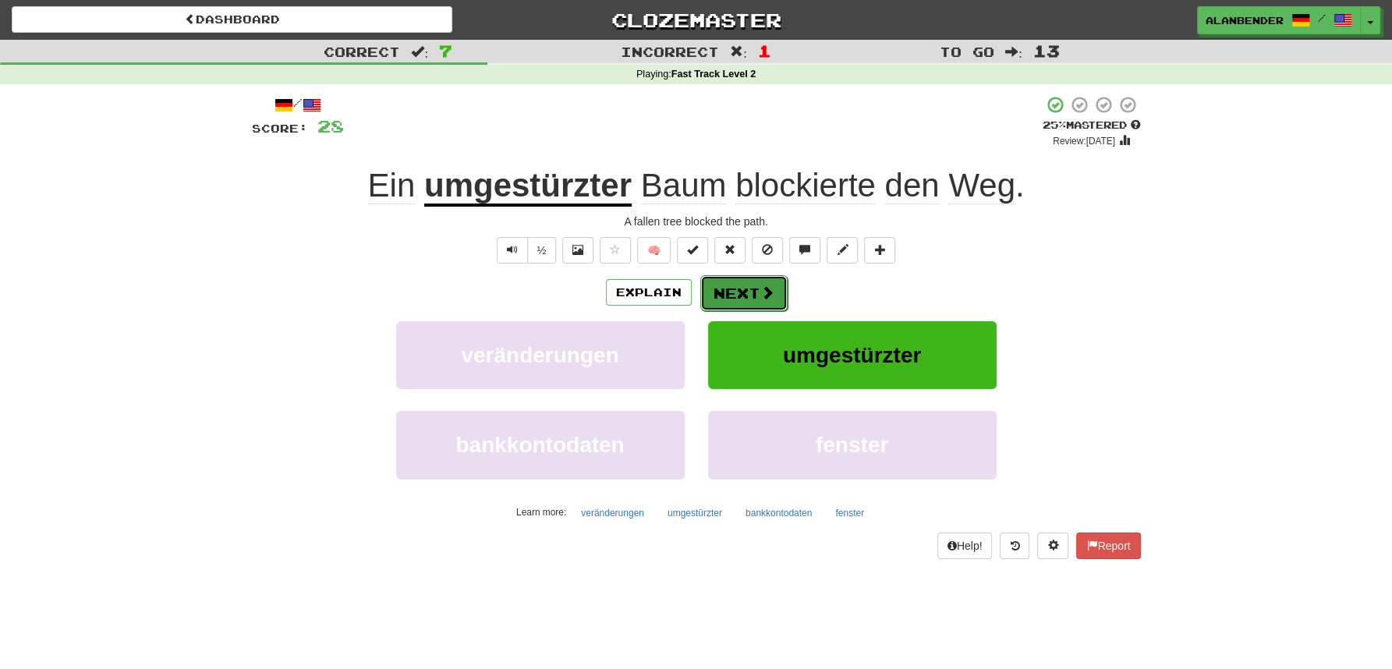
click at [731, 293] on button "Next" at bounding box center [743, 293] width 87 height 36
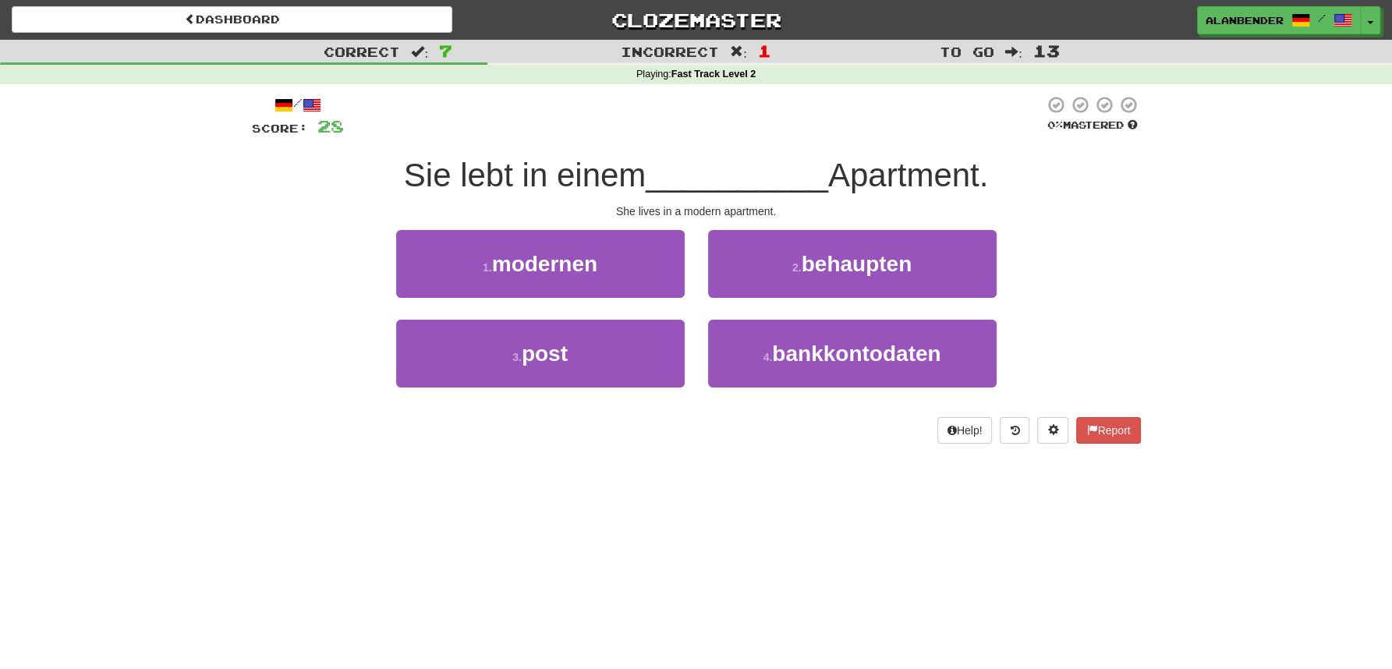
click at [575, 573] on div "Dashboard Clozemaster AlanBender / Toggle Dropdown Dashboard Leaderboard Activi…" at bounding box center [696, 334] width 1392 height 669
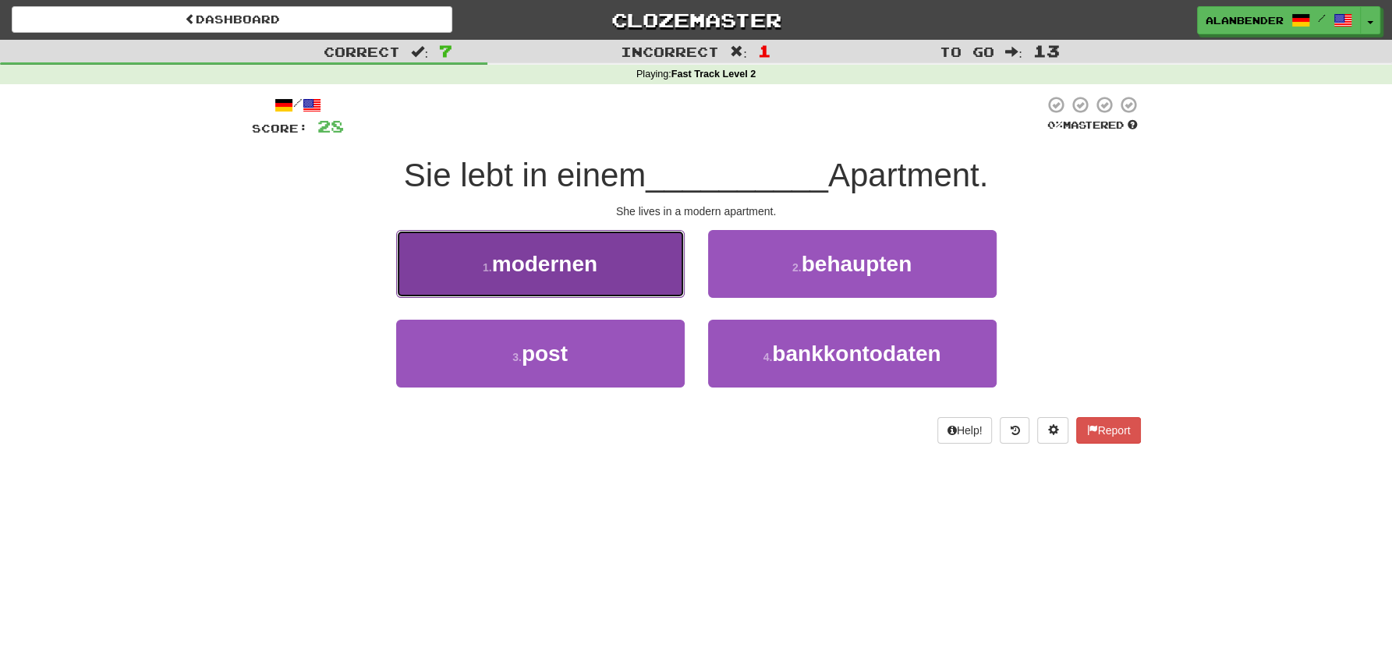
click at [570, 276] on span "modernen" at bounding box center [544, 264] width 105 height 24
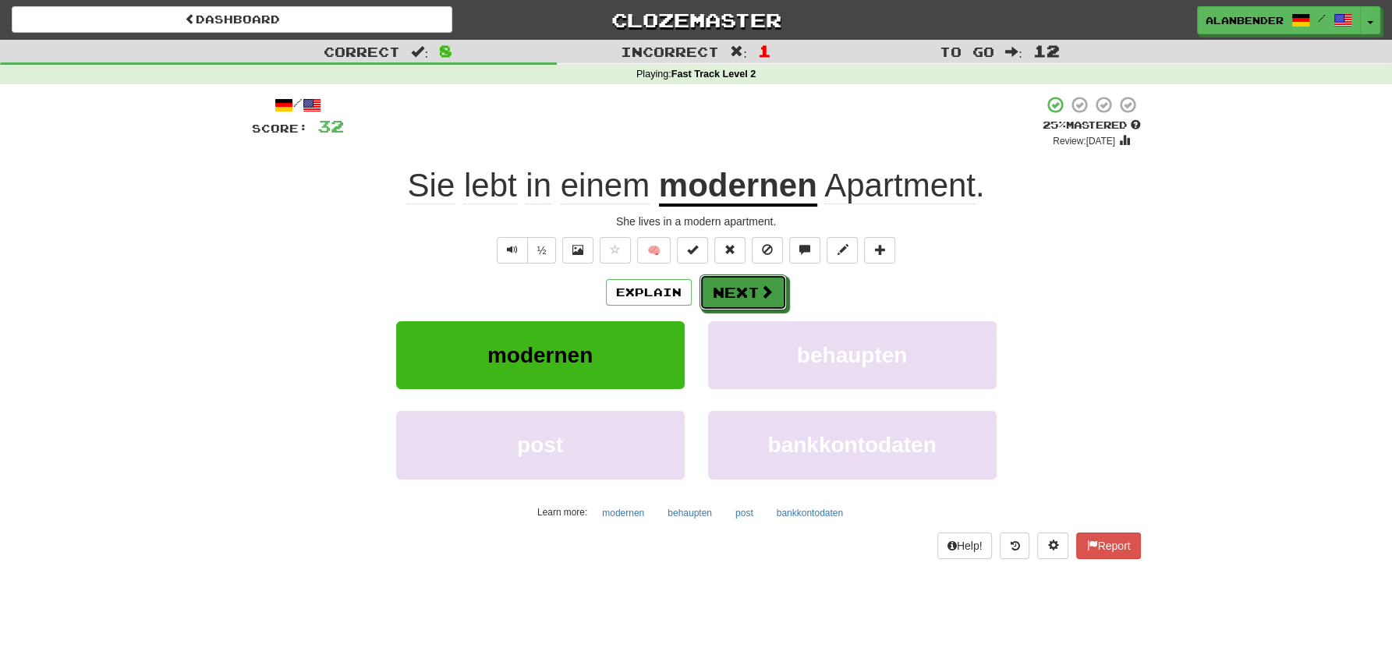
click at [736, 299] on button "Next" at bounding box center [743, 293] width 87 height 36
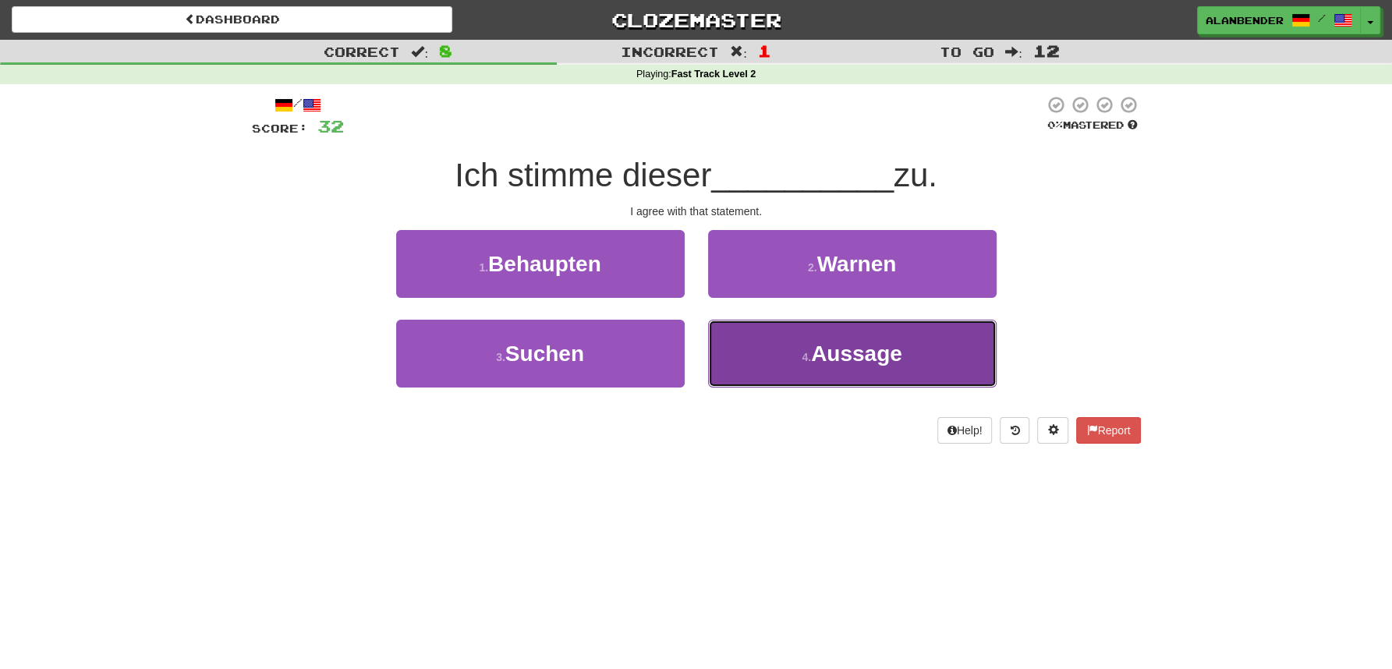
click at [844, 364] on span "Aussage" at bounding box center [856, 354] width 91 height 24
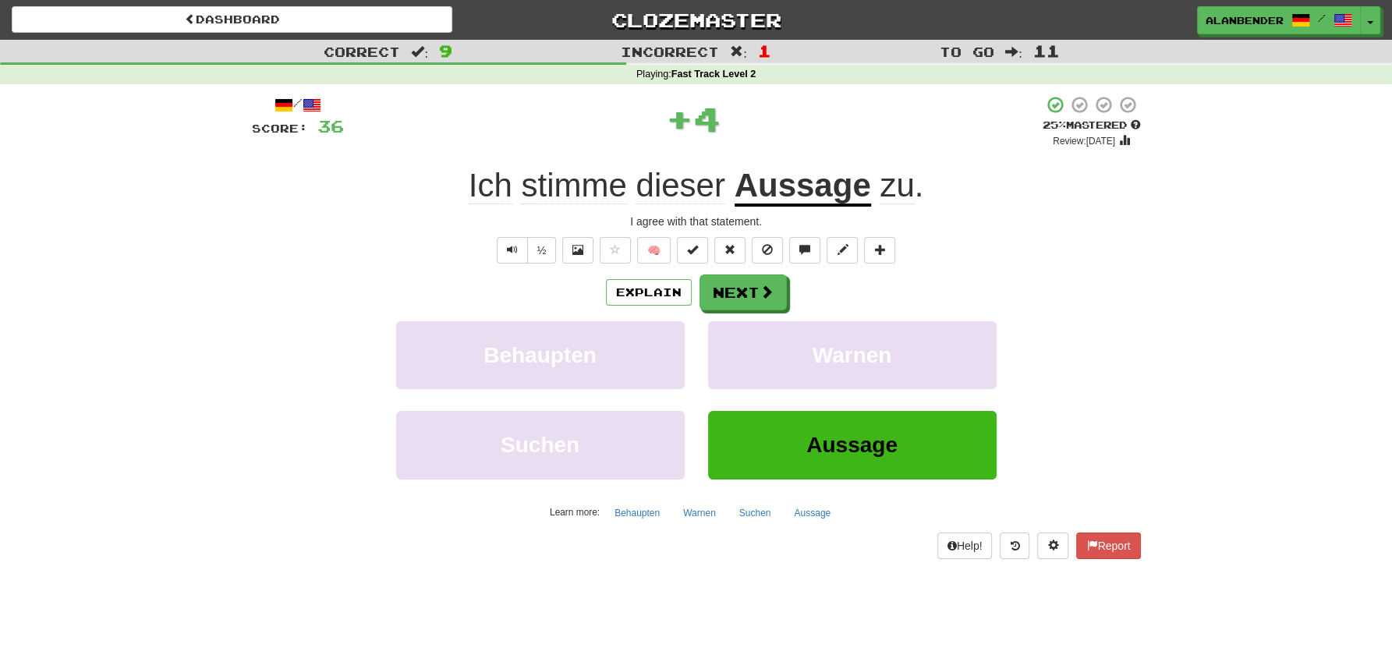
click at [788, 175] on u "Aussage" at bounding box center [803, 187] width 136 height 40
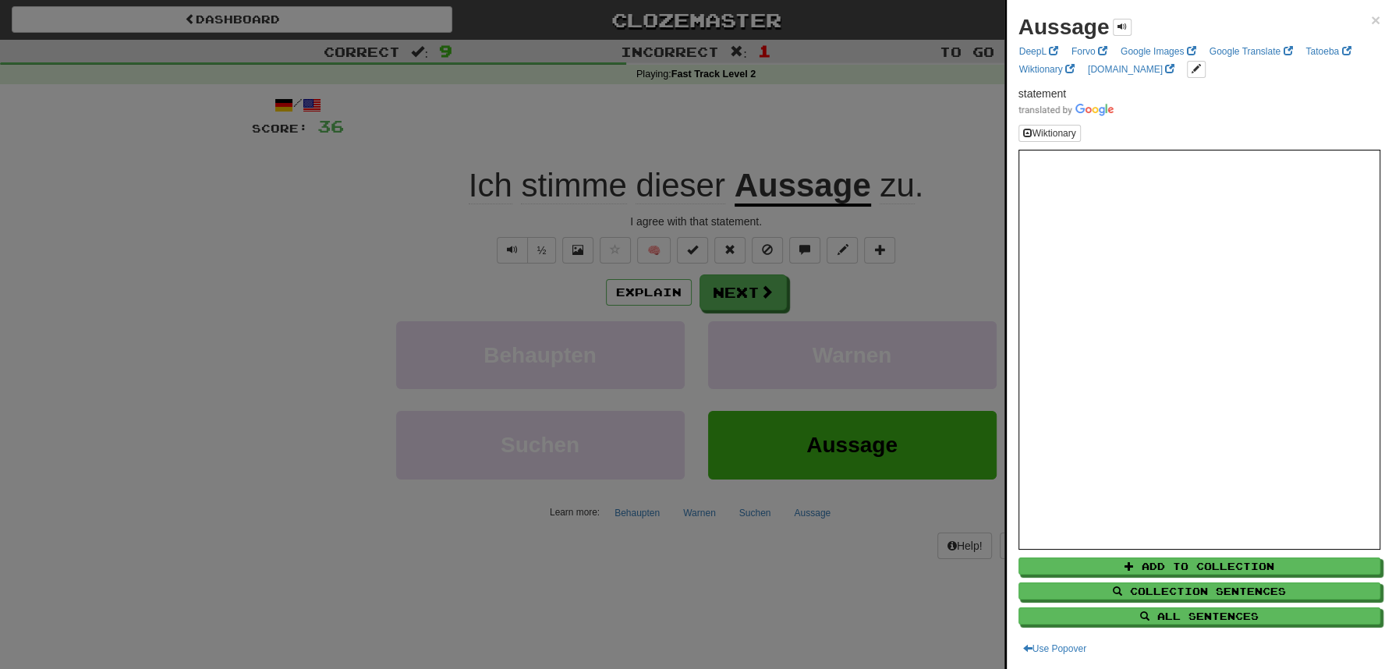
click at [839, 112] on div at bounding box center [696, 334] width 1392 height 669
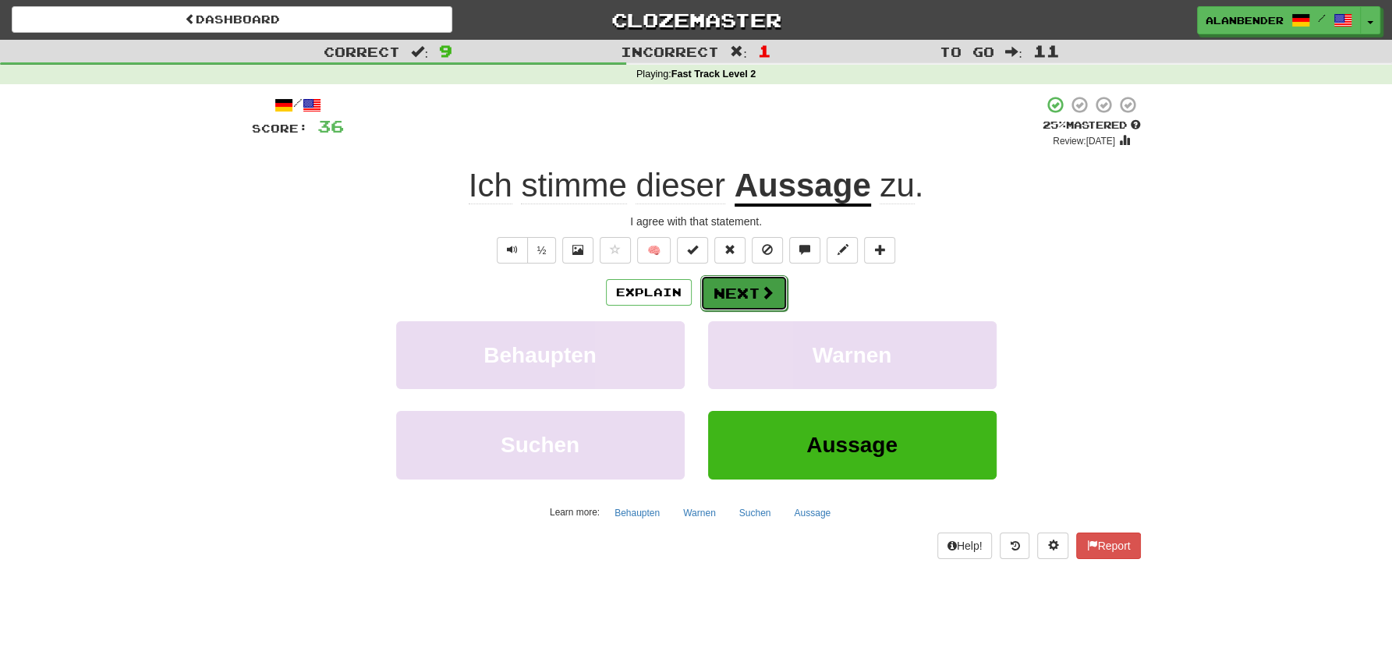
click at [742, 299] on button "Next" at bounding box center [743, 293] width 87 height 36
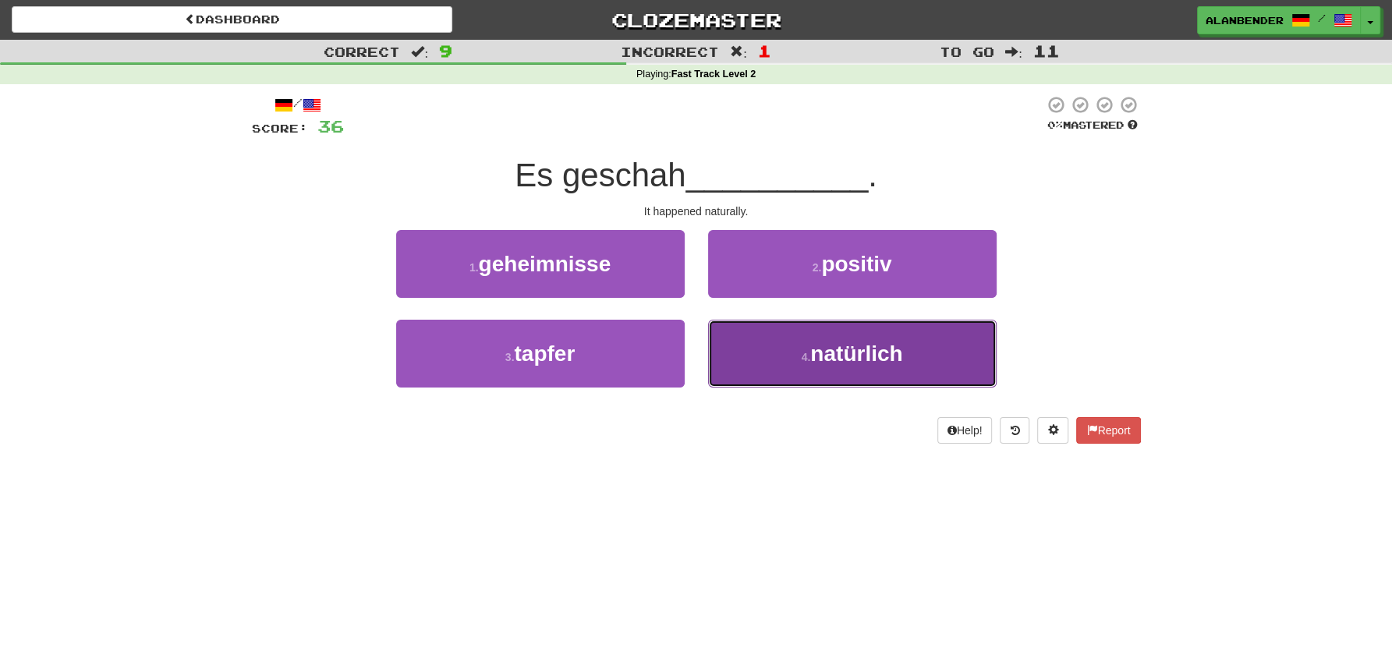
click at [862, 353] on span "natürlich" at bounding box center [856, 354] width 92 height 24
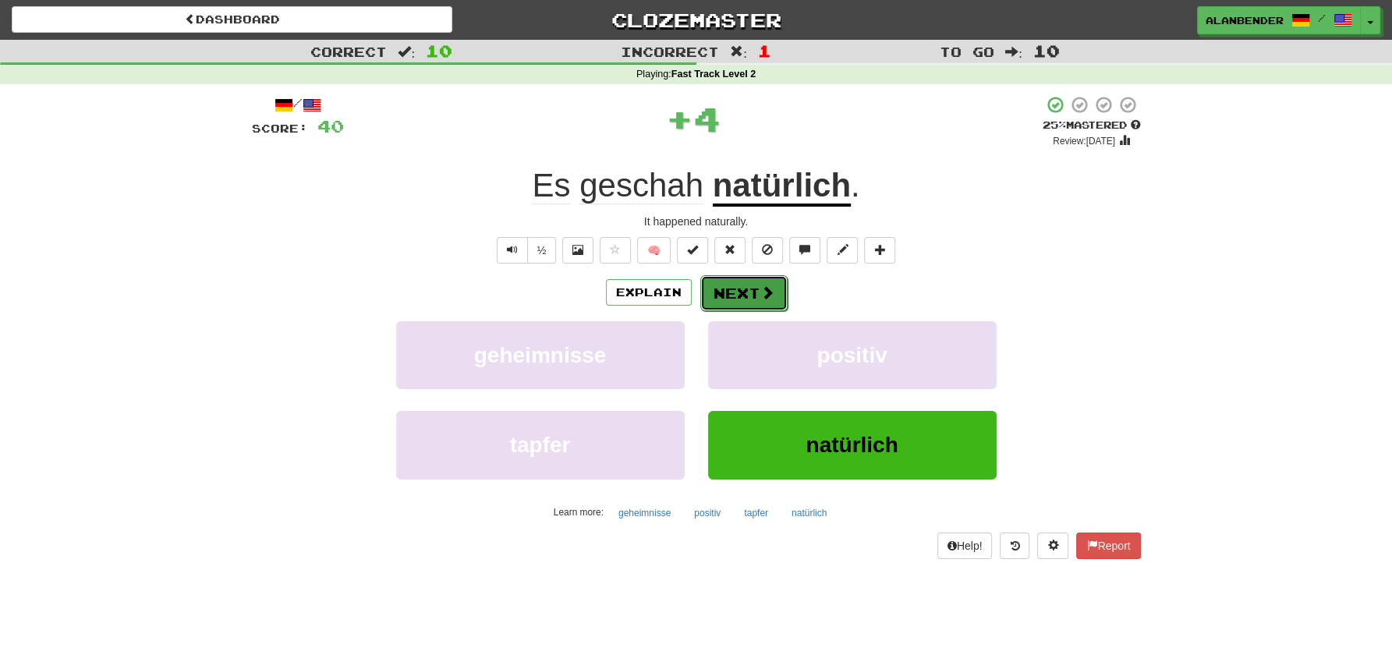
click at [742, 301] on button "Next" at bounding box center [743, 293] width 87 height 36
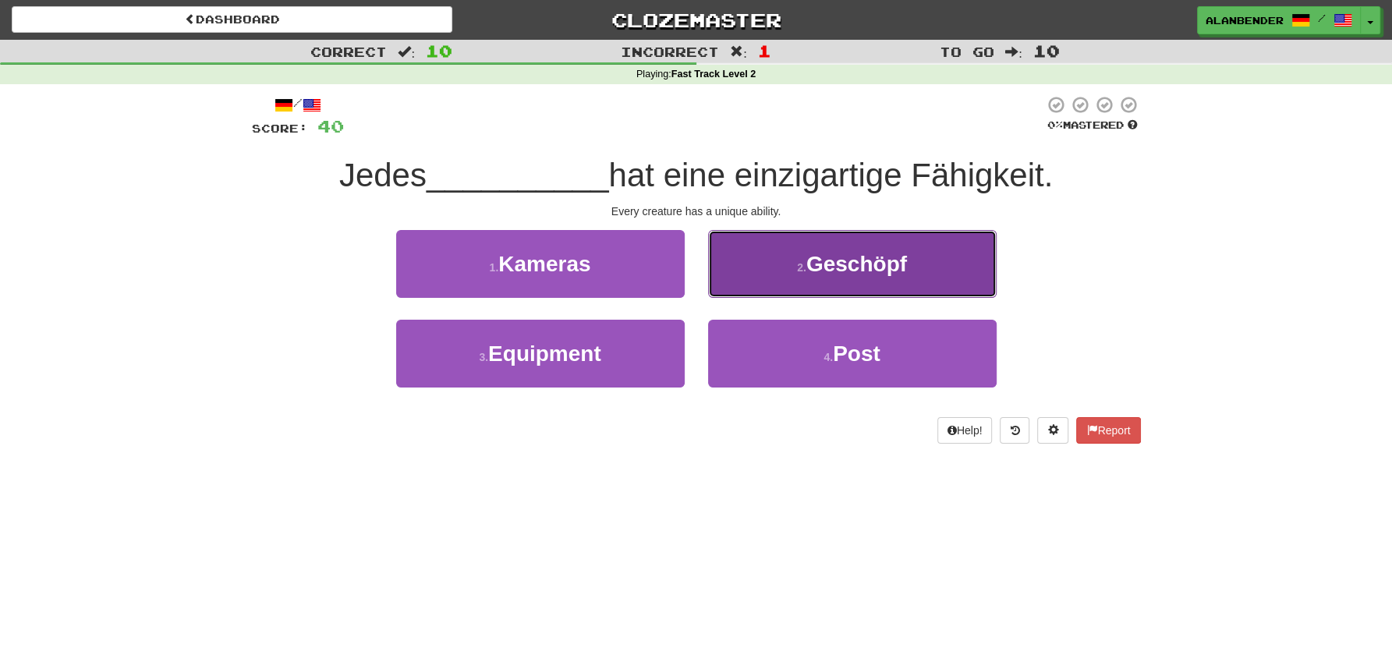
click at [884, 264] on span "Geschöpf" at bounding box center [856, 264] width 101 height 24
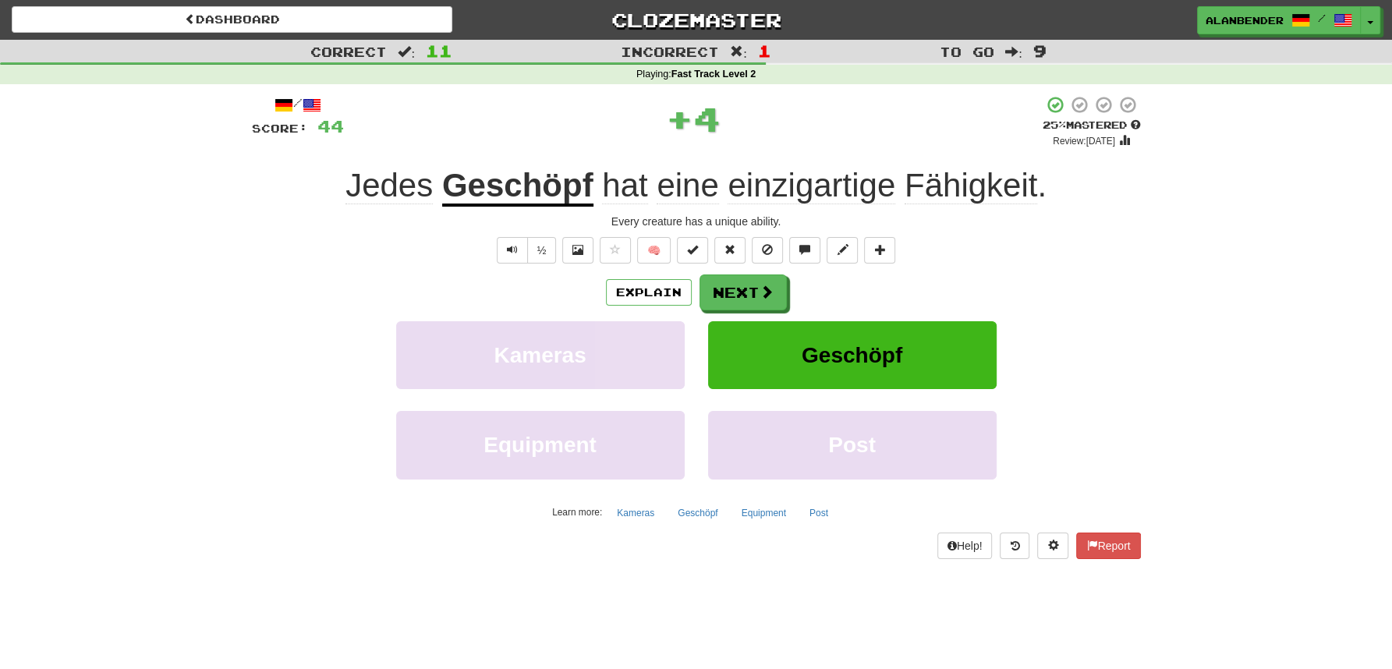
click at [512, 200] on u "Geschöpf" at bounding box center [517, 187] width 151 height 40
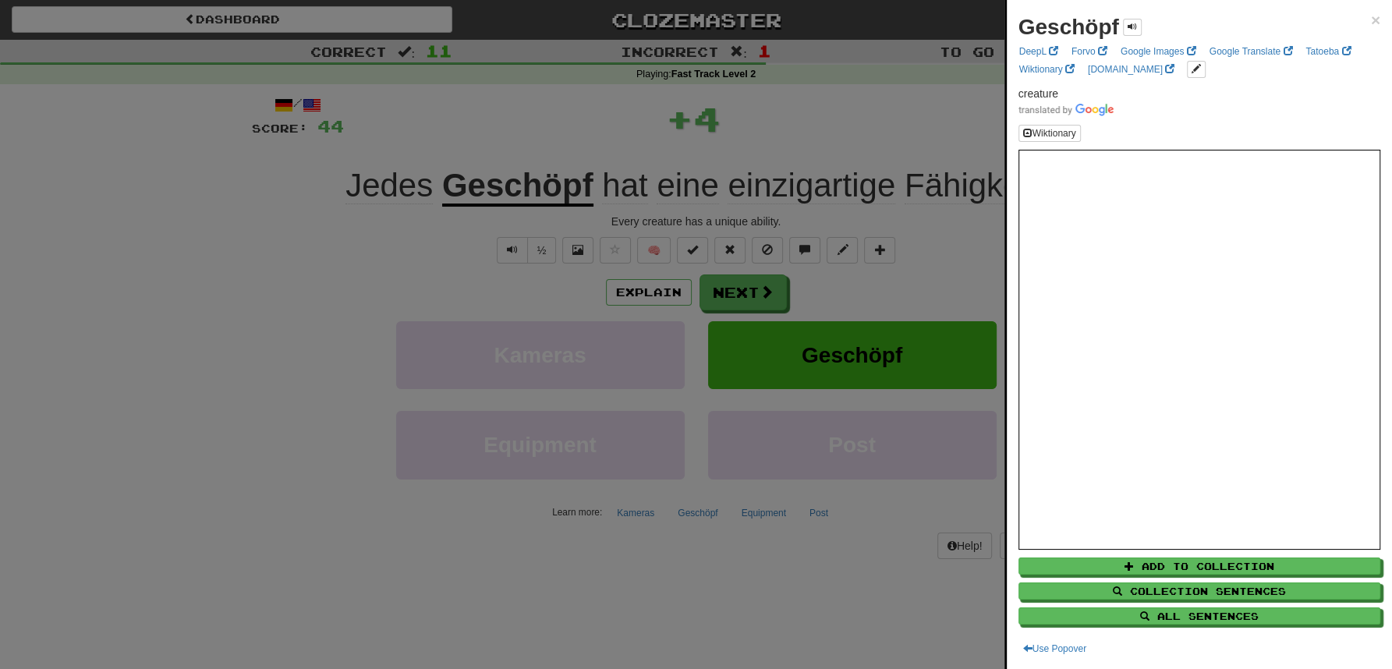
click at [604, 92] on div at bounding box center [696, 334] width 1392 height 669
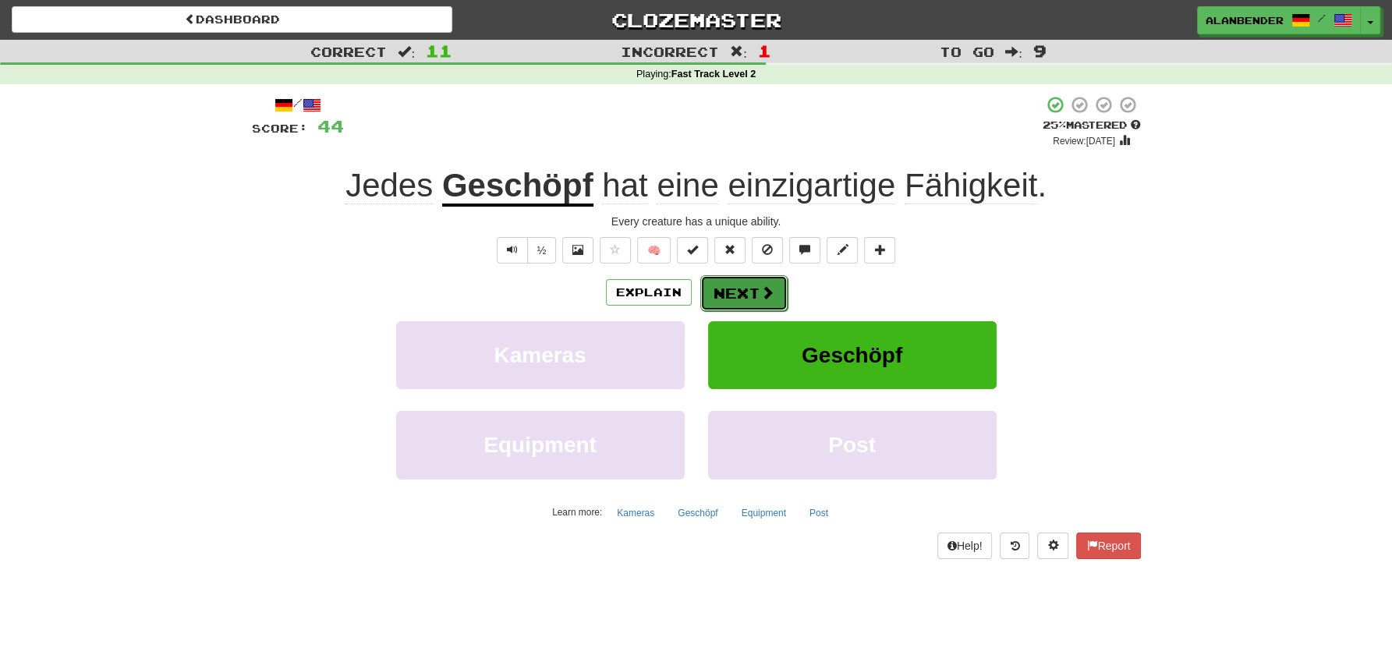
click at [744, 290] on button "Next" at bounding box center [743, 293] width 87 height 36
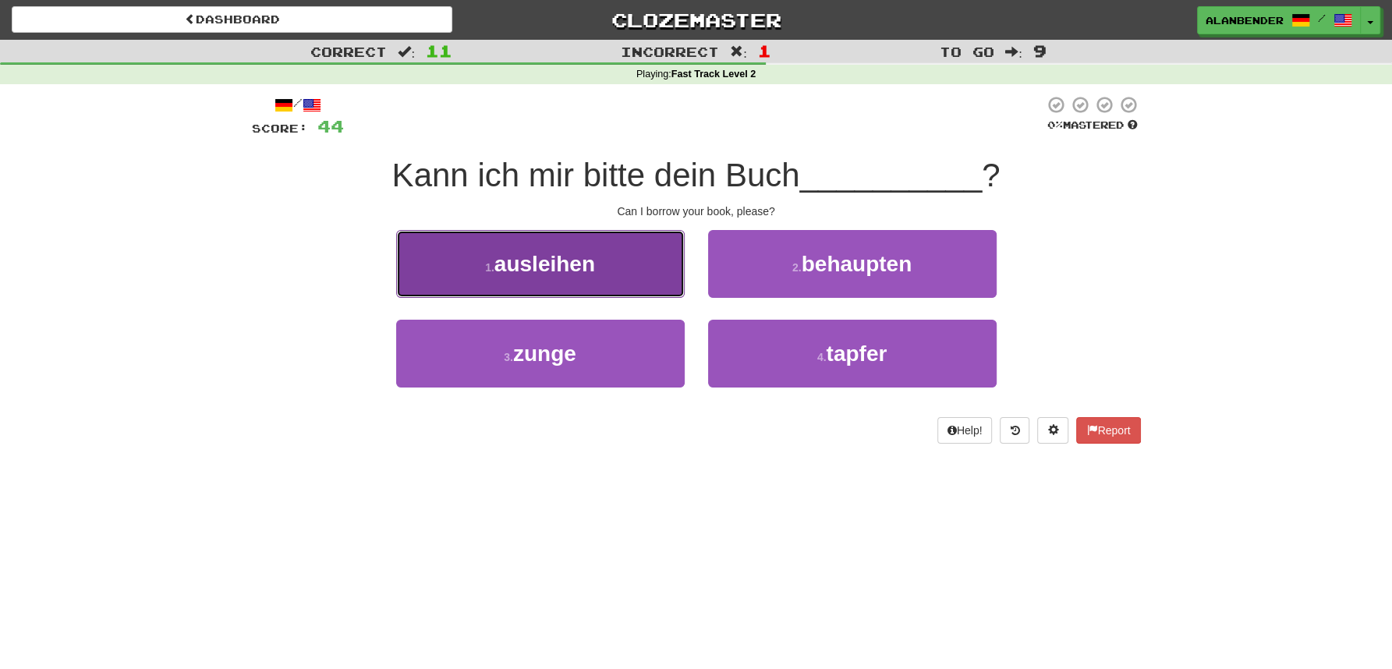
click at [583, 263] on span "ausleihen" at bounding box center [544, 264] width 101 height 24
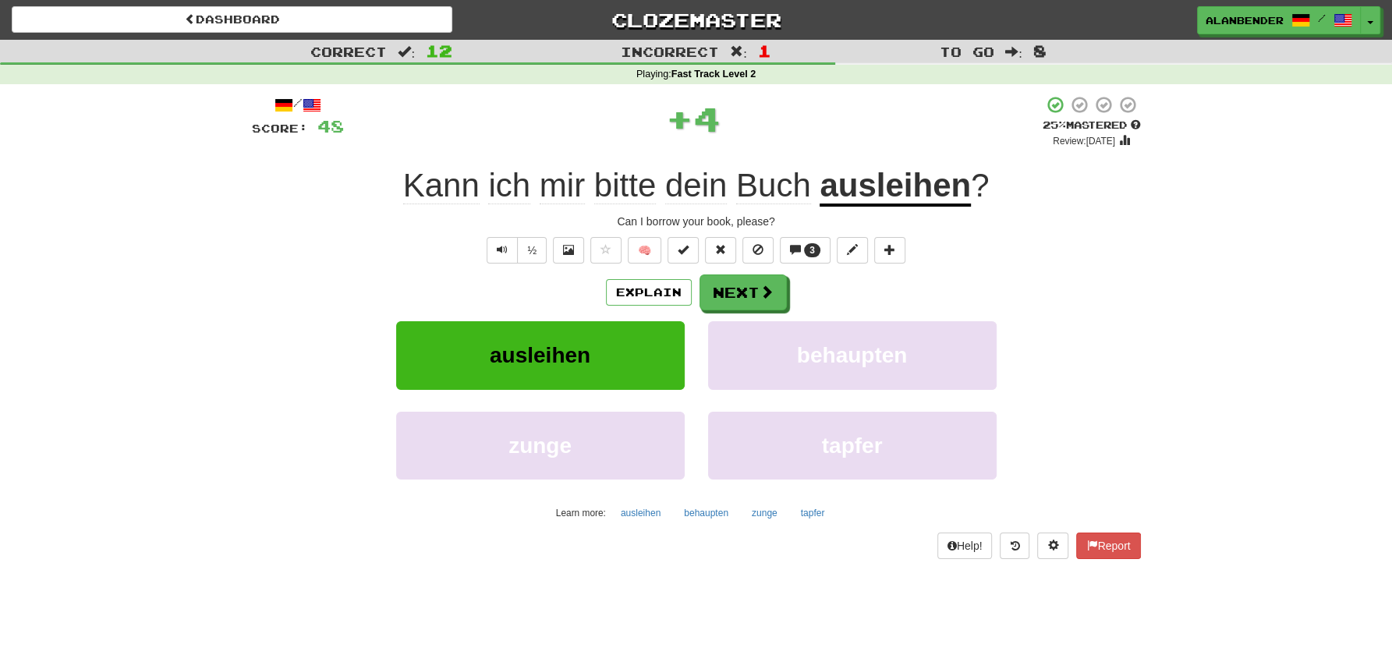
click at [932, 193] on u "ausleihen" at bounding box center [895, 187] width 151 height 40
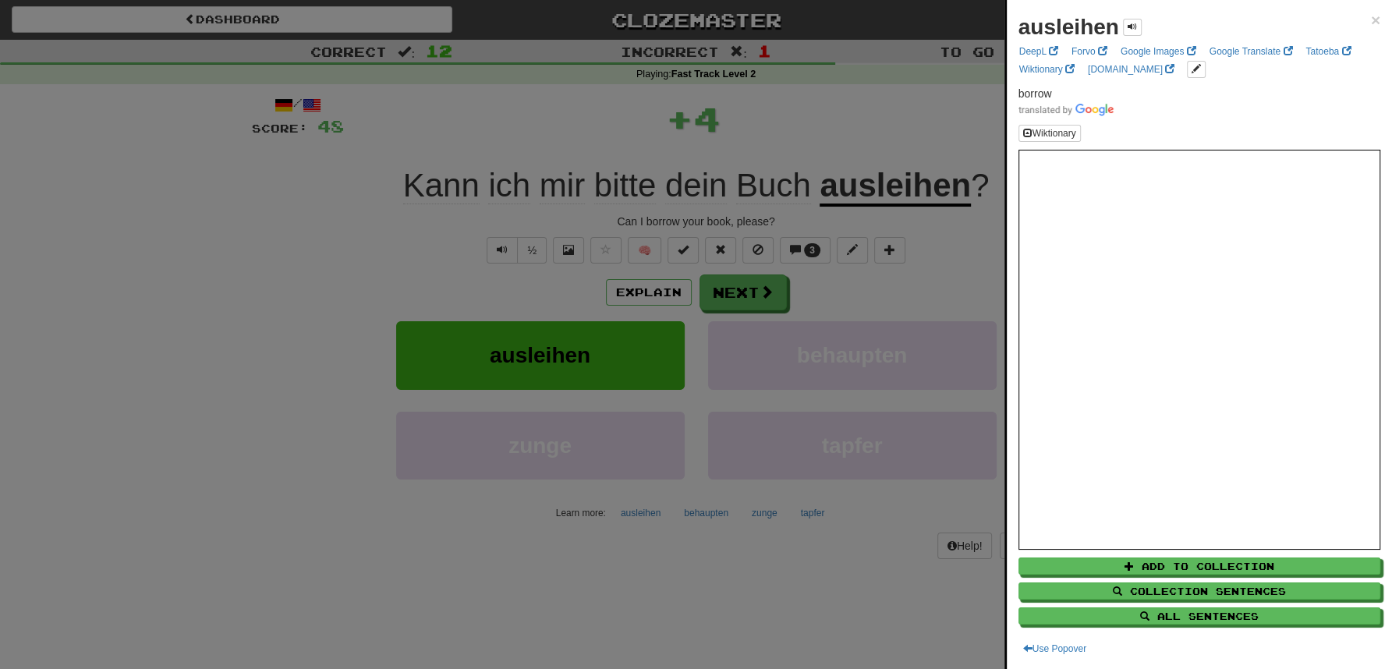
click at [867, 89] on div at bounding box center [696, 334] width 1392 height 669
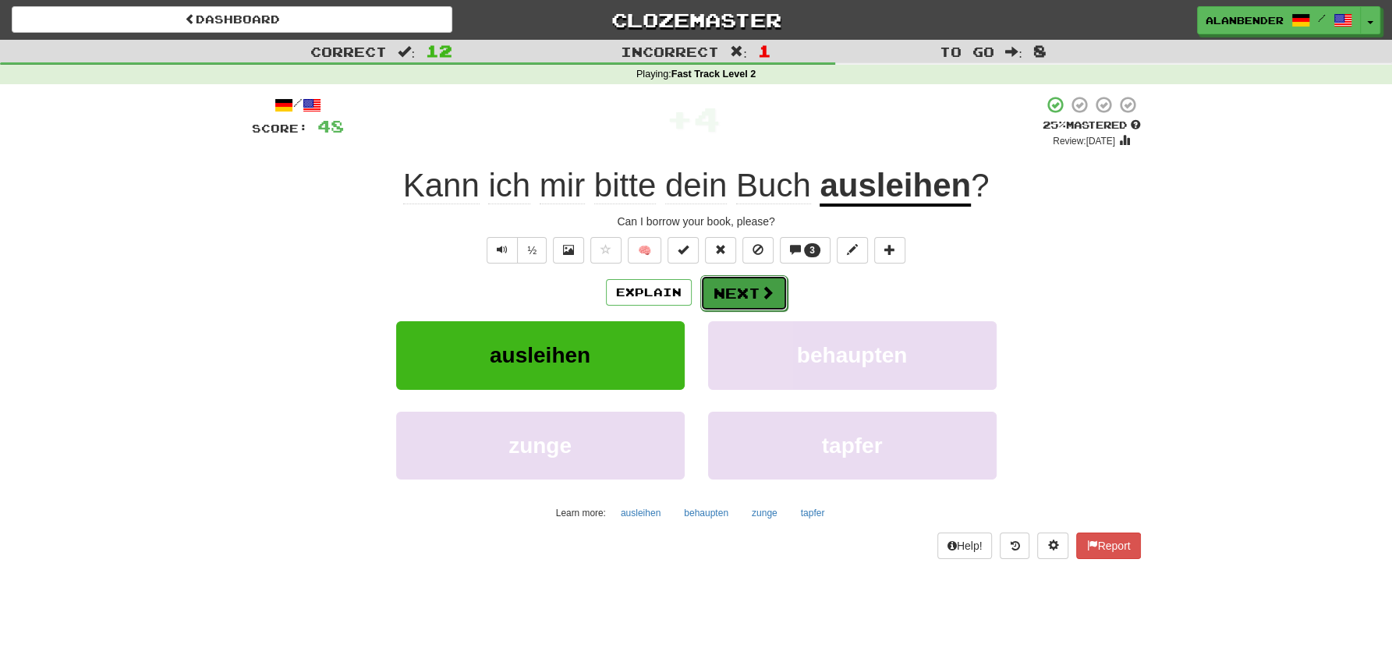
click at [731, 303] on button "Next" at bounding box center [743, 293] width 87 height 36
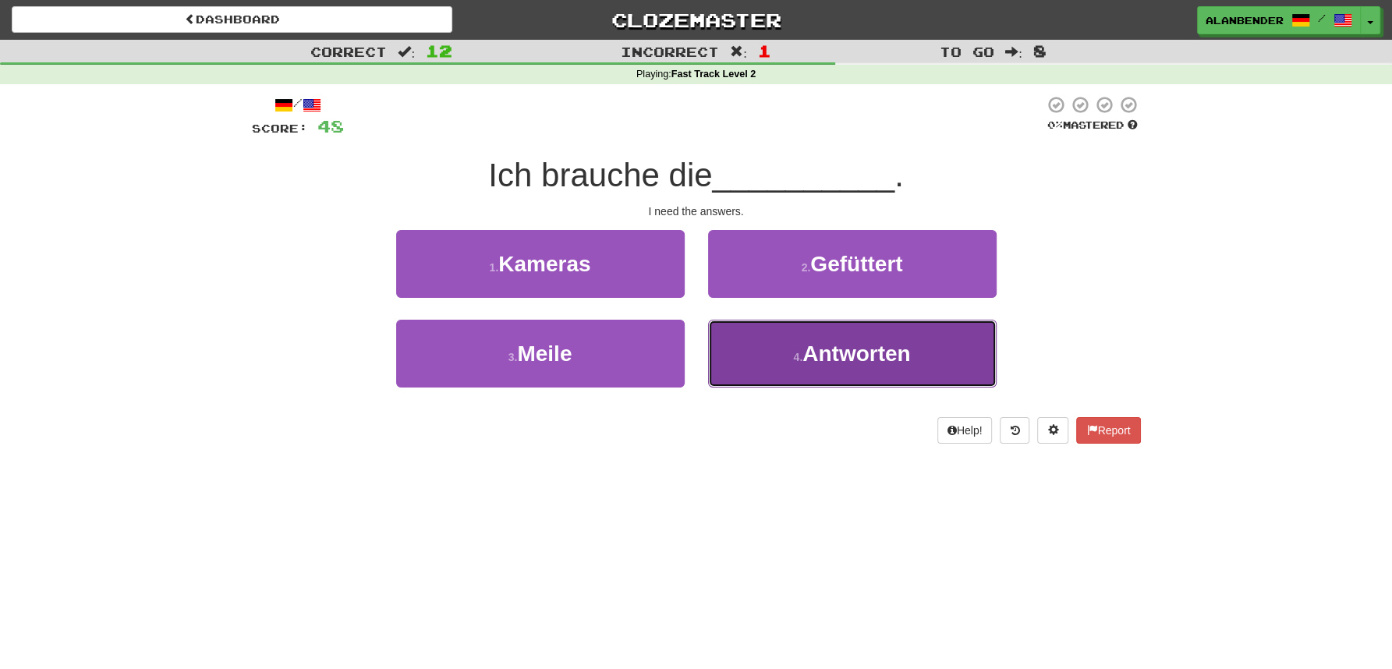
click at [829, 357] on span "Antworten" at bounding box center [857, 354] width 108 height 24
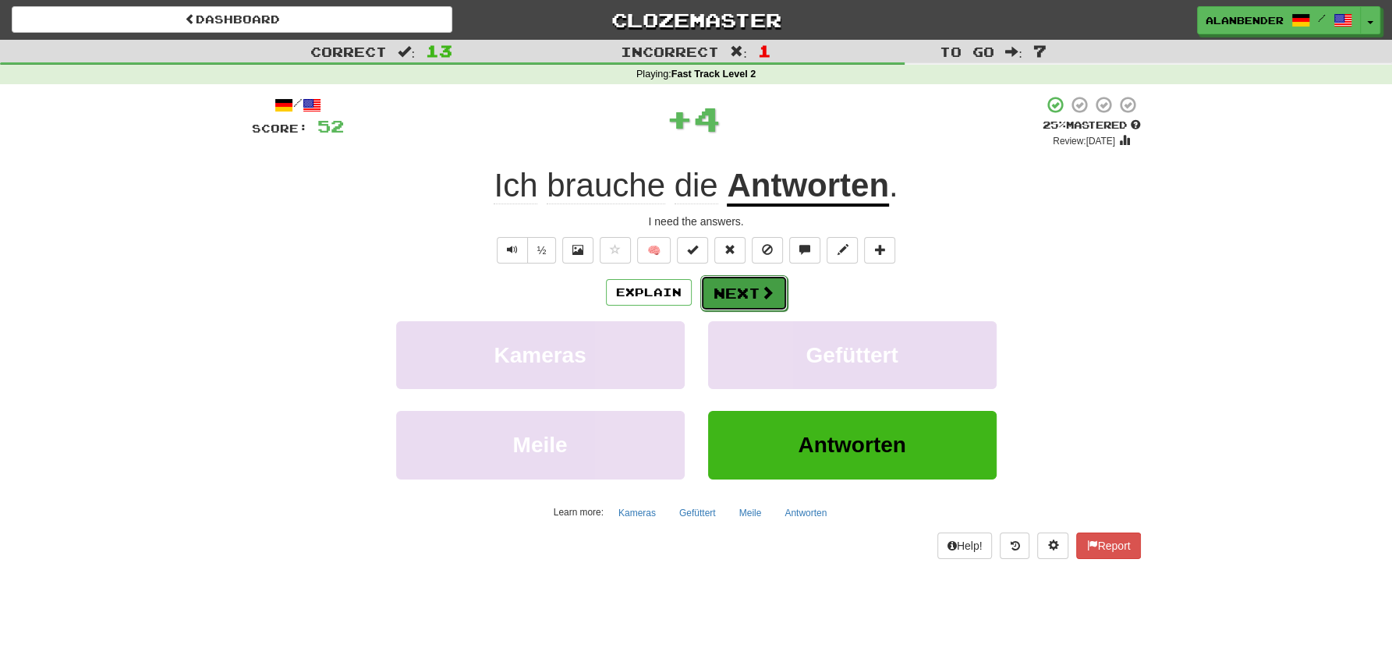
click at [732, 287] on button "Next" at bounding box center [743, 293] width 87 height 36
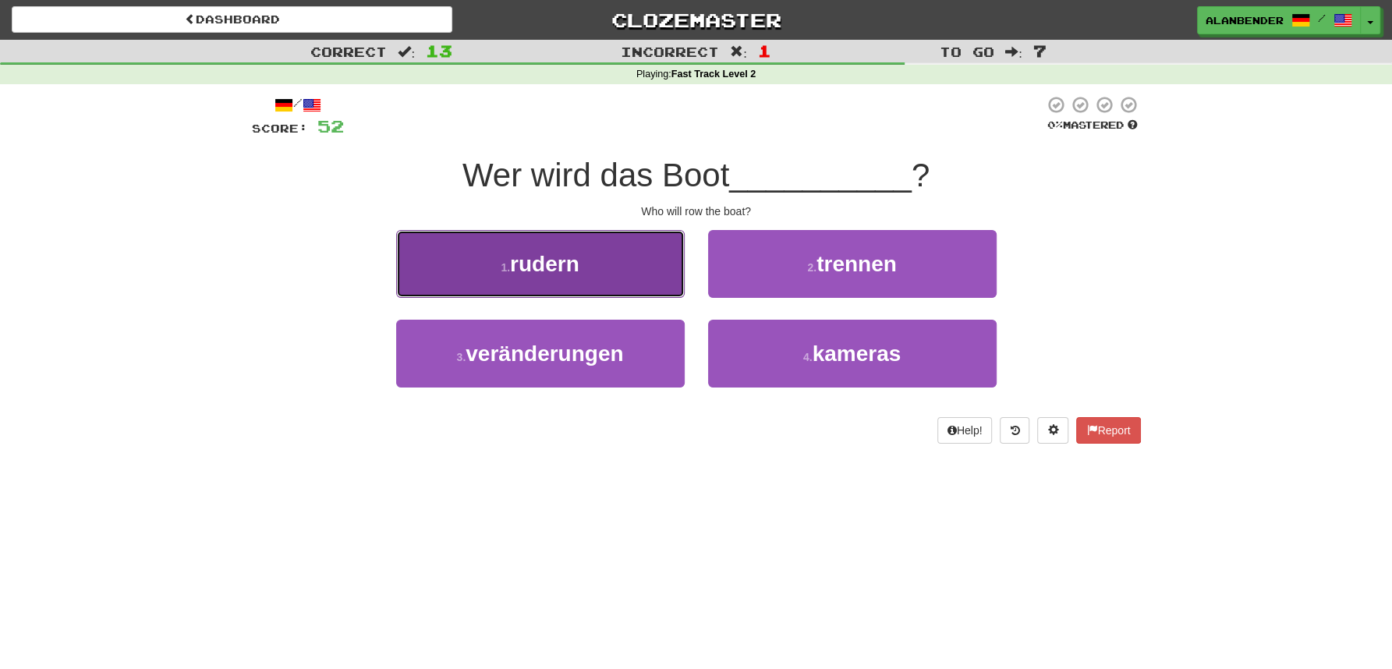
click at [570, 264] on span "rudern" at bounding box center [544, 264] width 69 height 24
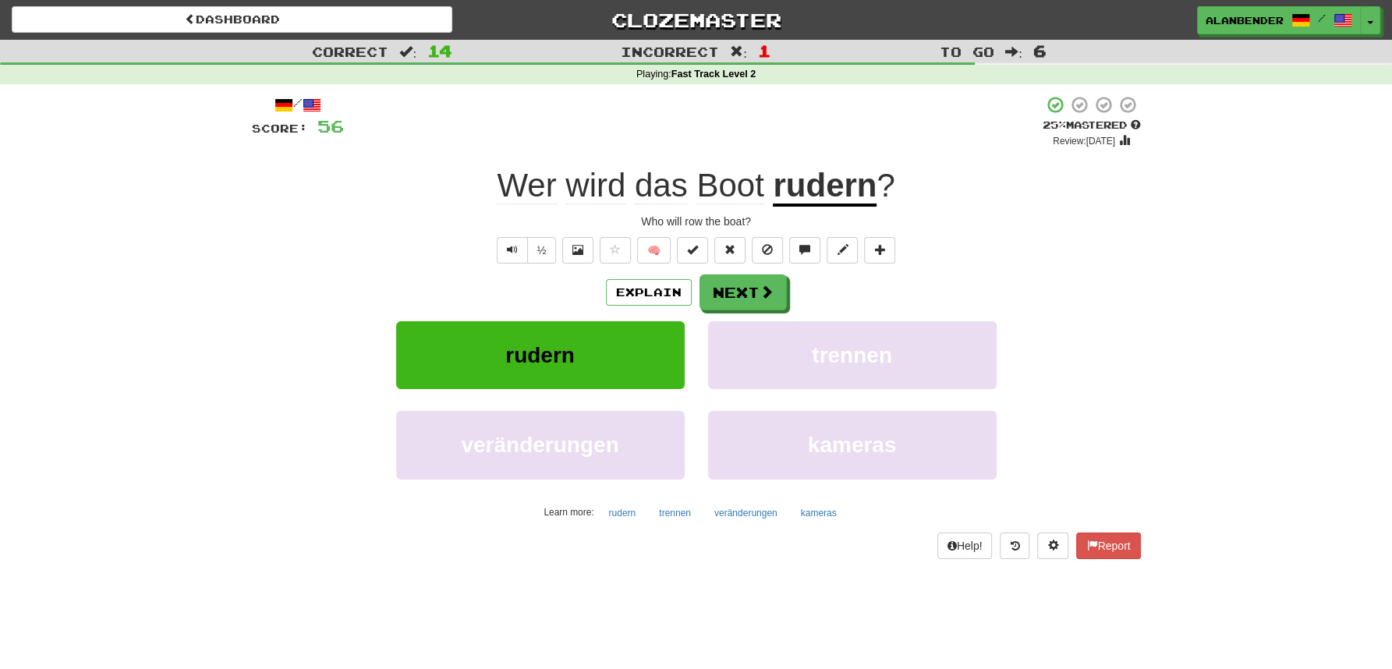
click at [824, 195] on u "rudern" at bounding box center [825, 187] width 104 height 40
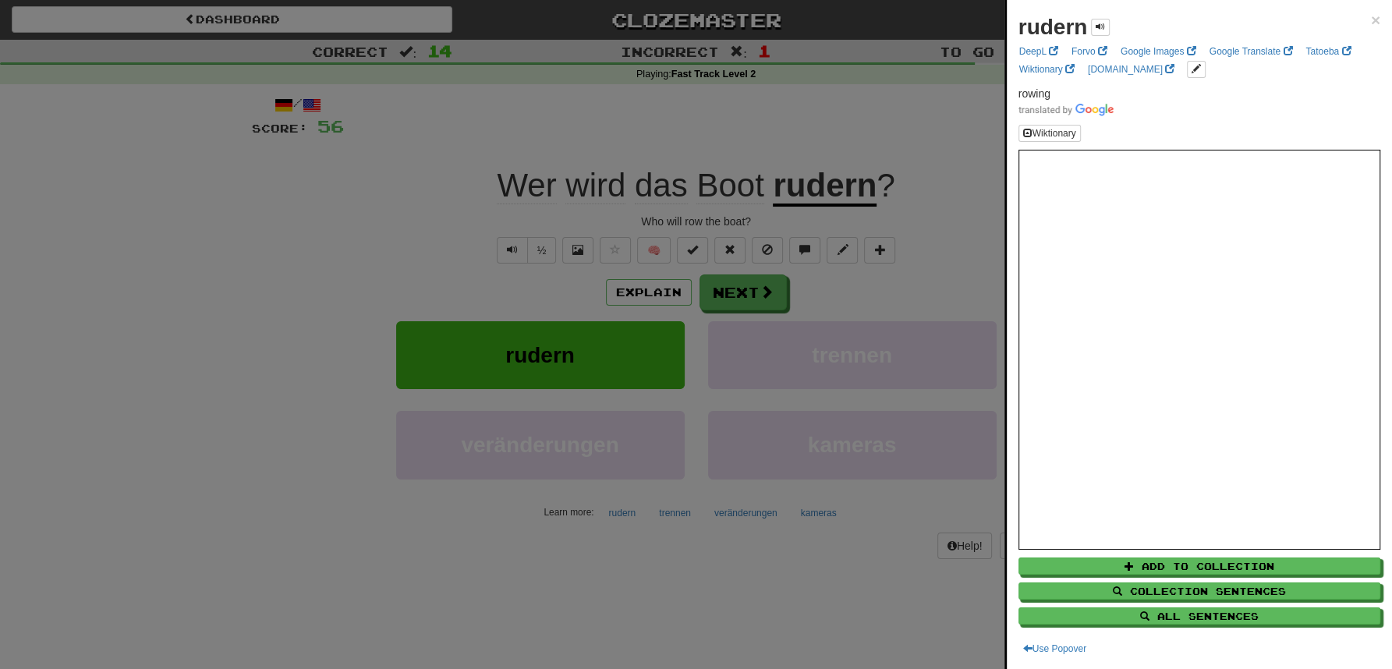
click at [812, 108] on div at bounding box center [696, 334] width 1392 height 669
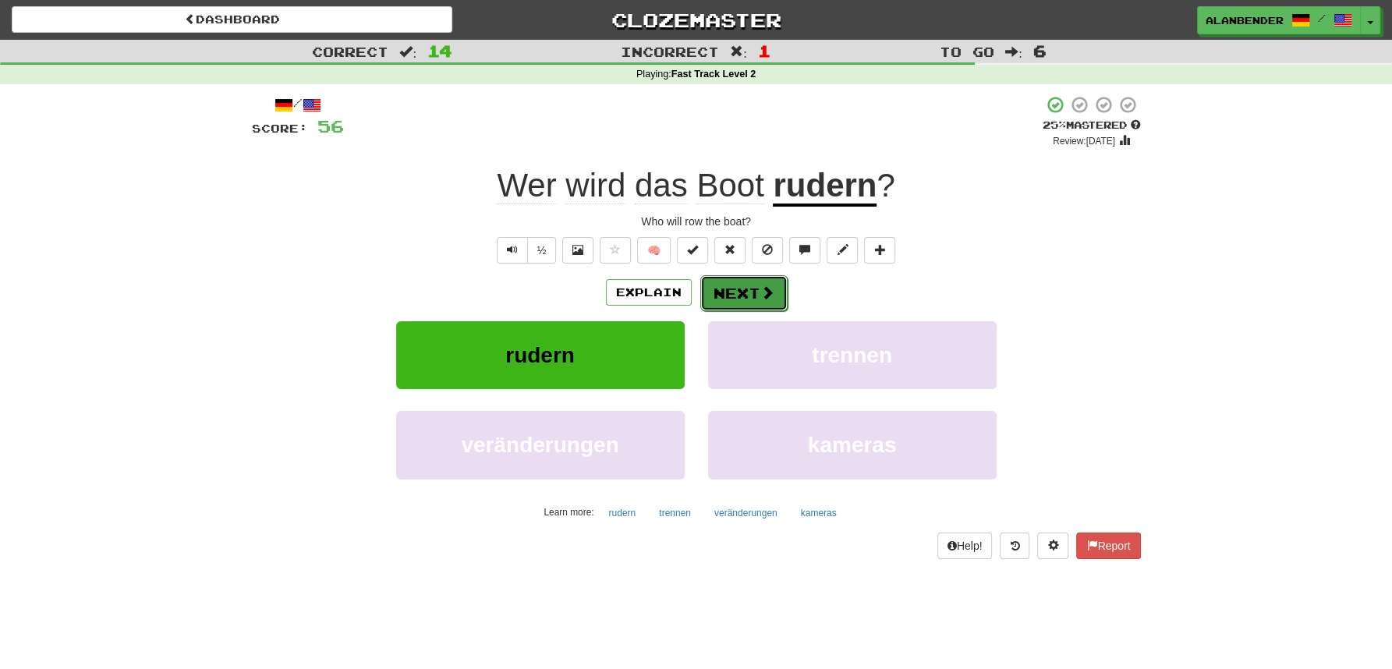
click at [732, 284] on button "Next" at bounding box center [743, 293] width 87 height 36
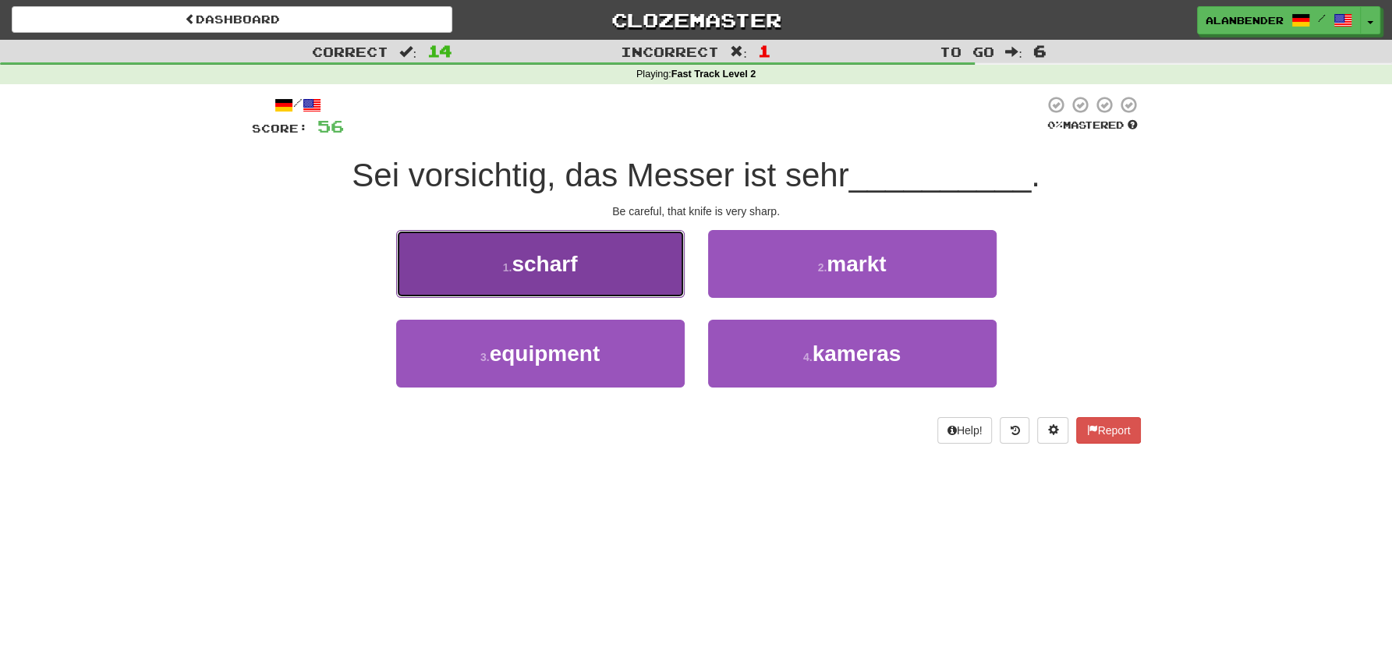
click at [553, 269] on span "scharf" at bounding box center [545, 264] width 66 height 24
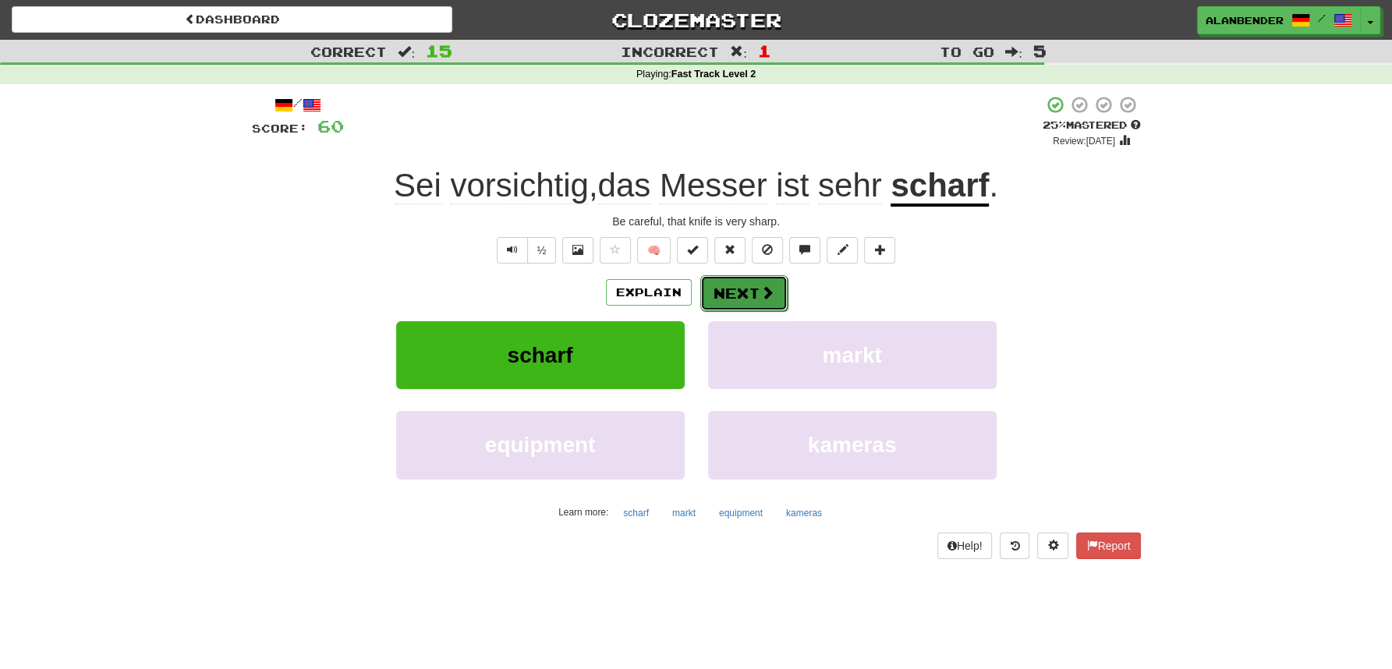
click at [756, 290] on button "Next" at bounding box center [743, 293] width 87 height 36
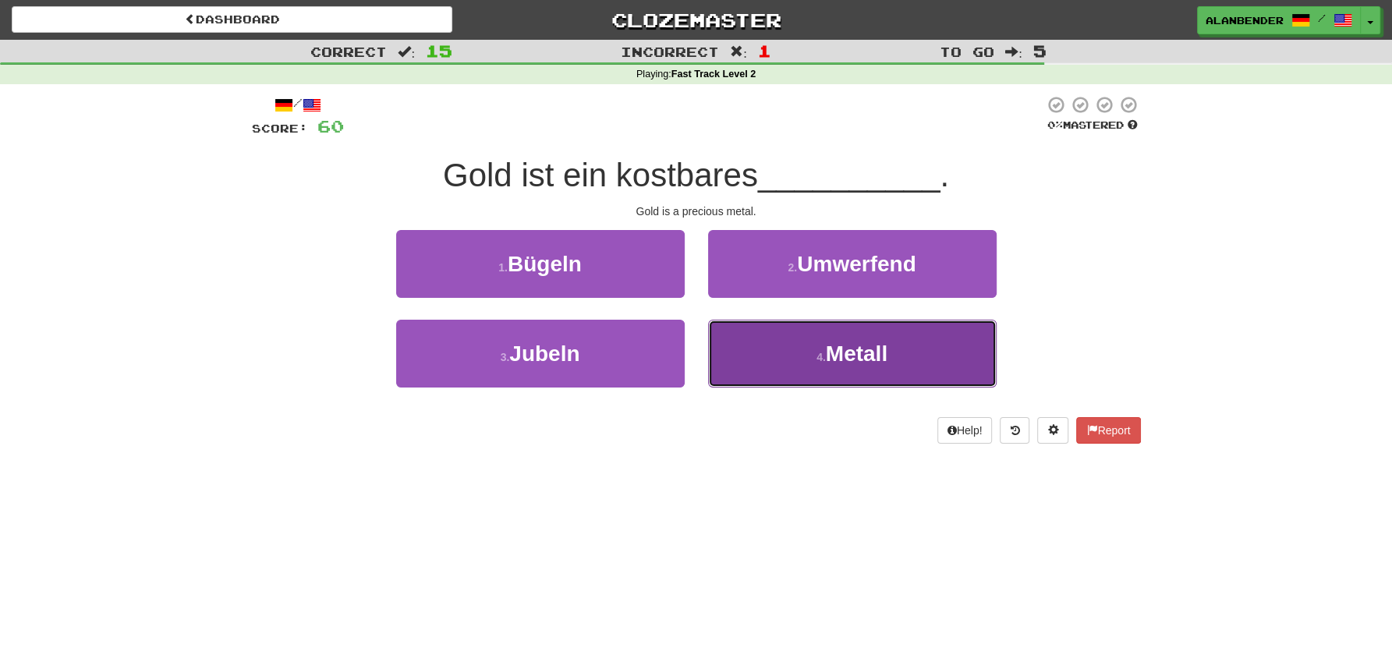
click at [873, 359] on span "Metall" at bounding box center [857, 354] width 62 height 24
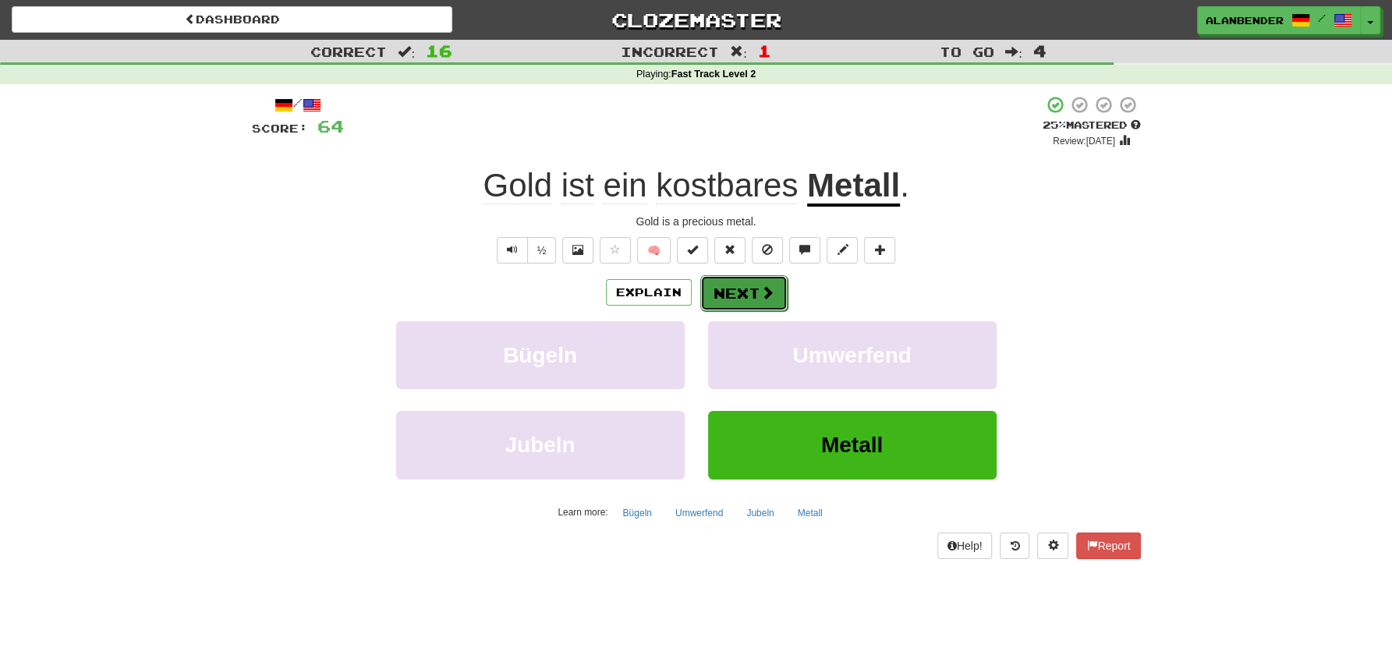
click at [731, 286] on button "Next" at bounding box center [743, 293] width 87 height 36
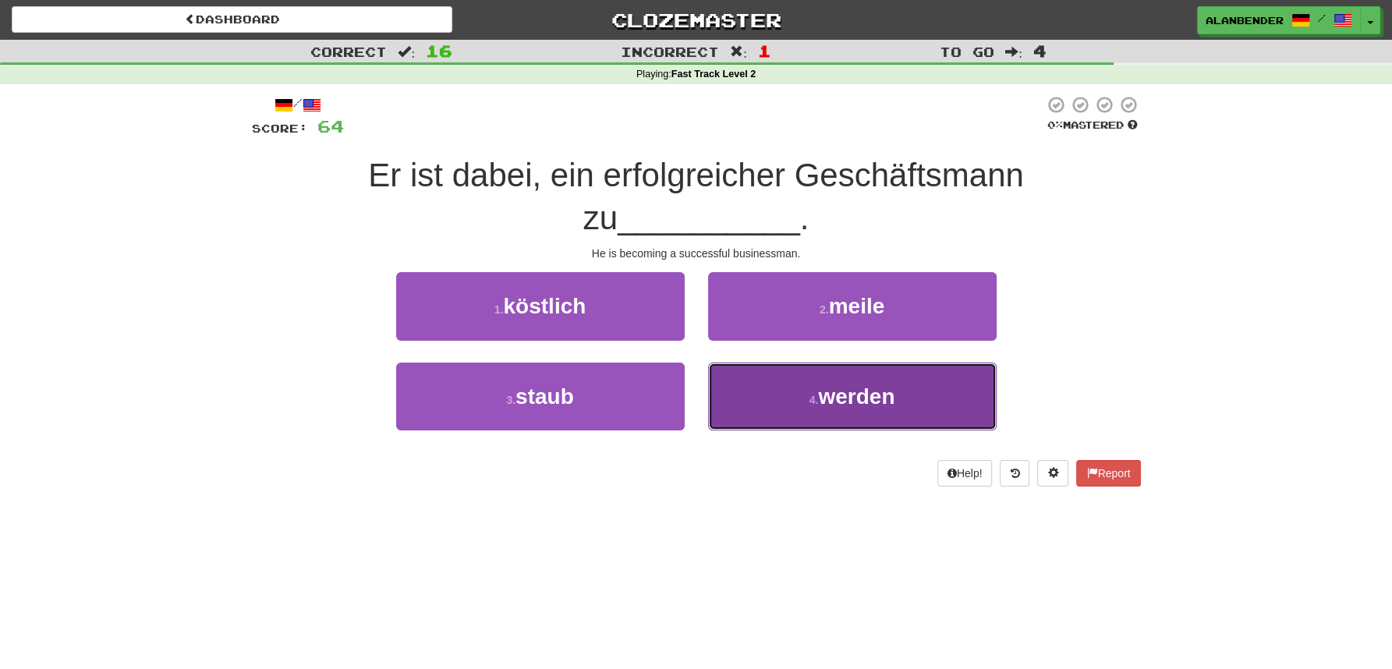
click at [827, 371] on button "4 . werden" at bounding box center [852, 397] width 289 height 68
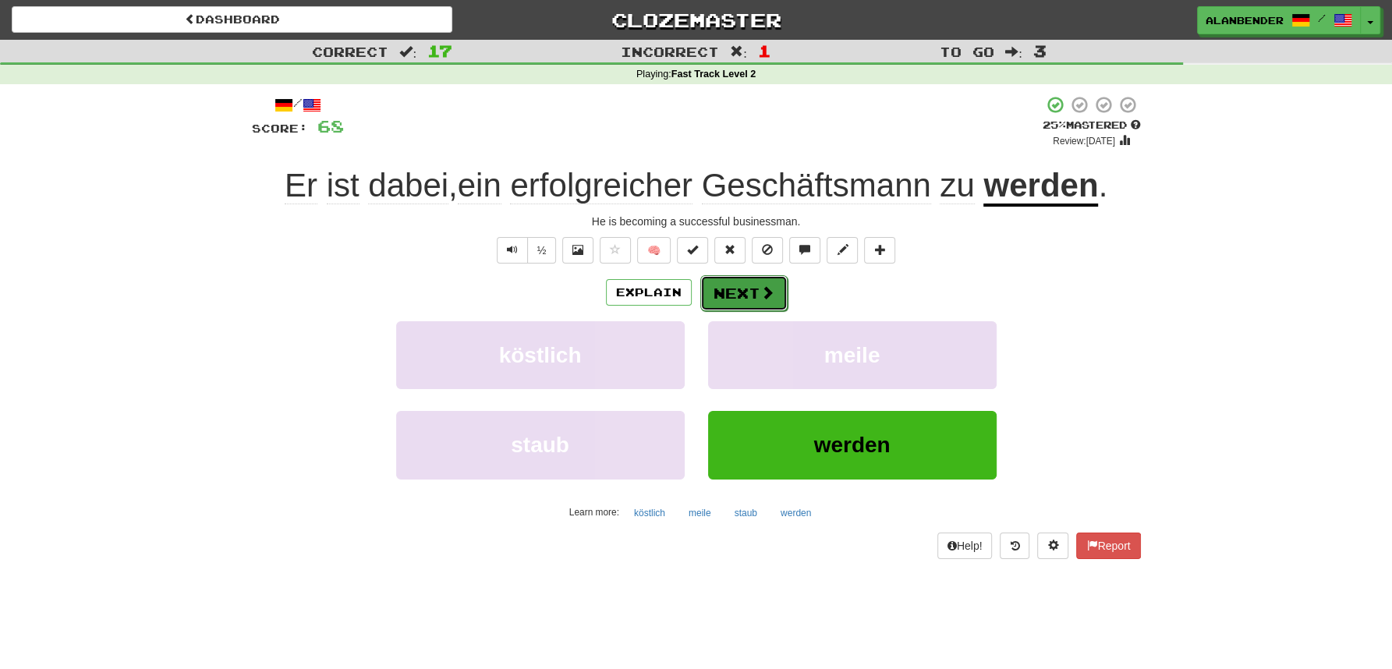
click at [752, 293] on button "Next" at bounding box center [743, 293] width 87 height 36
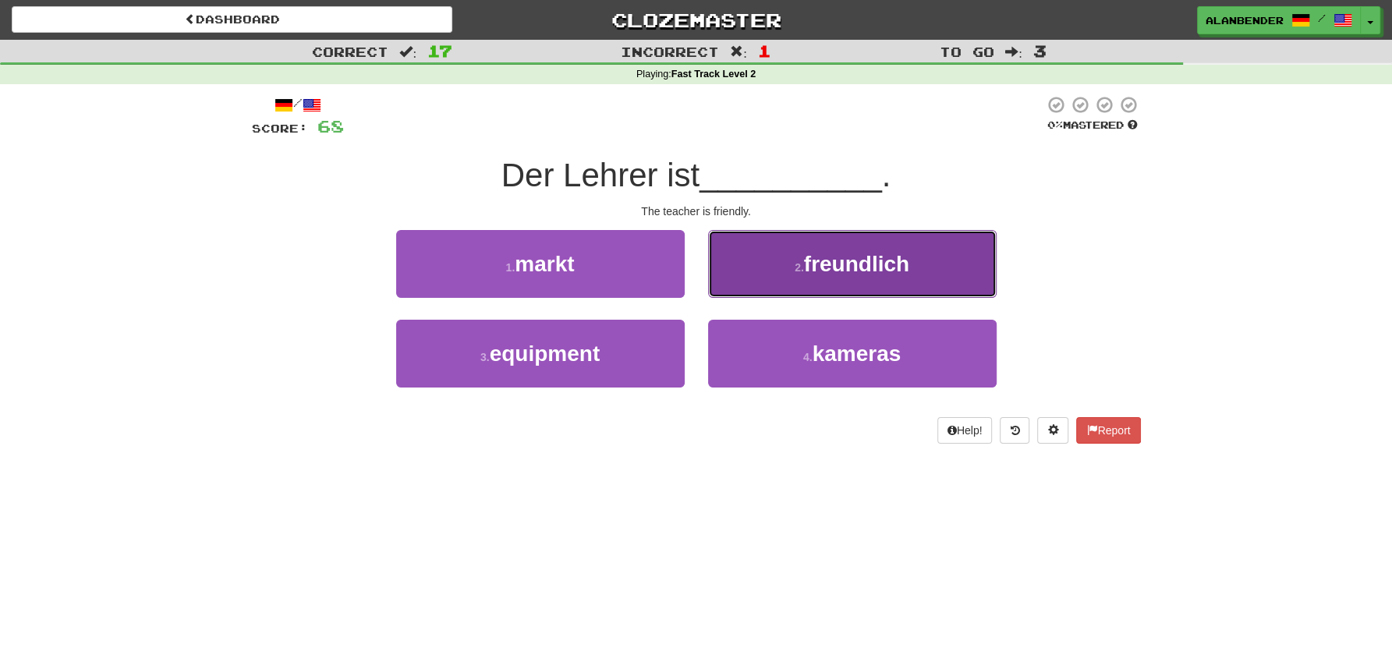
click at [813, 269] on span "freundlich" at bounding box center [856, 264] width 105 height 24
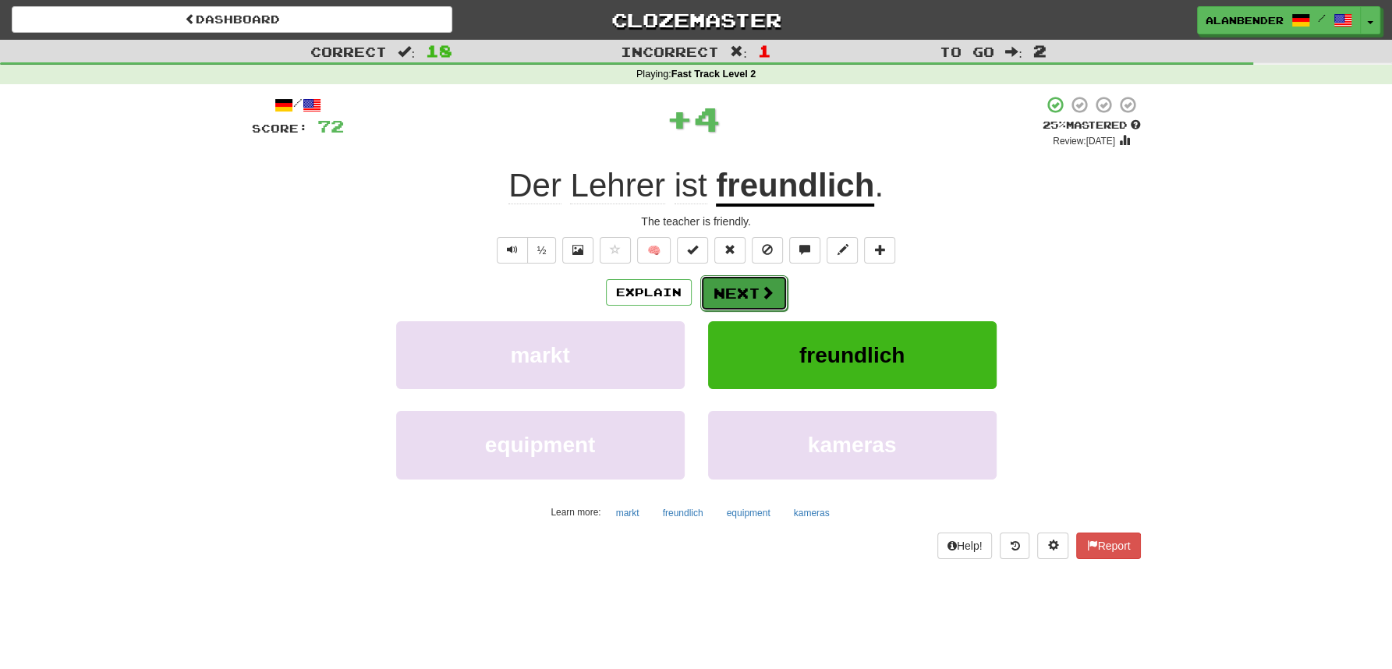
click at [727, 292] on button "Next" at bounding box center [743, 293] width 87 height 36
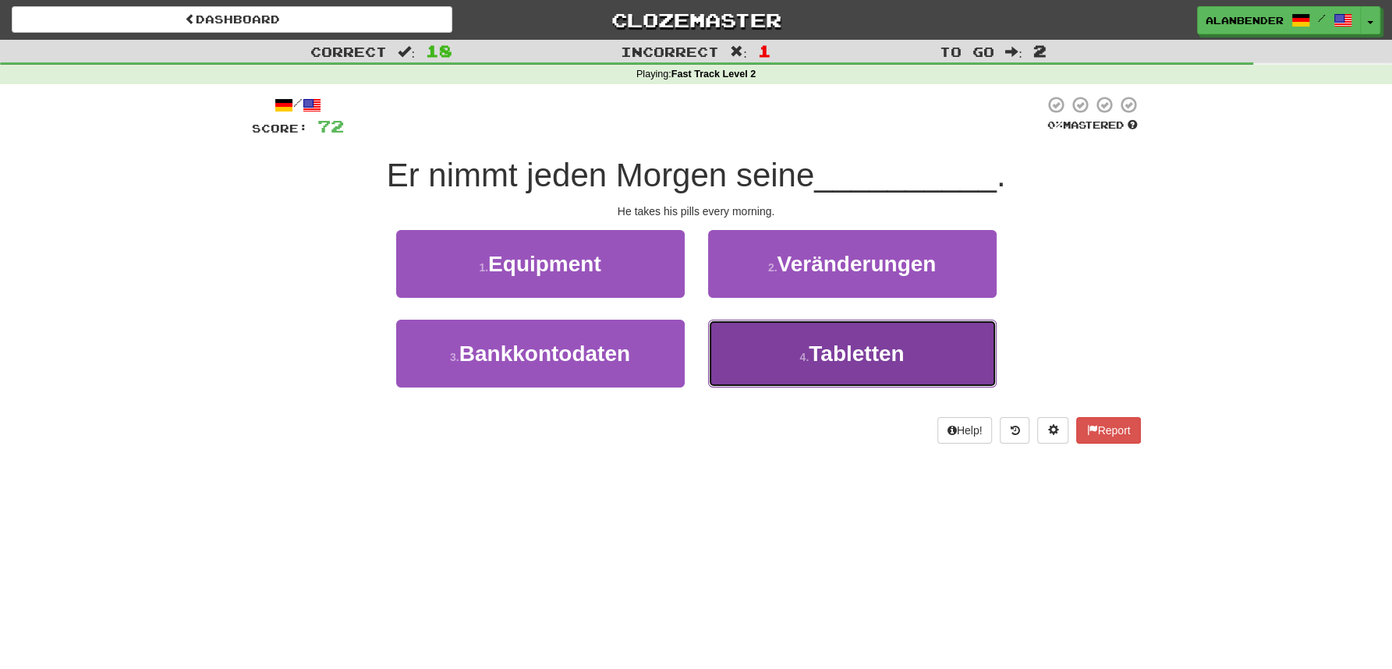
click at [912, 366] on button "4 . Tabletten" at bounding box center [852, 354] width 289 height 68
